Goal: Information Seeking & Learning: Understand process/instructions

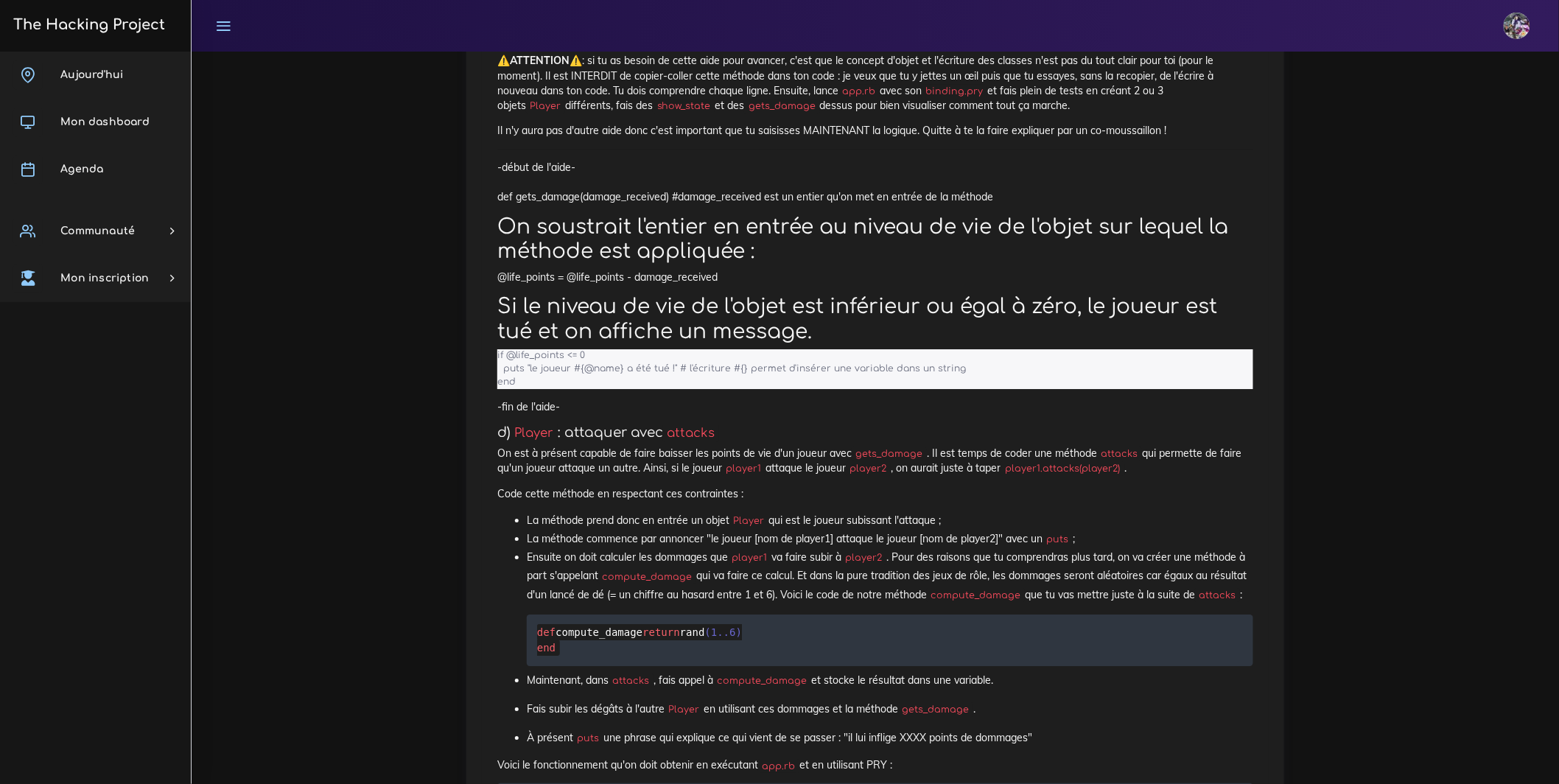
click at [156, 24] on h3 "The Hacking Project" at bounding box center [86, 25] width 156 height 16
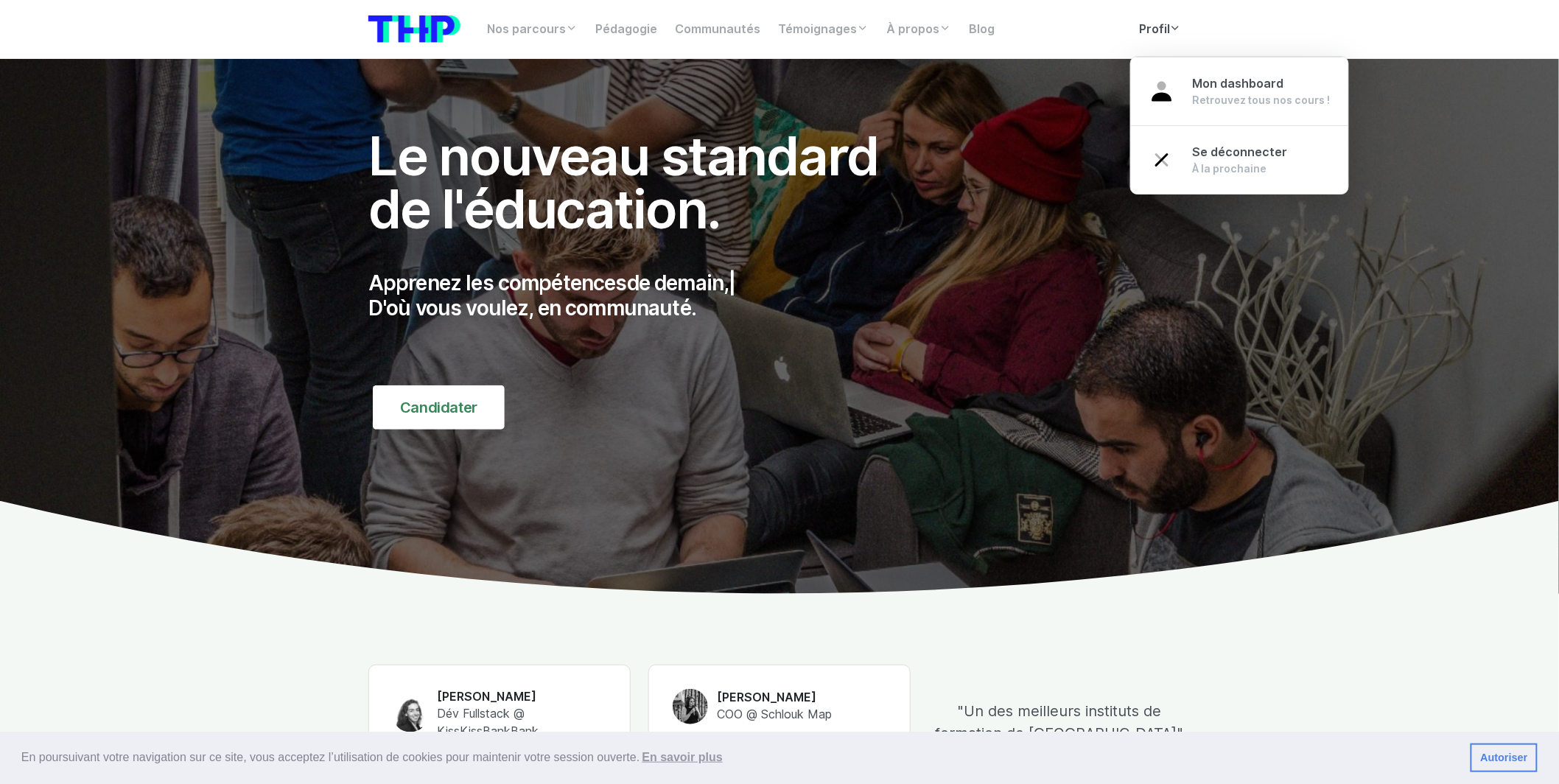
click at [1157, 20] on link "Profil" at bounding box center [1160, 30] width 61 height 30
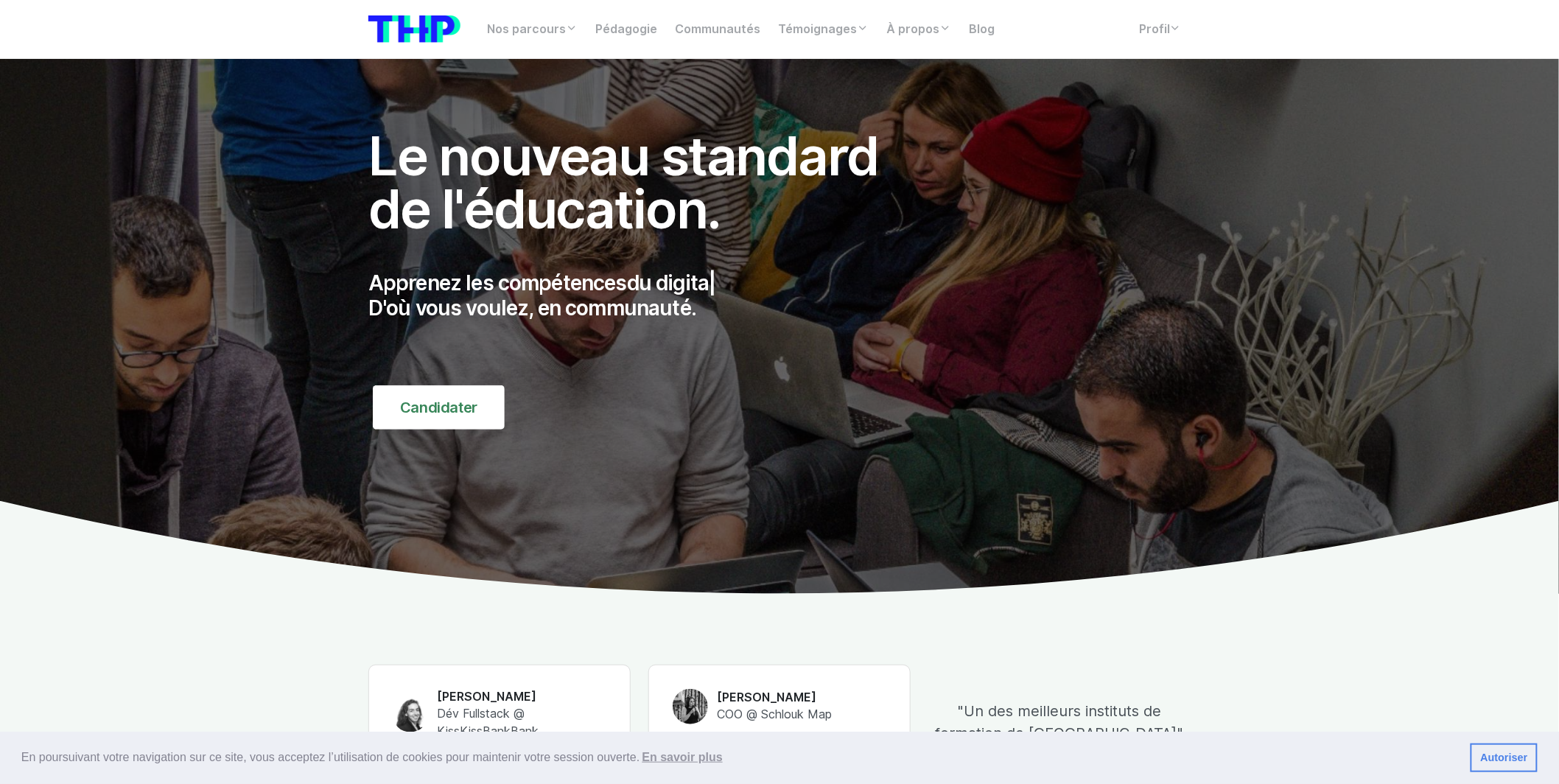
click at [1207, 34] on nav "Nos parcours Tous nos parcours index Découvrez votre futur arbre de compétences…" at bounding box center [780, 29] width 1559 height 59
click at [1154, 16] on link "Profil" at bounding box center [1160, 30] width 61 height 30
click at [1155, 18] on link "Profil" at bounding box center [1160, 30] width 61 height 30
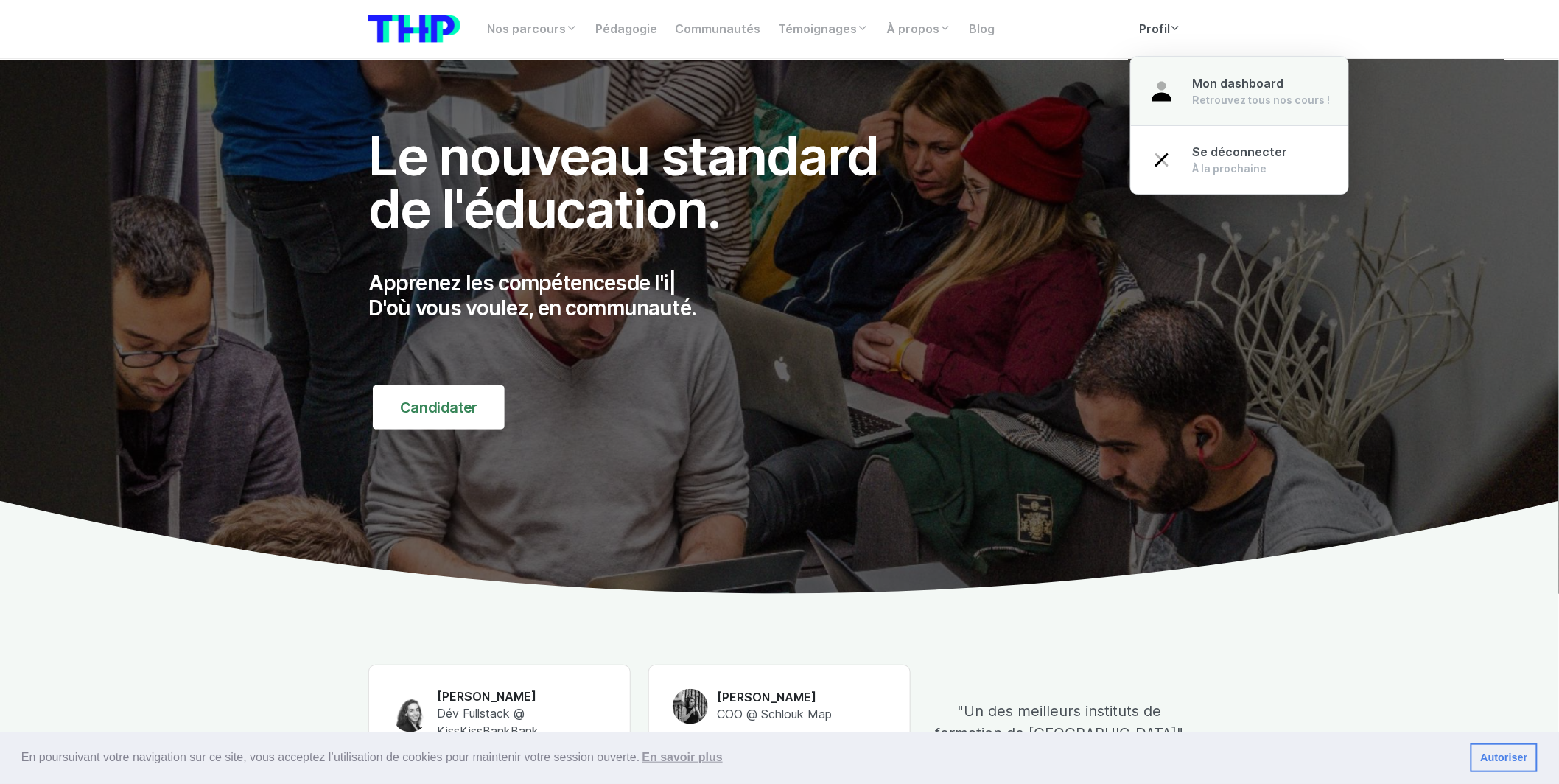
click at [1216, 87] on span "Mon dashboard" at bounding box center [1238, 84] width 91 height 14
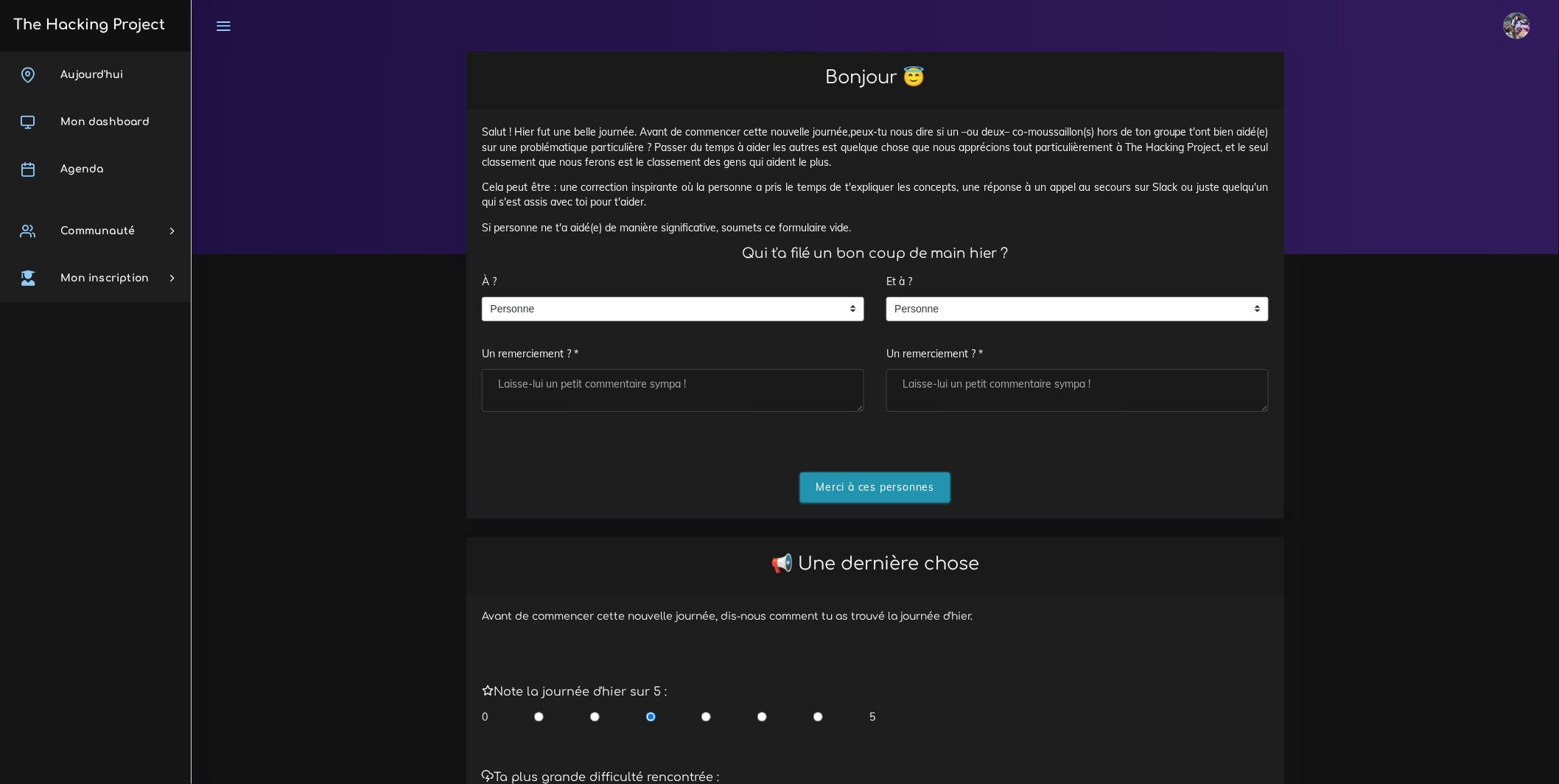
click at [877, 502] on input "Merci à ces personnes" at bounding box center [875, 487] width 151 height 30
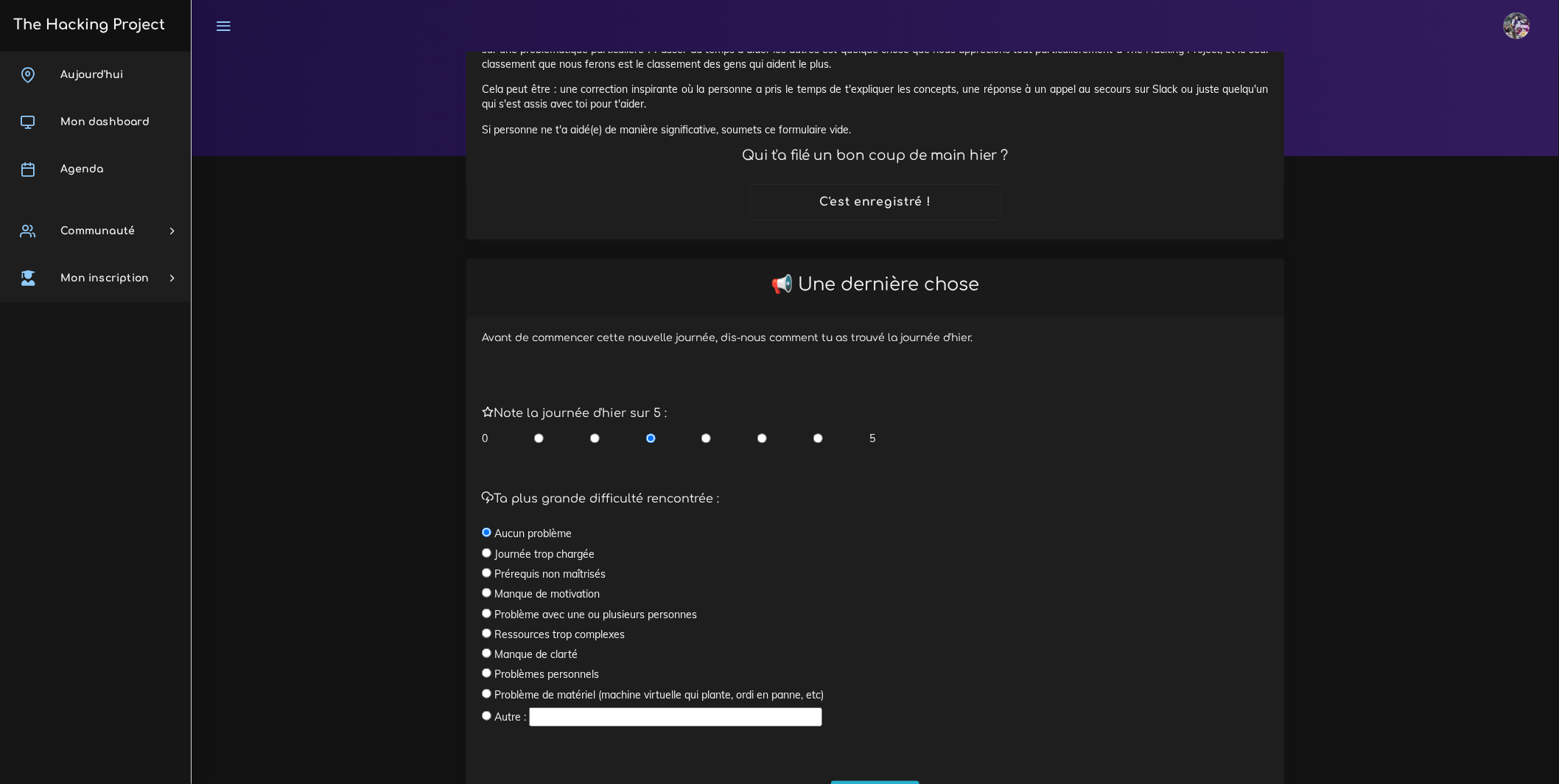
scroll to position [199, 0]
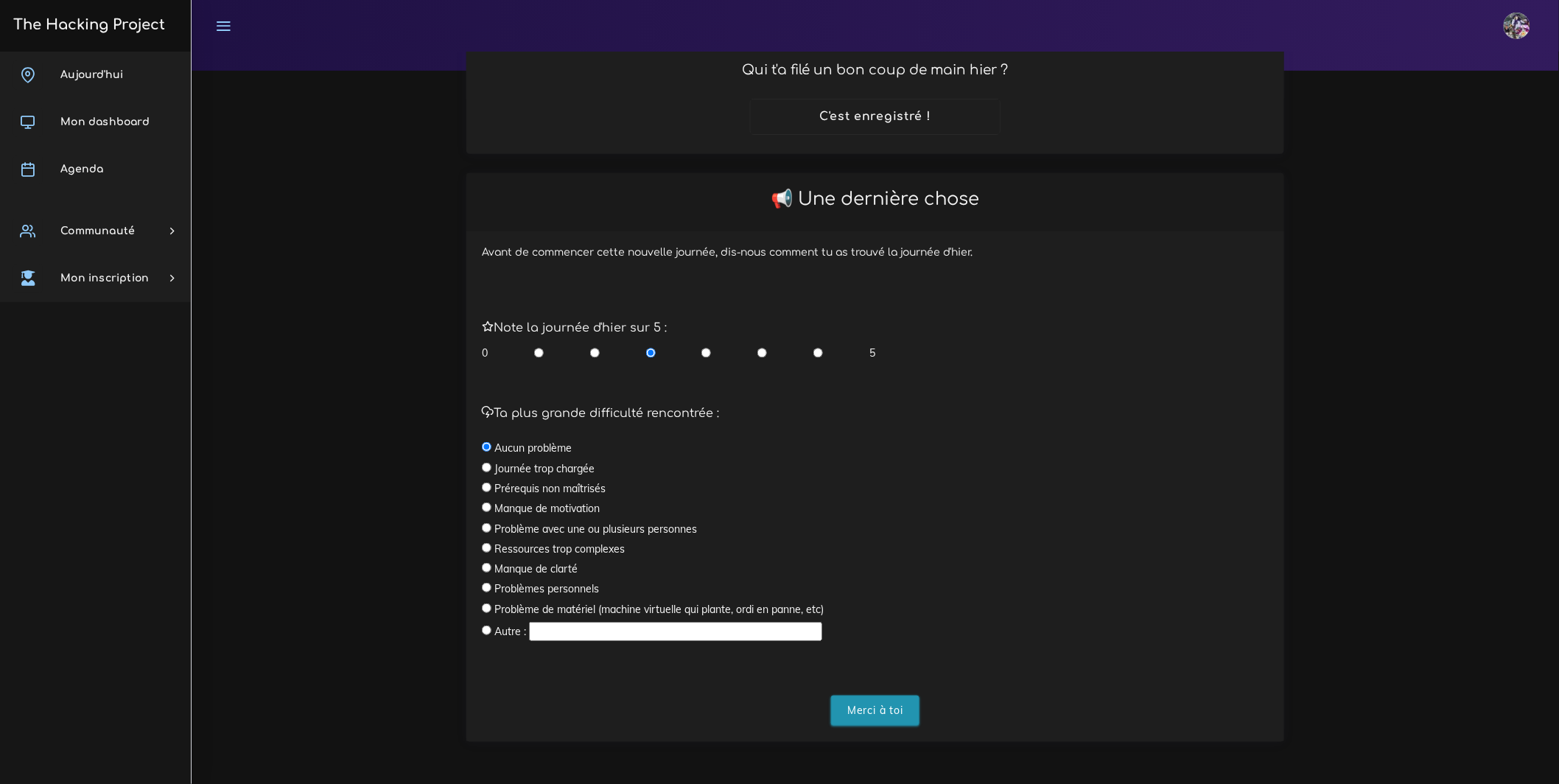
click at [910, 719] on input "Merci à toi" at bounding box center [875, 710] width 89 height 30
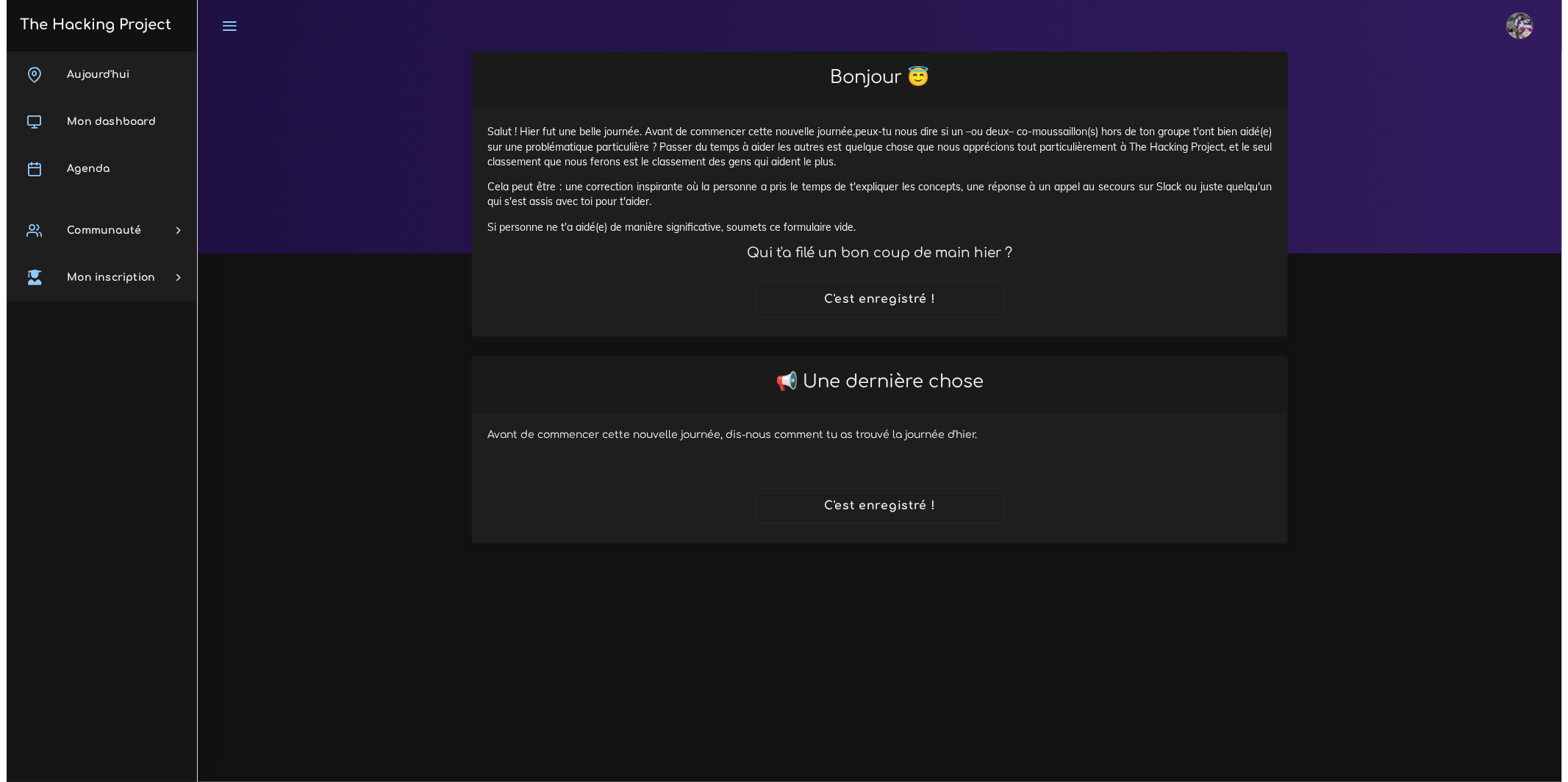
scroll to position [0, 0]
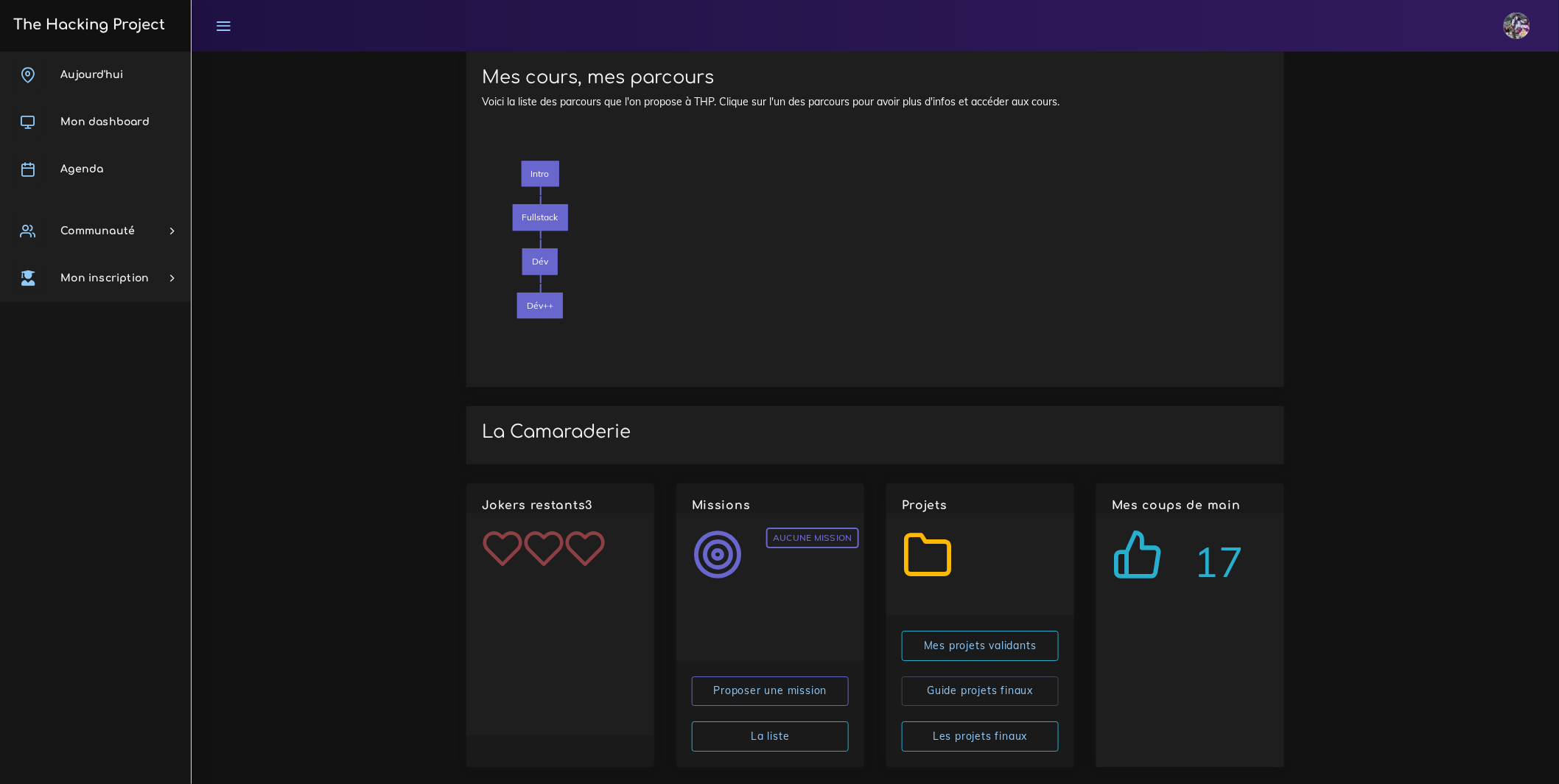
scroll to position [1736, 0]
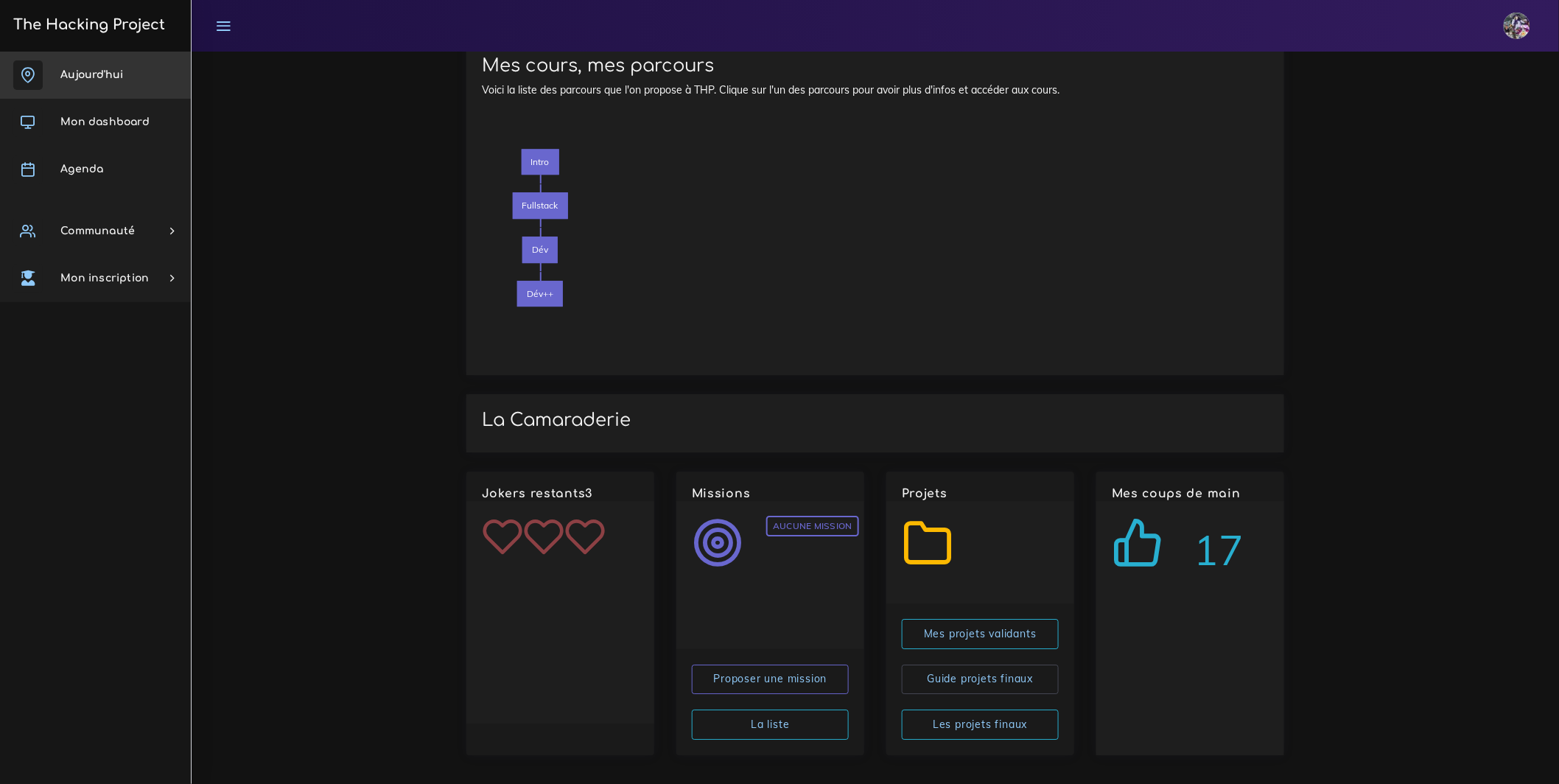
click at [100, 88] on link "Aujourd'hui" at bounding box center [95, 75] width 191 height 47
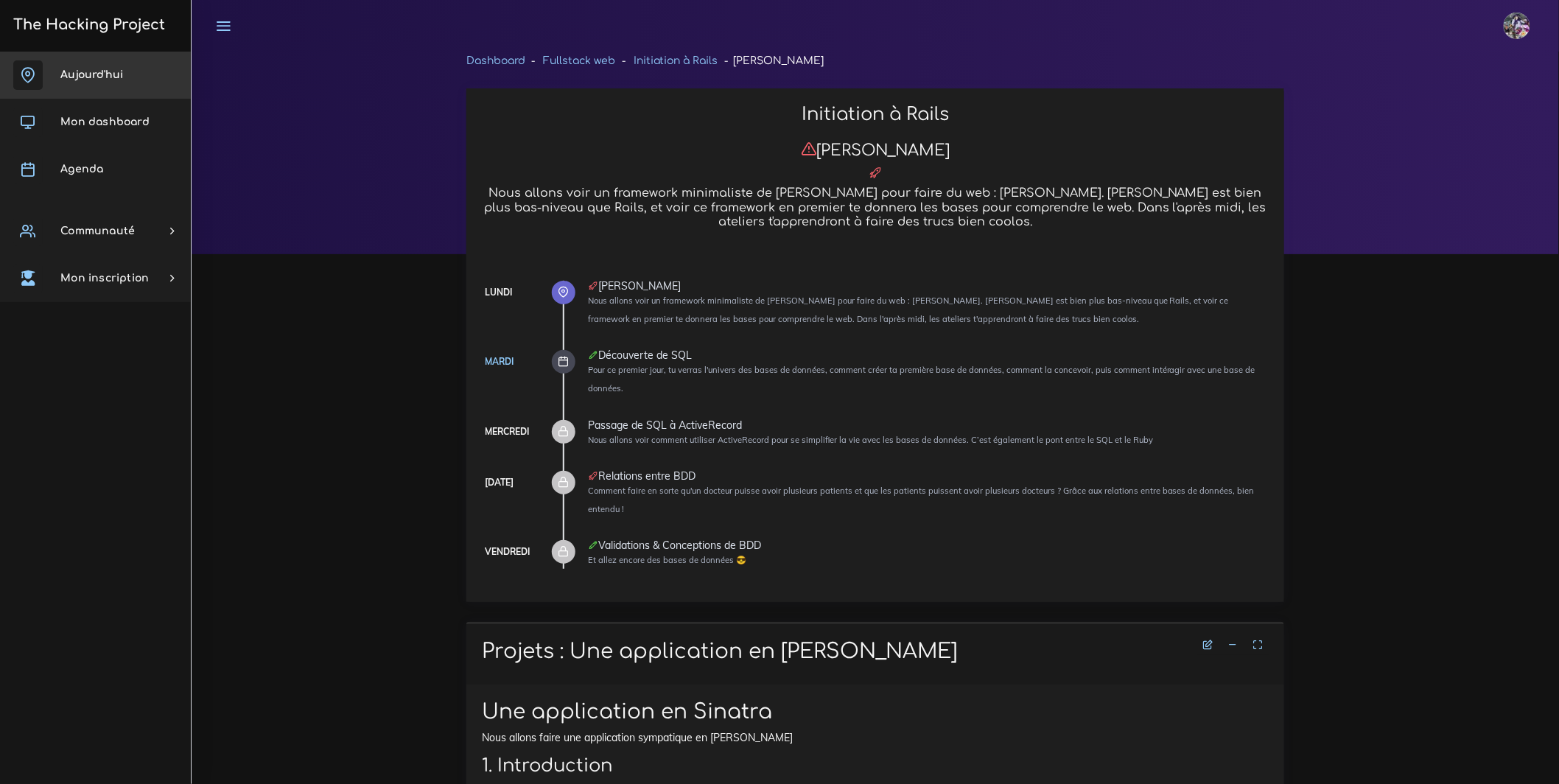
click at [98, 72] on span "Aujourd'hui" at bounding box center [92, 75] width 63 height 11
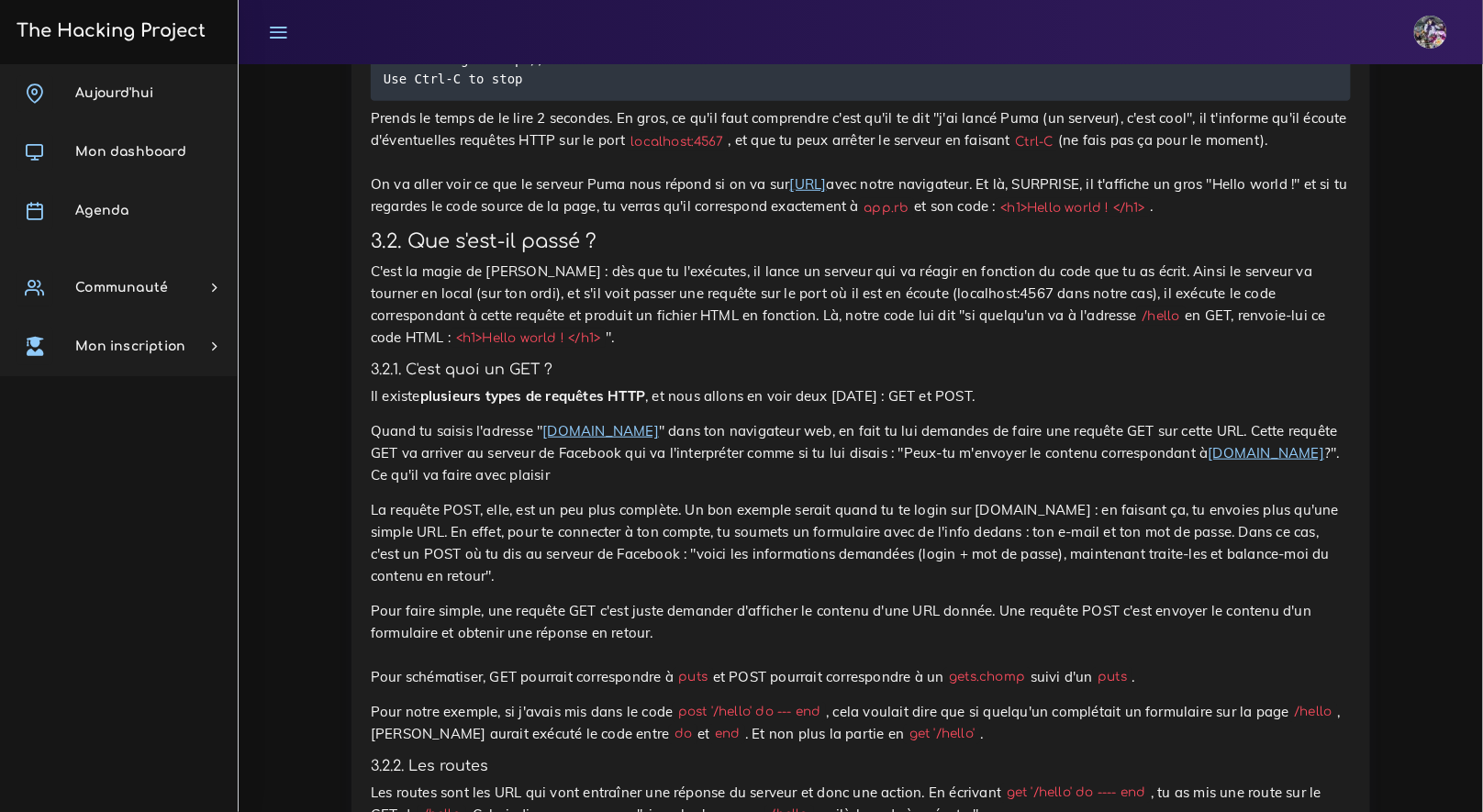
scroll to position [15934, 0]
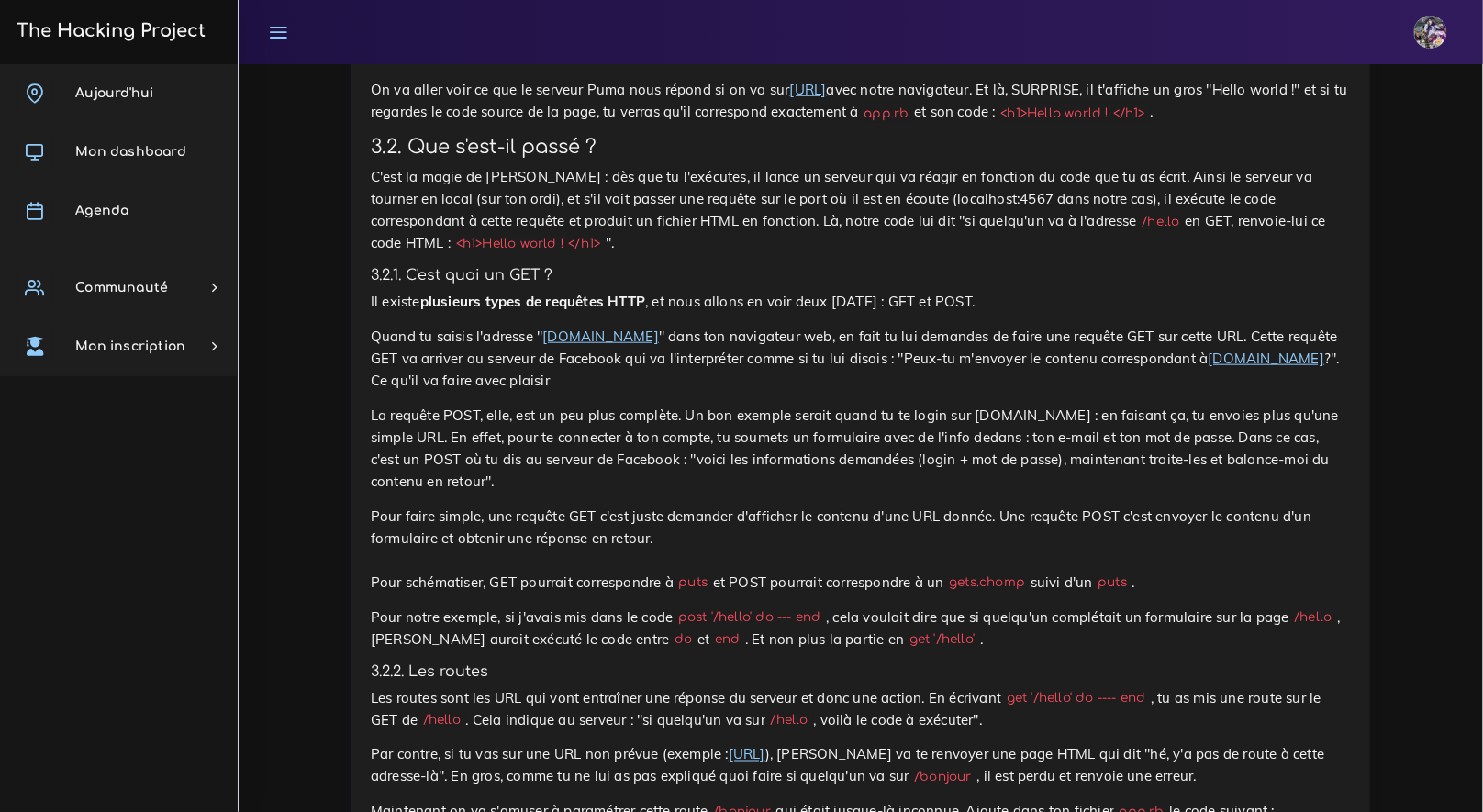
drag, startPoint x: 380, startPoint y: 385, endPoint x: 473, endPoint y: 485, distance: 136.6
copy code "require 'sinatra' get '/hello' do '<h1>Hello world ! </h1>' end"
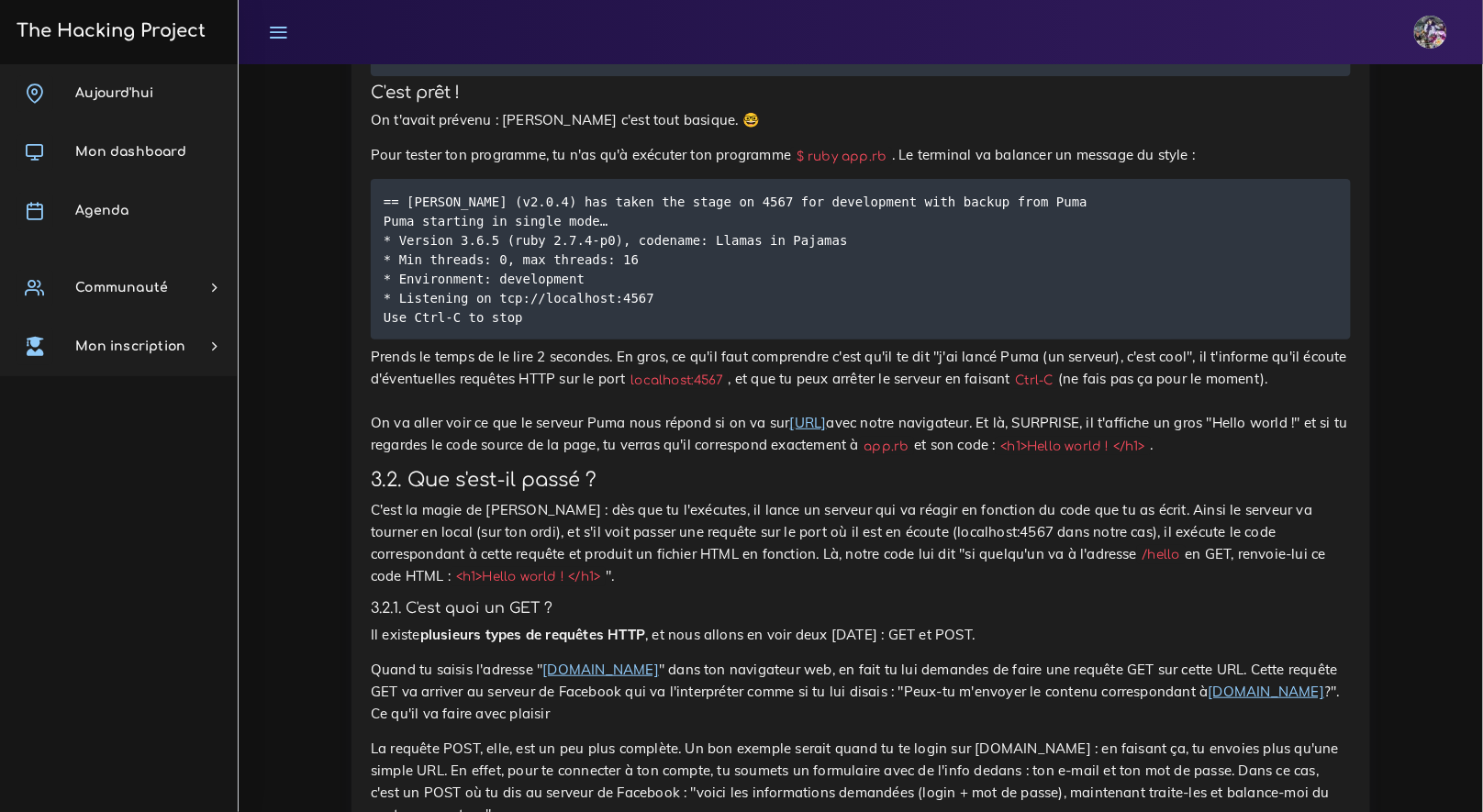
scroll to position [15485, 0]
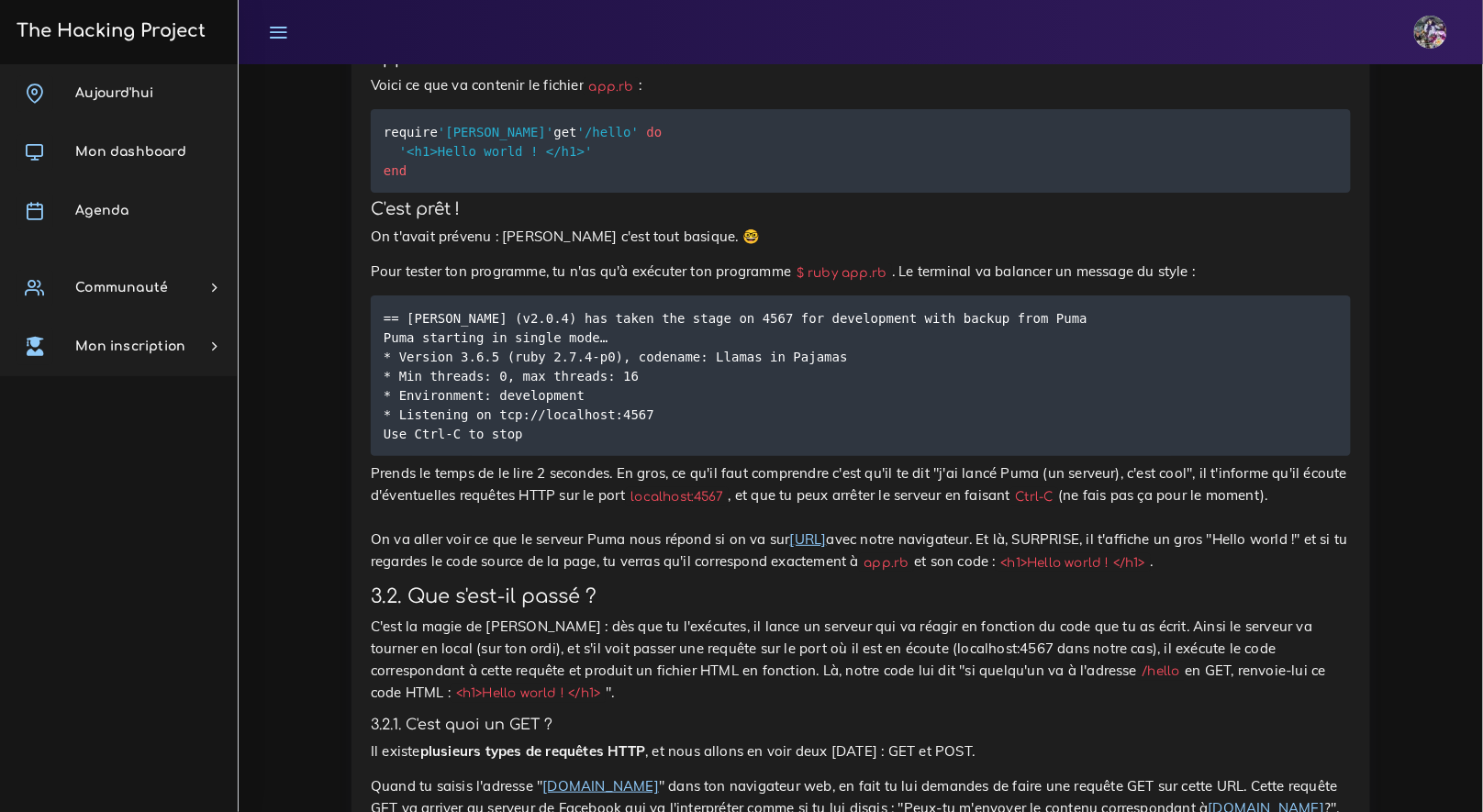
click at [1439, 33] on img at bounding box center [1431, 32] width 33 height 33
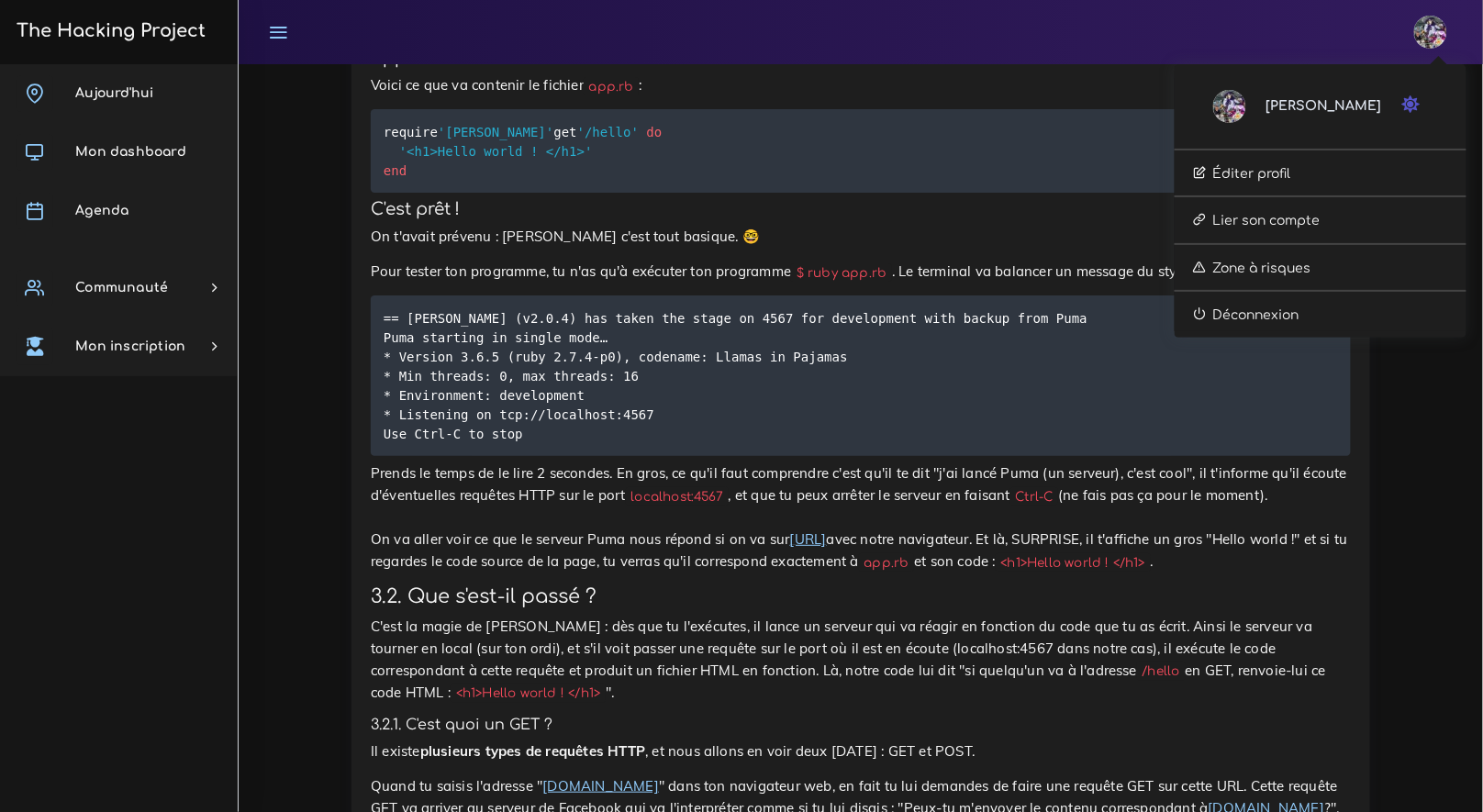
click at [1440, 31] on img at bounding box center [1431, 32] width 33 height 33
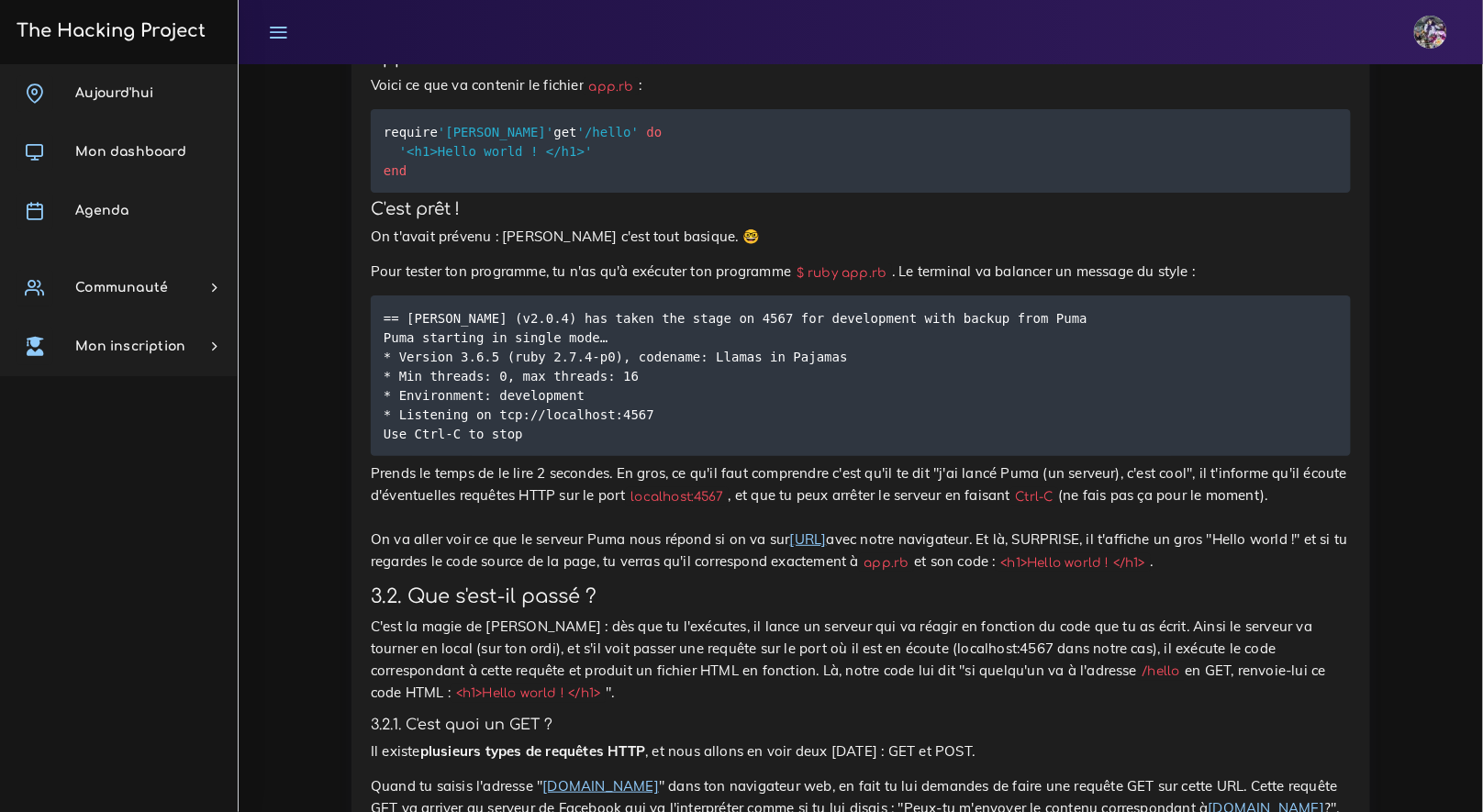
click at [1440, 31] on img at bounding box center [1431, 32] width 33 height 33
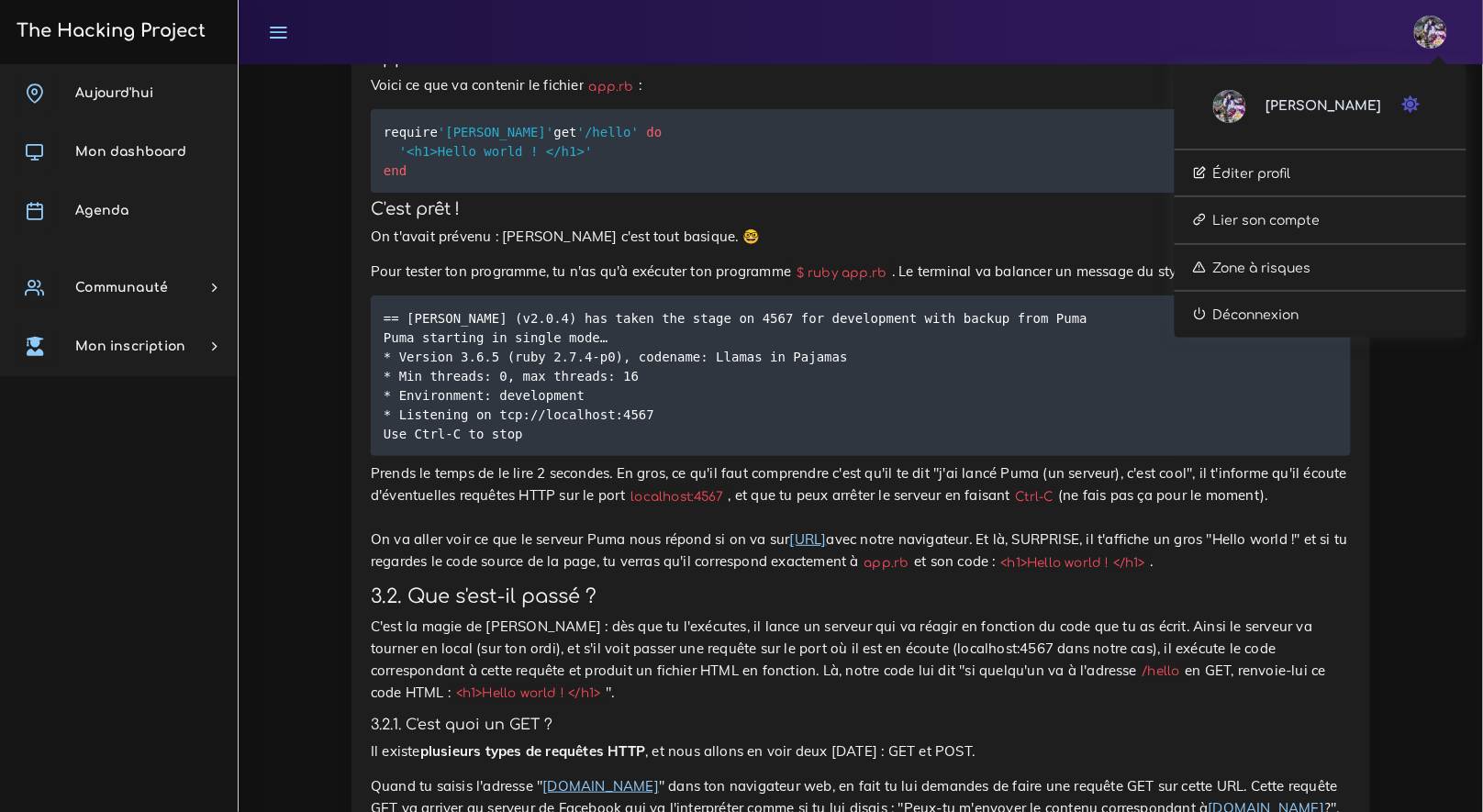
click at [1377, 101] on span "[PERSON_NAME]" at bounding box center [1323, 107] width 116 height 22
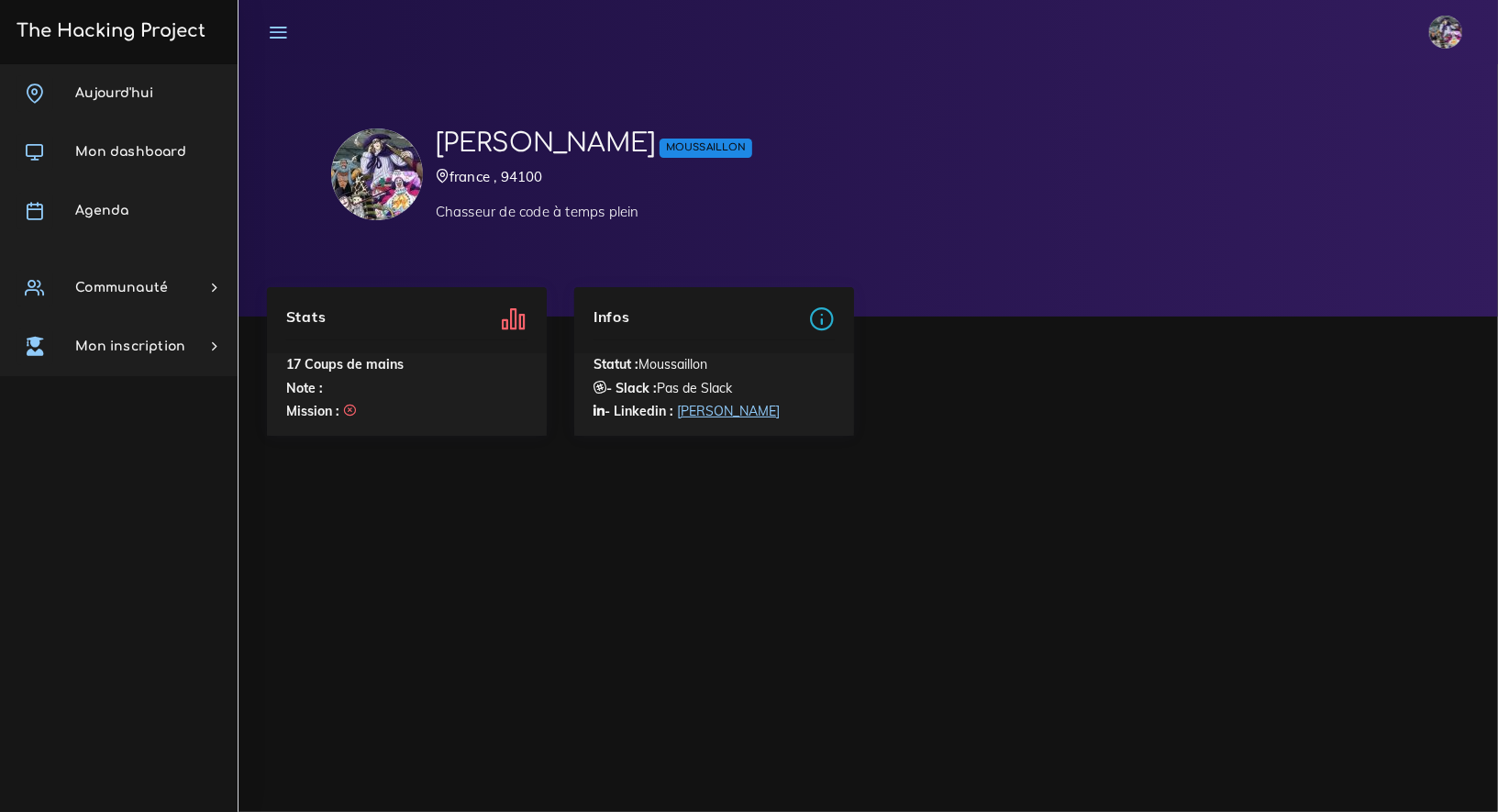
click at [159, 47] on link "The Hacking Project" at bounding box center [108, 30] width 195 height 61
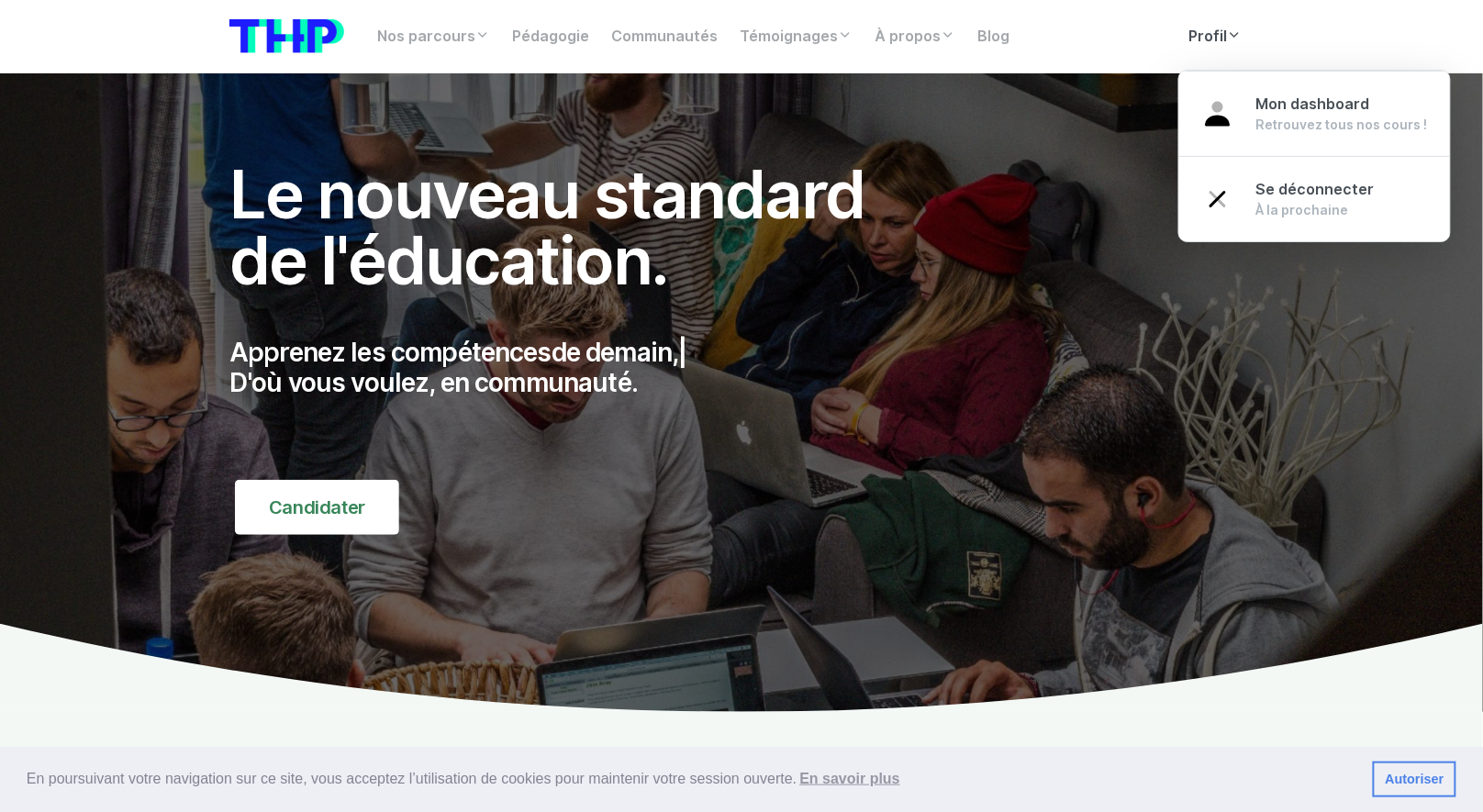
click at [1209, 39] on link "Profil" at bounding box center [1216, 37] width 75 height 37
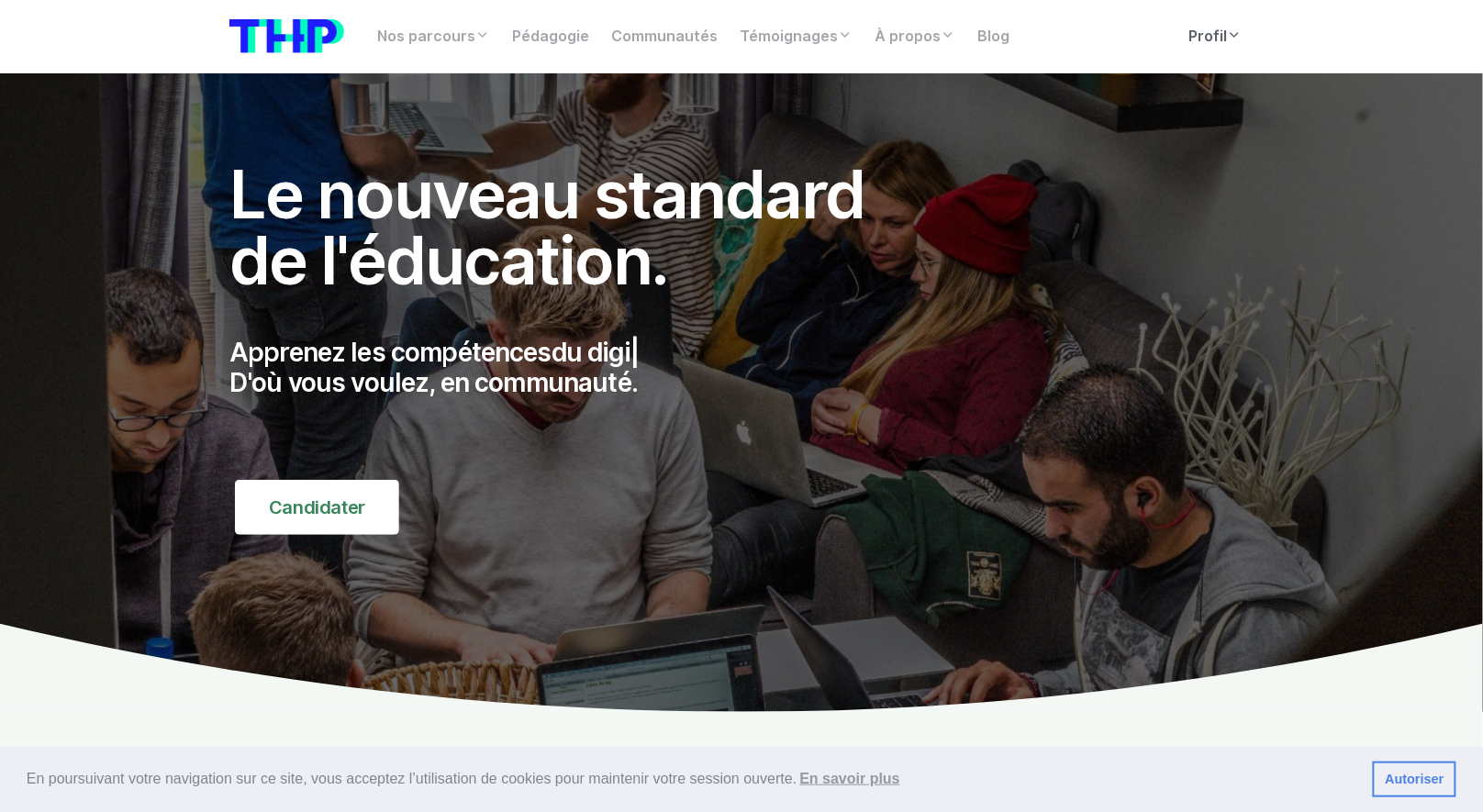
click at [1224, 23] on link "Profil" at bounding box center [1216, 37] width 75 height 37
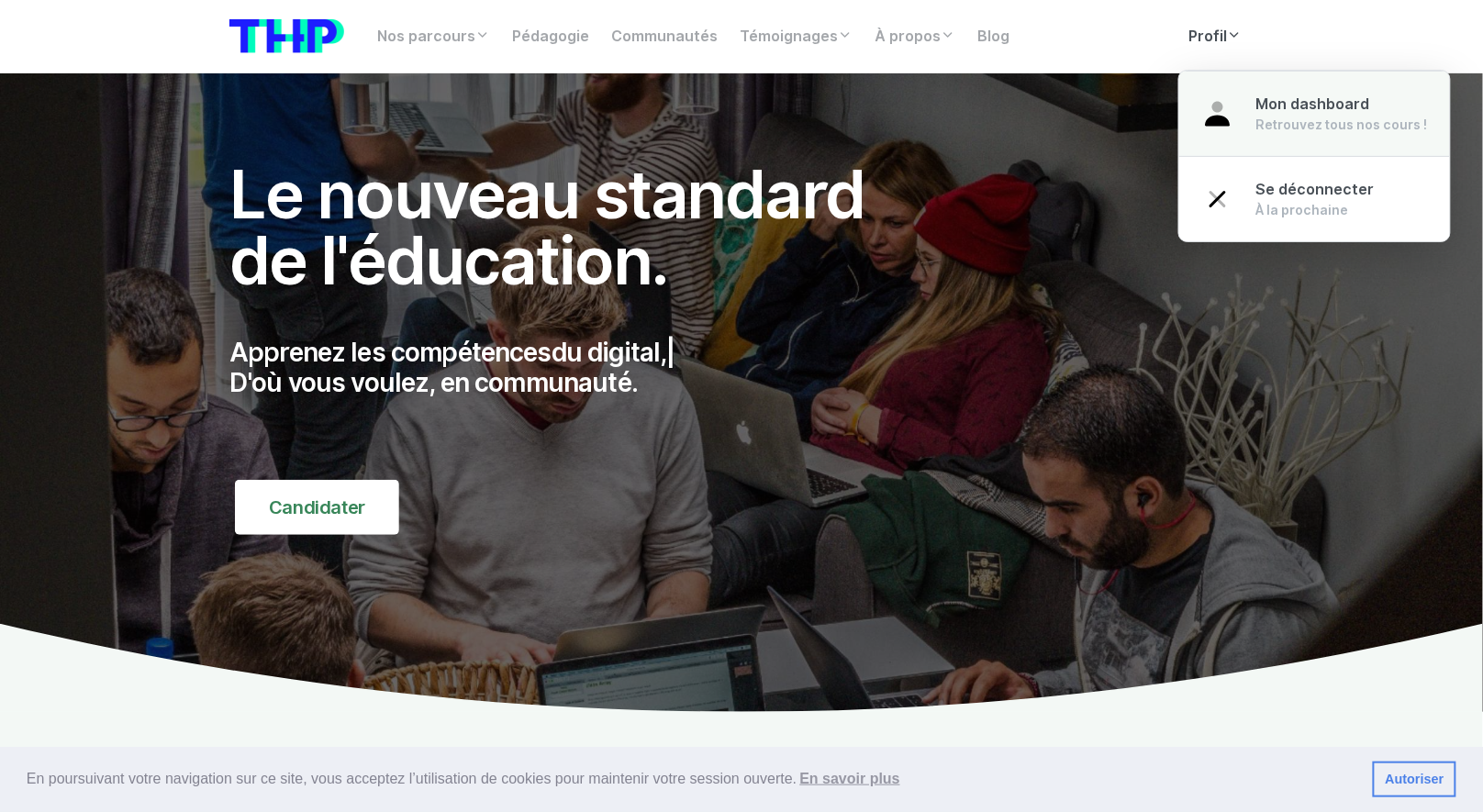
click at [1259, 89] on link "Mon dashboard Retrouvez tous nos cours !" at bounding box center [1315, 113] width 271 height 86
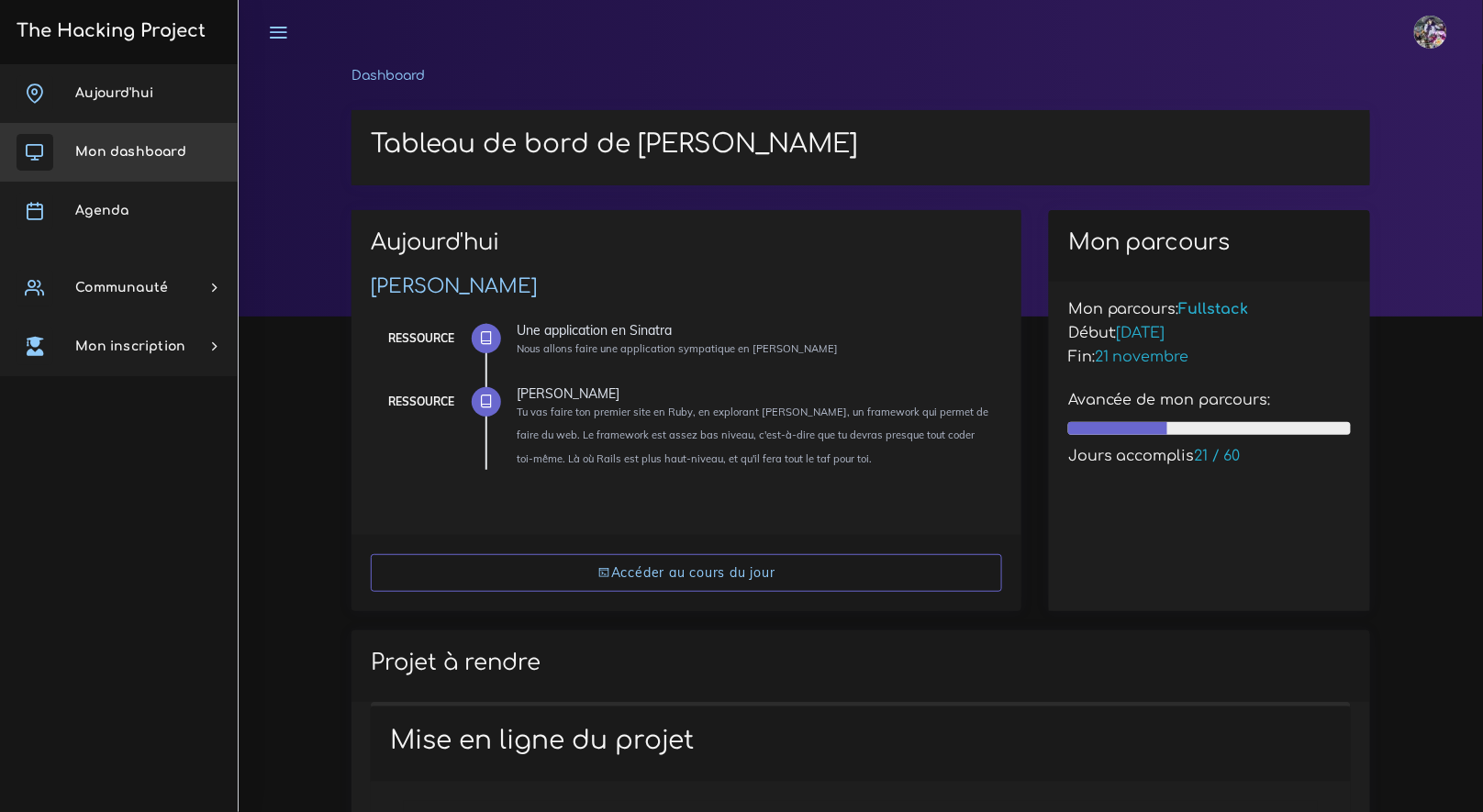
click at [162, 157] on span "Mon dashboard" at bounding box center [130, 152] width 111 height 14
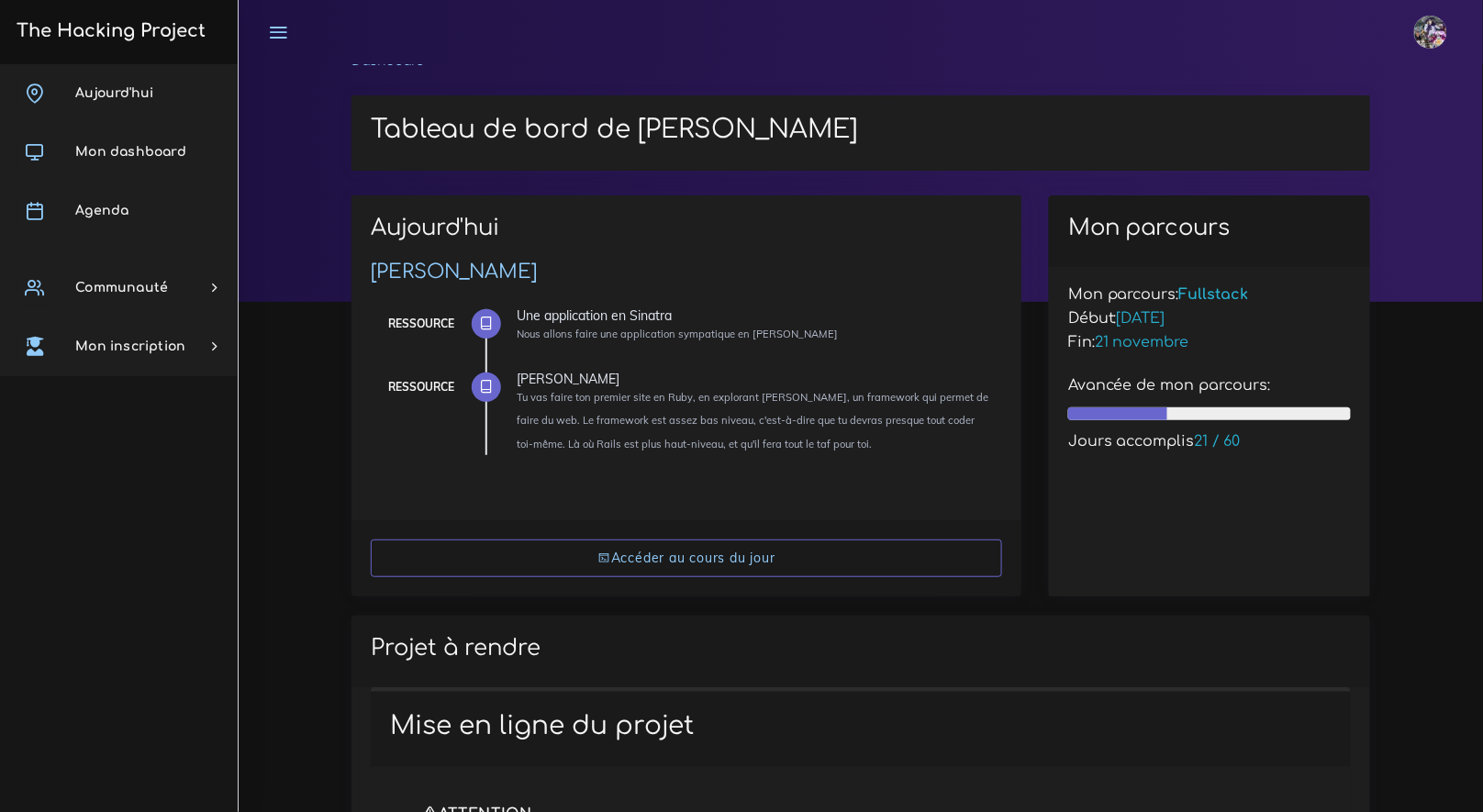
scroll to position [36, 0]
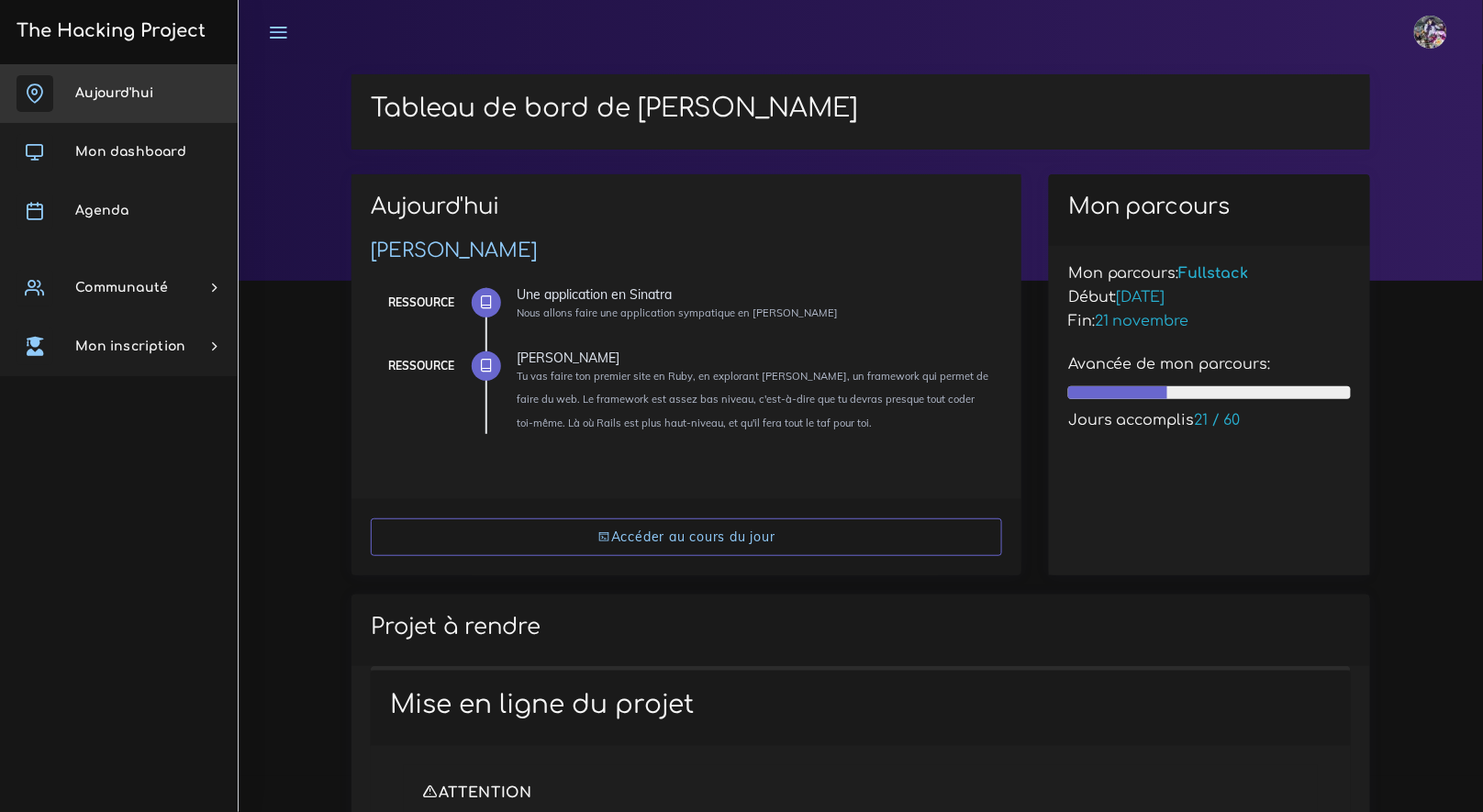
click at [155, 84] on link "Aujourd'hui" at bounding box center [118, 94] width 238 height 59
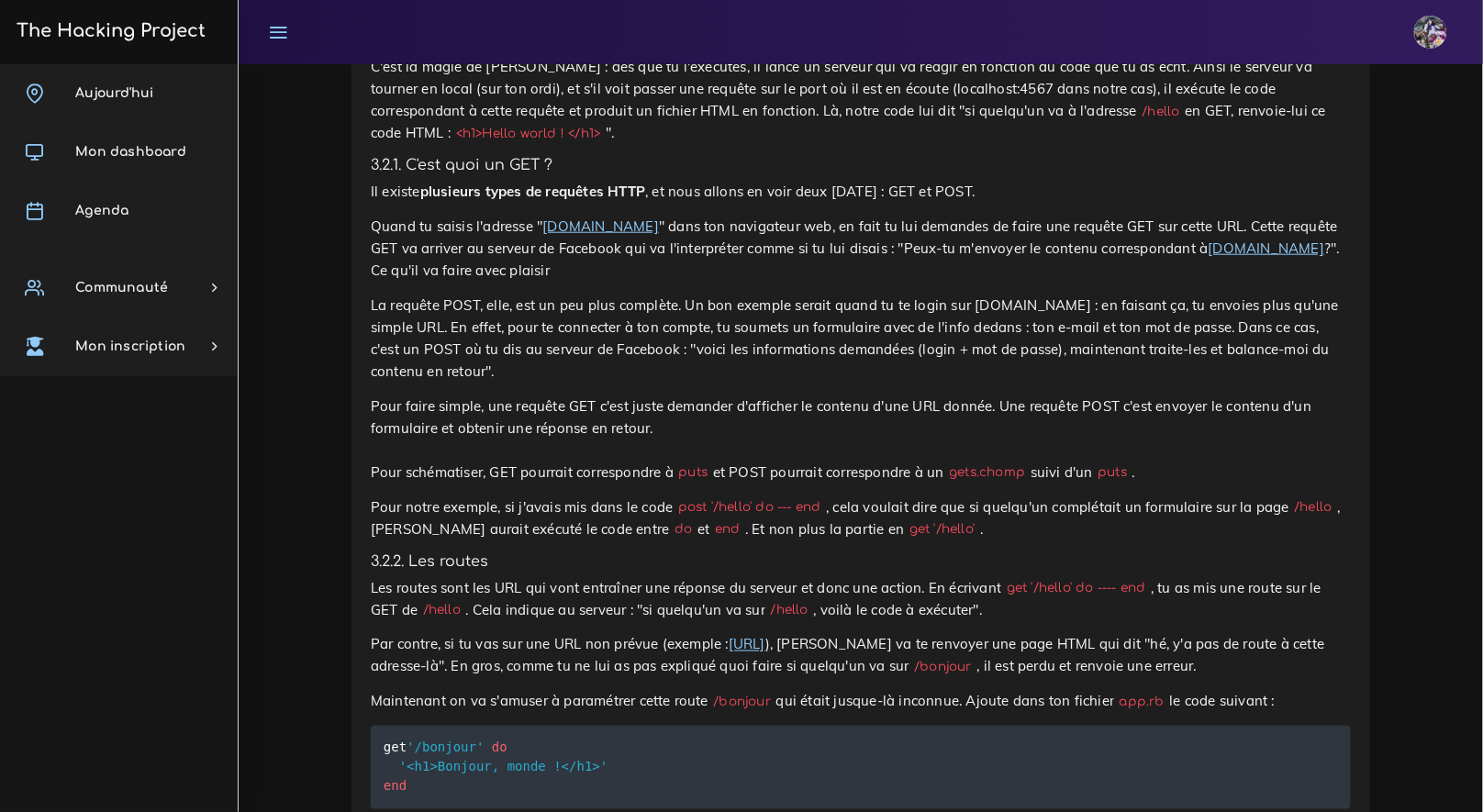
scroll to position [16078, 0]
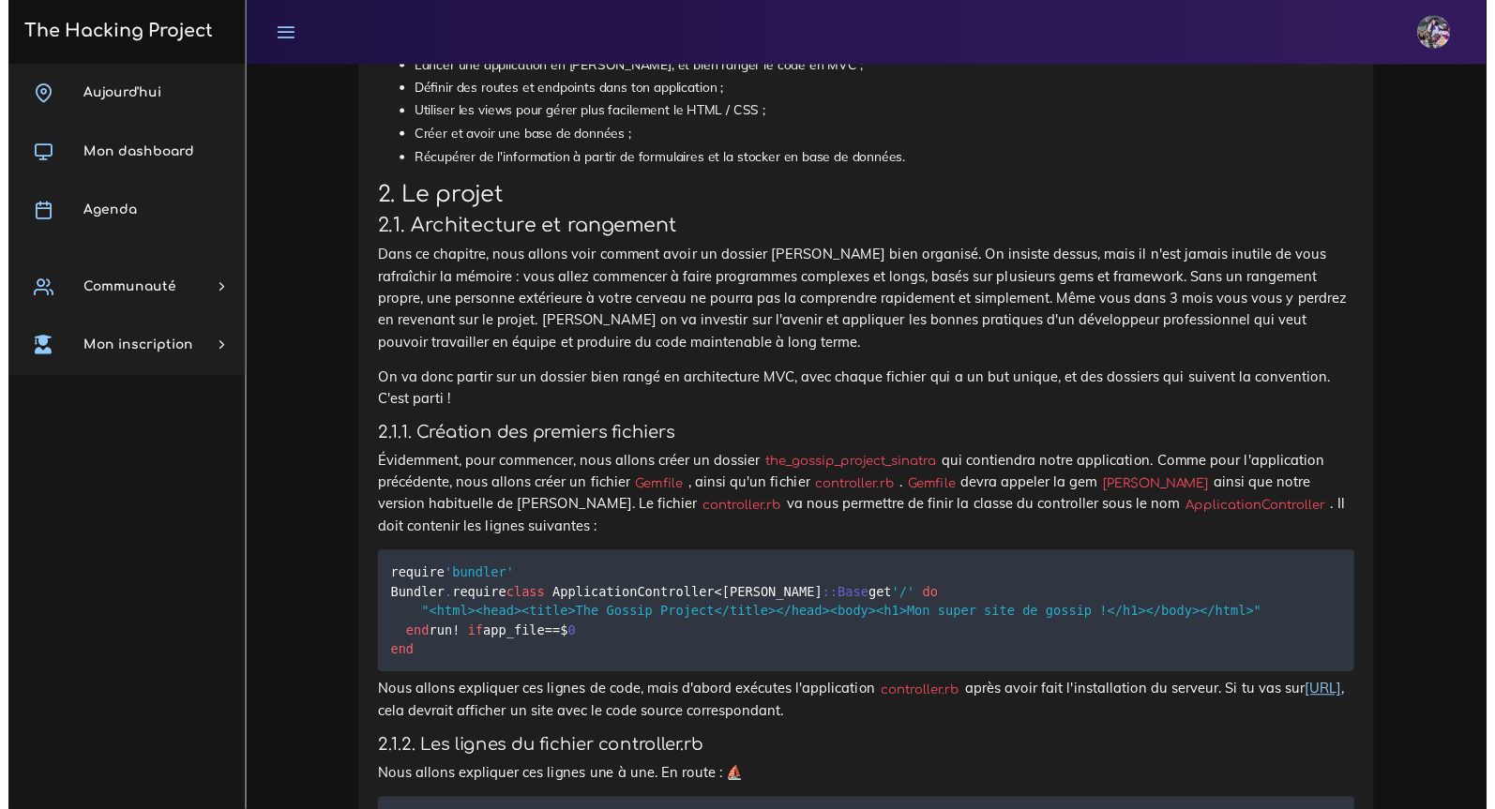
scroll to position [1568, 0]
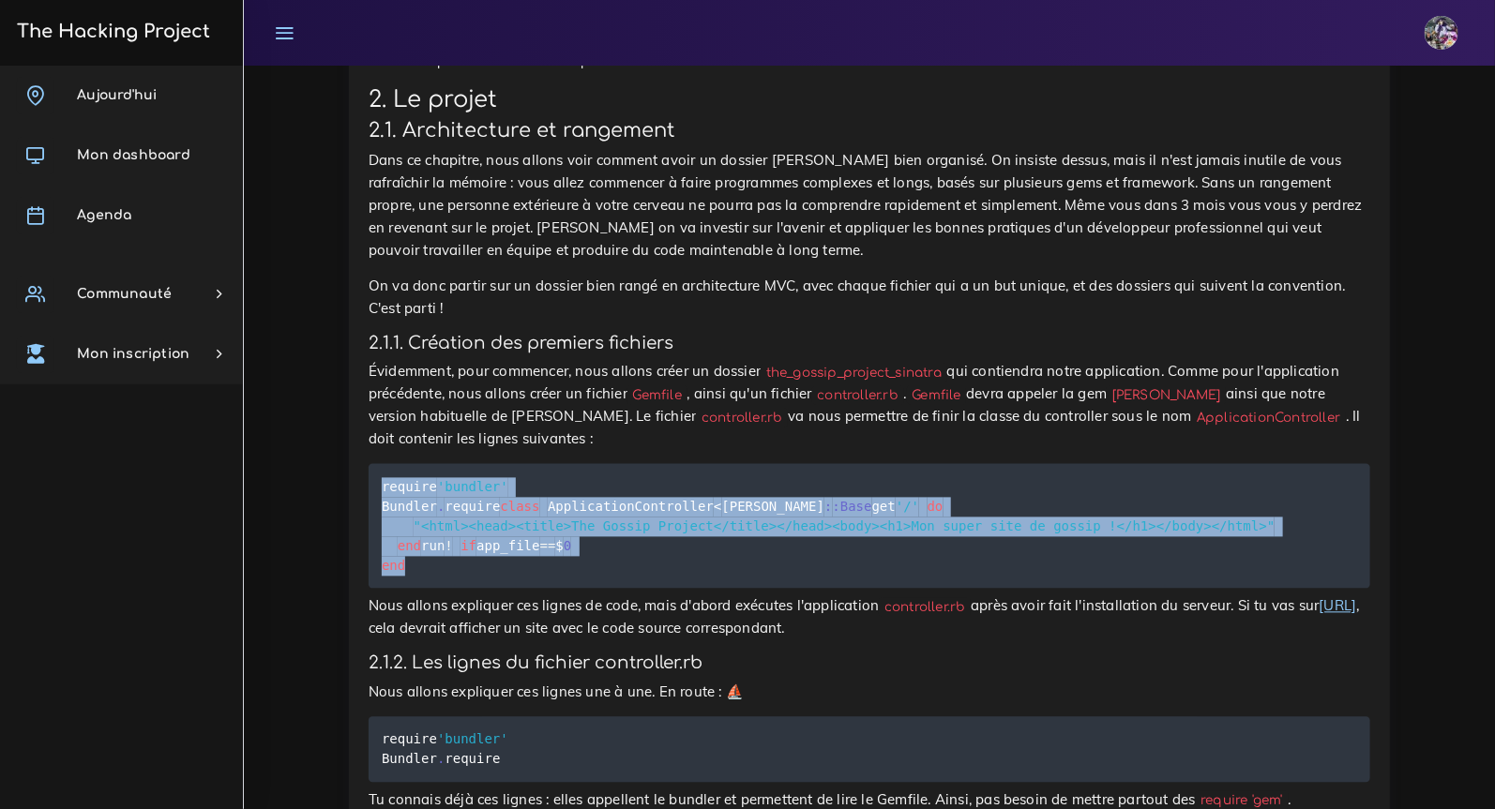
drag, startPoint x: 385, startPoint y: 490, endPoint x: 550, endPoint y: 665, distance: 240.1
click at [550, 589] on pre "require 'bundler' Bundler . require class ApplicationController < [PERSON_NAME]…" at bounding box center [869, 526] width 1001 height 125
copy code "require 'bundler' Bundler . require class ApplicationController < [PERSON_NAME]…"
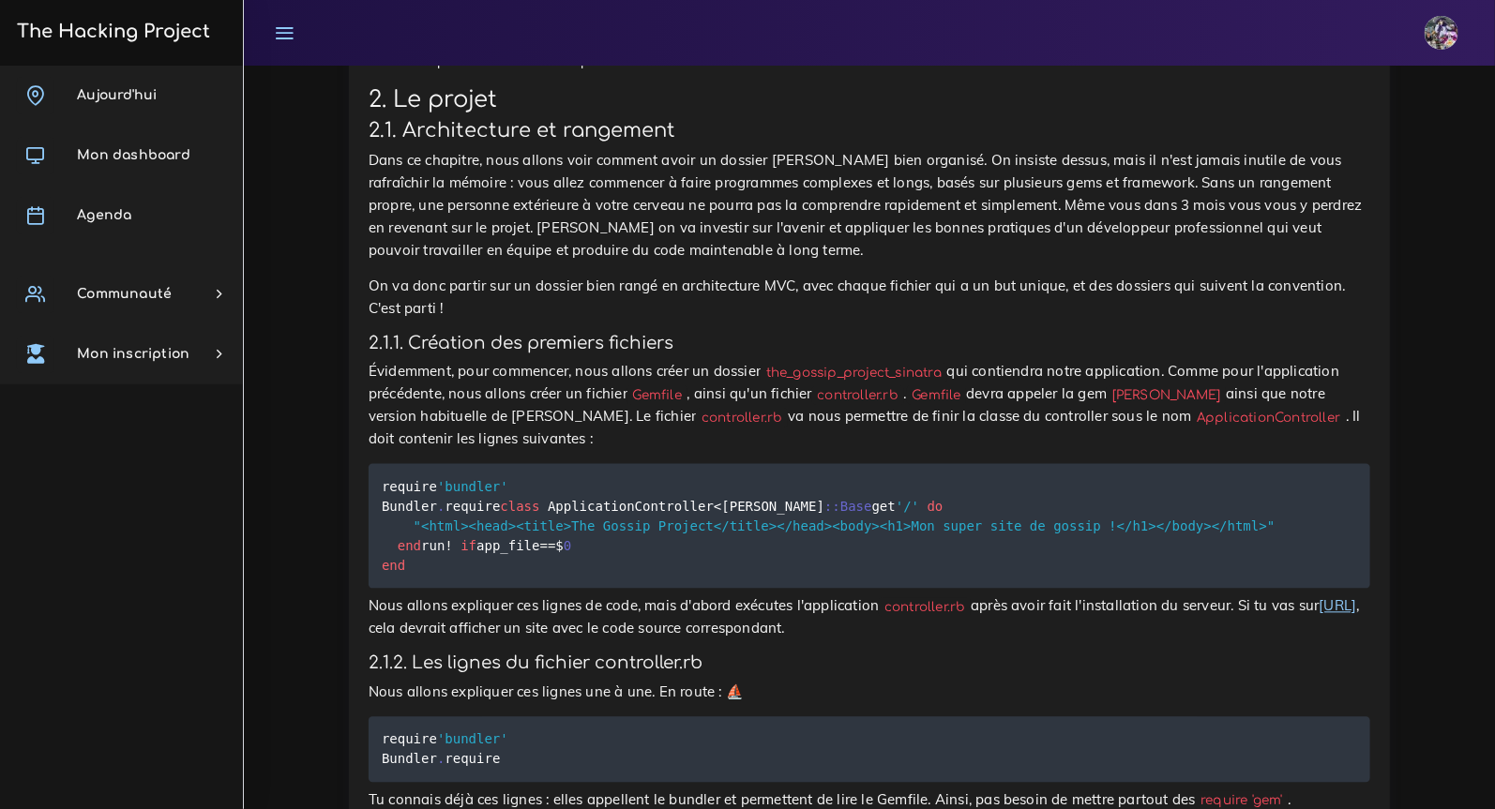
click at [812, 640] on p "Nous allons expliquer ces lignes de code, mais d'abord exécutes l'application c…" at bounding box center [869, 617] width 1001 height 45
click at [818, 674] on h4 "2.1.2. Les lignes du fichier controller.rb" at bounding box center [869, 664] width 1001 height 21
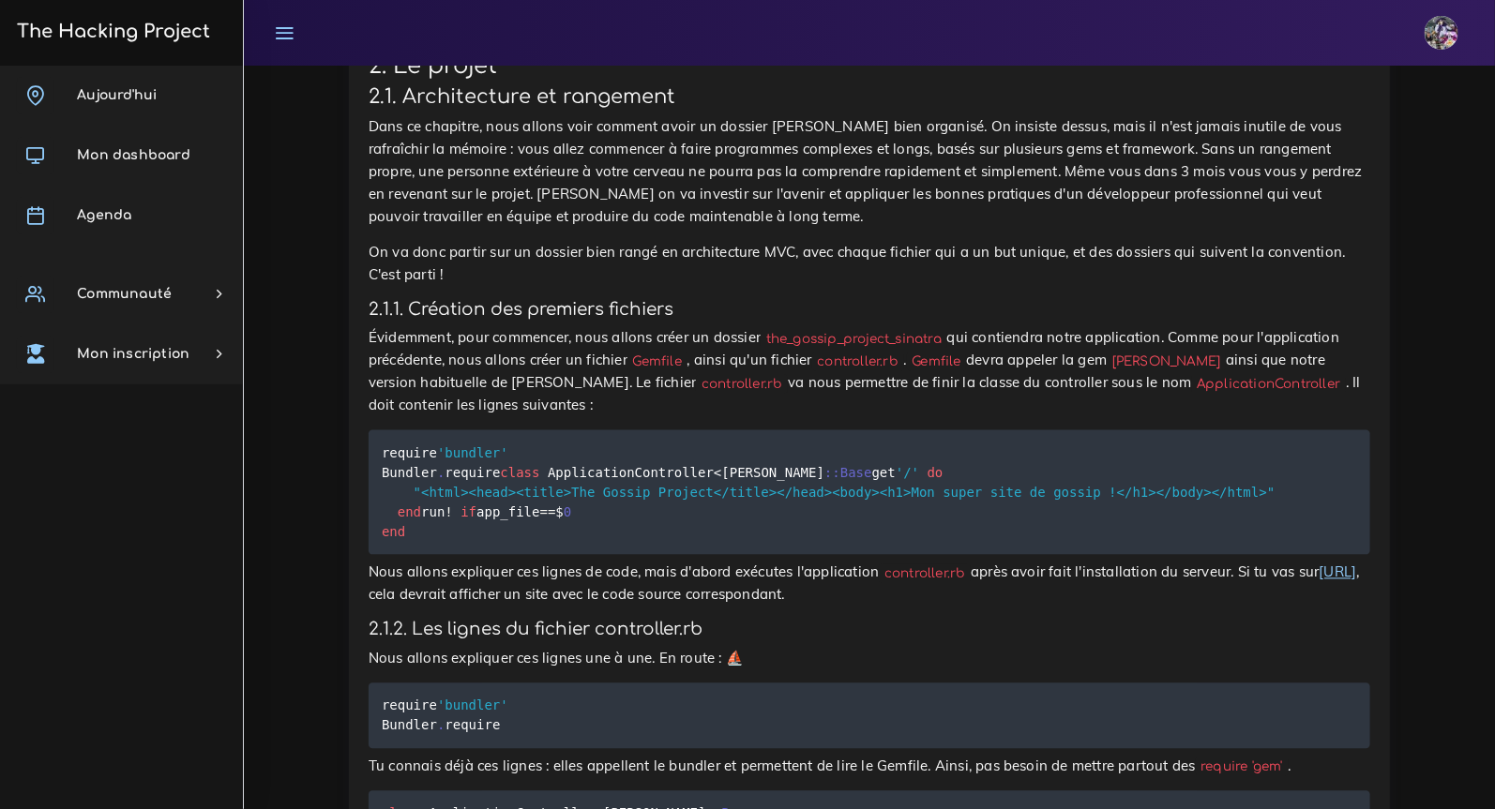
click at [1319, 581] on link "[URL]" at bounding box center [1338, 573] width 38 height 18
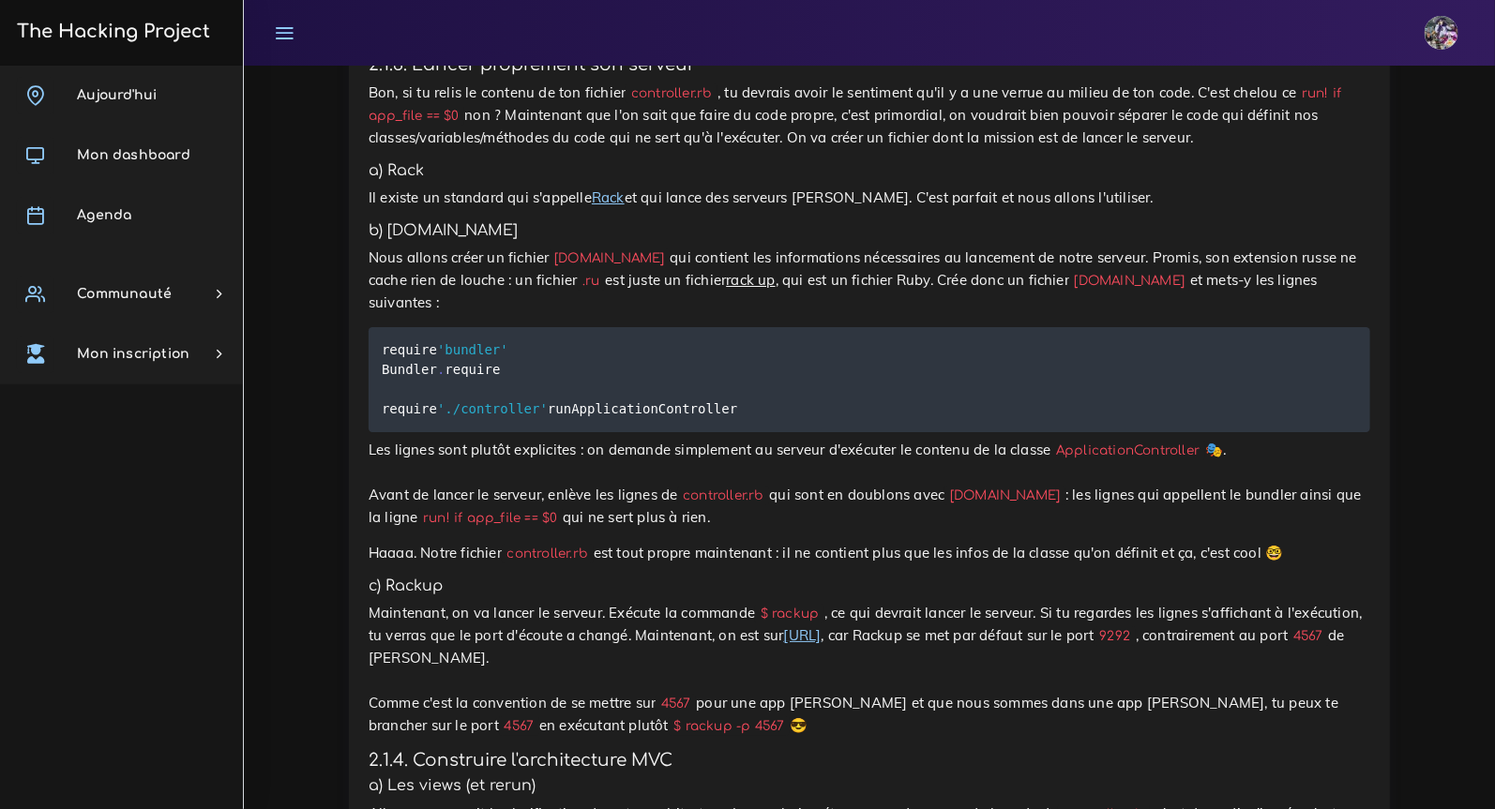
scroll to position [3147, 0]
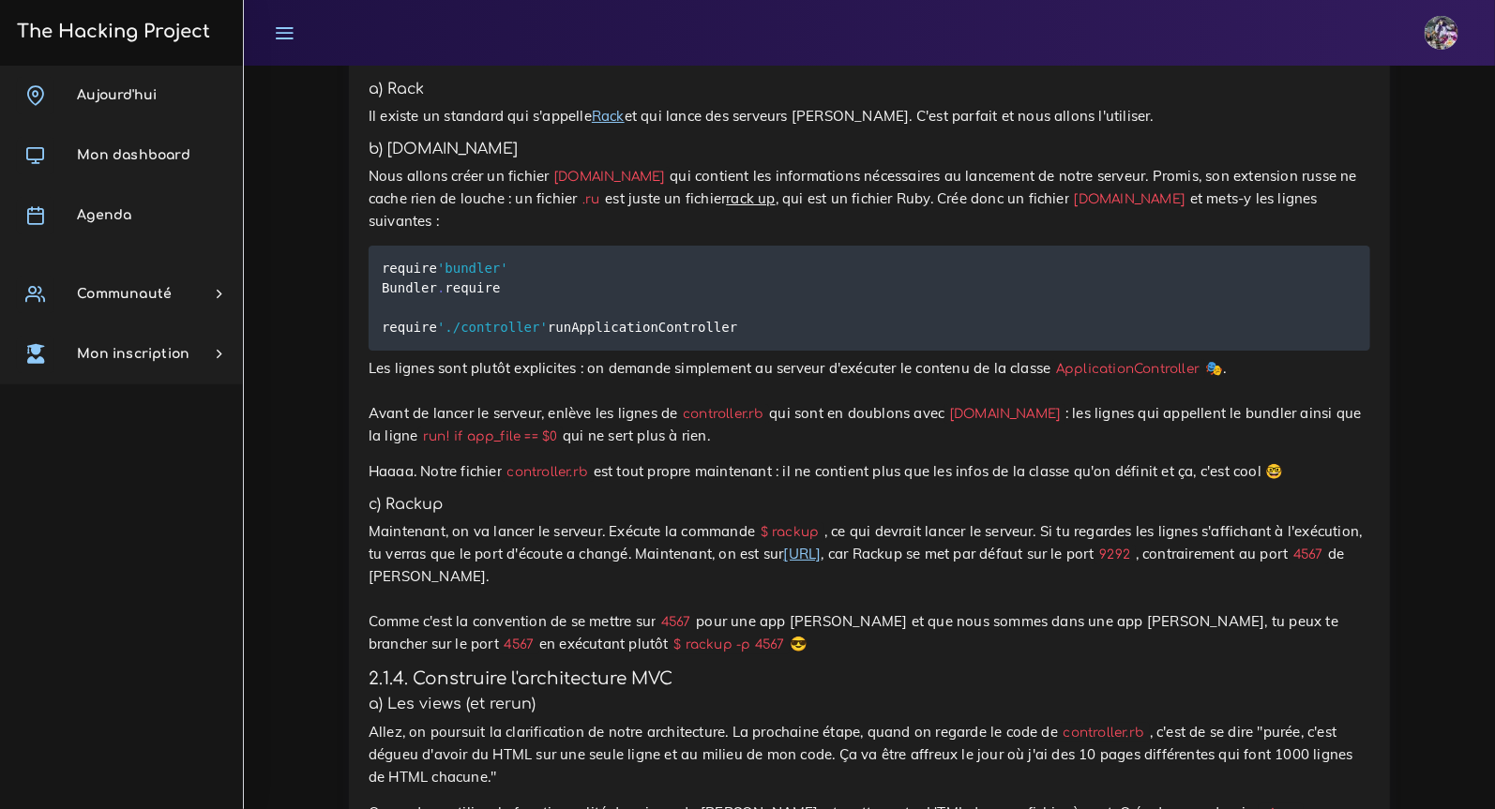
click at [609, 125] on link "Rack" at bounding box center [608, 116] width 33 height 18
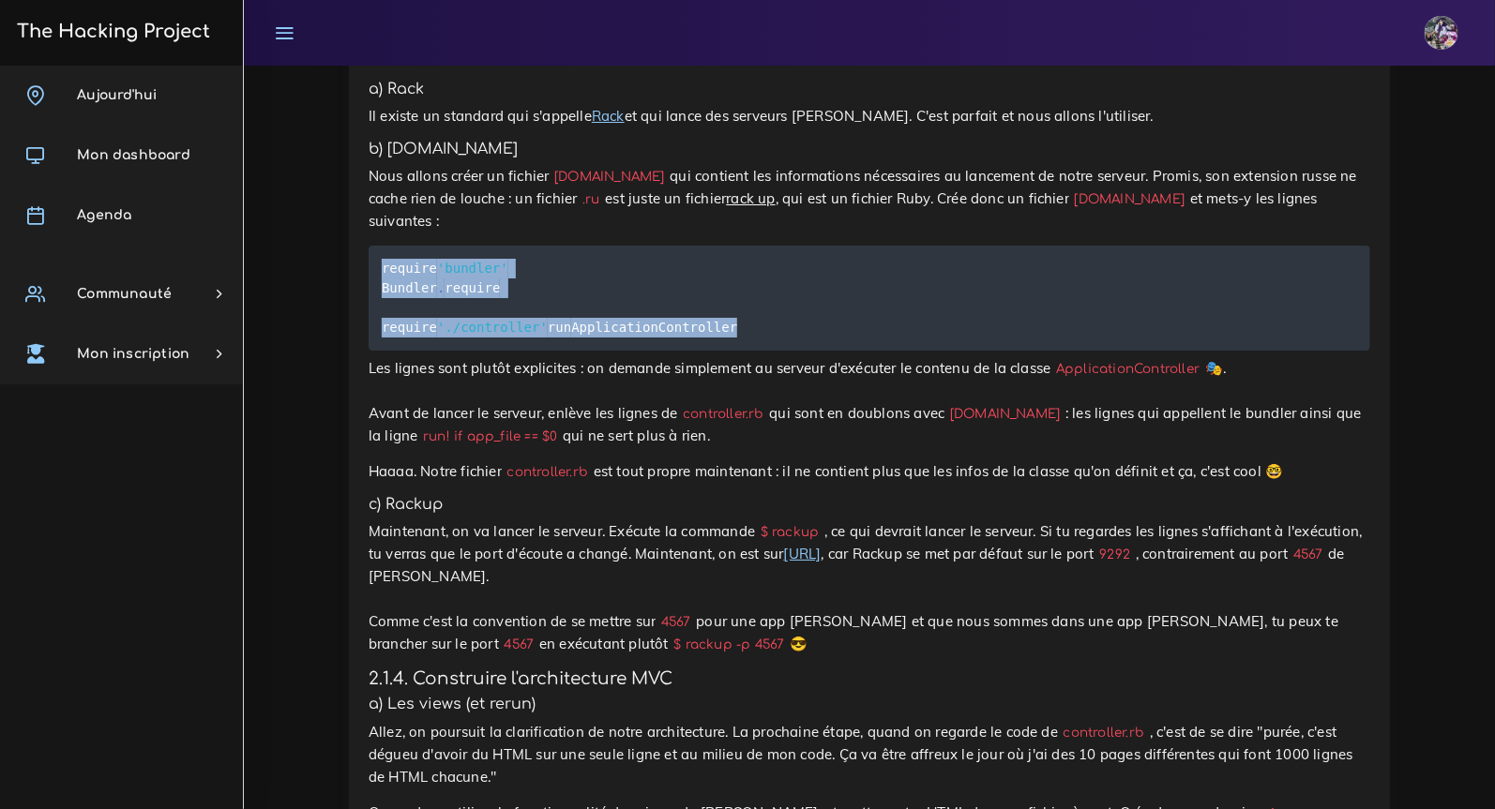
drag, startPoint x: 381, startPoint y: 366, endPoint x: 589, endPoint y: 463, distance: 229.9
click at [591, 351] on pre "require 'bundler' Bundler . require require './controller' run ApplicationContr…" at bounding box center [869, 298] width 1001 height 105
copy code "require 'bundler' Bundler . require require './controller' run ApplicationContr…"
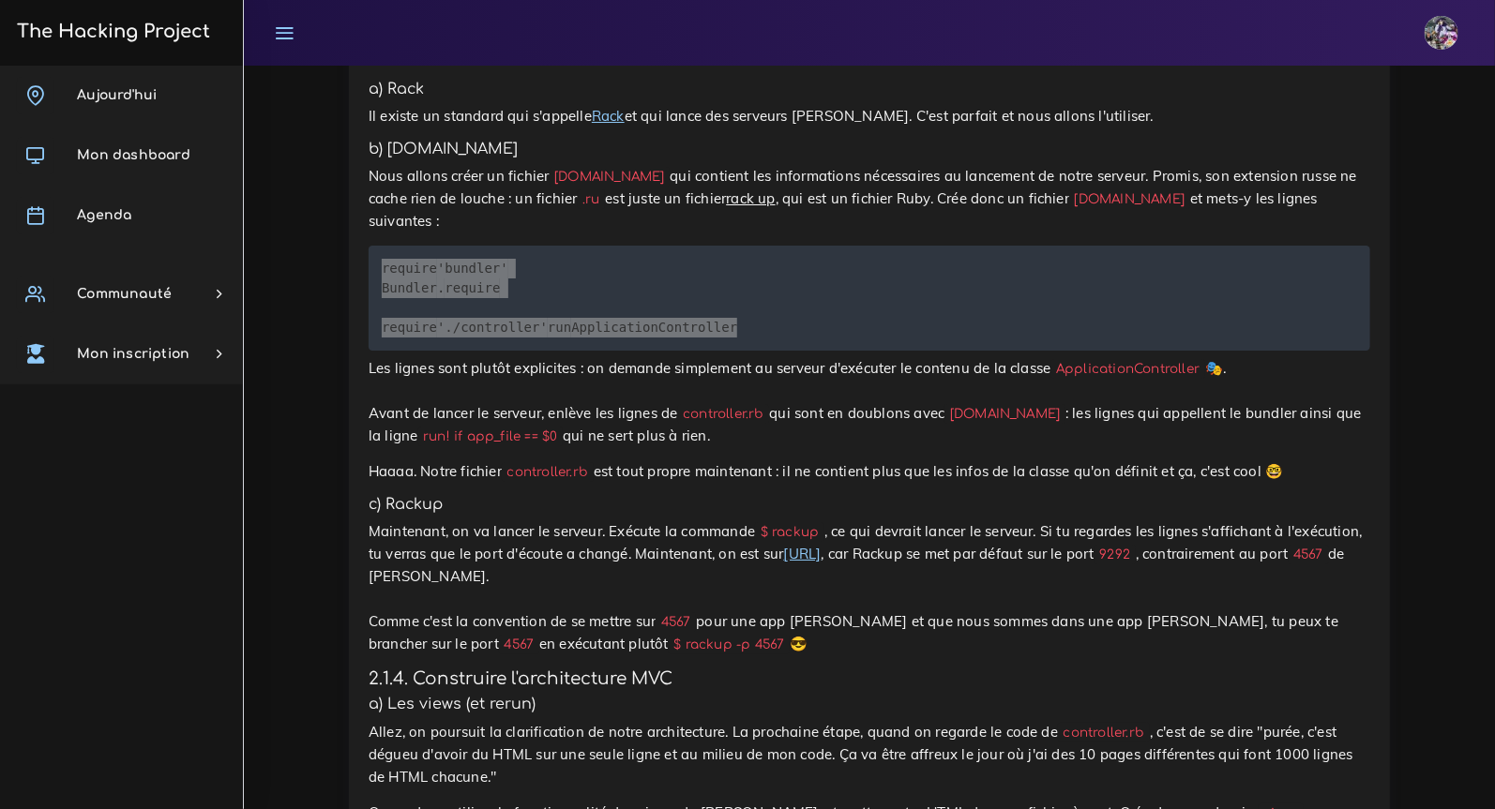
scroll to position [3143, 0]
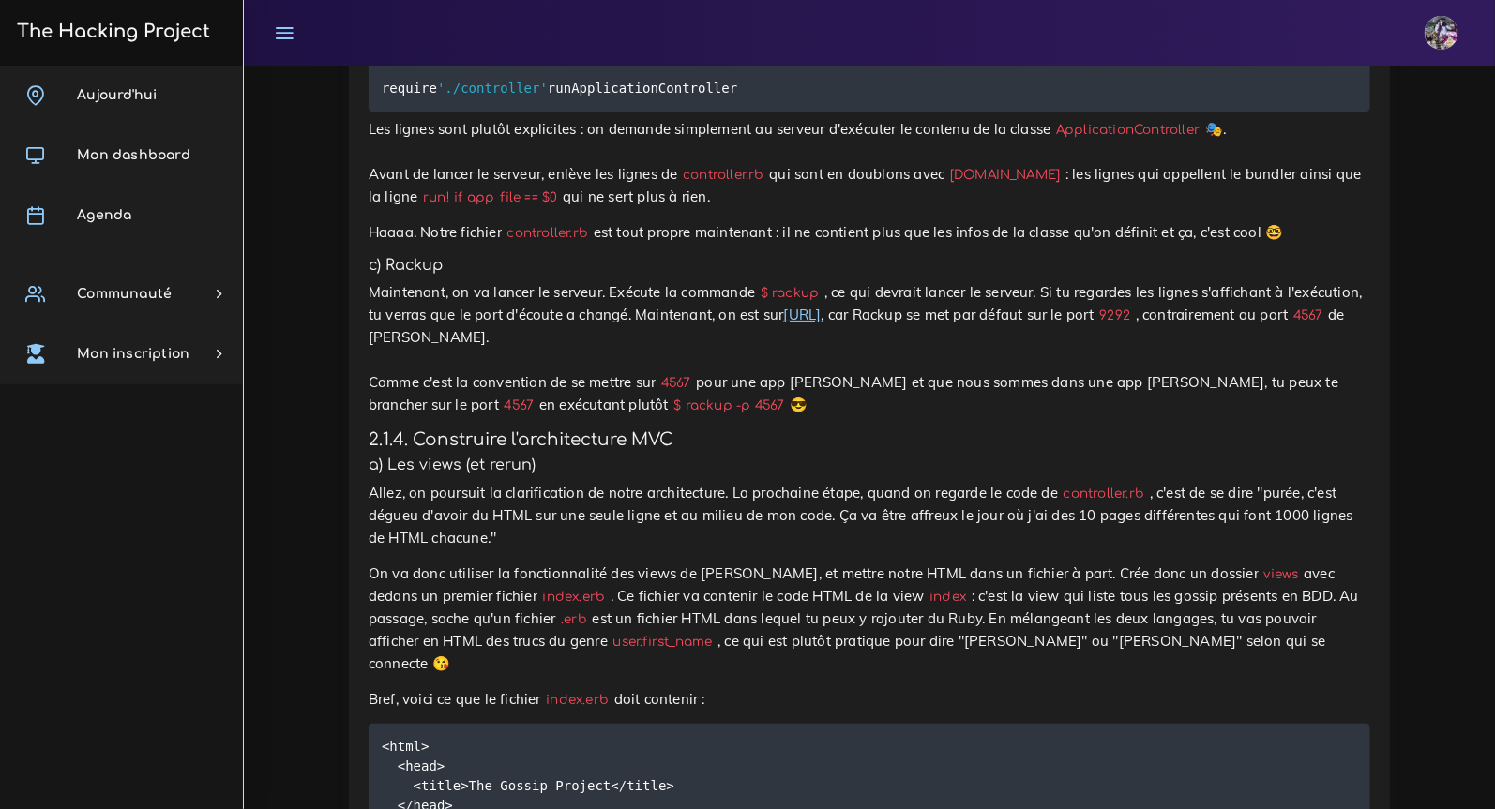
scroll to position [3500, 0]
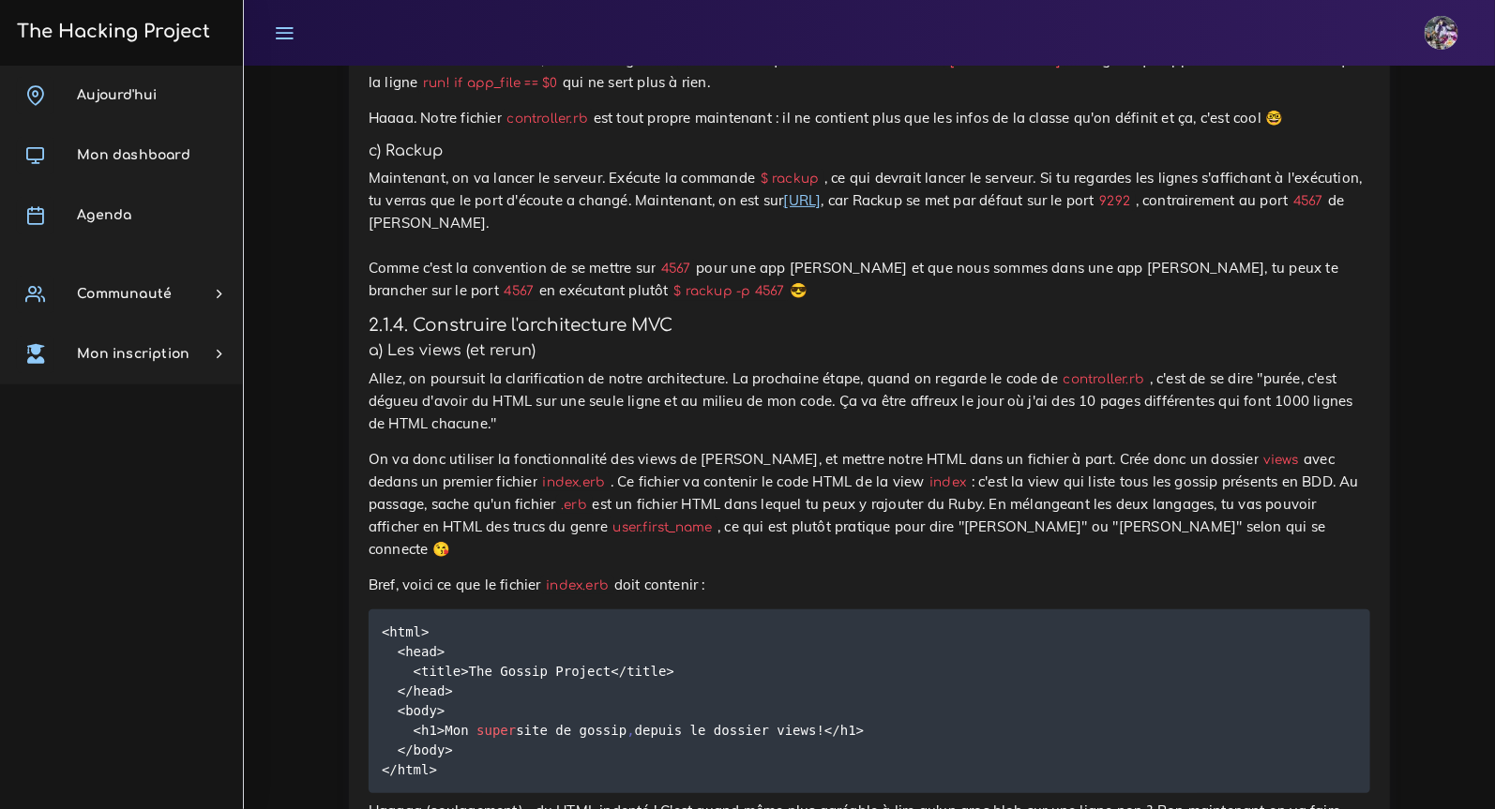
click at [718, 302] on p "Maintenant, on va lancer le serveur. Exécute la commande $ rackup , ce qui devr…" at bounding box center [869, 234] width 1001 height 135
click at [818, 209] on link "[URL]" at bounding box center [803, 200] width 38 height 18
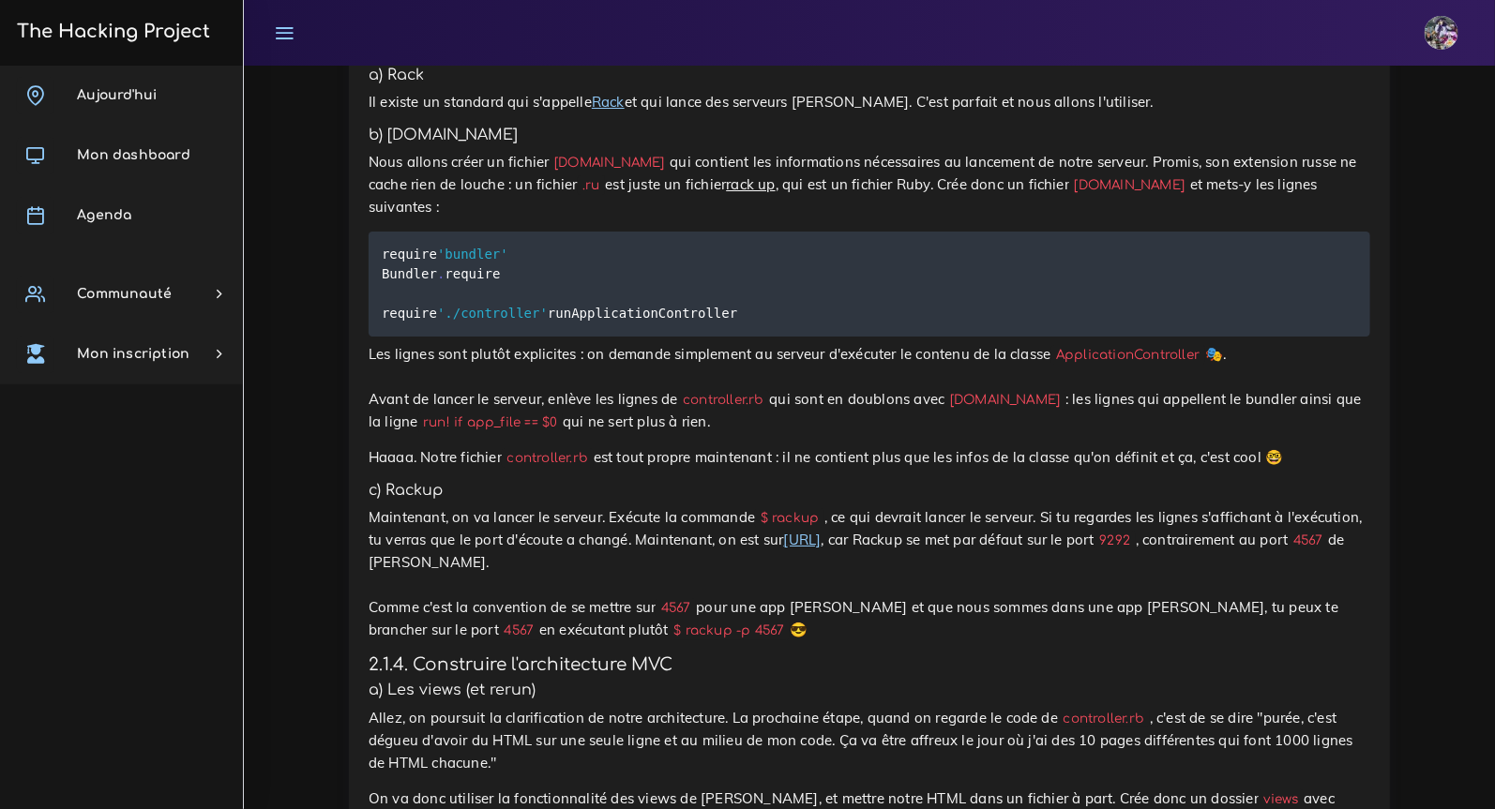
scroll to position [3162, 0]
click at [797, 548] on link "[URL]" at bounding box center [803, 539] width 38 height 18
drag, startPoint x: 821, startPoint y: 654, endPoint x: 764, endPoint y: 651, distance: 57.3
click at [764, 527] on code "$ rackup" at bounding box center [789, 517] width 69 height 20
copy code "$ rackup"
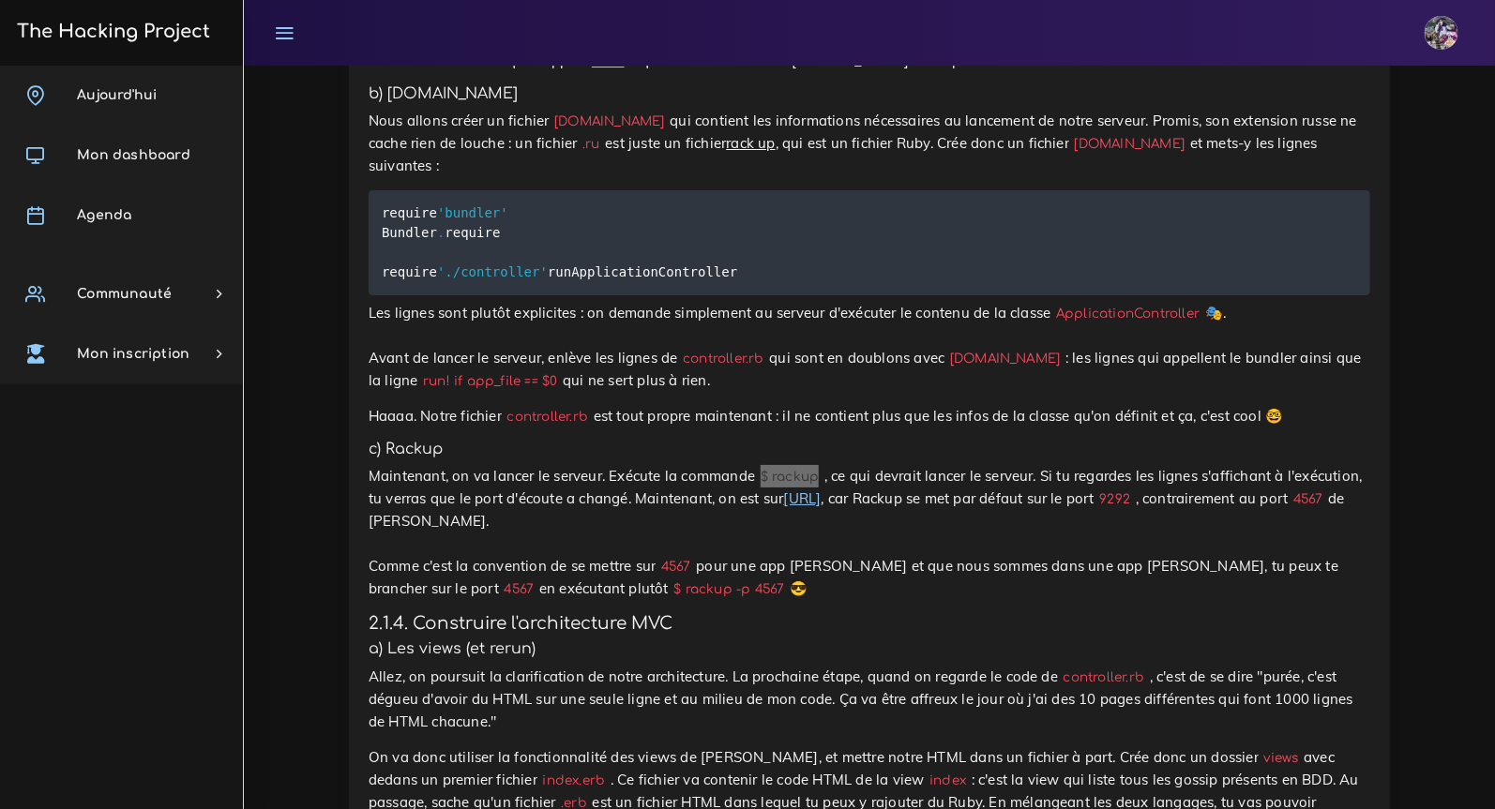
scroll to position [3356, 0]
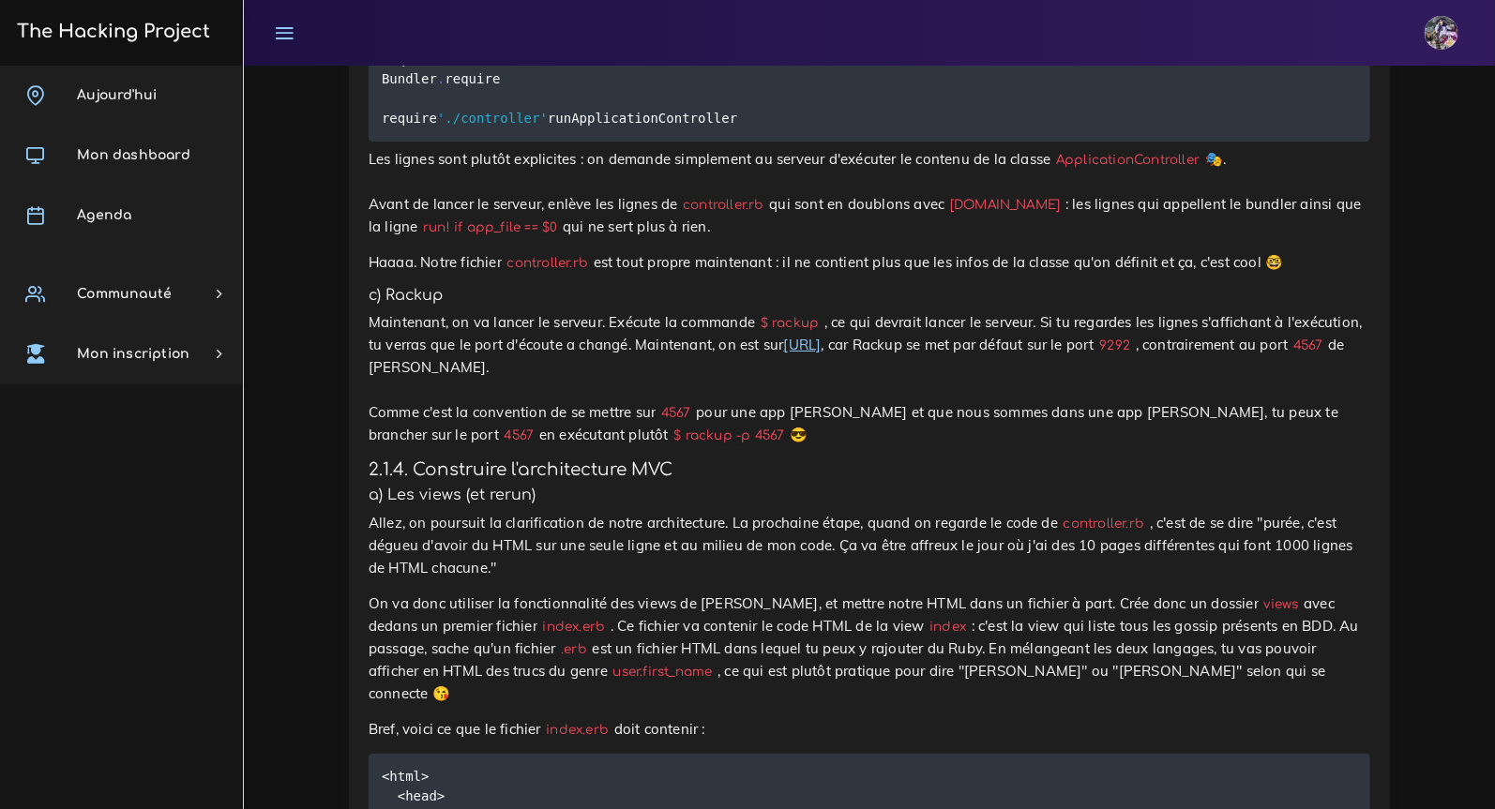
click at [915, 446] on p "Maintenant, on va lancer le serveur. Exécute la commande $ rackup , ce qui devr…" at bounding box center [869, 378] width 1001 height 135
click at [821, 353] on link "[URL]" at bounding box center [803, 345] width 38 height 18
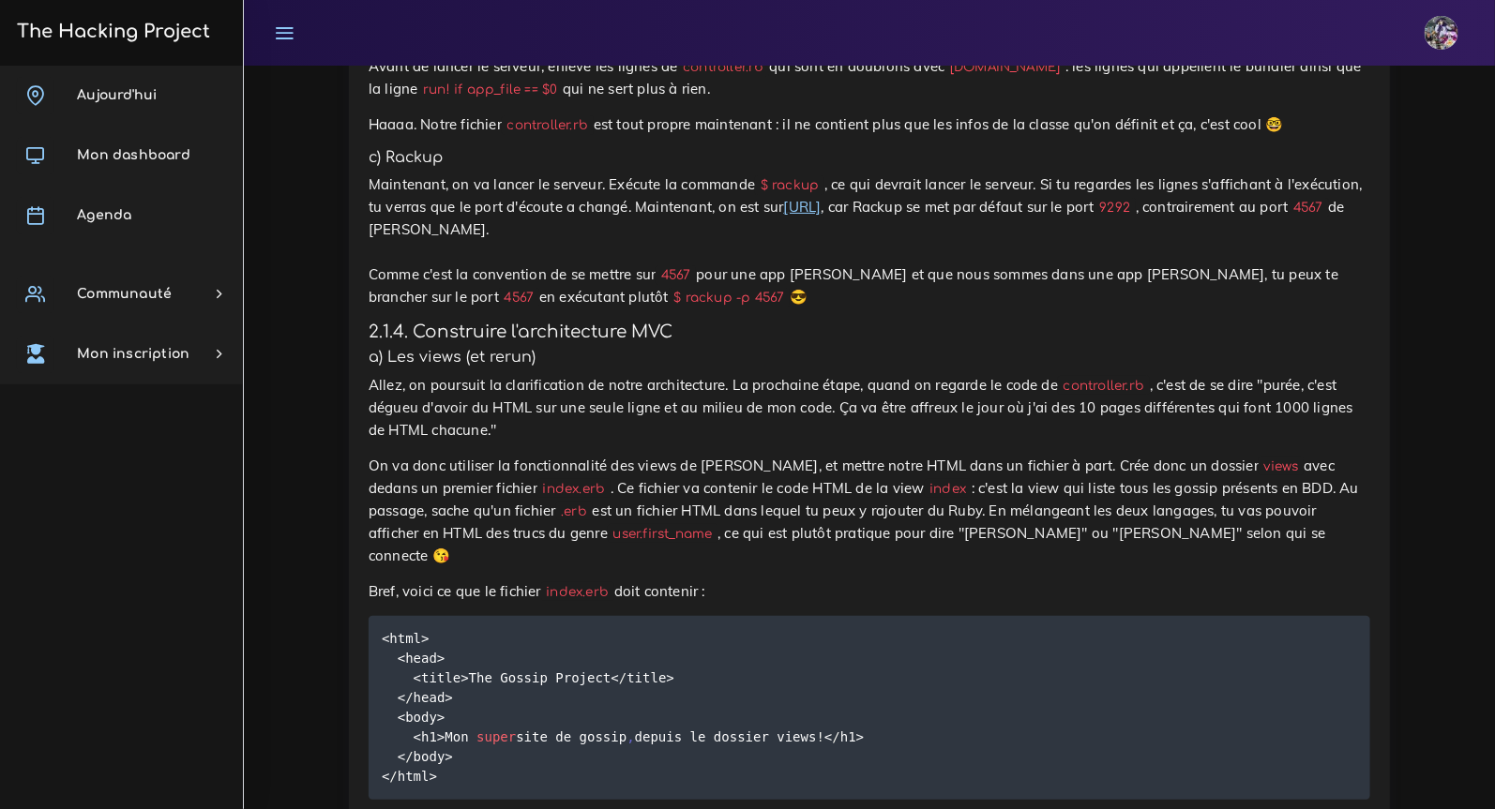
scroll to position [3381, 0]
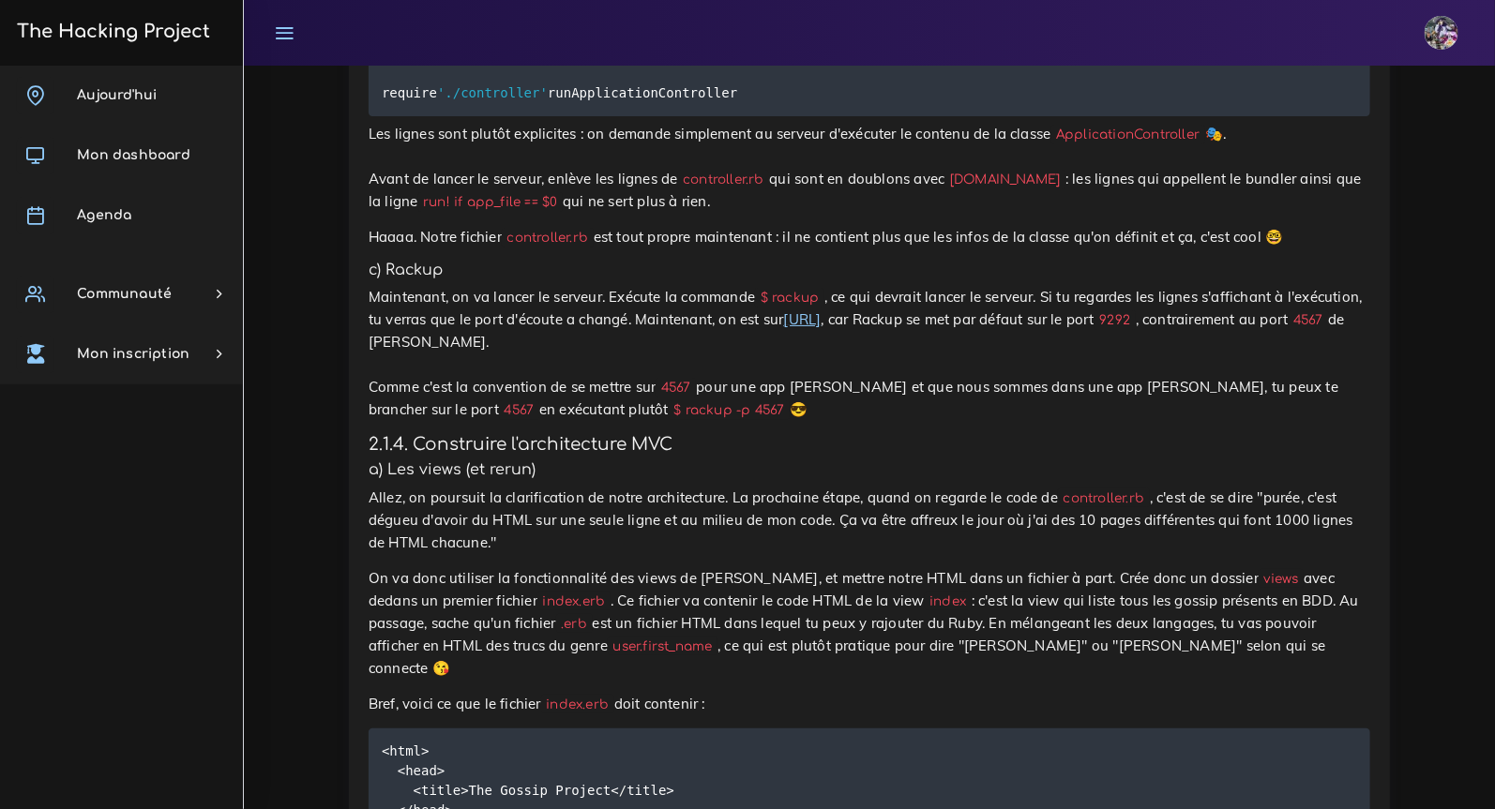
click at [887, 421] on p "Maintenant, on va lancer le serveur. Exécute la commande $ rackup , ce qui devr…" at bounding box center [869, 353] width 1001 height 135
click at [821, 328] on link "[URL]" at bounding box center [803, 319] width 38 height 18
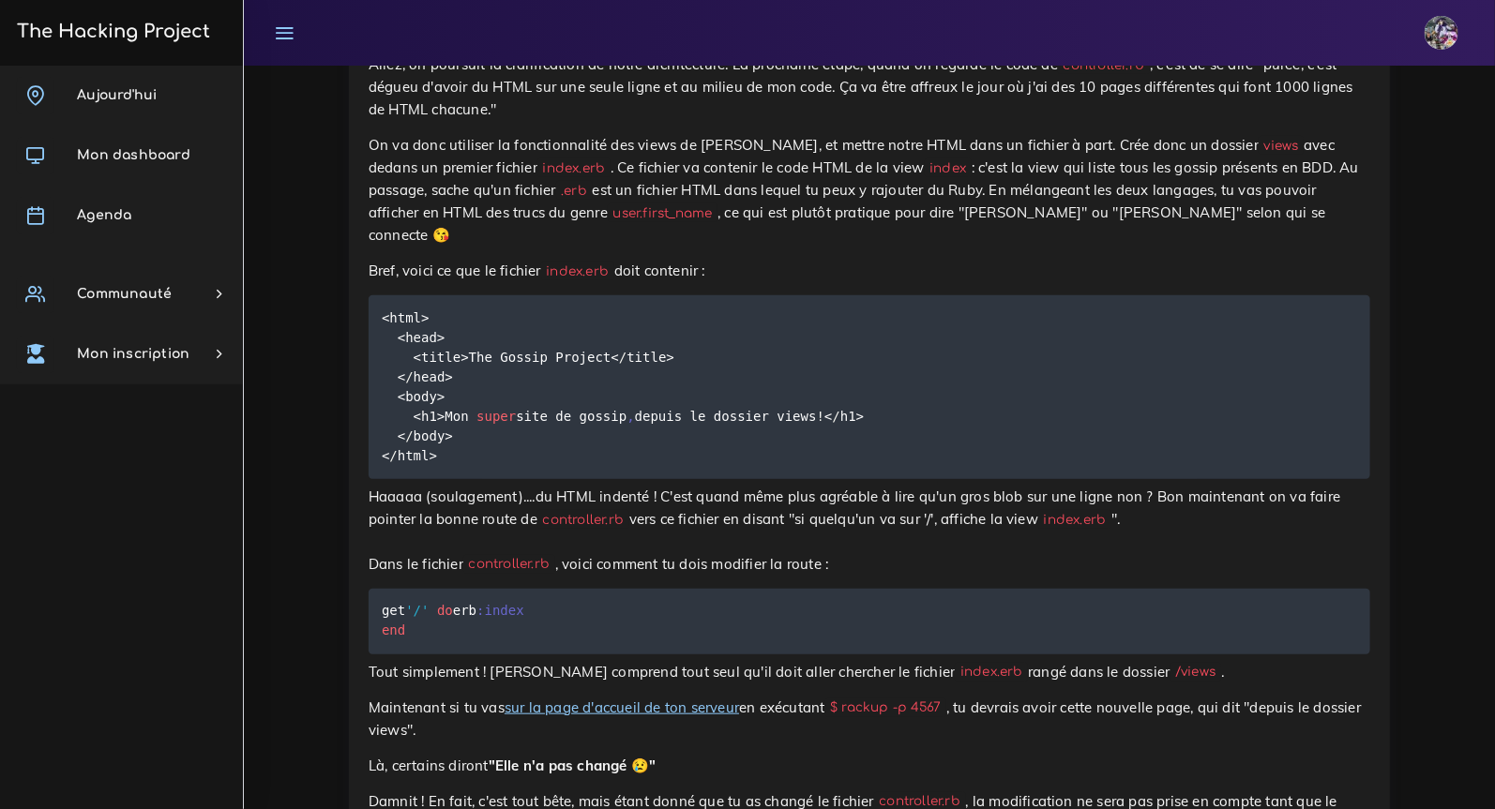
scroll to position [3816, 0]
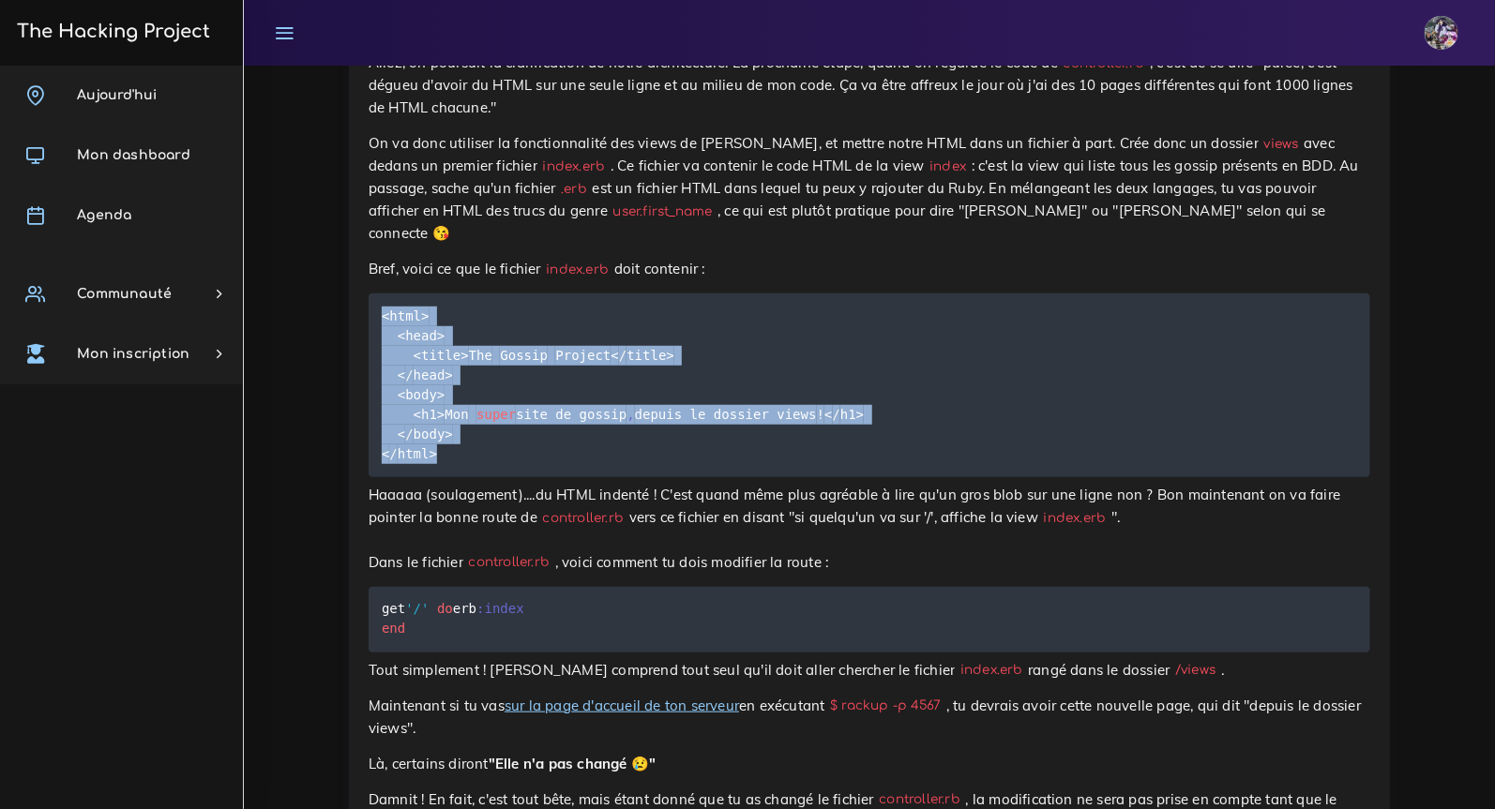
drag, startPoint x: 465, startPoint y: 576, endPoint x: 397, endPoint y: 452, distance: 141.4
copy code "<html> <head> <title> The Gossip Project < / title> < / head> <body> <h1> Mon s…"
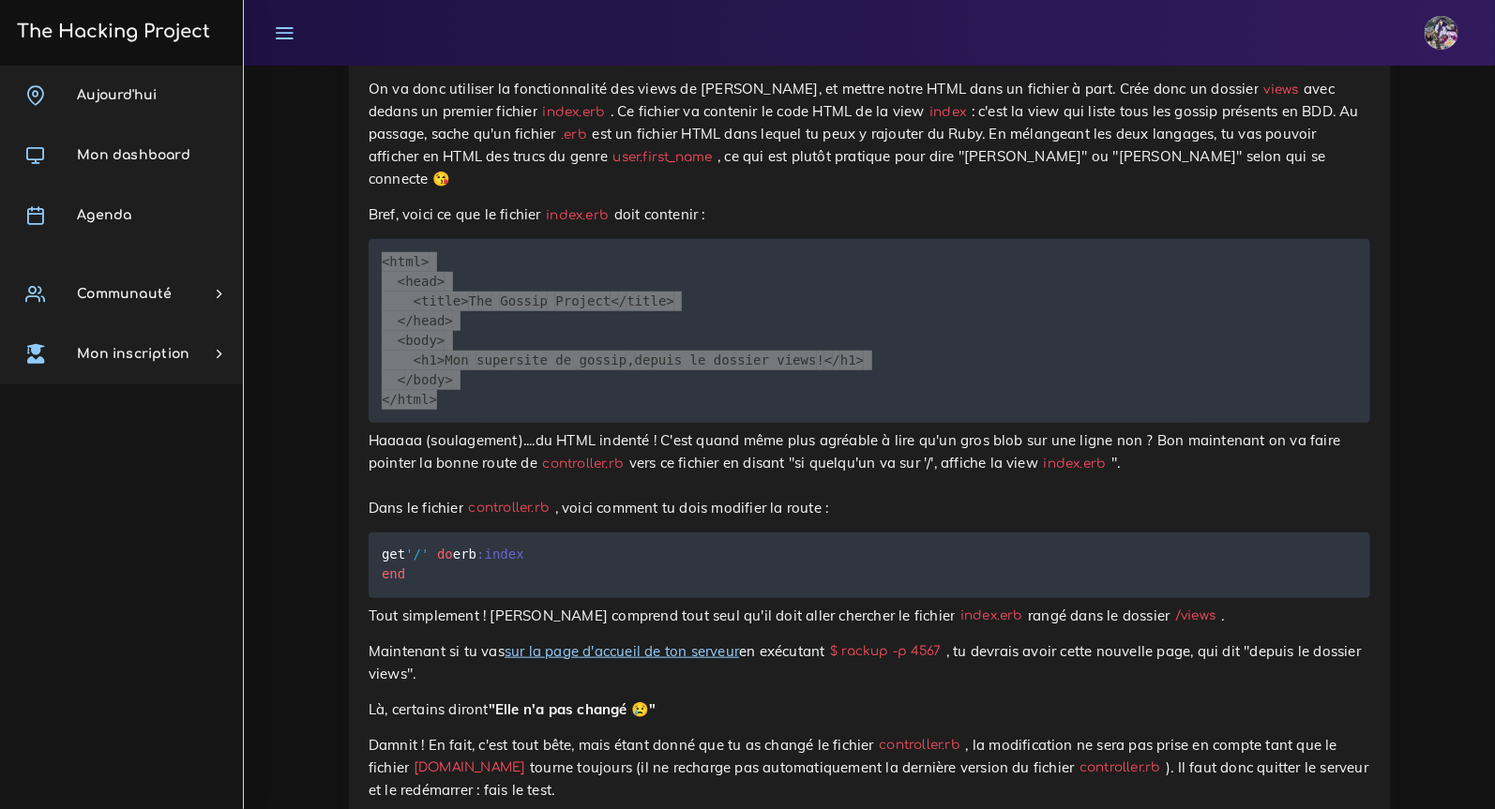
scroll to position [3890, 0]
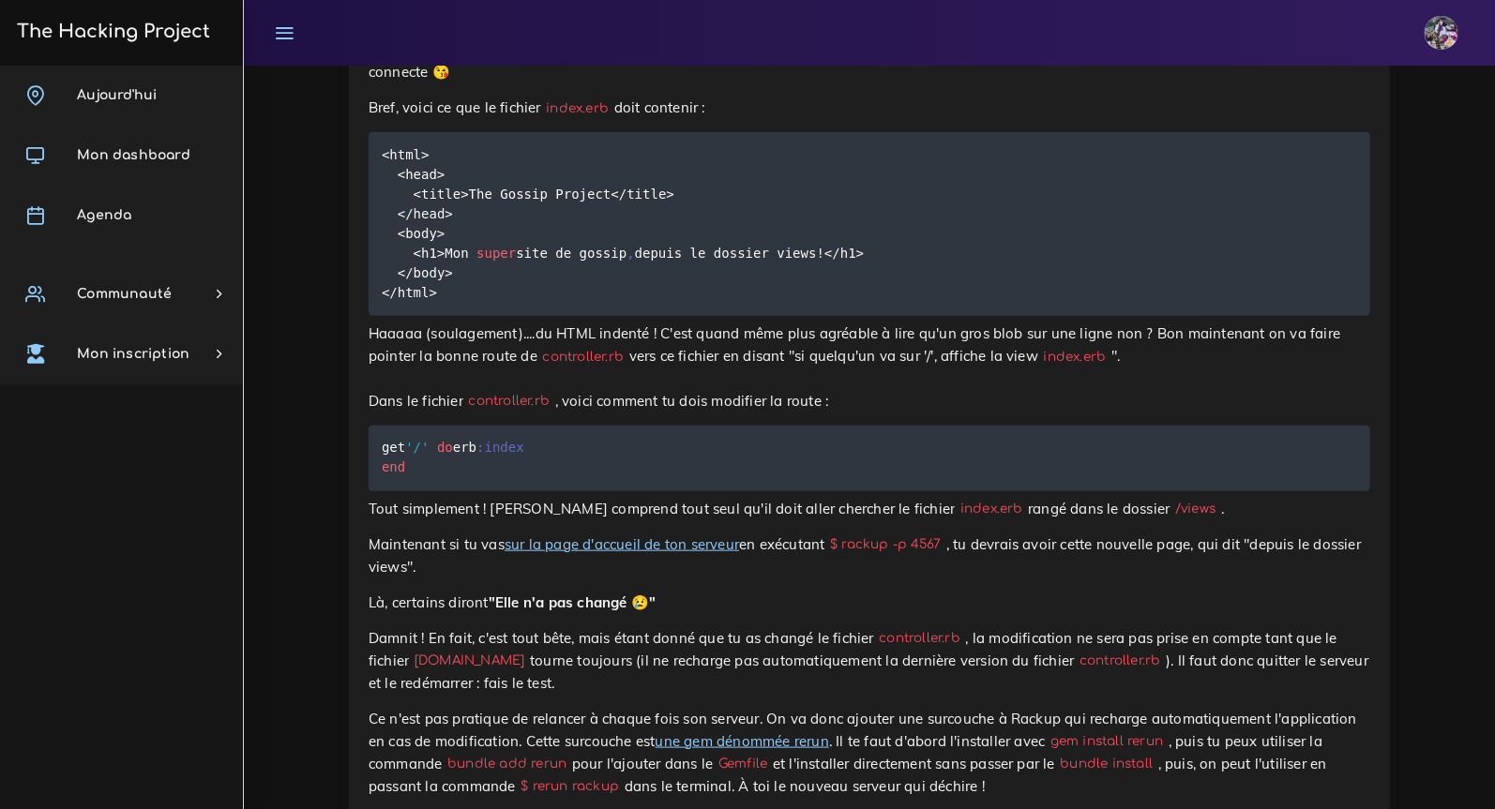
scroll to position [4064, 0]
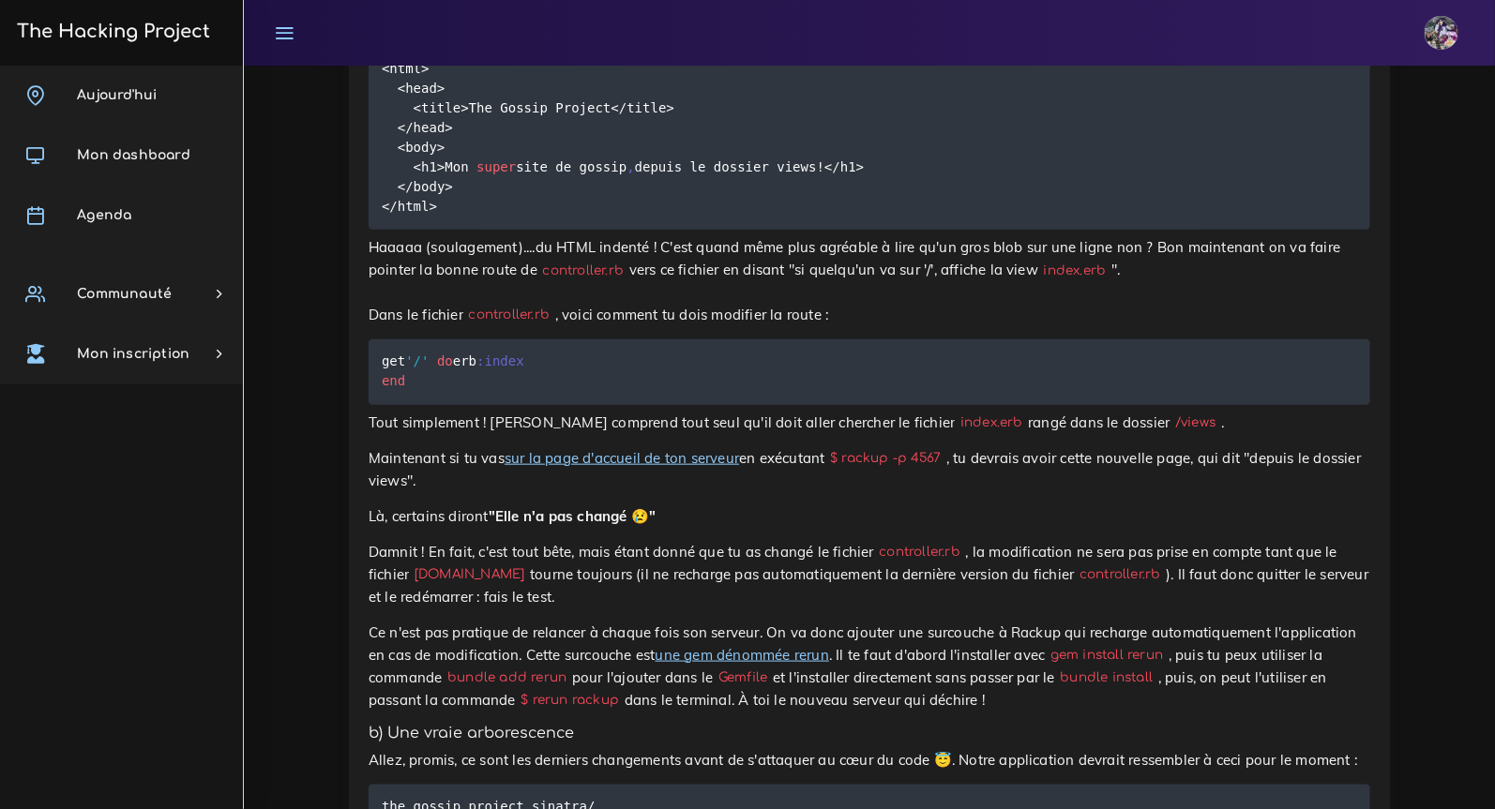
drag, startPoint x: 379, startPoint y: 486, endPoint x: 450, endPoint y: 531, distance: 84.3
click at [450, 405] on pre "get '/' do erb :index end" at bounding box center [869, 372] width 1001 height 66
click at [443, 405] on pre "get '/' do erb :index end" at bounding box center [869, 372] width 1001 height 66
drag, startPoint x: 440, startPoint y: 527, endPoint x: 381, endPoint y: 480, distance: 75.4
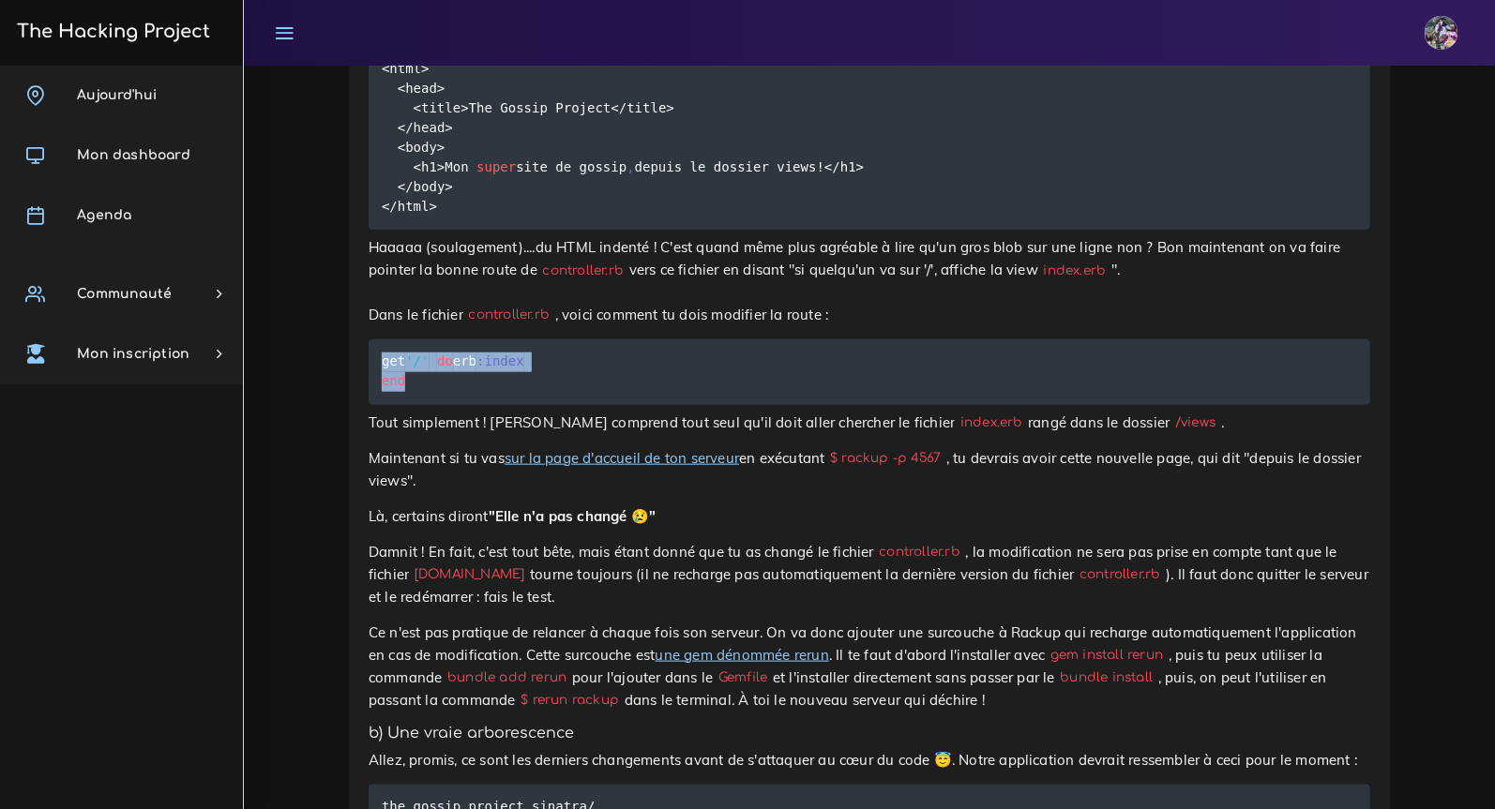
copy code "get '/' do erb :index end"
click at [702, 467] on link "sur la page d'accueil de ton serveur" at bounding box center [621, 458] width 234 height 18
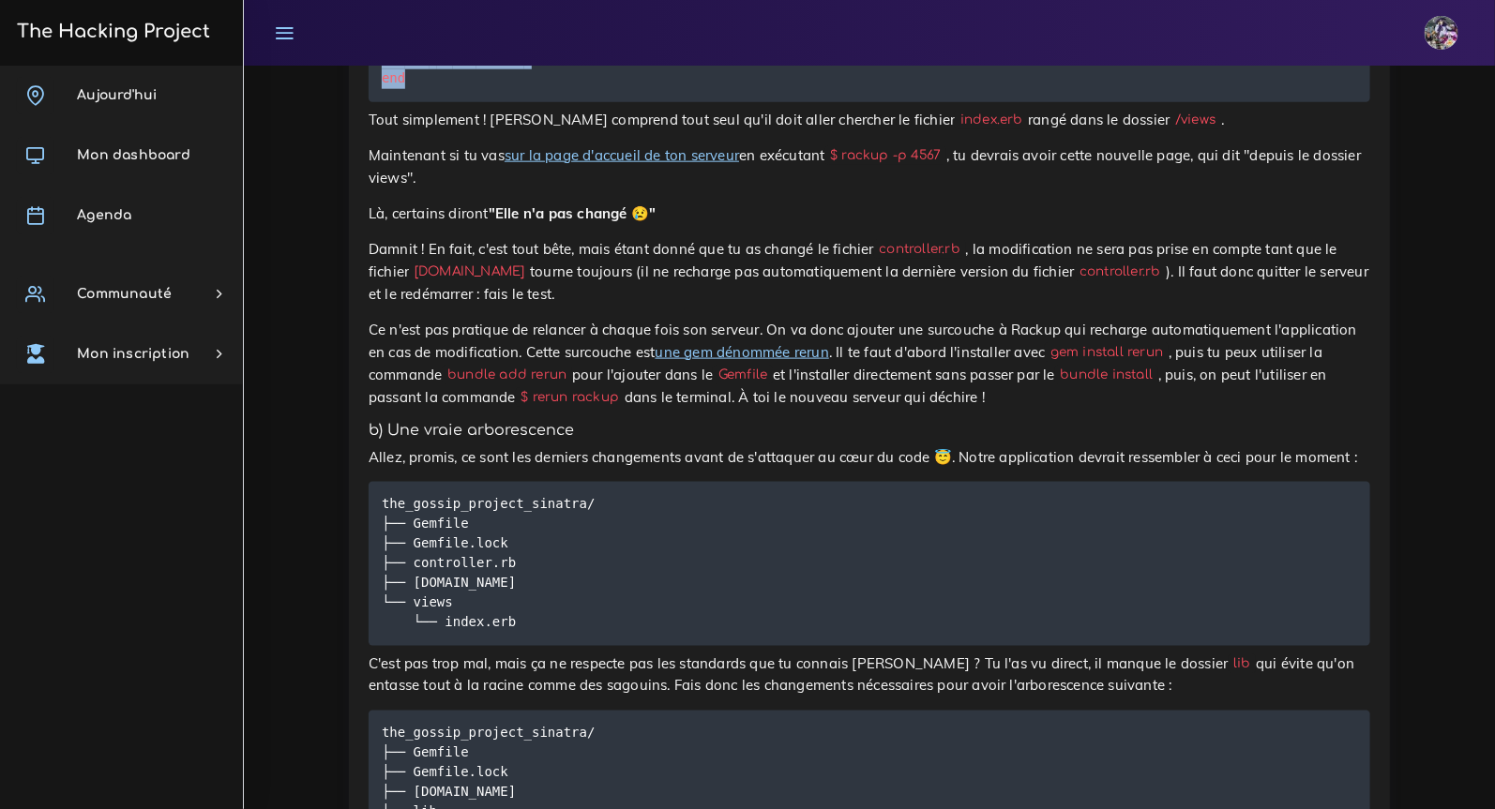
scroll to position [4367, 0]
click at [691, 225] on p "Là, certains diront "Elle n'a pas changé 😢"" at bounding box center [869, 214] width 1001 height 23
click at [612, 164] on link "sur la page d'accueil de ton serveur" at bounding box center [621, 155] width 234 height 18
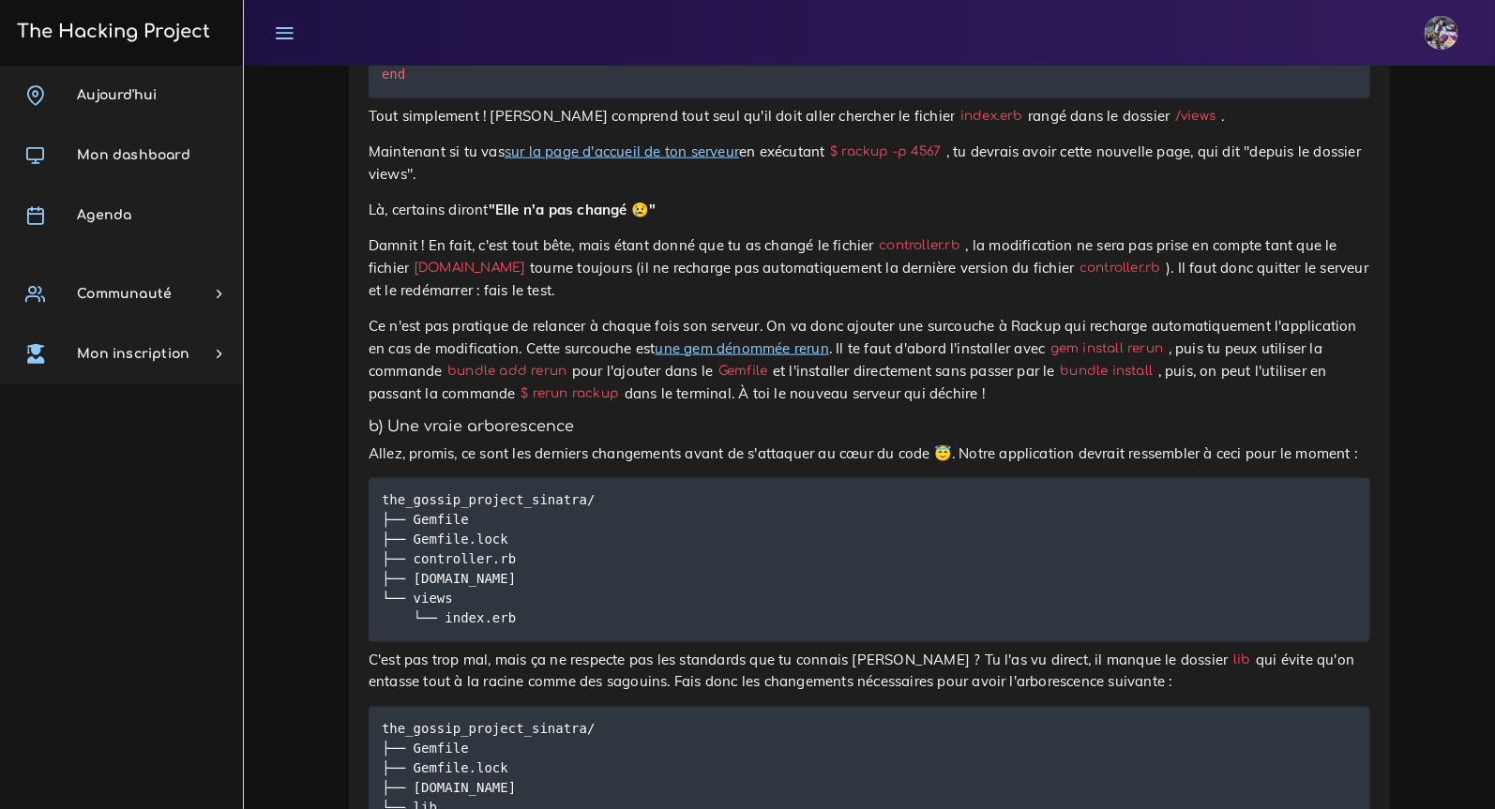
scroll to position [4388, 0]
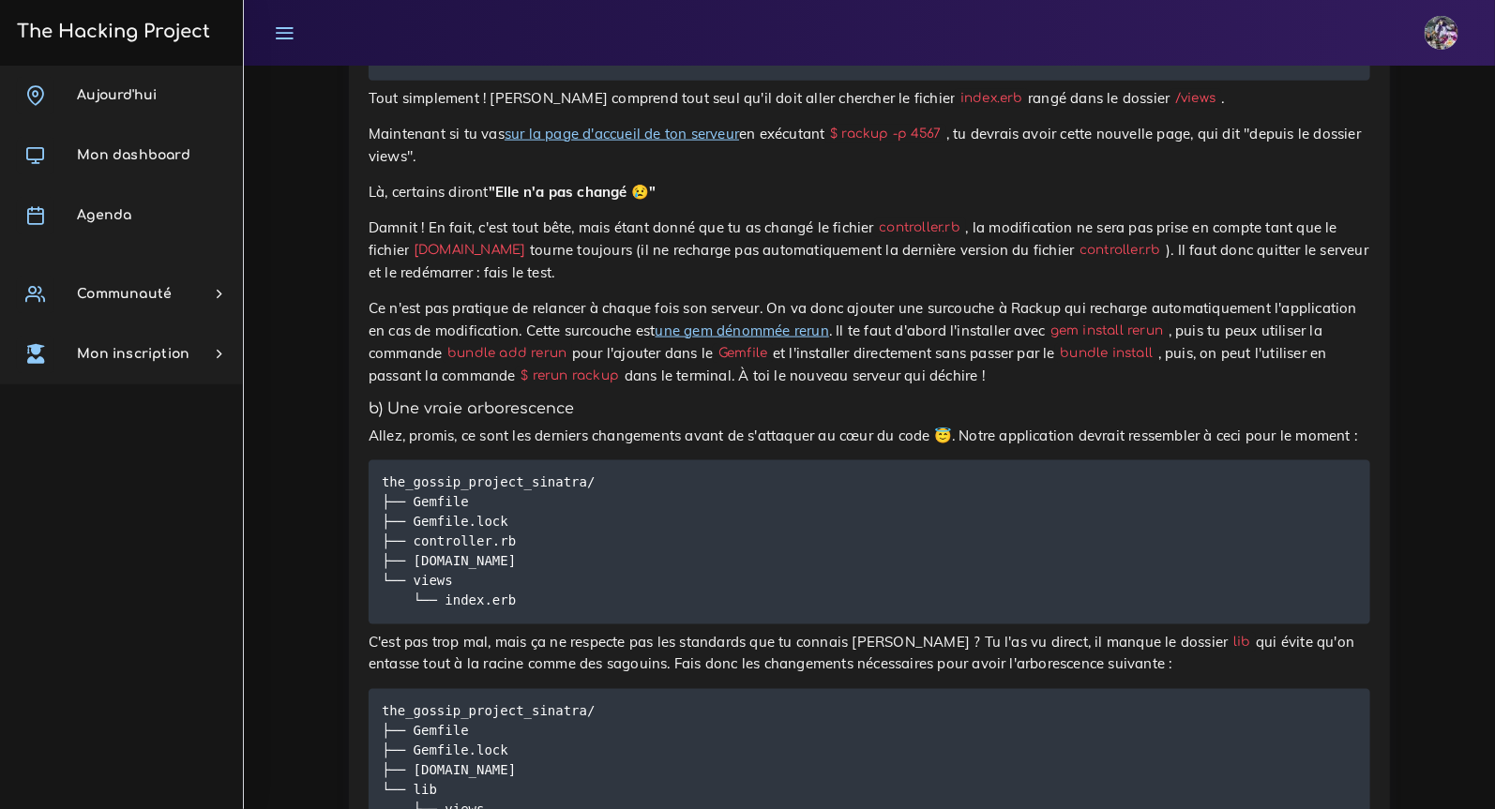
click at [704, 143] on link "sur la page d'accueil de ton serveur" at bounding box center [621, 134] width 234 height 18
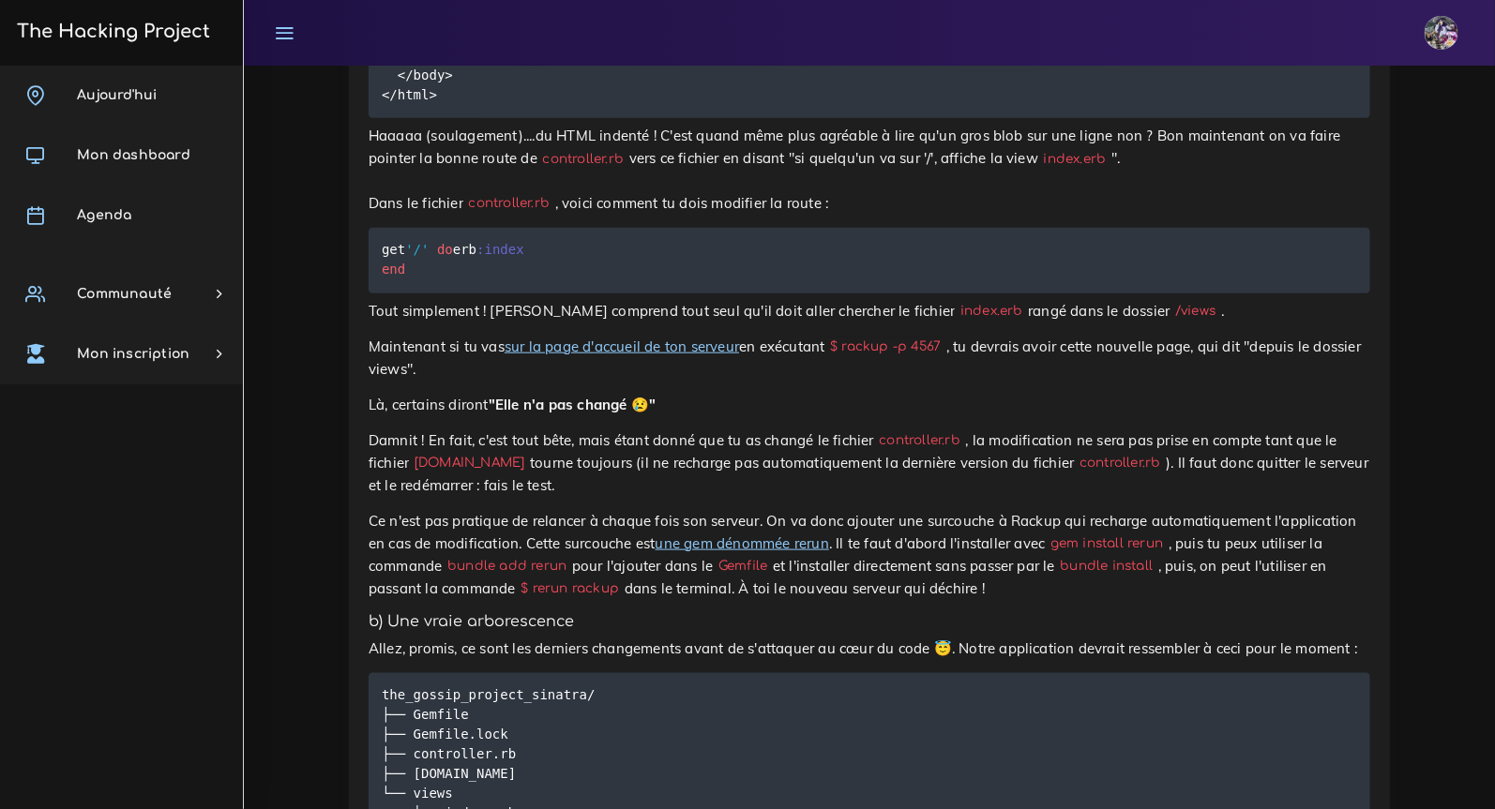
scroll to position [4171, 0]
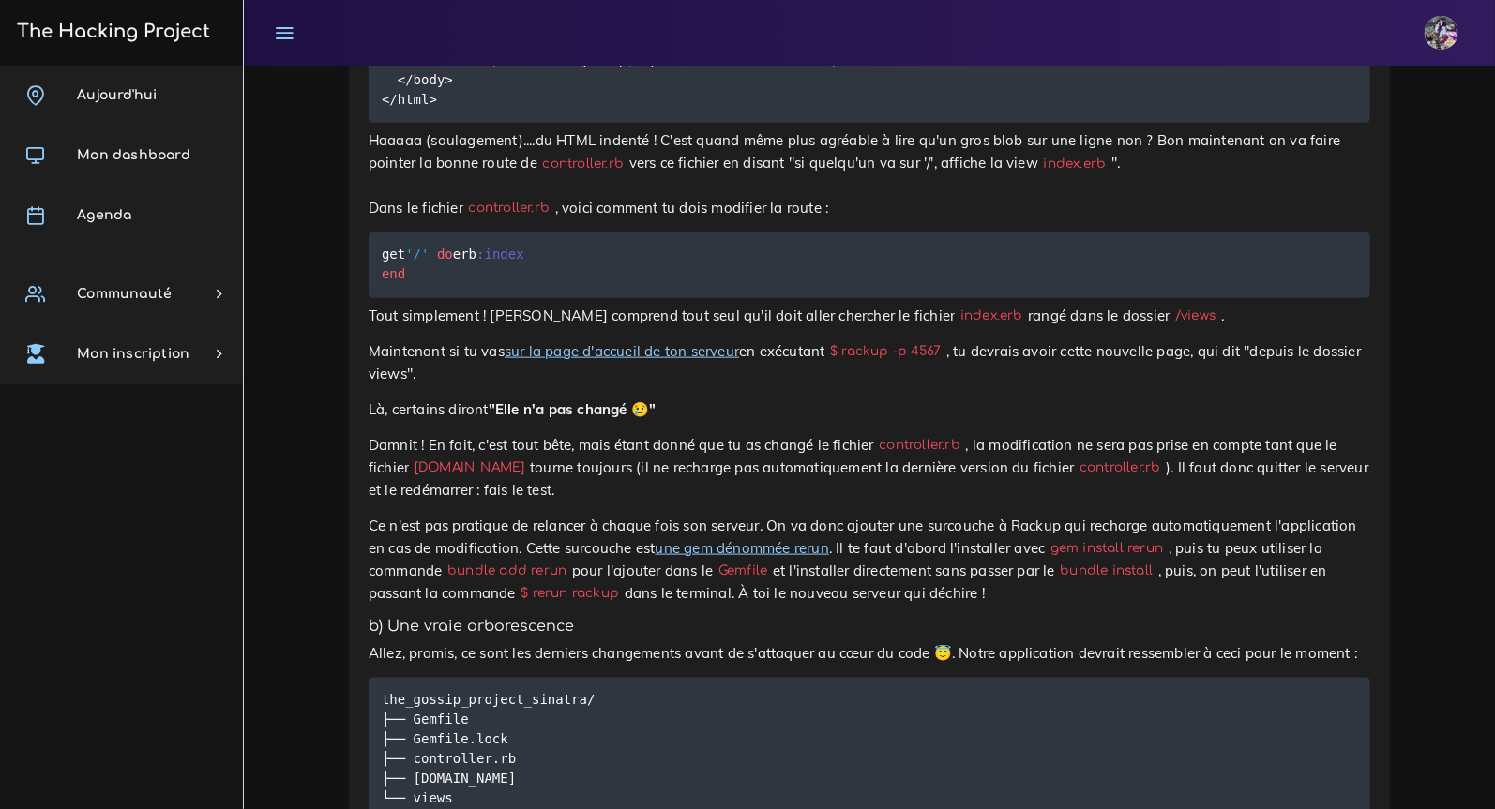
click at [1032, 219] on p "Haaaaa (soulagement)....du HTML indenté ! C'est quand même plus agréable à lire…" at bounding box center [869, 174] width 1001 height 90
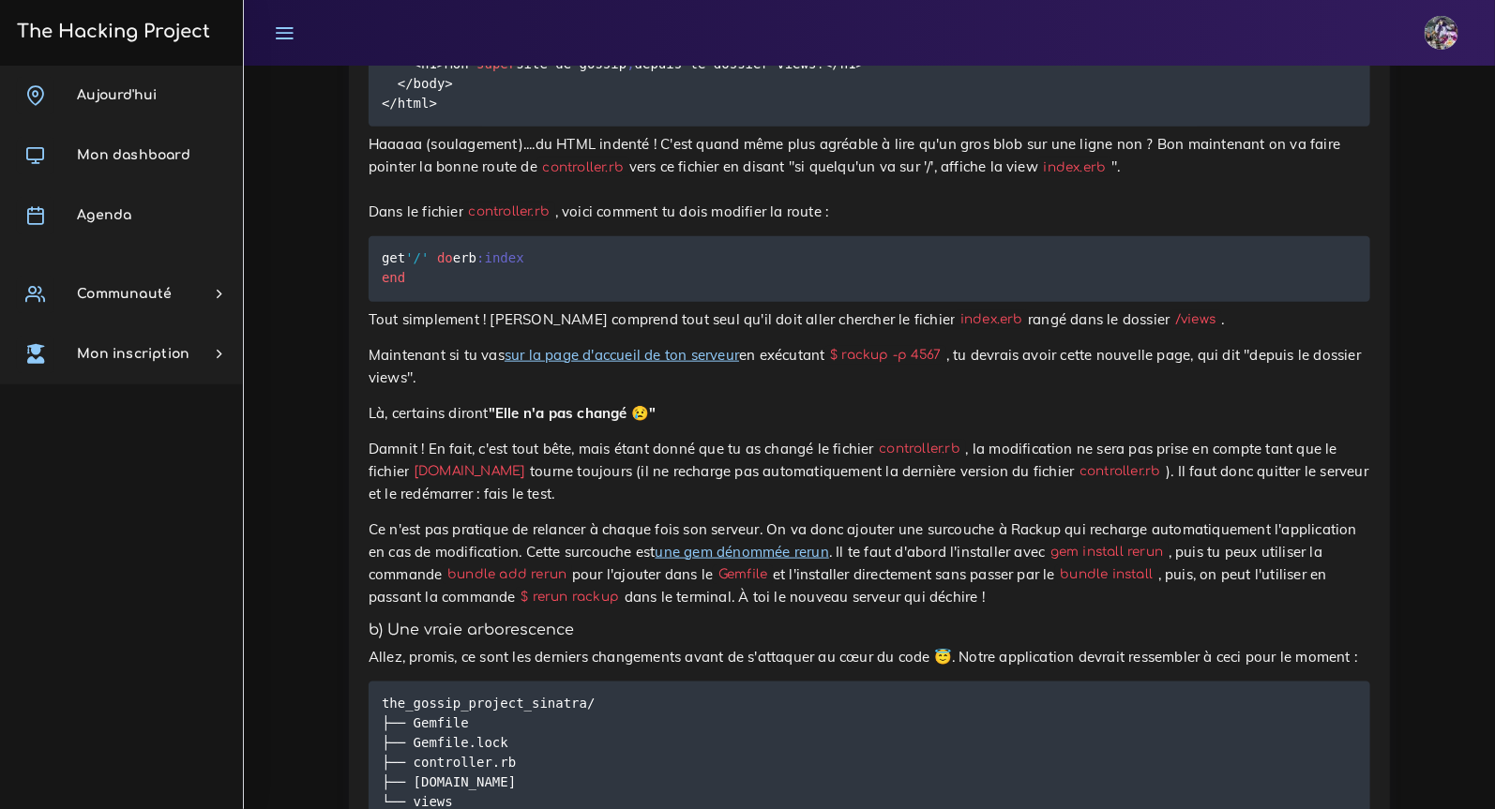
click at [631, 364] on link "sur la page d'accueil de ton serveur" at bounding box center [621, 355] width 234 height 18
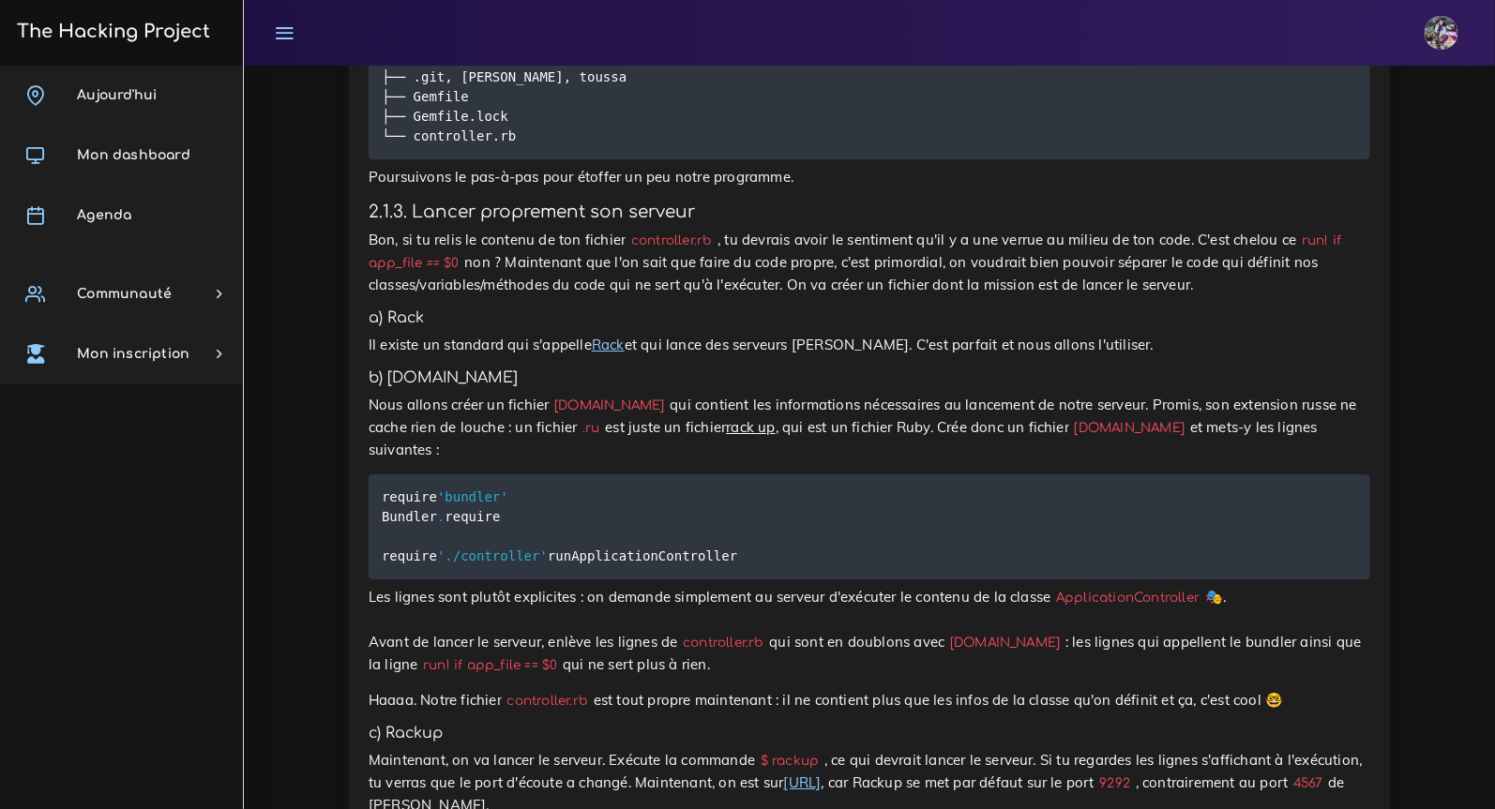
scroll to position [2956, 0]
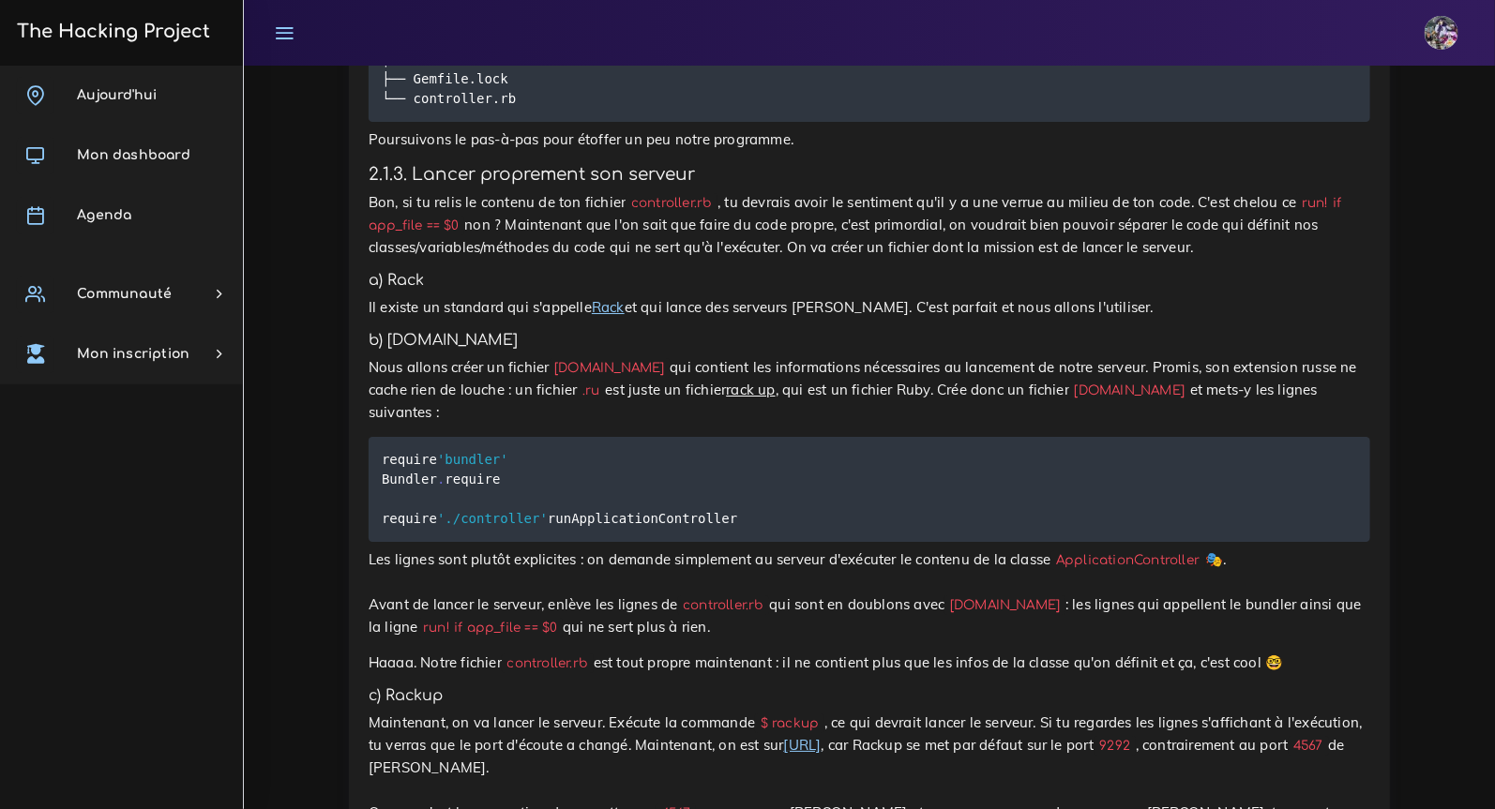
click at [615, 542] on pre "require 'bundler' Bundler . require require './controller' run ApplicationContr…" at bounding box center [869, 489] width 1001 height 105
click at [472, 424] on p "Nous allons créer un fichier [DOMAIN_NAME] qui contient les informations nécess…" at bounding box center [869, 390] width 1001 height 68
click at [474, 319] on p "Il existe un standard qui s'appelle Rack et qui lance des serveurs Ruby. C'est …" at bounding box center [869, 307] width 1001 height 23
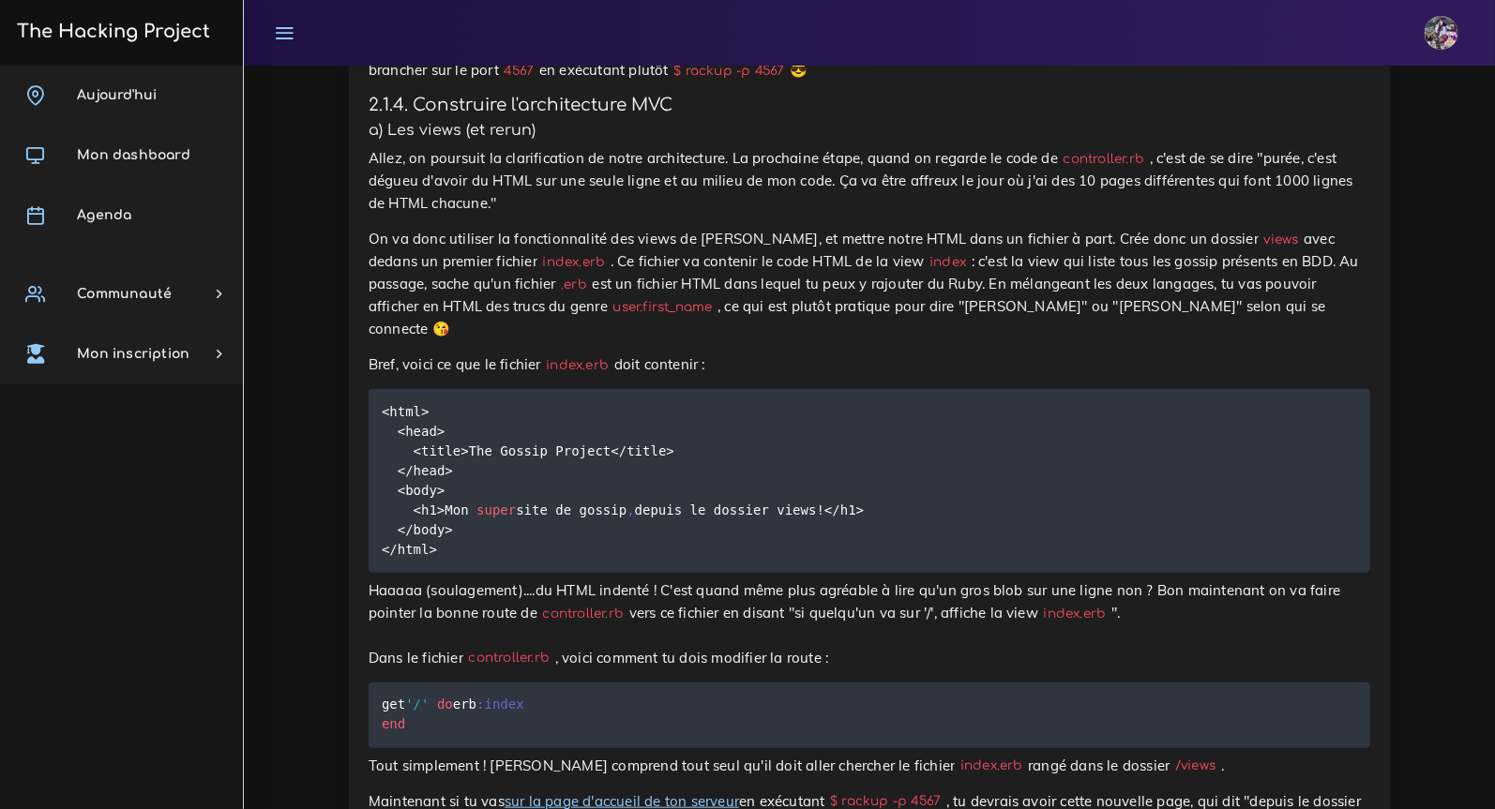
scroll to position [3720, 0]
drag, startPoint x: 440, startPoint y: 247, endPoint x: 687, endPoint y: 247, distance: 247.5
click at [687, 116] on h4 "2.1.4. Construire l'architecture MVC" at bounding box center [869, 106] width 1001 height 21
click at [690, 116] on h4 "2.1.4. Construire l'architecture MVC" at bounding box center [869, 106] width 1001 height 21
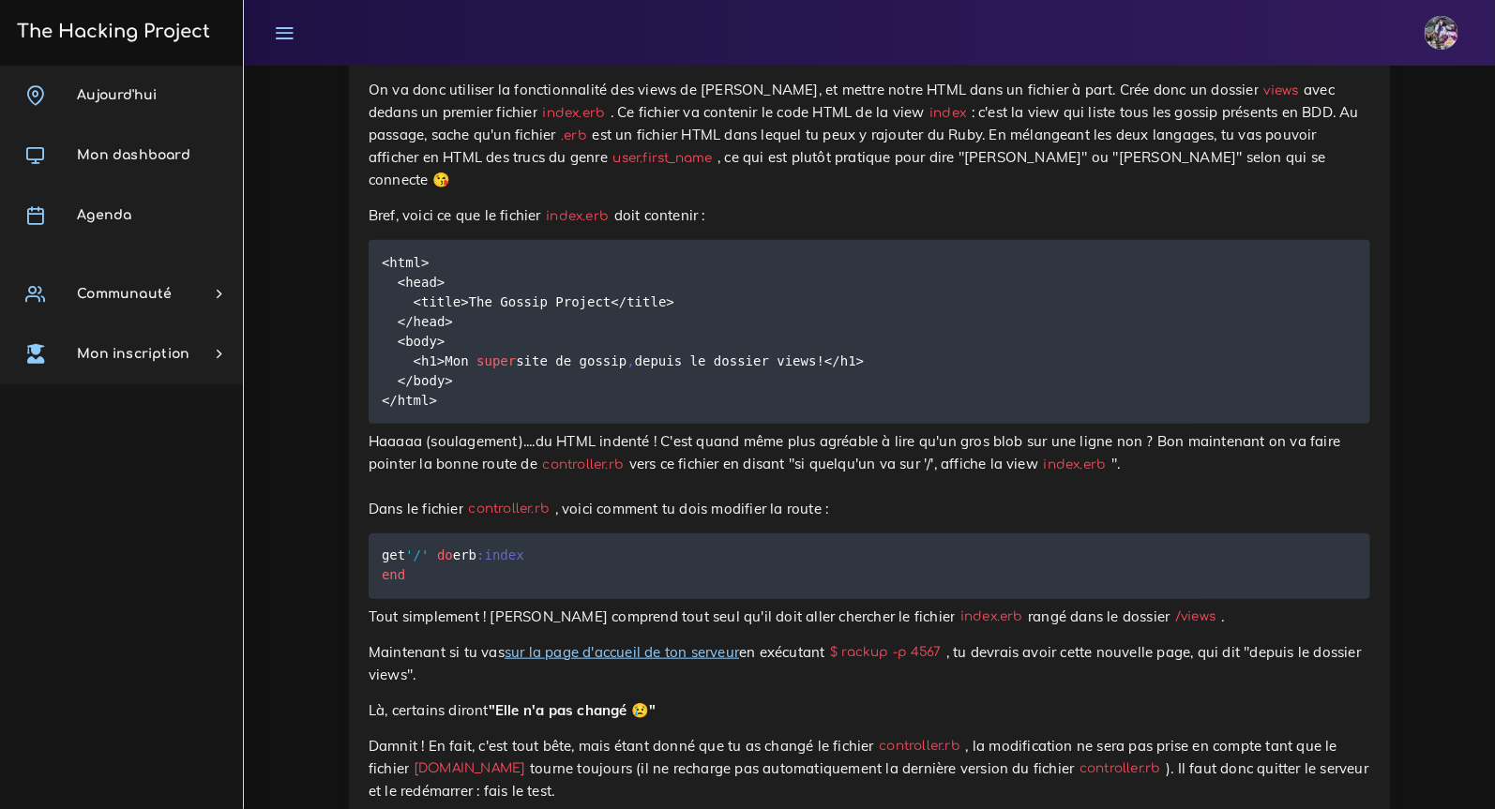
scroll to position [3980, 0]
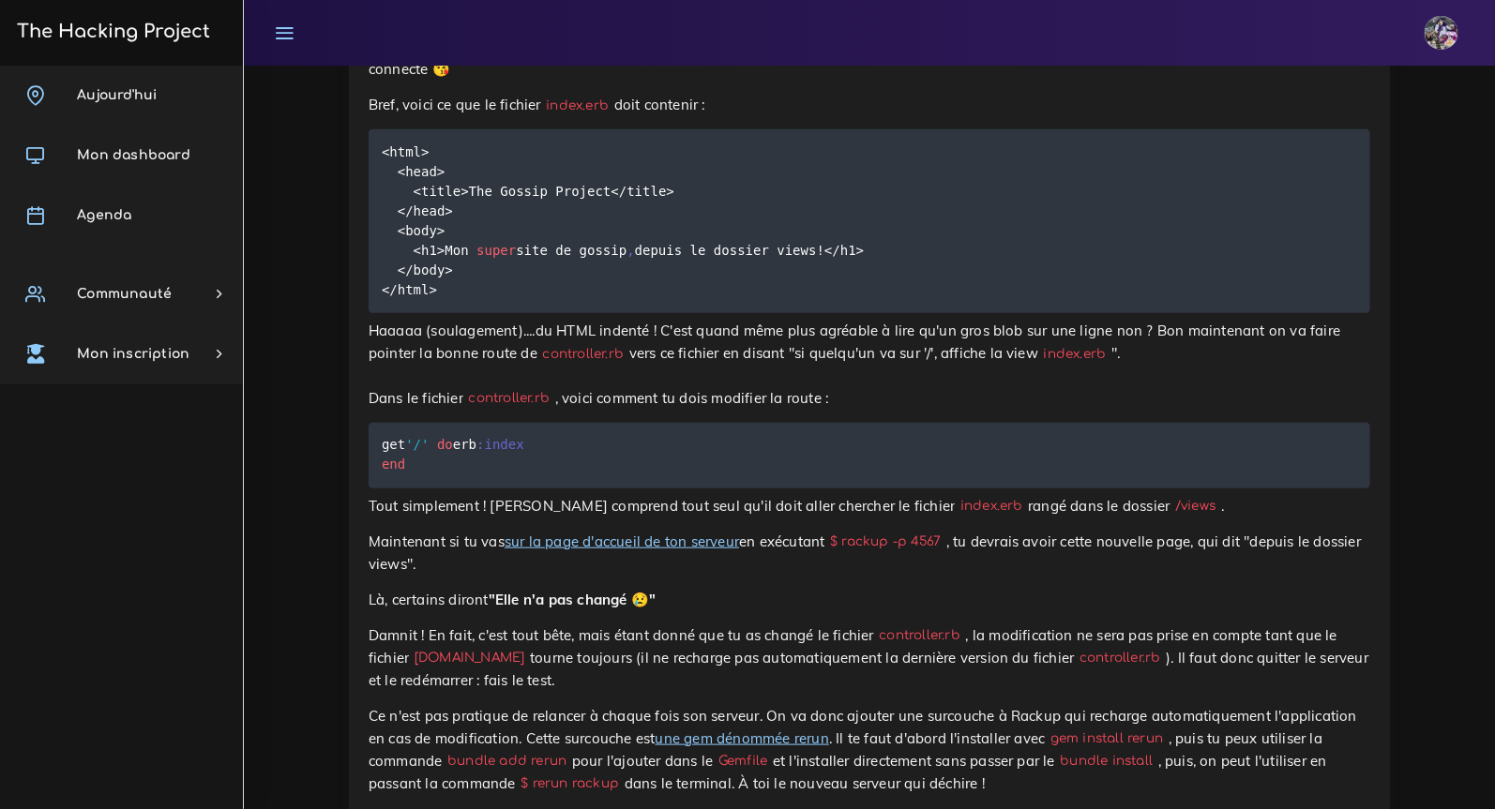
click at [583, 410] on p "Haaaaa (soulagement)....du HTML indenté ! C'est quand même plus agréable à lire…" at bounding box center [869, 365] width 1001 height 90
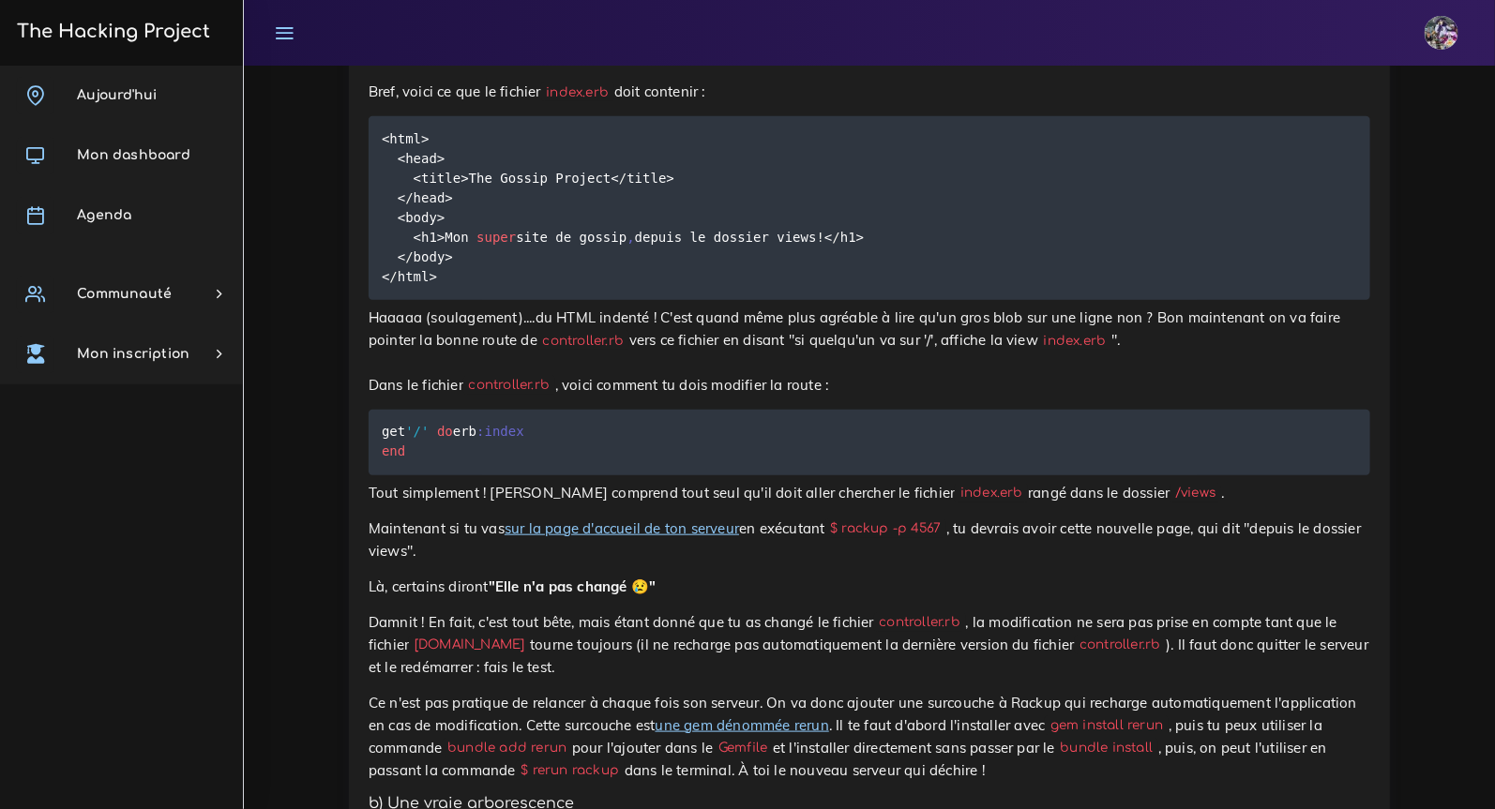
scroll to position [4012, 0]
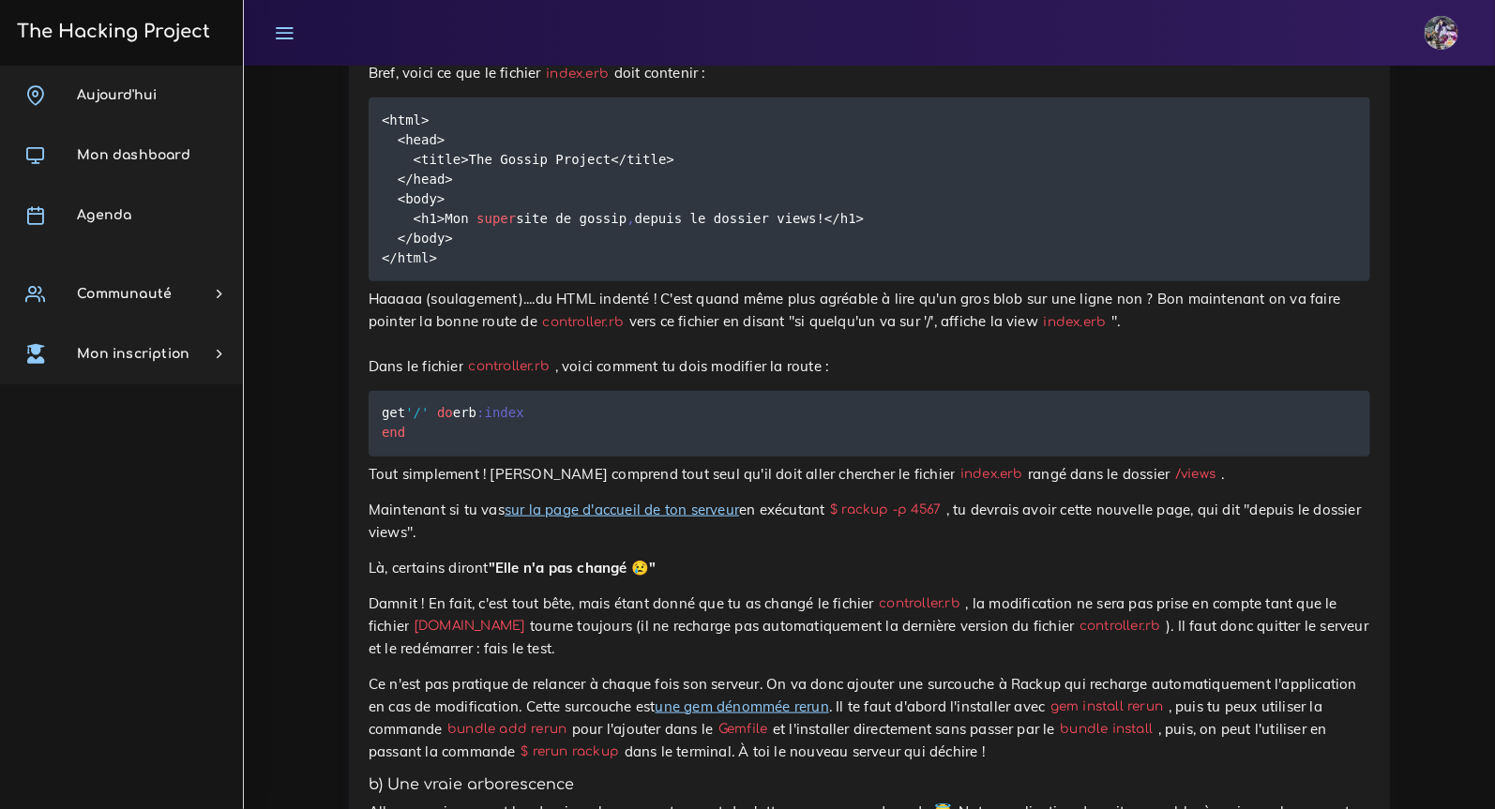
click at [511, 457] on pre "get '/' do erb :index end" at bounding box center [869, 424] width 1001 height 66
drag, startPoint x: 480, startPoint y: 592, endPoint x: 349, endPoint y: 522, distance: 148.5
copy code "get '/' do erb :index end"
click at [643, 544] on p "Maintenant si tu vas sur la page d'accueil de ton serveur en exécutant $ rackup…" at bounding box center [869, 521] width 1001 height 45
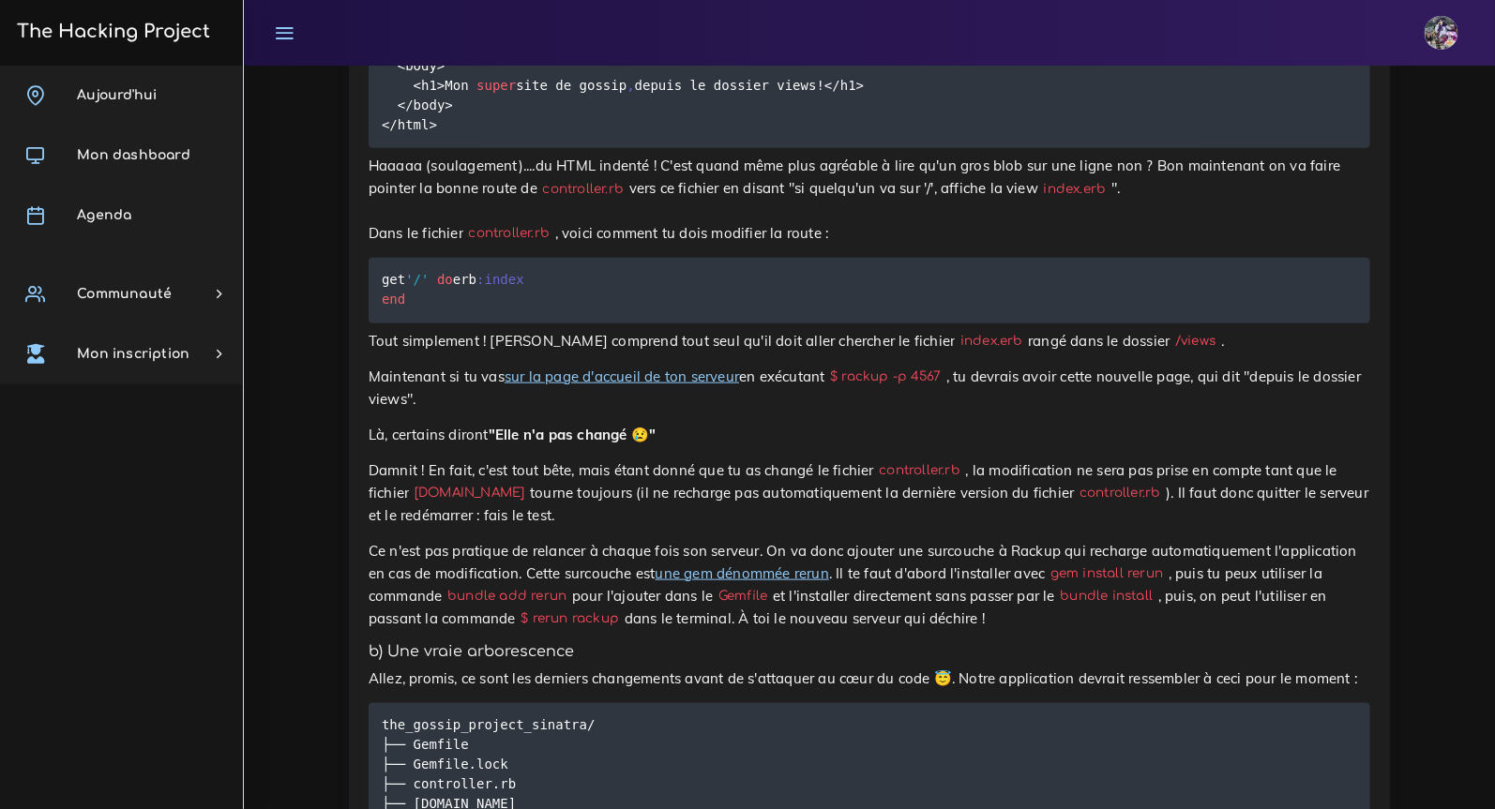
scroll to position [4197, 0]
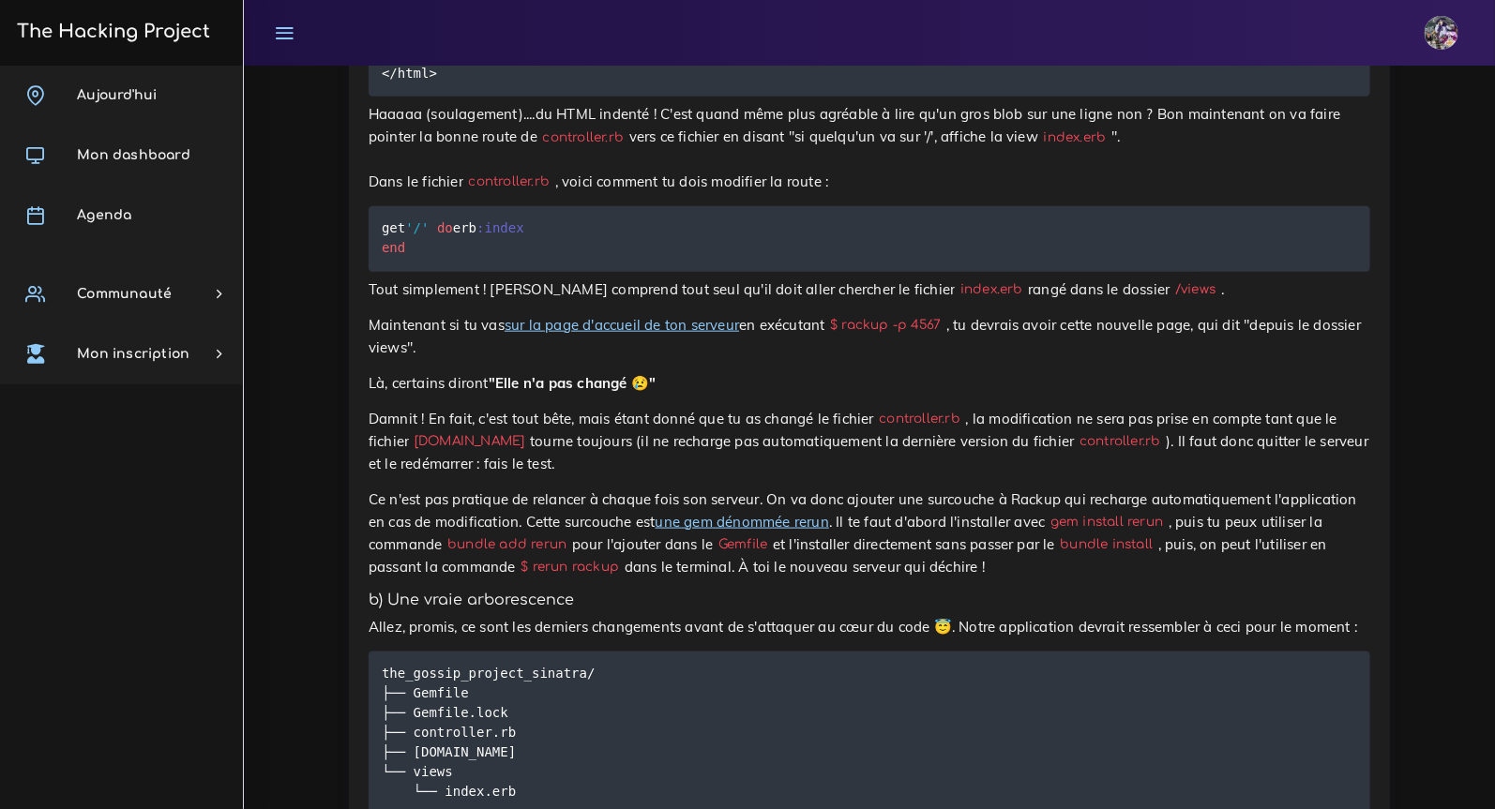
click at [658, 334] on link "sur la page d'accueil de ton serveur" at bounding box center [621, 325] width 234 height 18
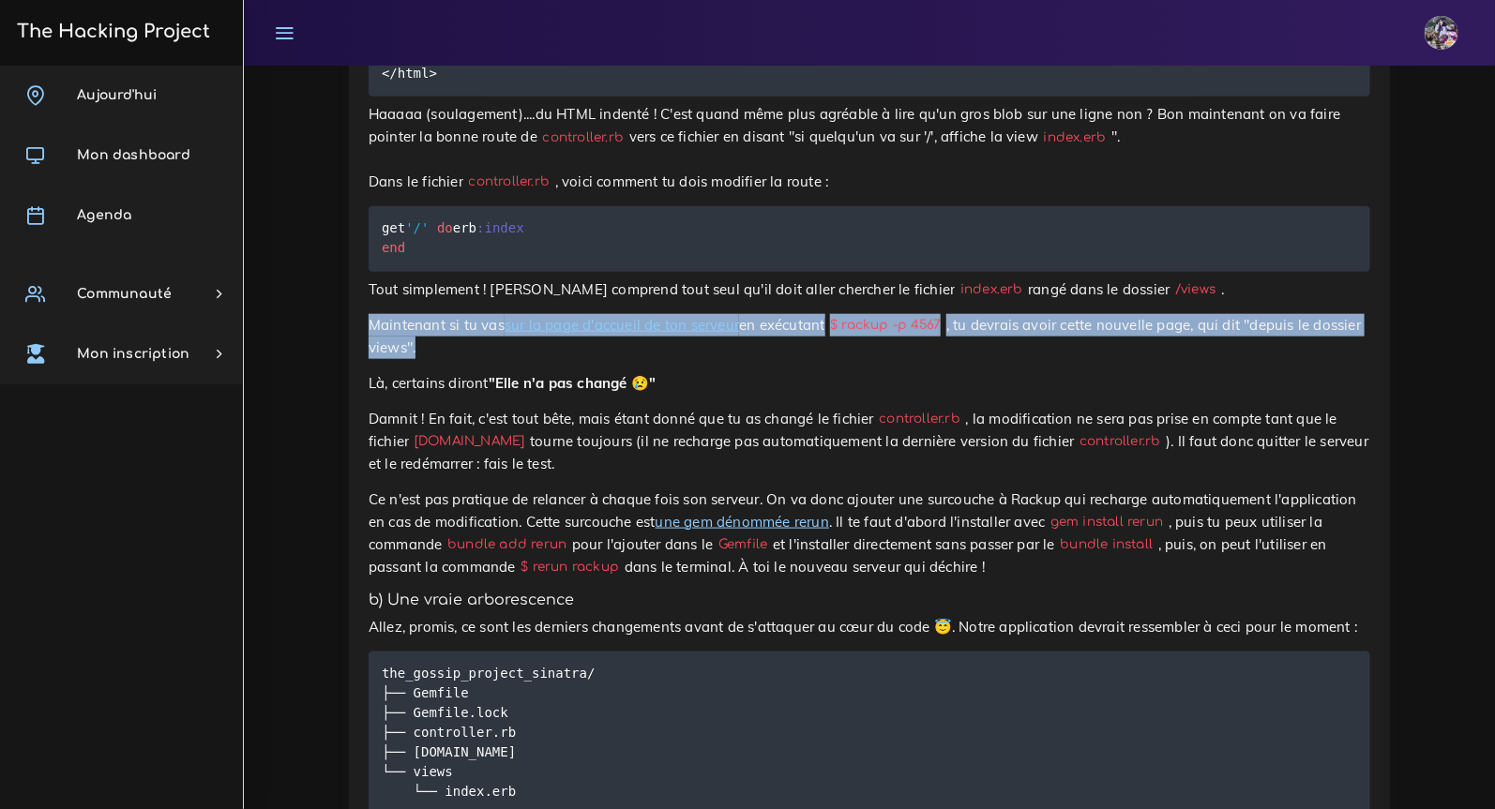
drag, startPoint x: 364, startPoint y: 459, endPoint x: 532, endPoint y: 500, distance: 172.6
click at [531, 359] on p "Maintenant si tu vas sur la page d'accueil de ton serveur en exécutant $ rackup…" at bounding box center [869, 336] width 1001 height 45
drag, startPoint x: 527, startPoint y: 498, endPoint x: 388, endPoint y: 473, distance: 141.1
click at [388, 359] on p "Maintenant si tu vas sur la page d'accueil de ton serveur en exécutant $ rackup…" at bounding box center [869, 336] width 1001 height 45
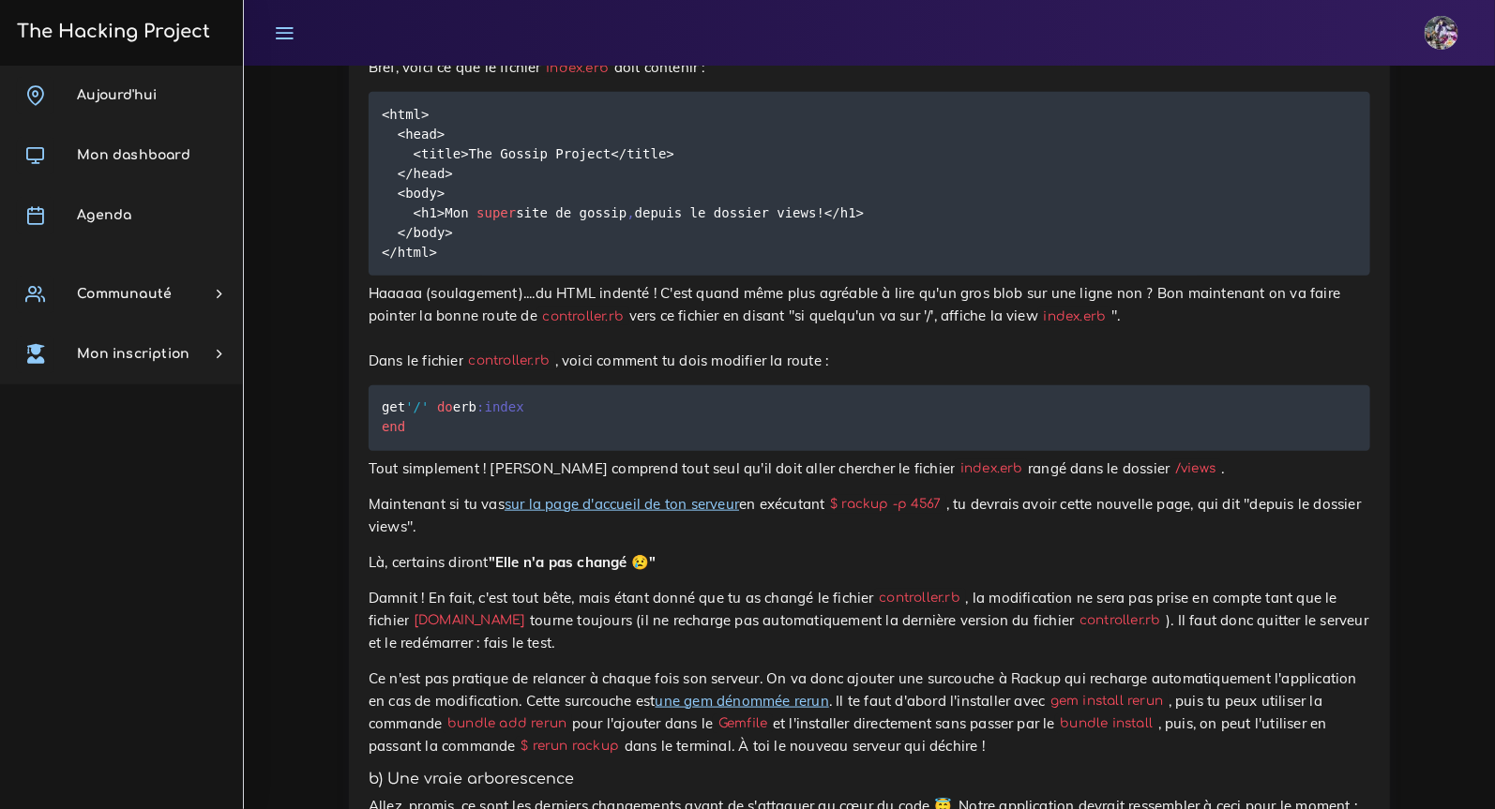
scroll to position [4038, 0]
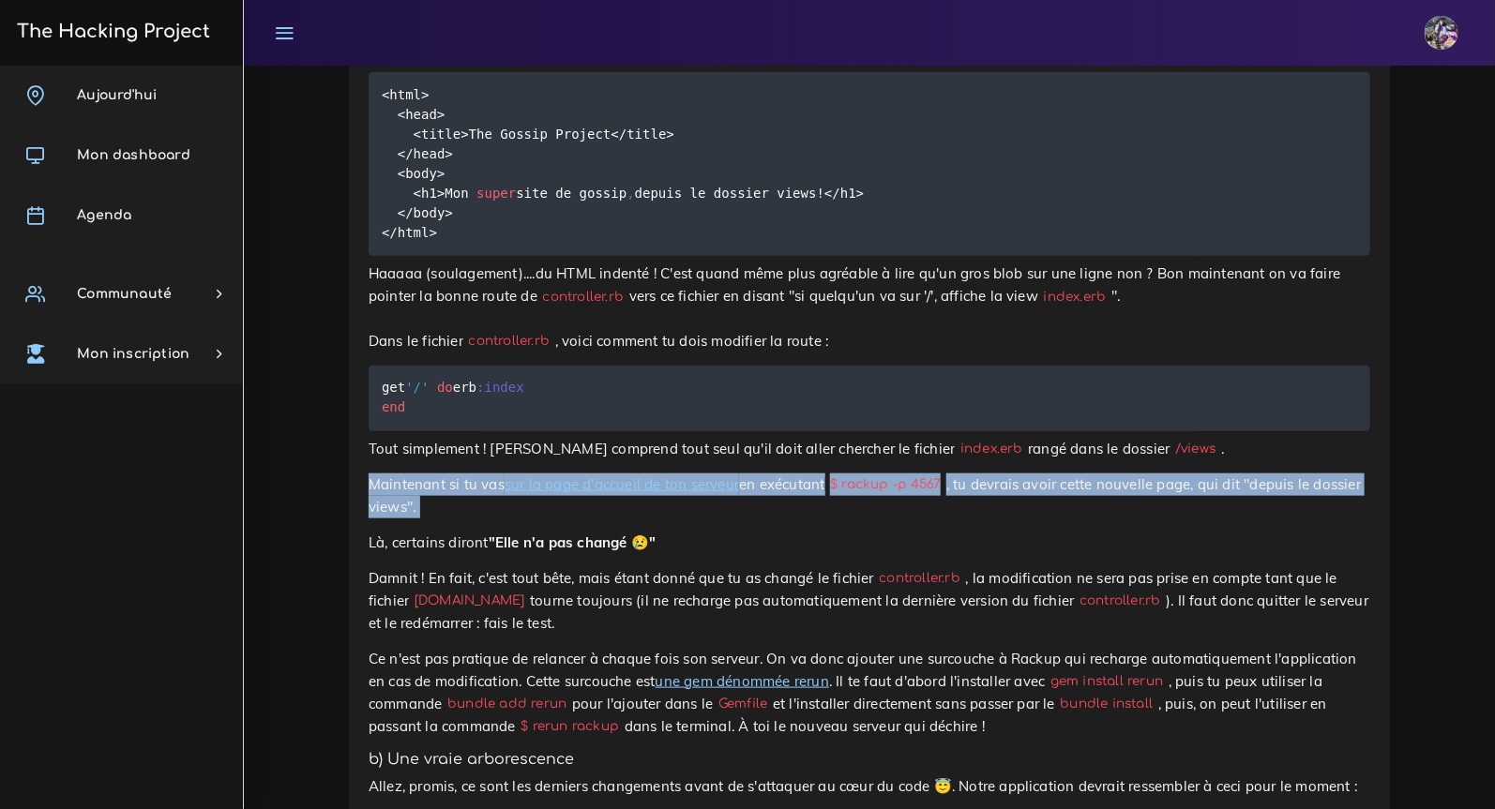
drag, startPoint x: 368, startPoint y: 619, endPoint x: 503, endPoint y: 660, distance: 141.2
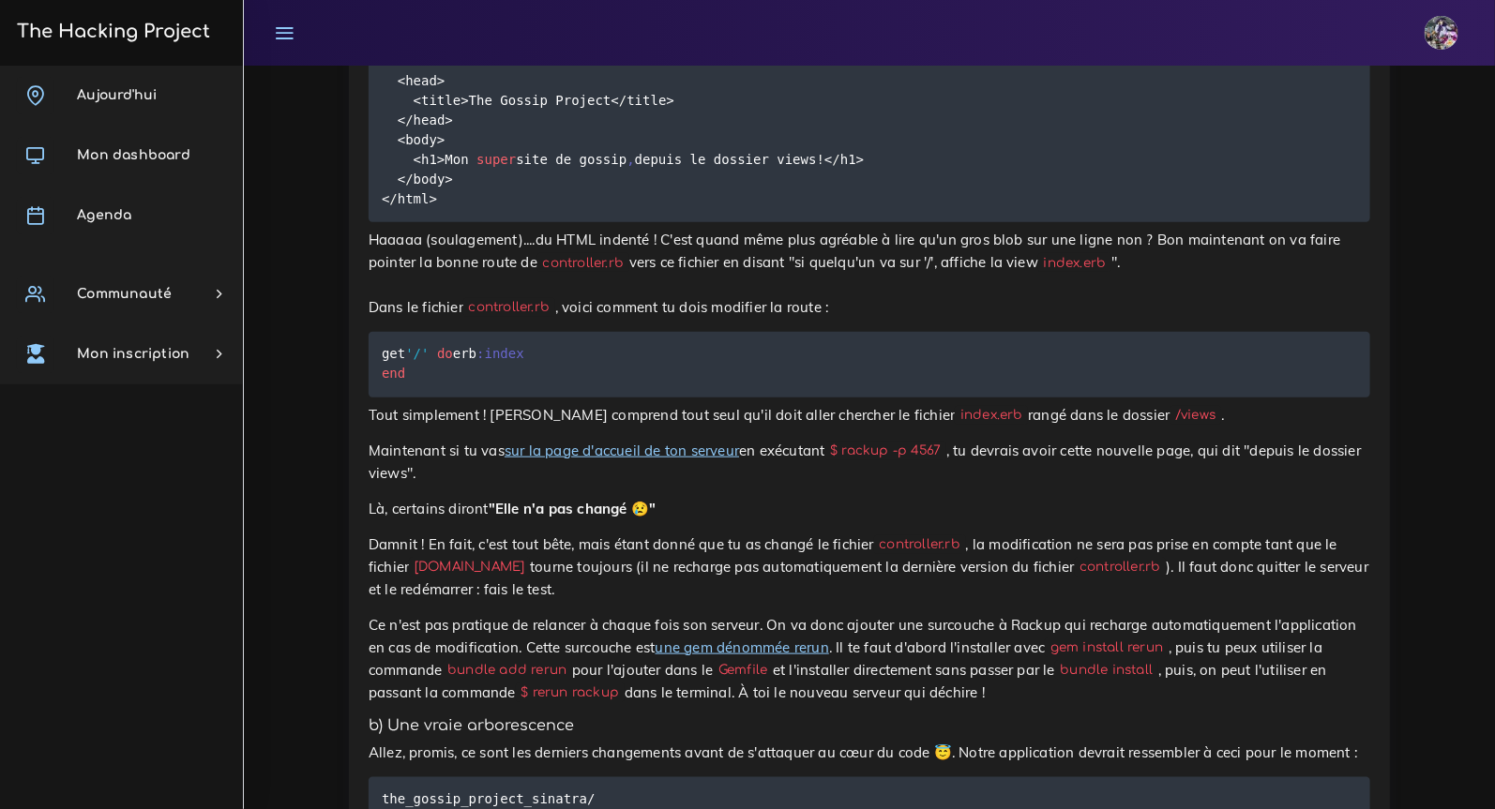
scroll to position [4072, 0]
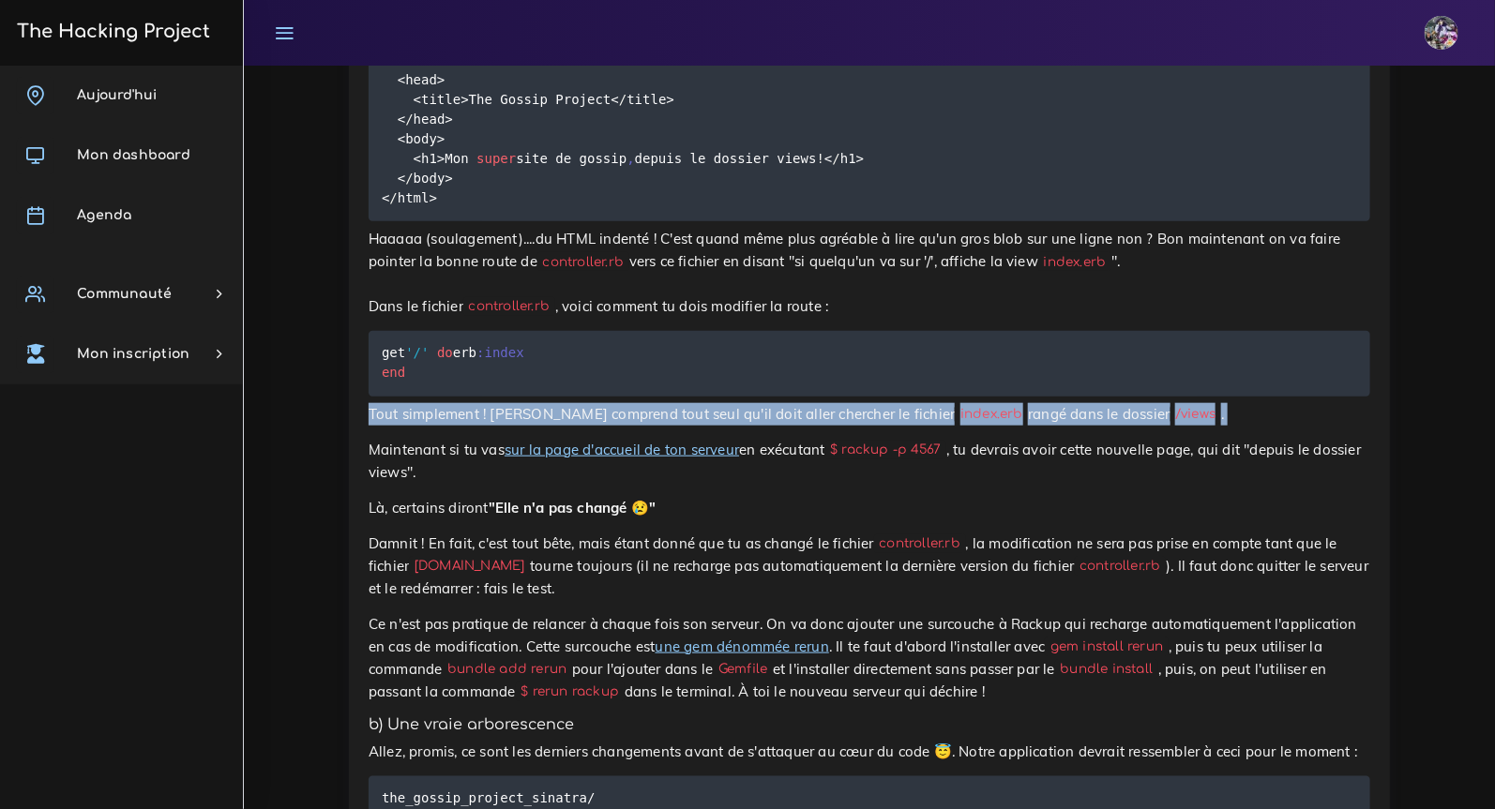
drag, startPoint x: 364, startPoint y: 558, endPoint x: 926, endPoint y: 567, distance: 562.7
drag, startPoint x: 932, startPoint y: 569, endPoint x: 951, endPoint y: 568, distance: 18.8
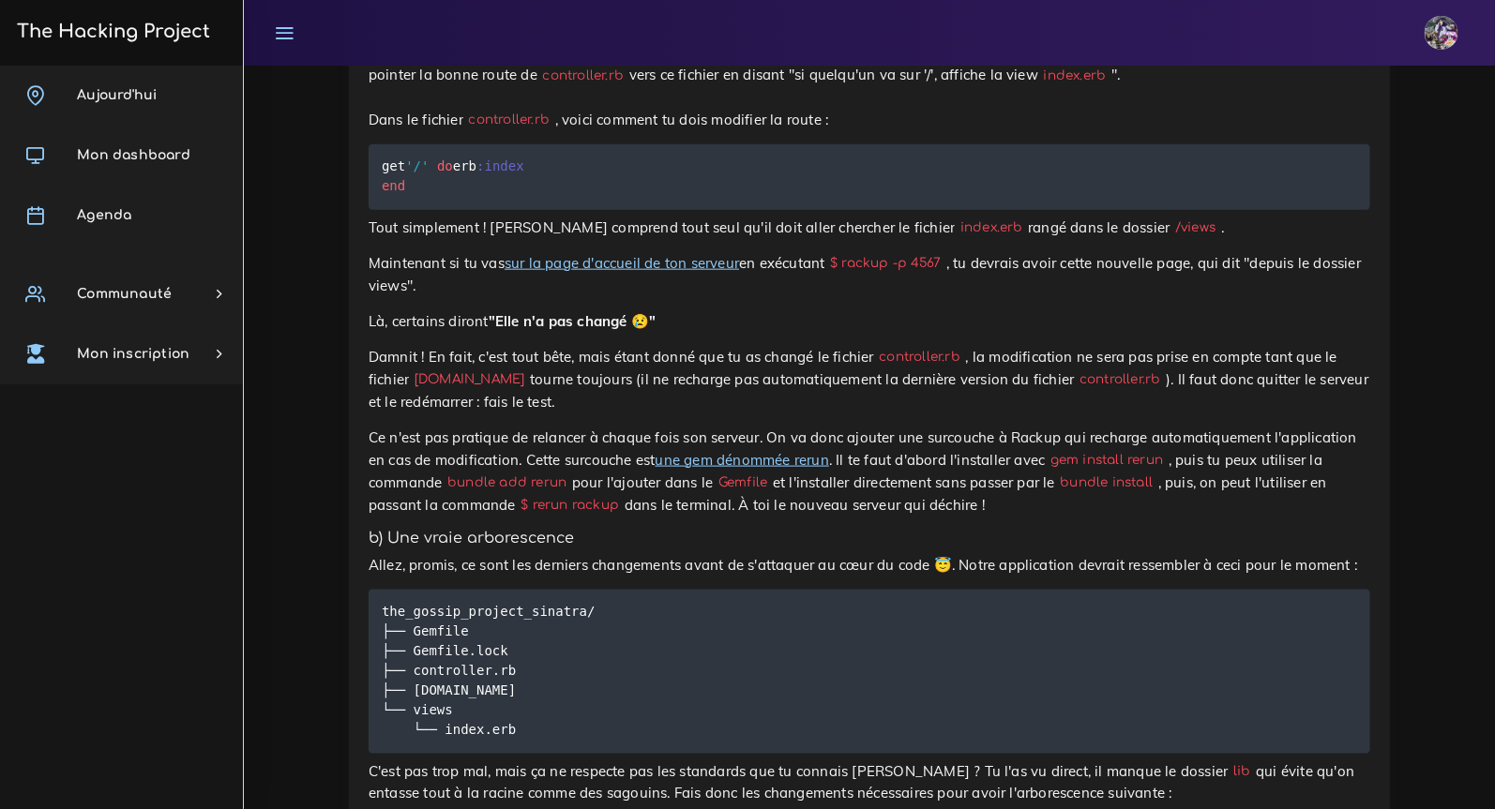
scroll to position [4382, 0]
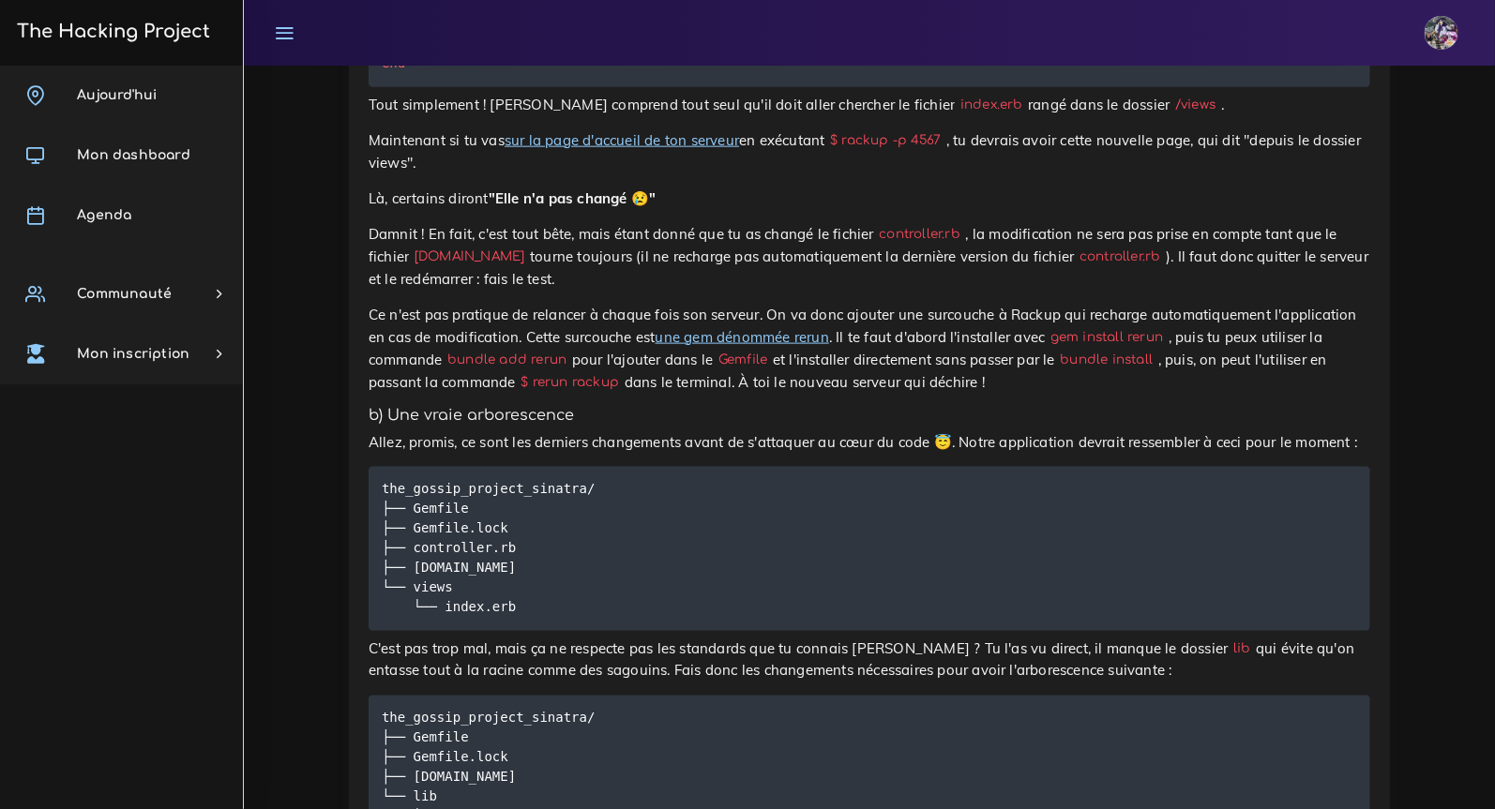
click at [681, 149] on link "sur la page d'accueil de ton serveur" at bounding box center [621, 140] width 234 height 18
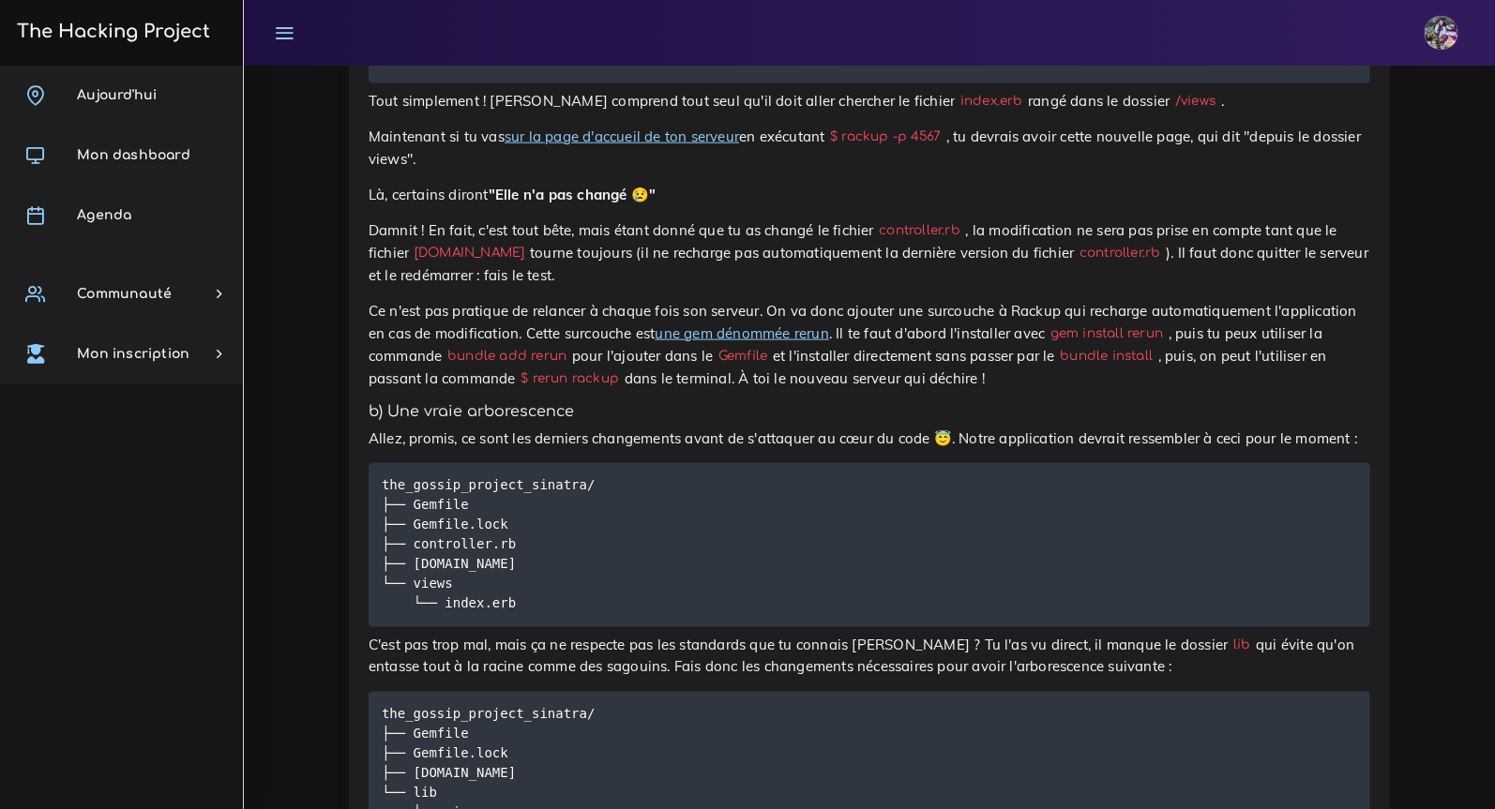
scroll to position [4385, 0]
click at [757, 287] on p "Damnit ! En fait, c'est tout bête, mais étant donné que tu as changé le fichier…" at bounding box center [869, 253] width 1001 height 68
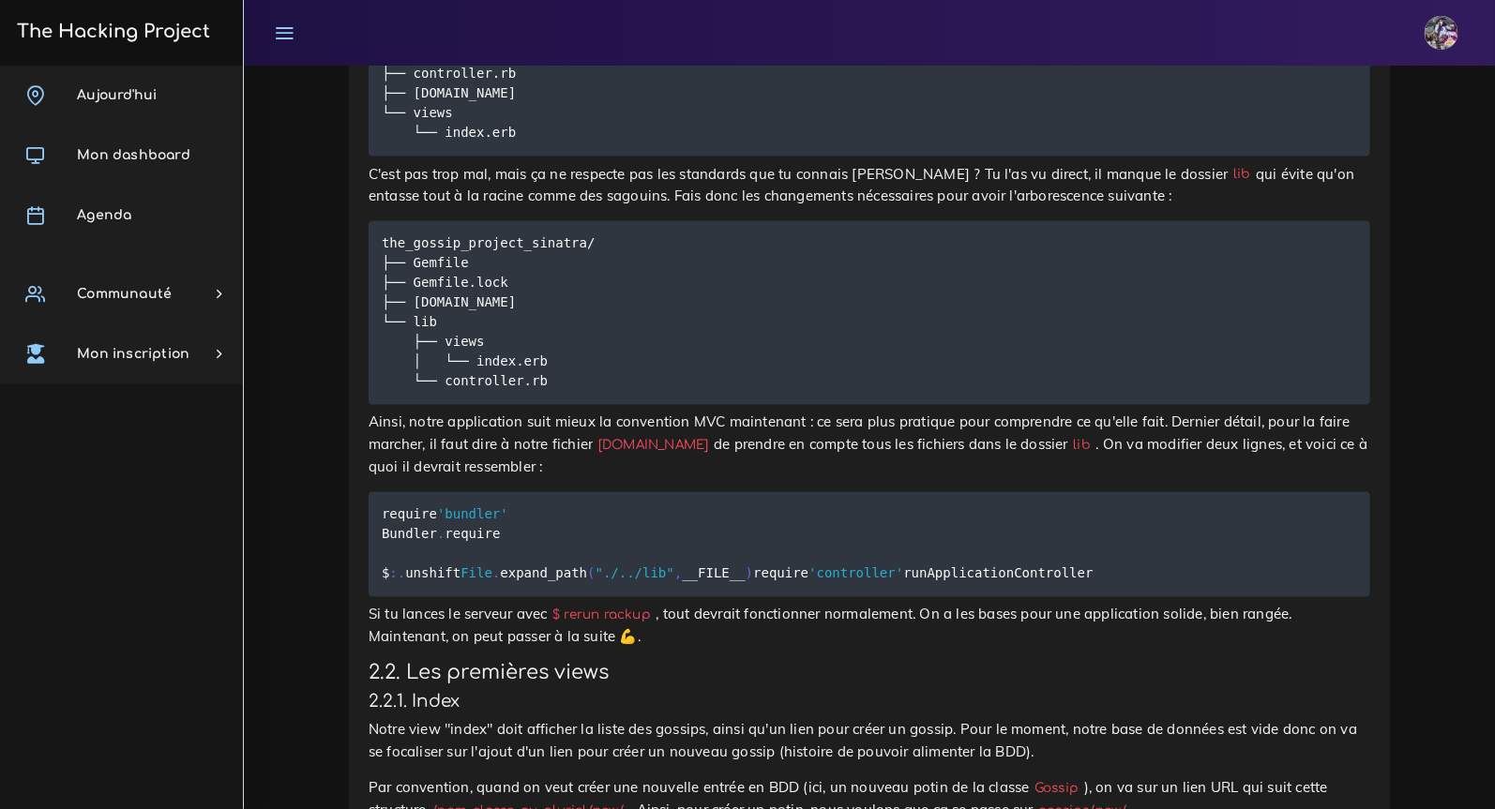
scroll to position [5043, 0]
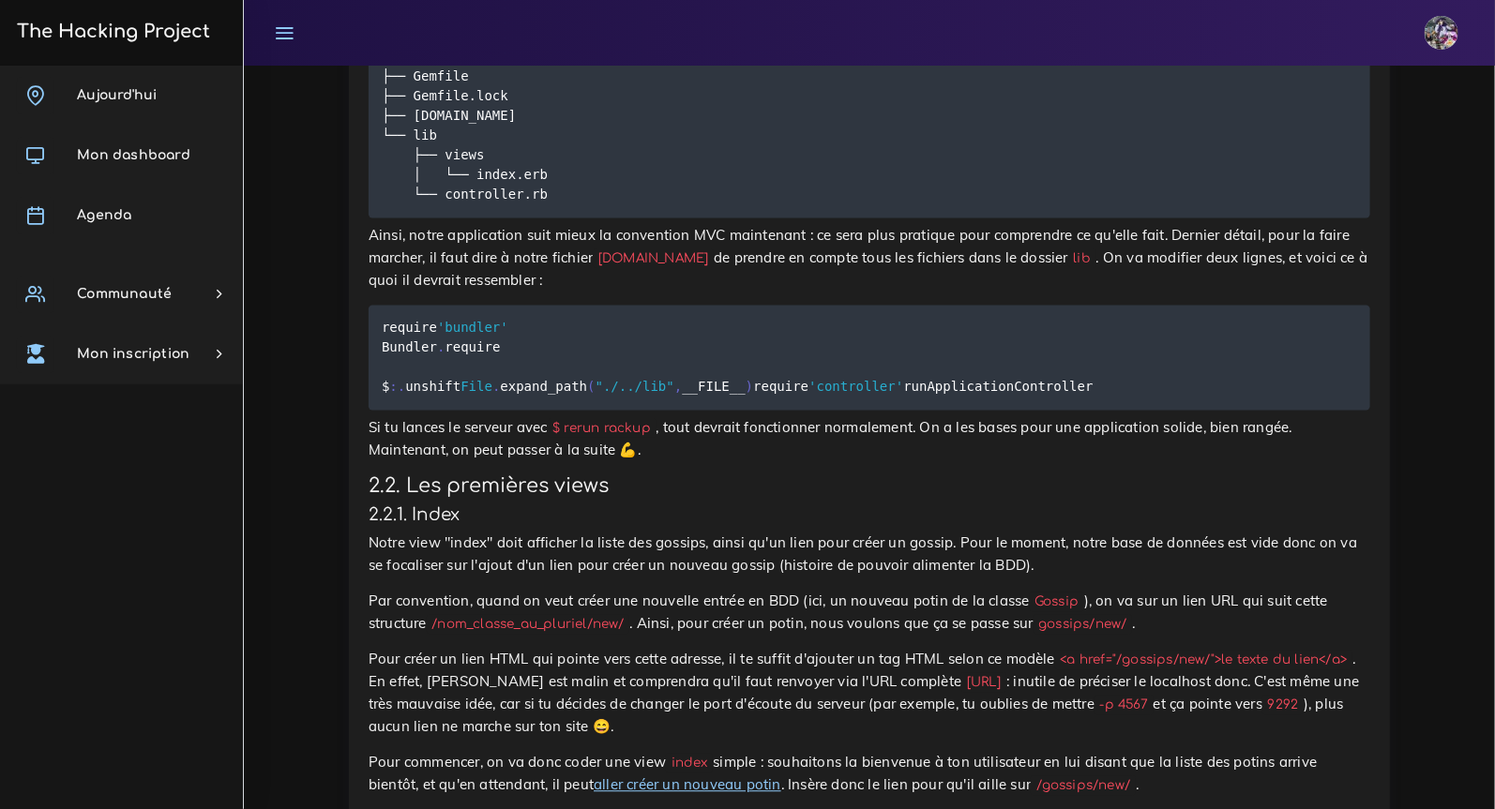
click at [643, 411] on pre "require 'bundler' Bundler . require $ : . unshift File . expand_path ( "./../li…" at bounding box center [869, 358] width 1001 height 105
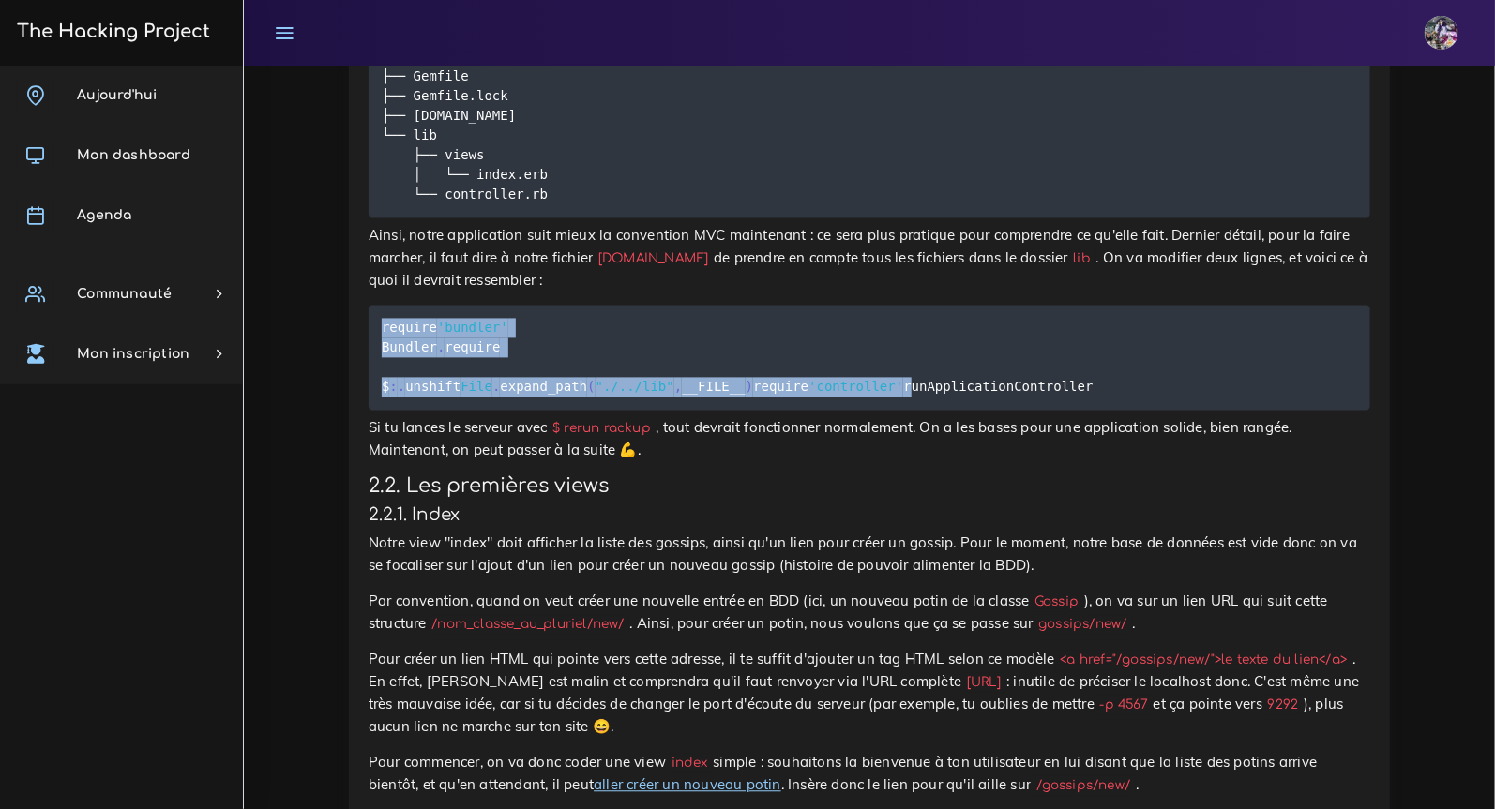
drag, startPoint x: 642, startPoint y: 563, endPoint x: 381, endPoint y: 460, distance: 280.9
click at [379, 411] on pre "require 'bundler' Bundler . require $ : . unshift File . expand_path ( "./../li…" at bounding box center [869, 358] width 1001 height 105
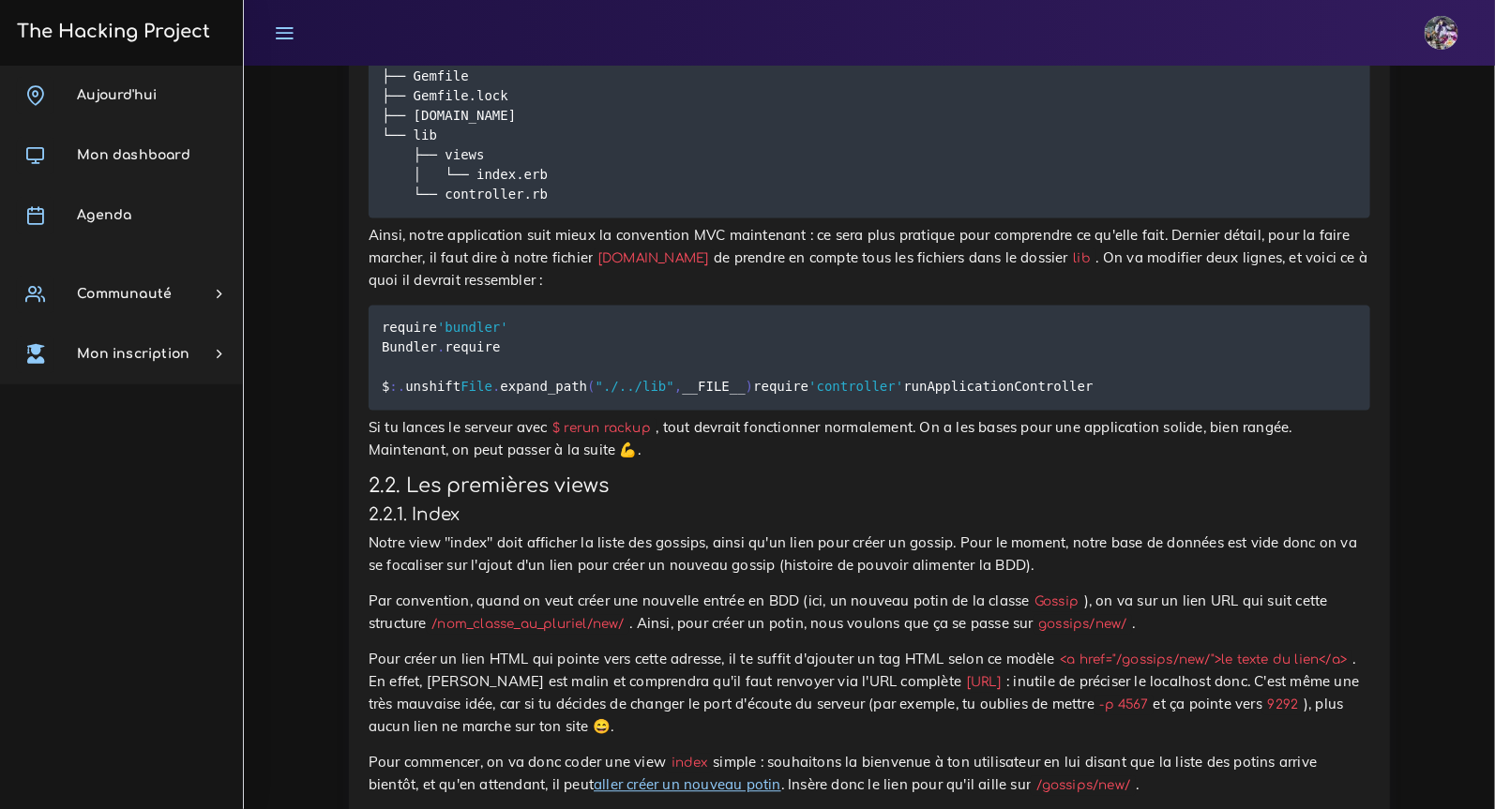
click at [615, 411] on pre "require 'bundler' Bundler . require $ : . unshift File . expand_path ( "./../li…" at bounding box center [869, 358] width 1001 height 105
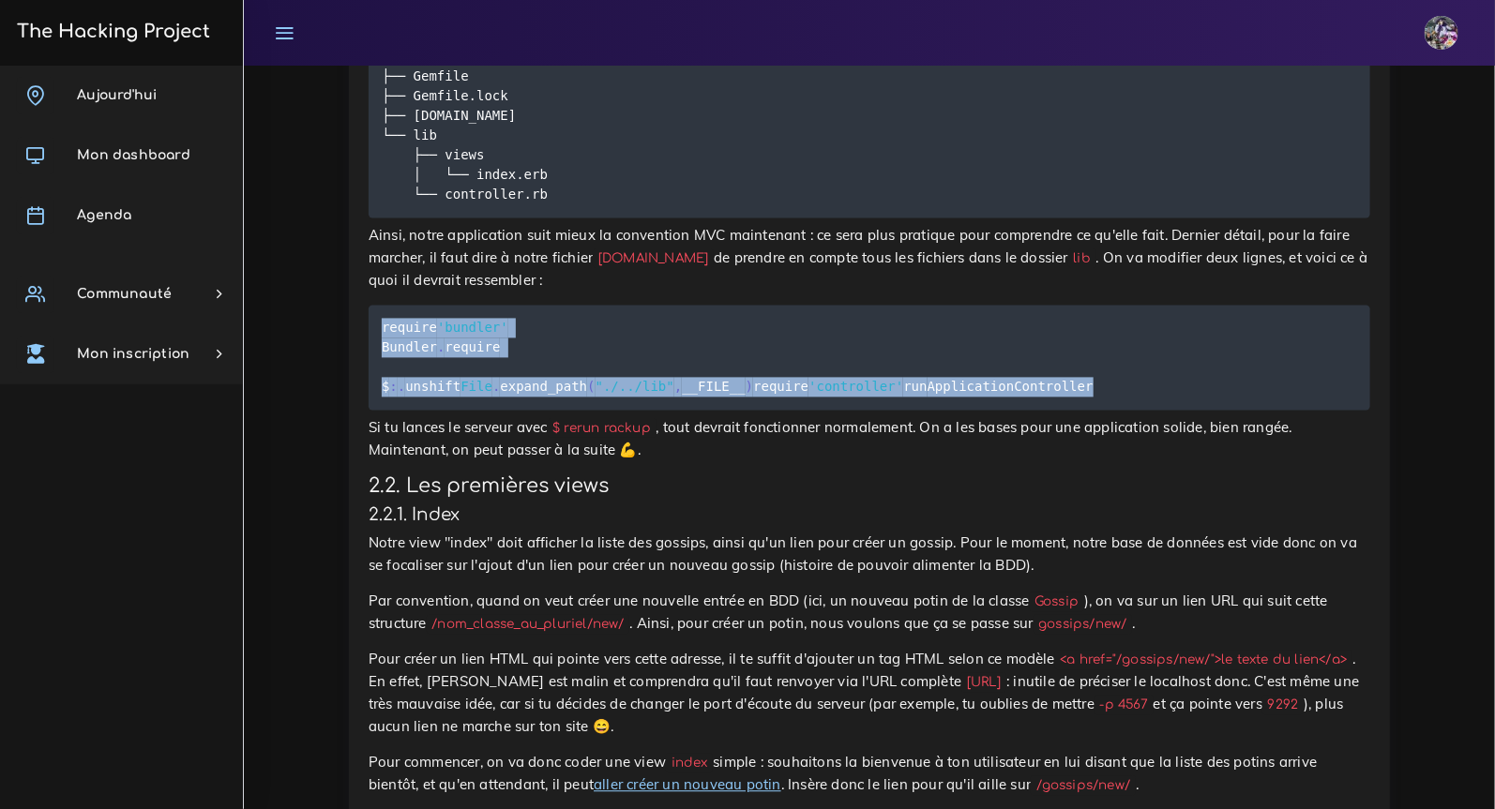
drag, startPoint x: 617, startPoint y: 581, endPoint x: 358, endPoint y: 474, distance: 280.0
copy code "require 'bundler' Bundler . require $ : . unshift File . expand_path ( "./../li…"
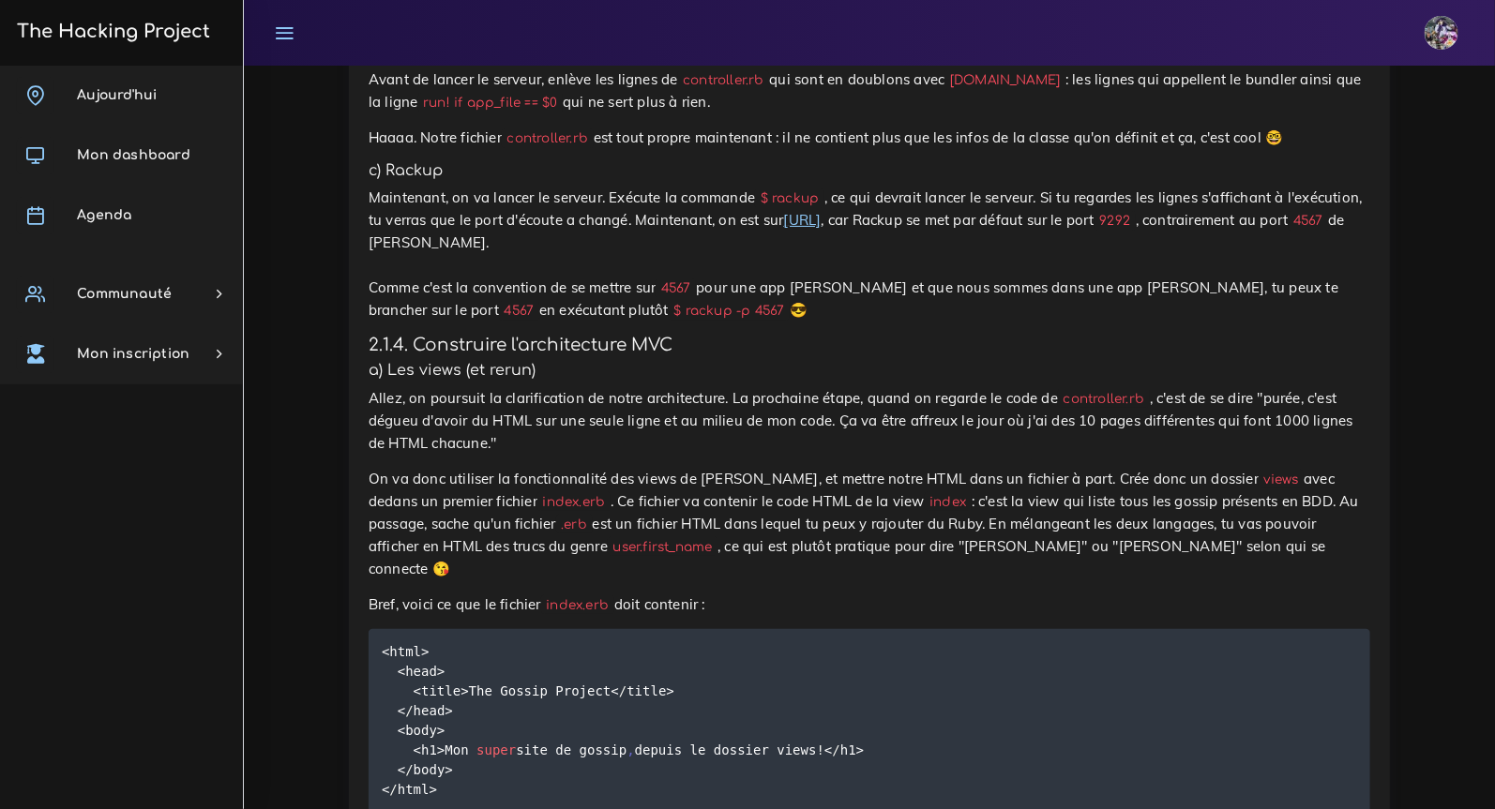
scroll to position [3921, 0]
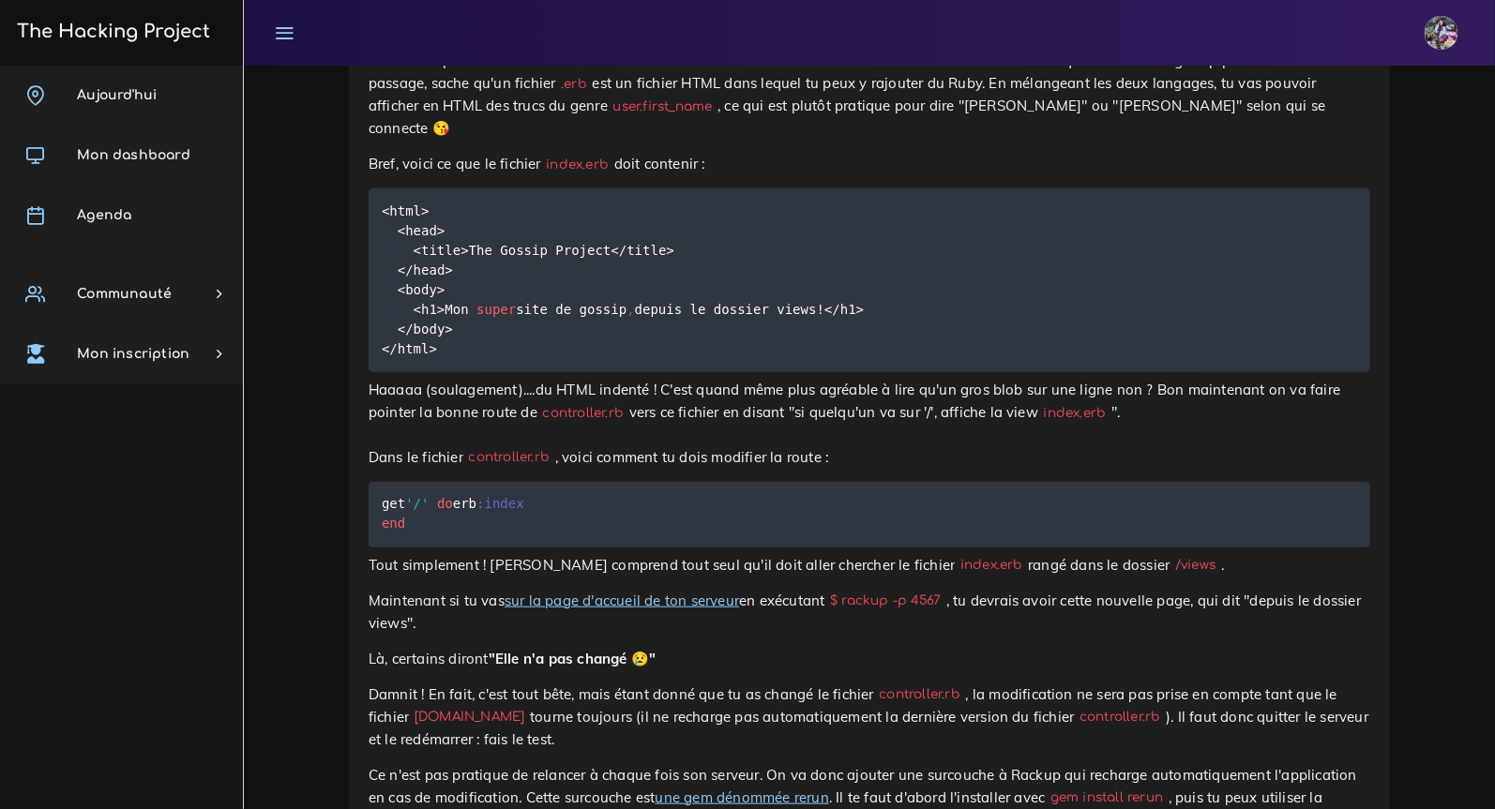
drag, startPoint x: 756, startPoint y: 495, endPoint x: 748, endPoint y: 484, distance: 13.5
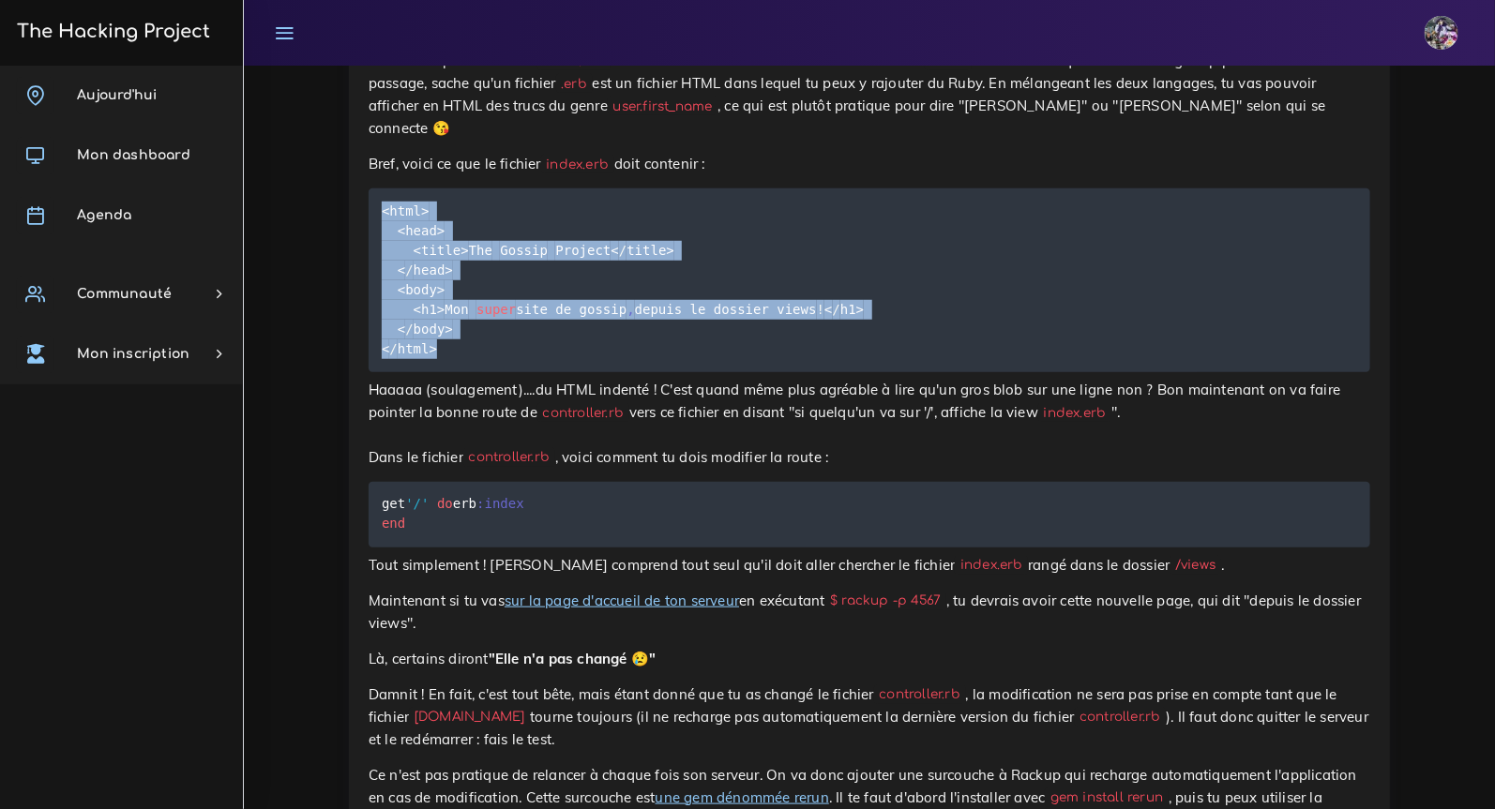
drag, startPoint x: 733, startPoint y: 466, endPoint x: 399, endPoint y: 306, distance: 370.3
copy code "<html> <head> <title> The Gossip Project < / title> < / head> <body> <h1> Mon s…"
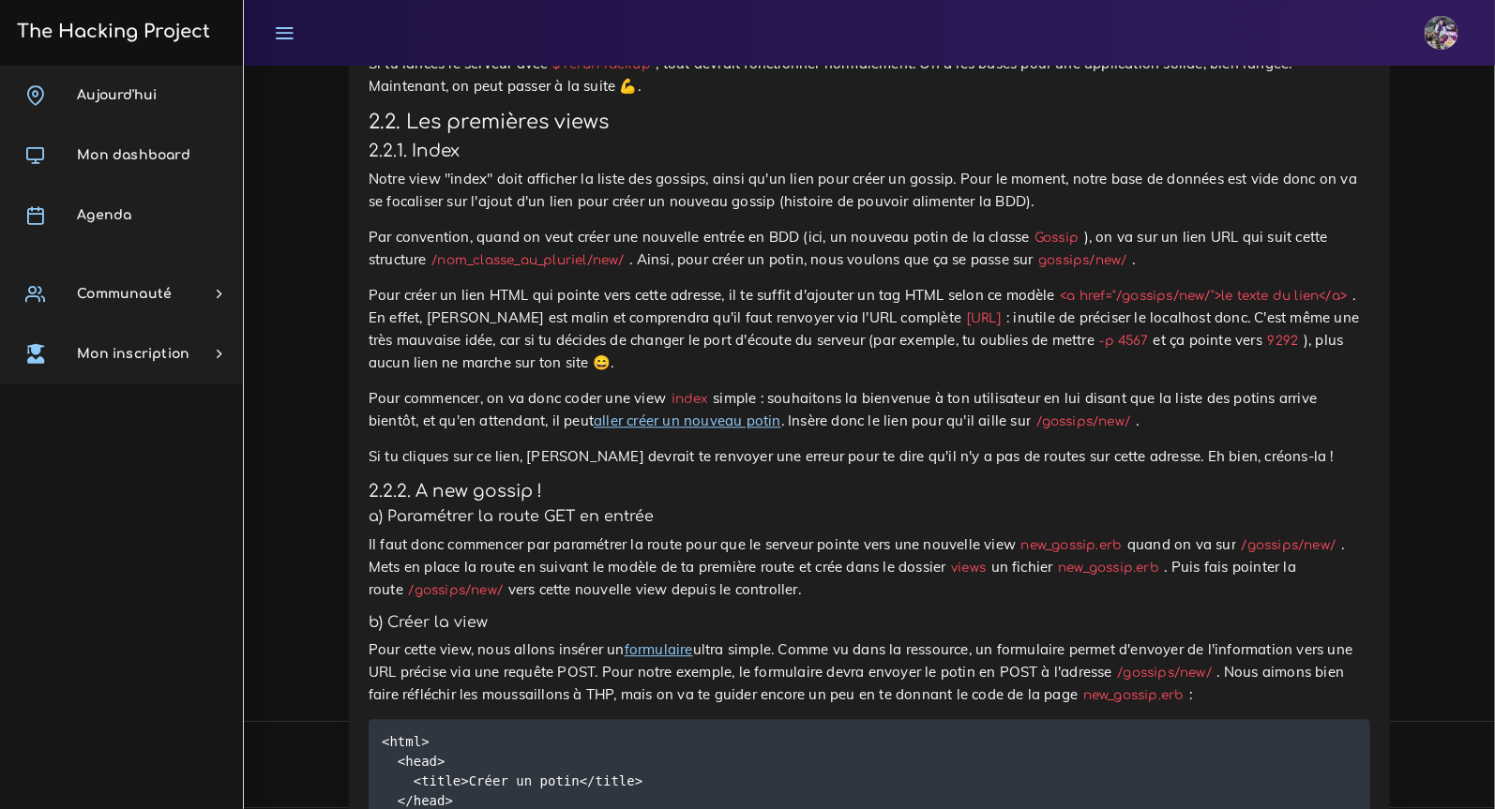
scroll to position [5540, 0]
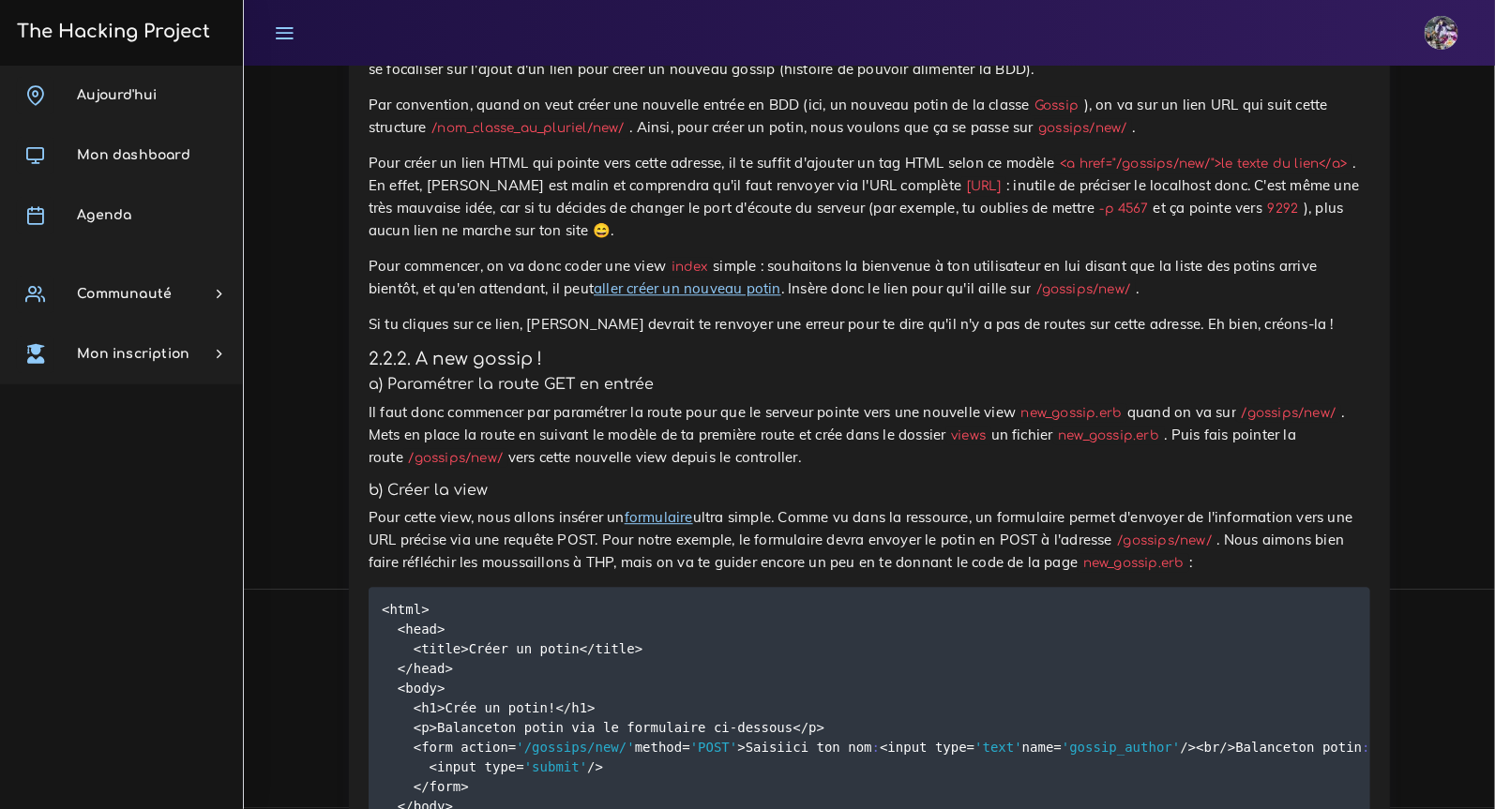
click at [565, 138] on code "/nom_classe_au_pluriel/new/" at bounding box center [528, 128] width 203 height 20
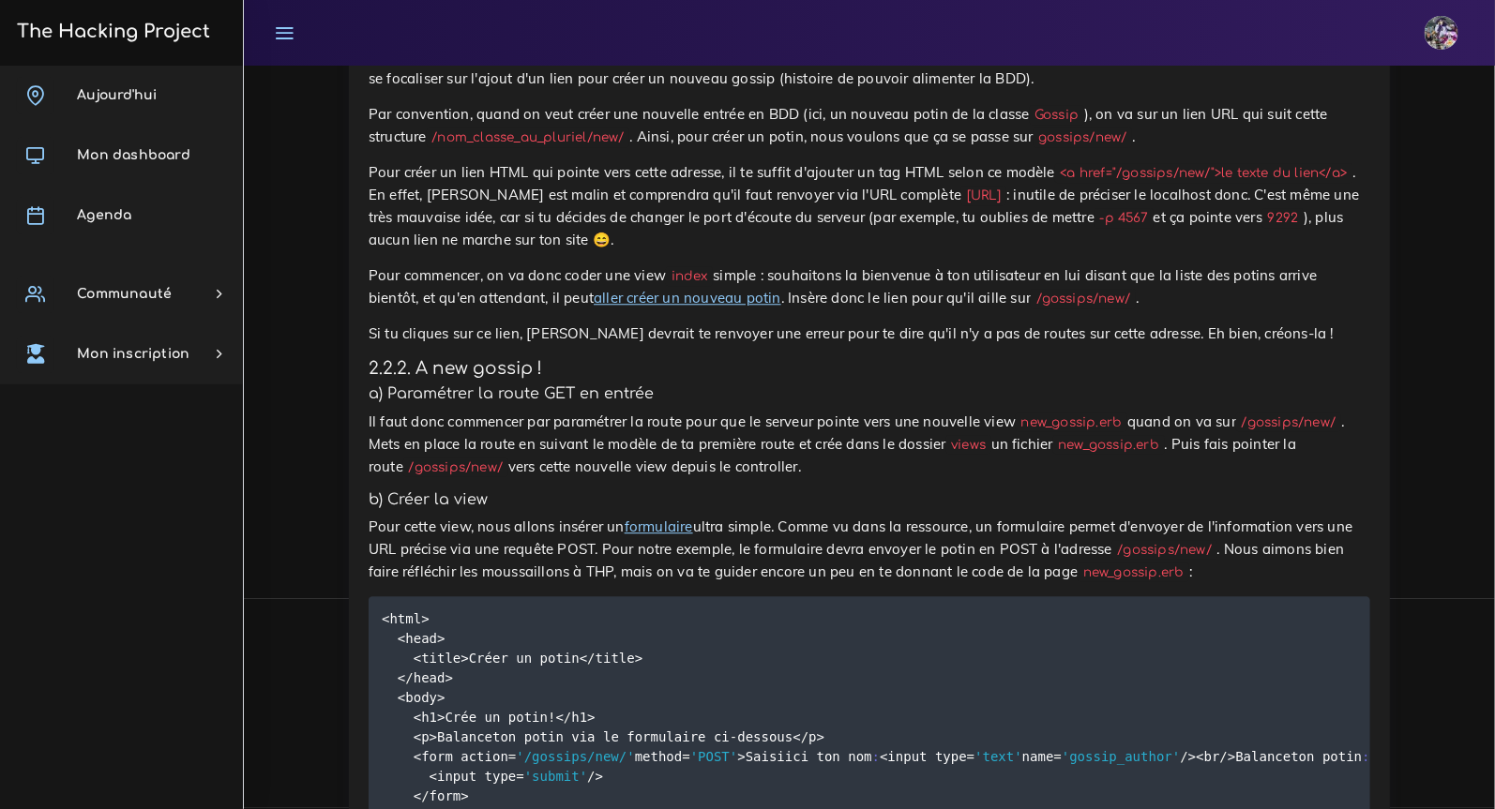
scroll to position [5590, 0]
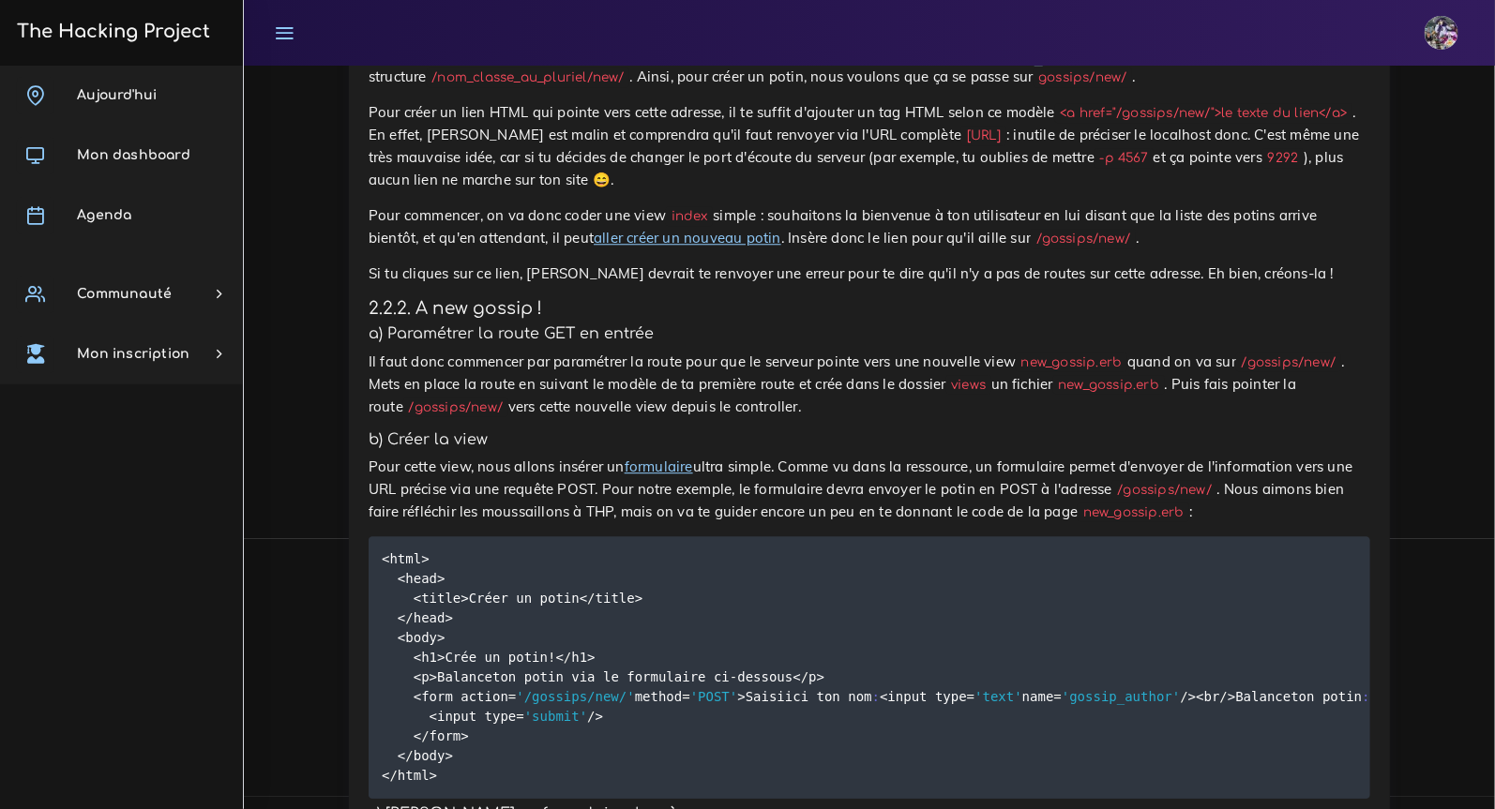
drag, startPoint x: 1028, startPoint y: 236, endPoint x: 1045, endPoint y: 236, distance: 16.9
click at [1045, 65] on code "Gossip" at bounding box center [1057, 55] width 54 height 20
click at [632, 249] on p "Pour commencer, on va donc coder une view index simple : souhaitons la bienvenu…" at bounding box center [869, 226] width 1001 height 45
click at [634, 247] on link "aller créer un nouveau potin" at bounding box center [688, 238] width 188 height 18
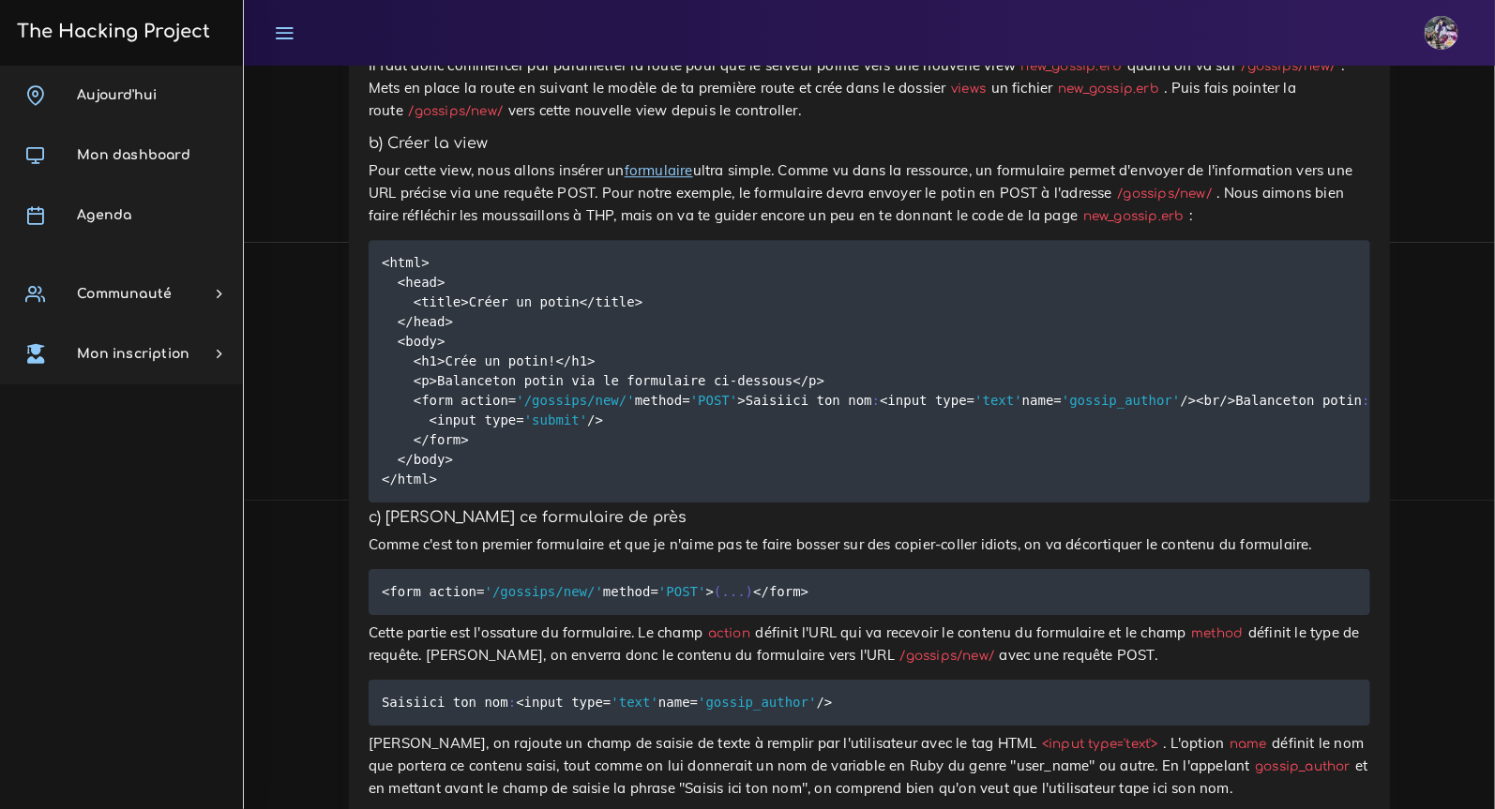
scroll to position [5889, 0]
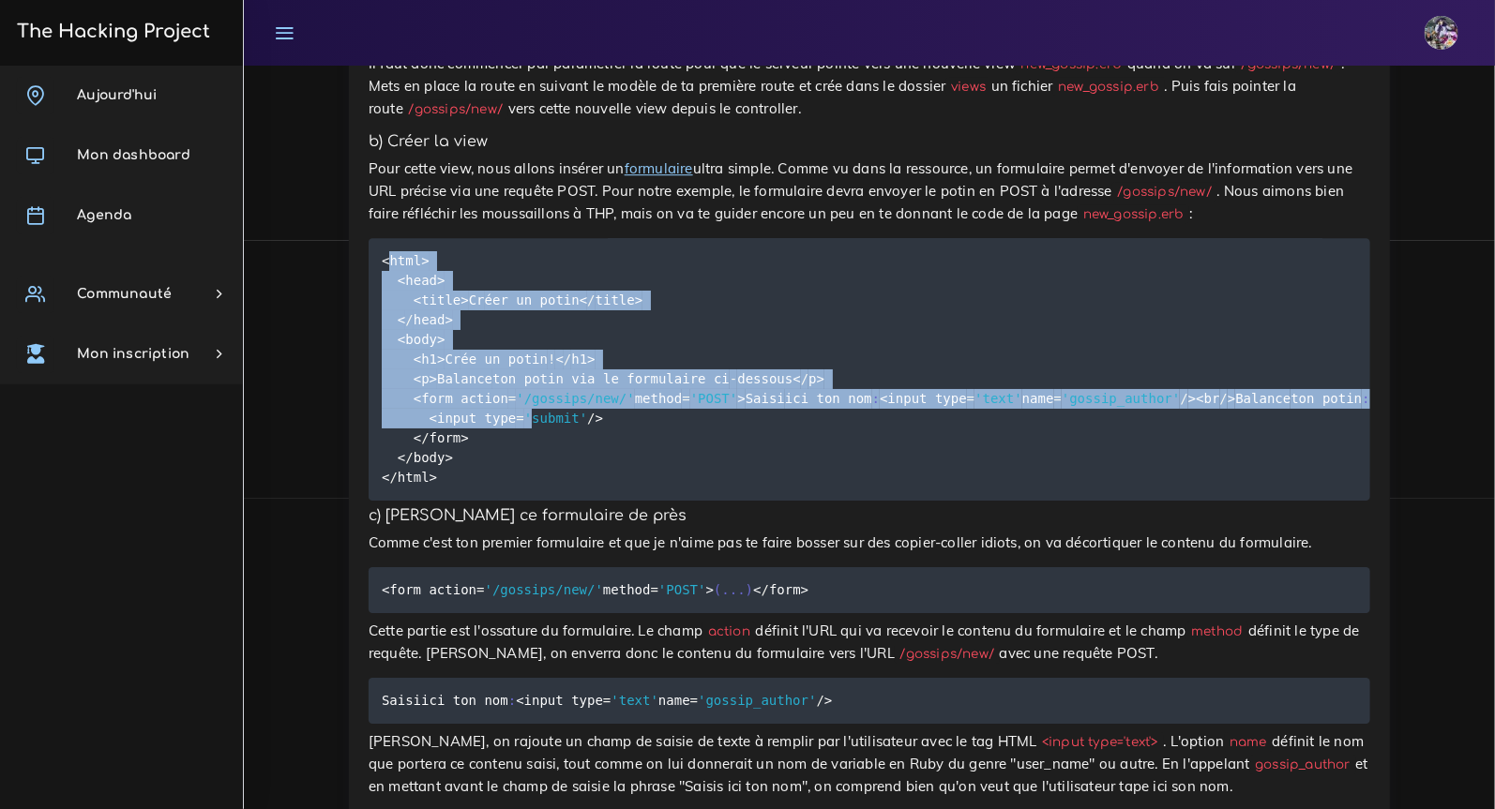
drag, startPoint x: 386, startPoint y: 442, endPoint x: 541, endPoint y: 671, distance: 277.0
click at [540, 501] on pre "<html> <head> <title> Cr éer un potin< / title> < / head> <body> <h1> Cr ée un …" at bounding box center [869, 369] width 1001 height 263
click at [754, 444] on pre "<html> <head> <title> Cr éer un potin< / title> < / head> <body> <h1> Cr ée un …" at bounding box center [869, 369] width 1001 height 263
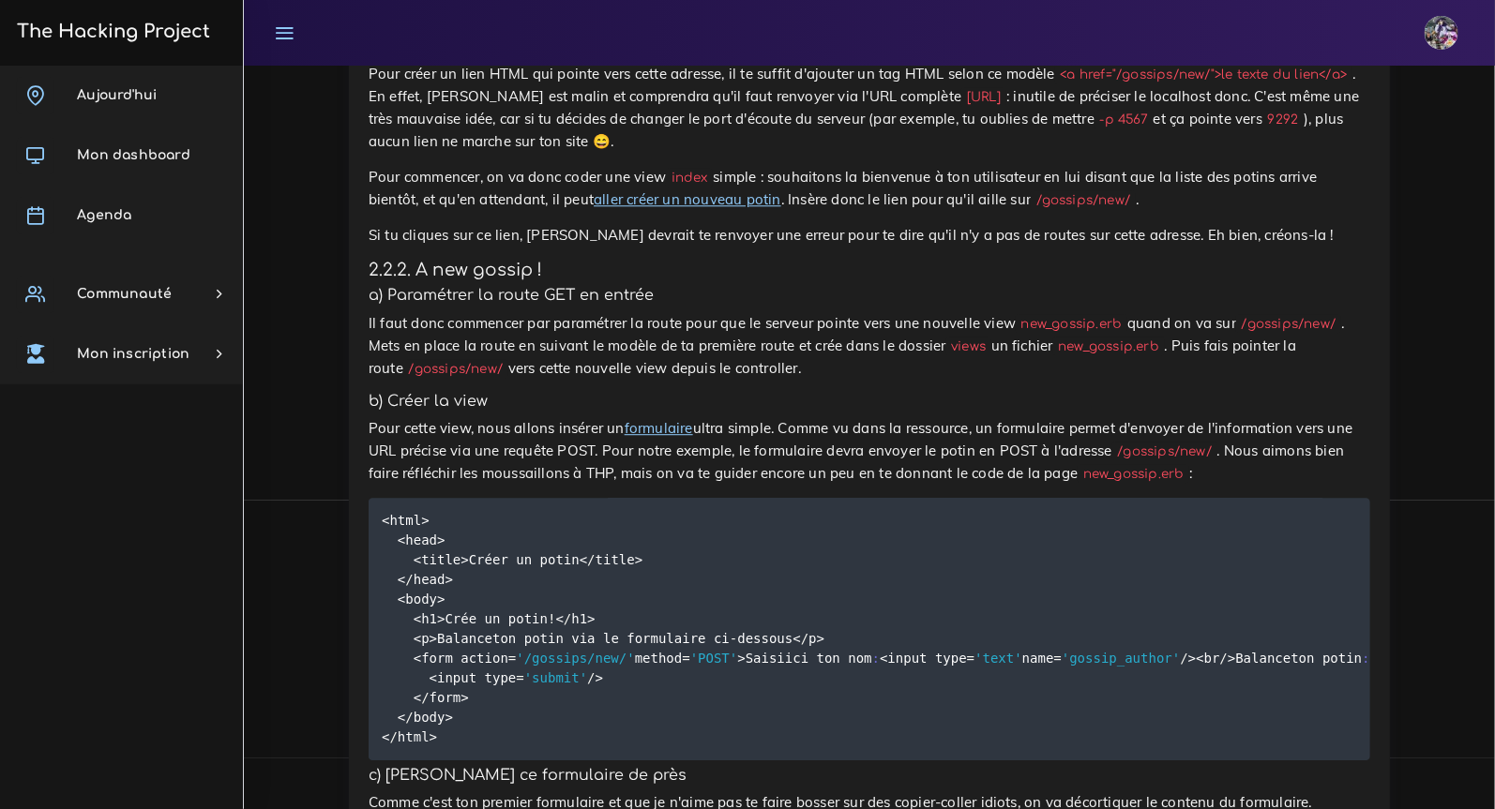
scroll to position [5618, 0]
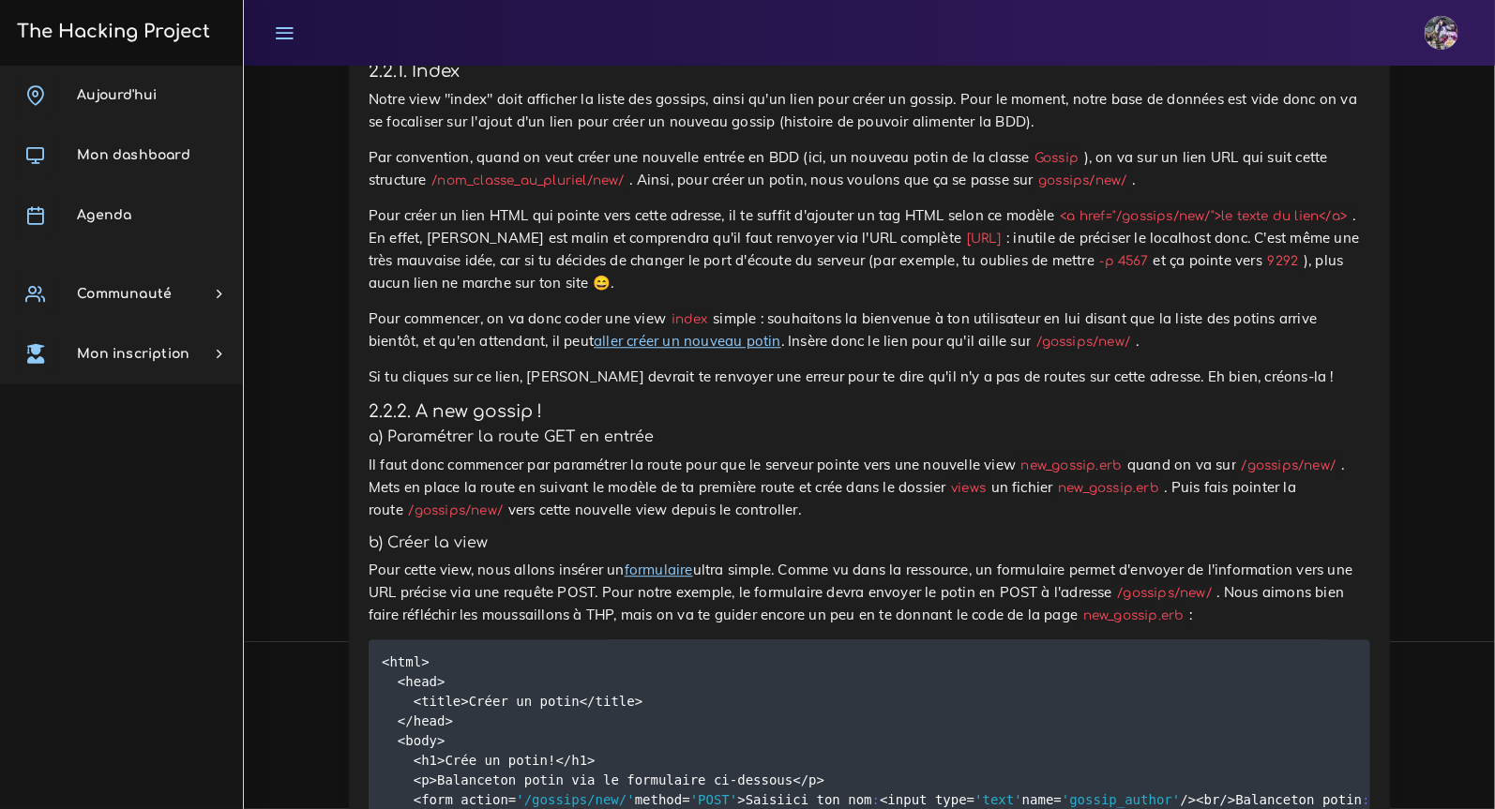
scroll to position [5492, 0]
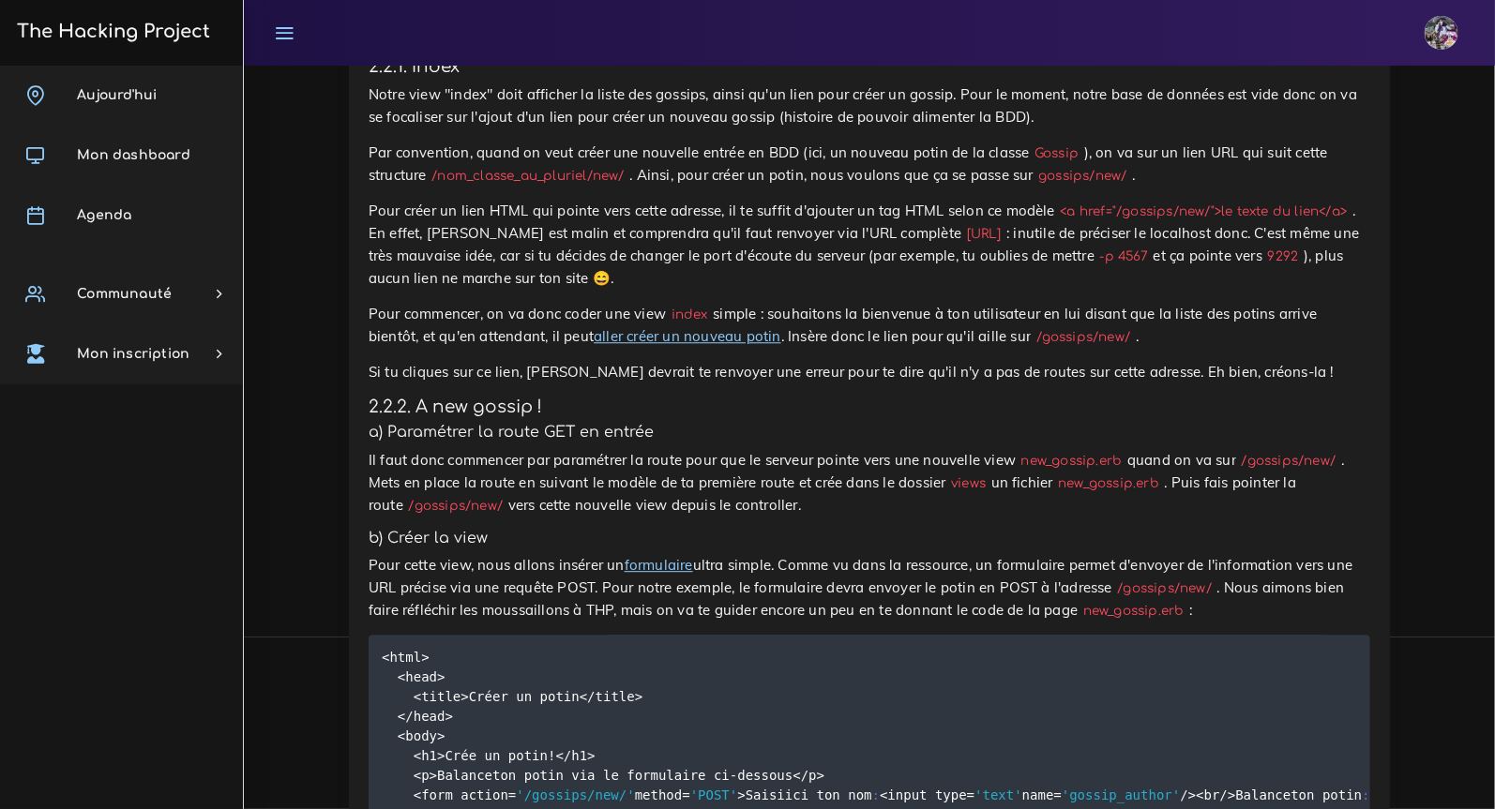
click at [400, 290] on p "Pour créer un lien HTML qui pointe vers cette adresse, il te suffit d'ajouter u…" at bounding box center [869, 245] width 1001 height 90
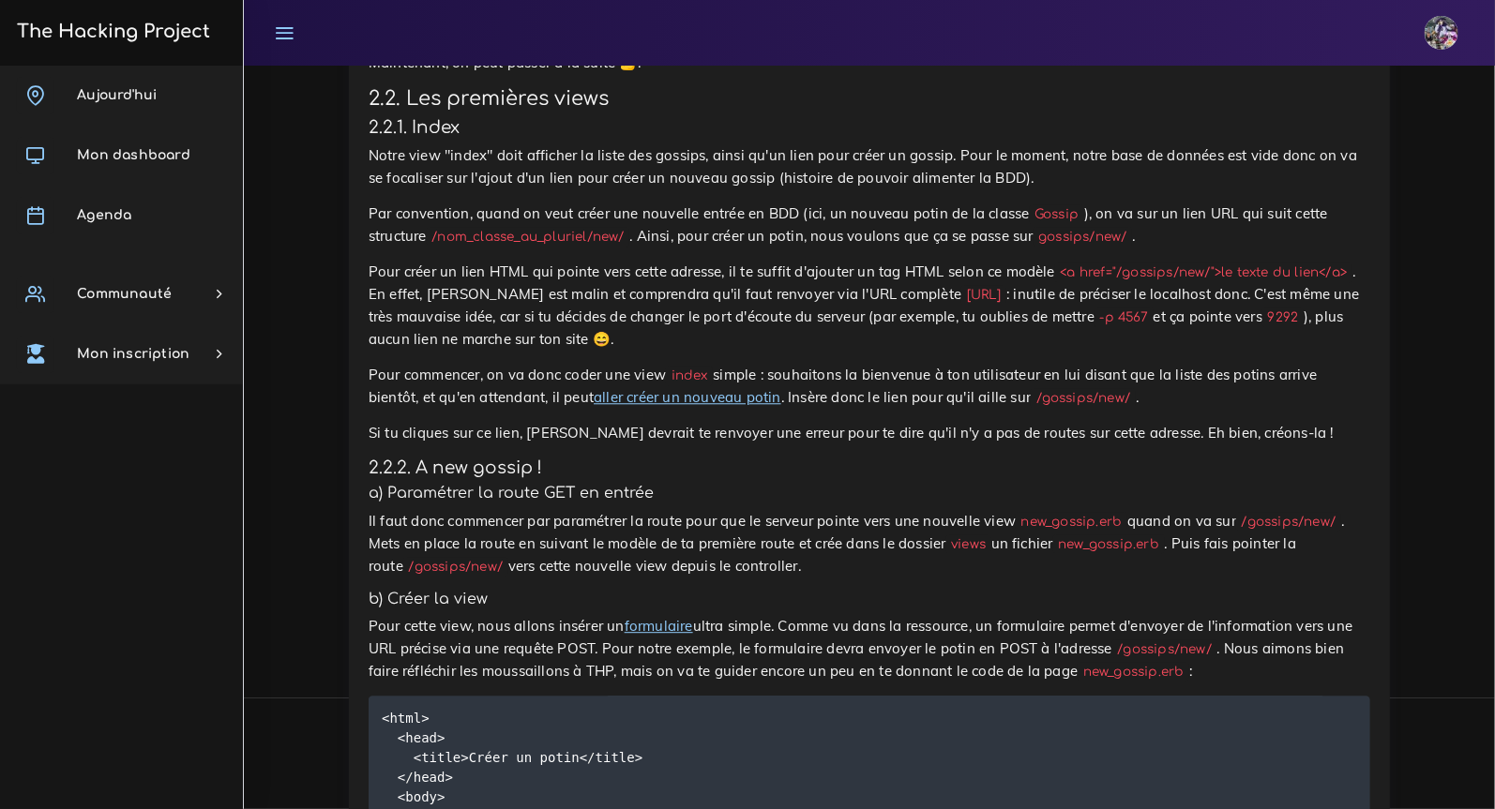
scroll to position [5636, 0]
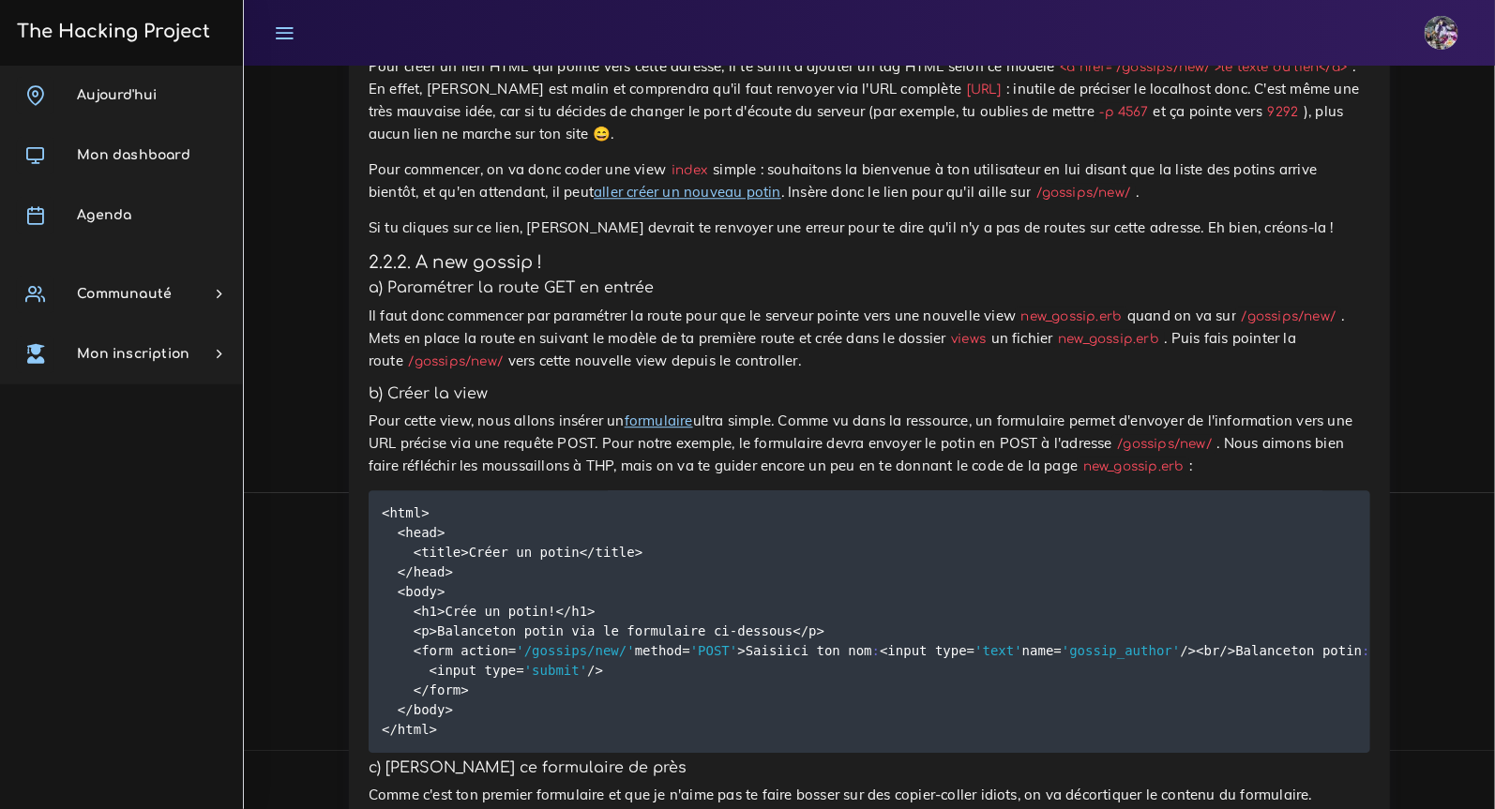
click at [732, 273] on h4 "2.2.2. A new gossip !" at bounding box center [869, 262] width 1001 height 21
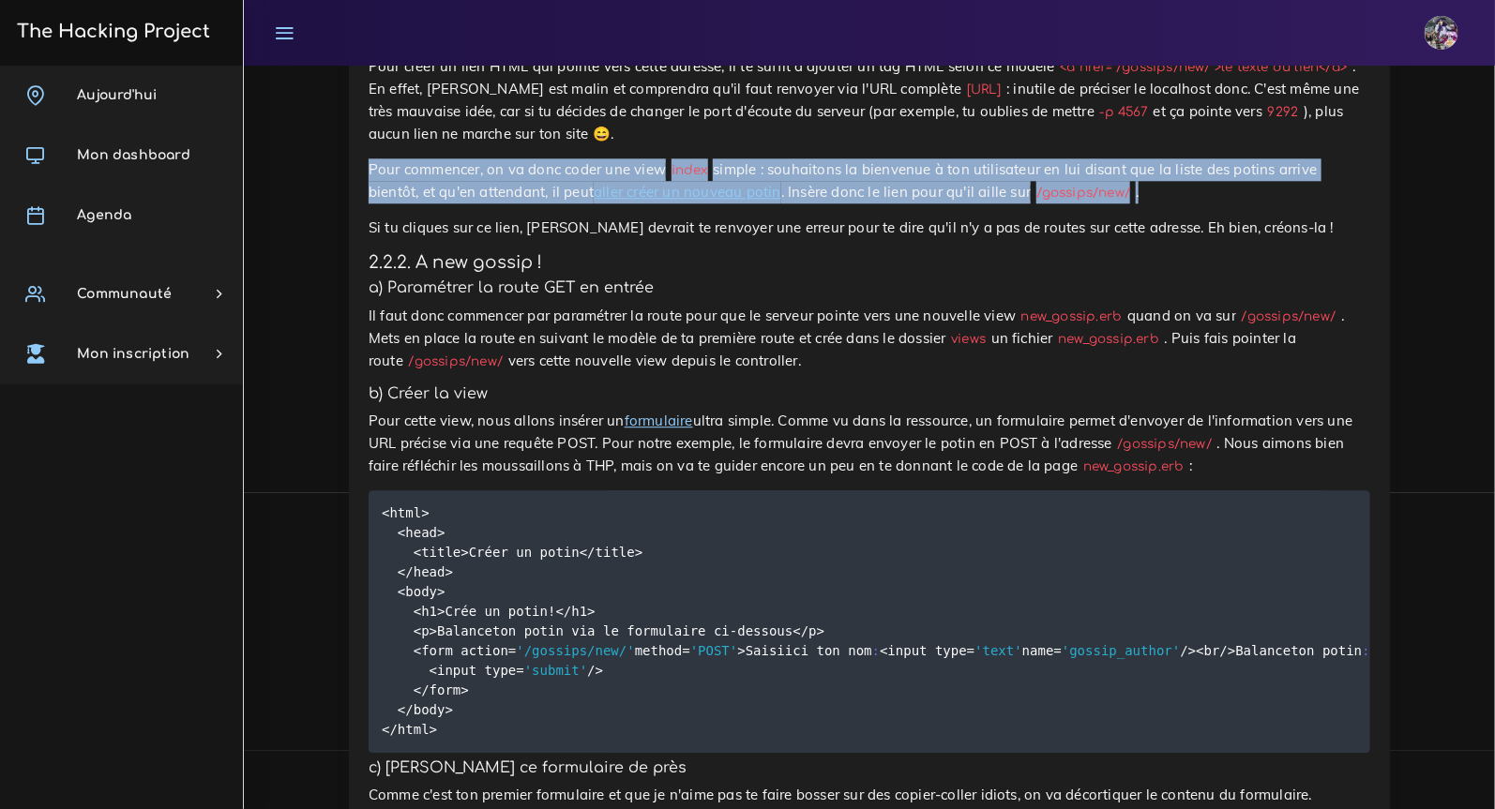
drag, startPoint x: 369, startPoint y: 352, endPoint x: 1257, endPoint y: 369, distance: 888.1
click at [1259, 203] on p "Pour commencer, on va donc coder une view index simple : souhaitons la bienvenu…" at bounding box center [869, 180] width 1001 height 45
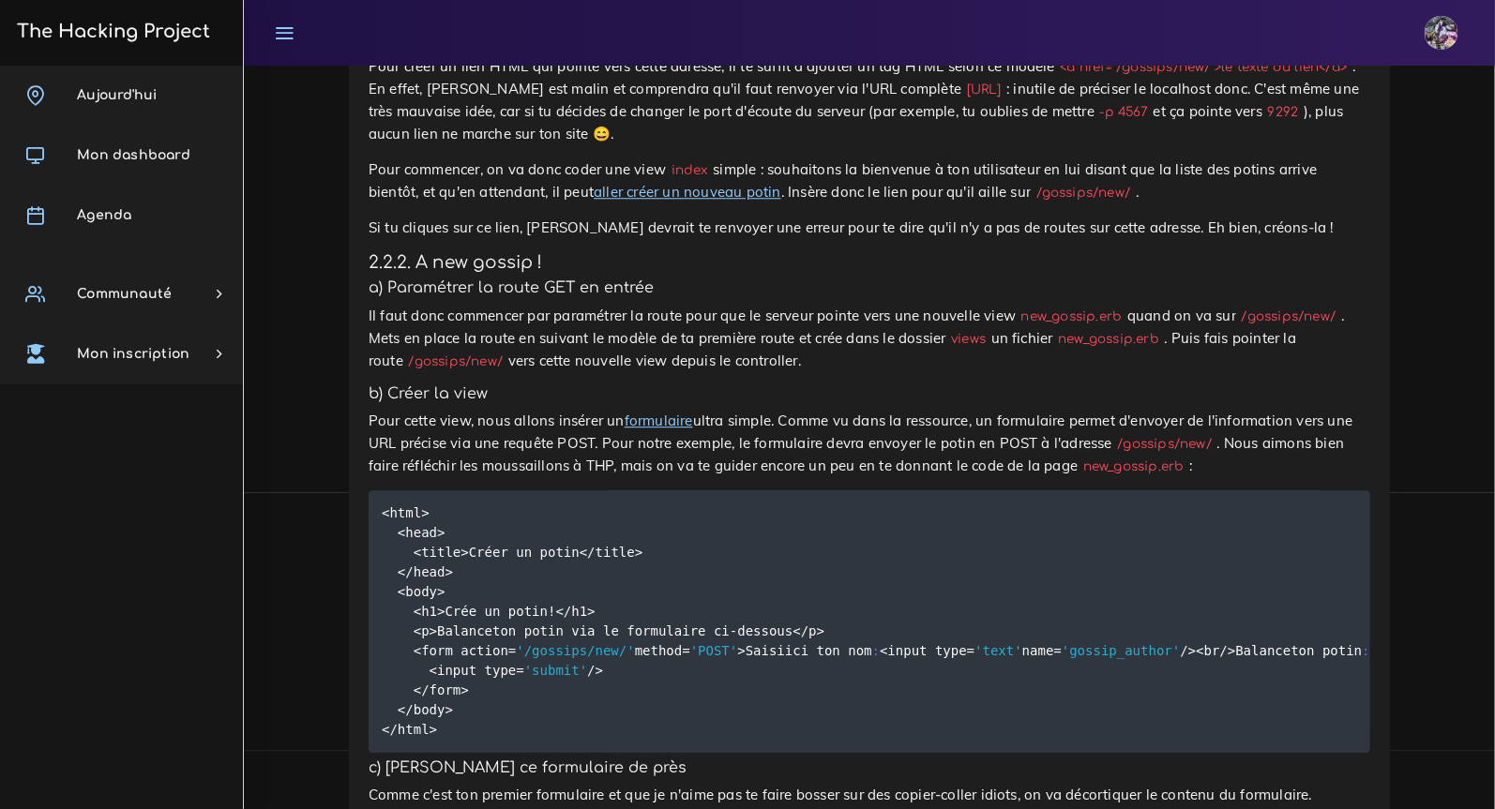
click at [1254, 203] on p "Pour commencer, on va donc coder une view index simple : souhaitons la bienvenu…" at bounding box center [869, 180] width 1001 height 45
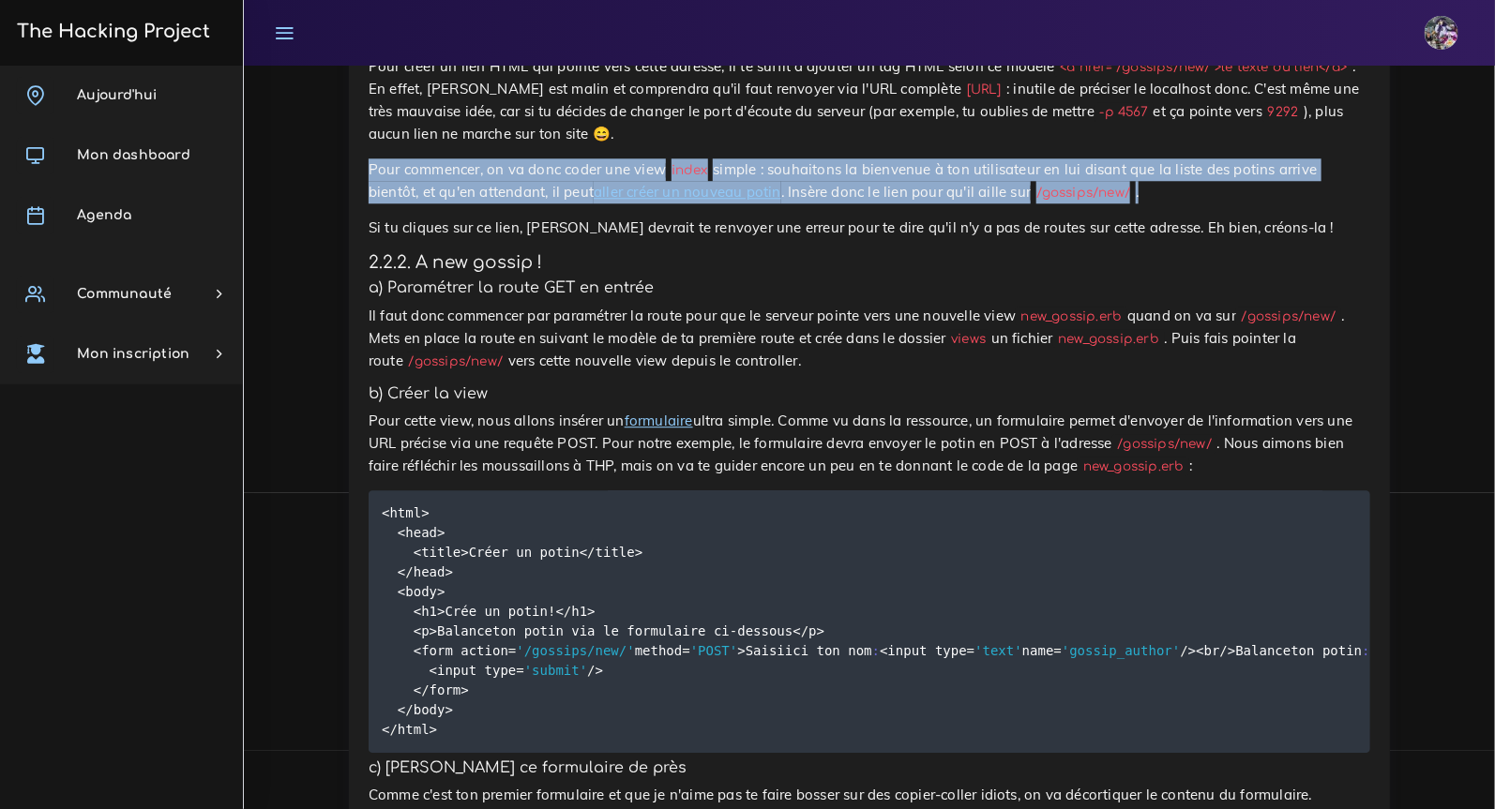
drag, startPoint x: 361, startPoint y: 350, endPoint x: 1297, endPoint y: 383, distance: 936.4
click at [1297, 203] on p "Pour commencer, on va donc coder une view index simple : souhaitons la bienvenu…" at bounding box center [869, 180] width 1001 height 45
drag, startPoint x: 369, startPoint y: 353, endPoint x: 1288, endPoint y: 373, distance: 920.1
click at [1289, 203] on p "Pour commencer, on va donc coder une view index simple : souhaitons la bienvenu…" at bounding box center [869, 180] width 1001 height 45
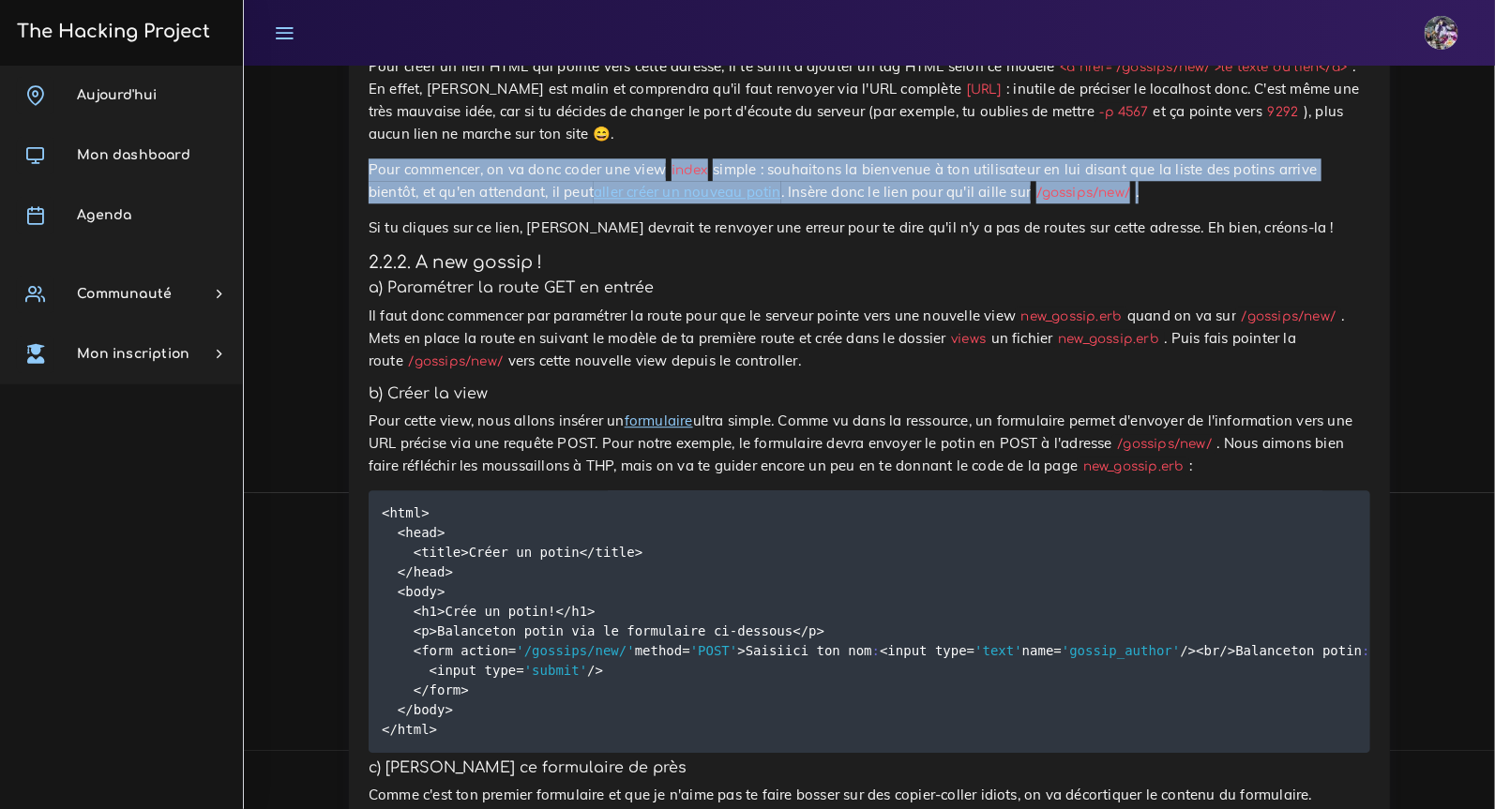
copy p "Pour commencer, on va donc coder une view index simple : souhaitons la bienvenu…"
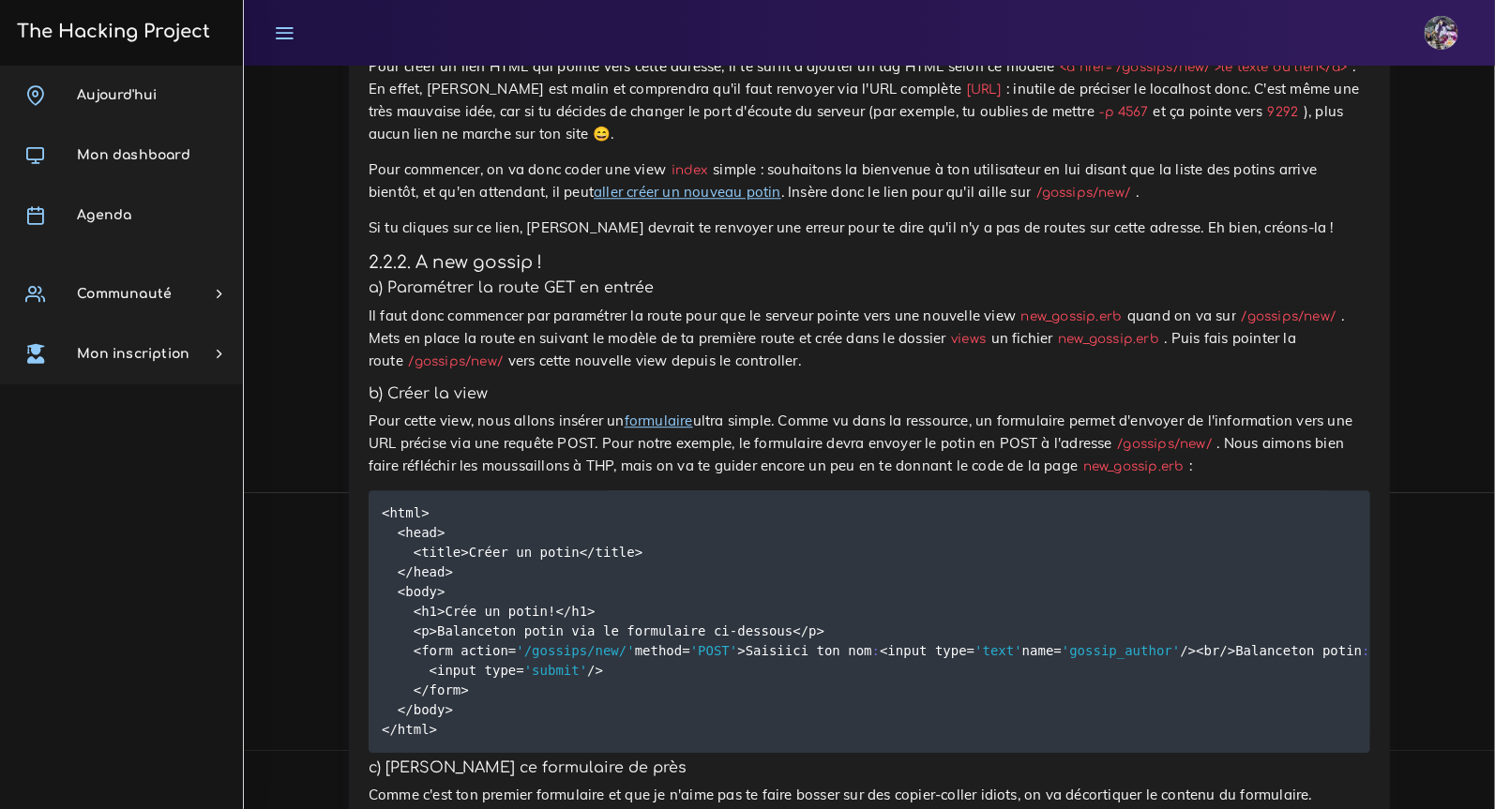
drag, startPoint x: 1063, startPoint y: 248, endPoint x: 1350, endPoint y: 247, distance: 286.9
click at [1352, 77] on code "<a href="/gossips/new/">le texte du lien</a>" at bounding box center [1203, 67] width 297 height 20
copy code "<a href="/gossips/new/">le texte du lien</a>"
click at [1178, 145] on p "Pour créer un lien HTML qui pointe vers cette adresse, il te suffit d'ajouter u…" at bounding box center [869, 100] width 1001 height 90
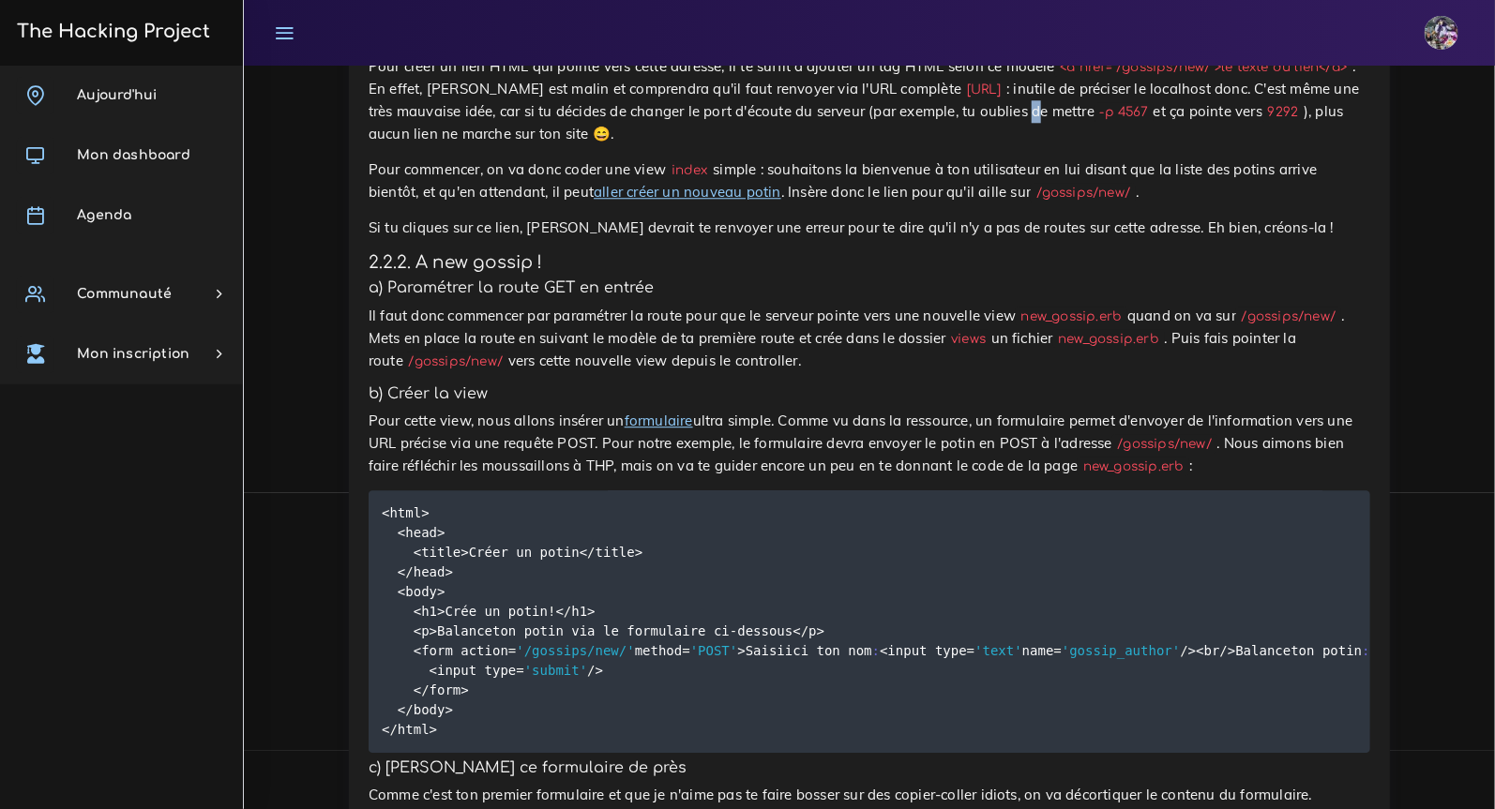
click at [1178, 145] on p "Pour créer un lien HTML qui pointe vers cette adresse, il te suffit d'ajouter u…" at bounding box center [869, 100] width 1001 height 90
click at [921, 145] on p "Pour créer un lien HTML qui pointe vers cette adresse, il te suffit d'ajouter u…" at bounding box center [869, 100] width 1001 height 90
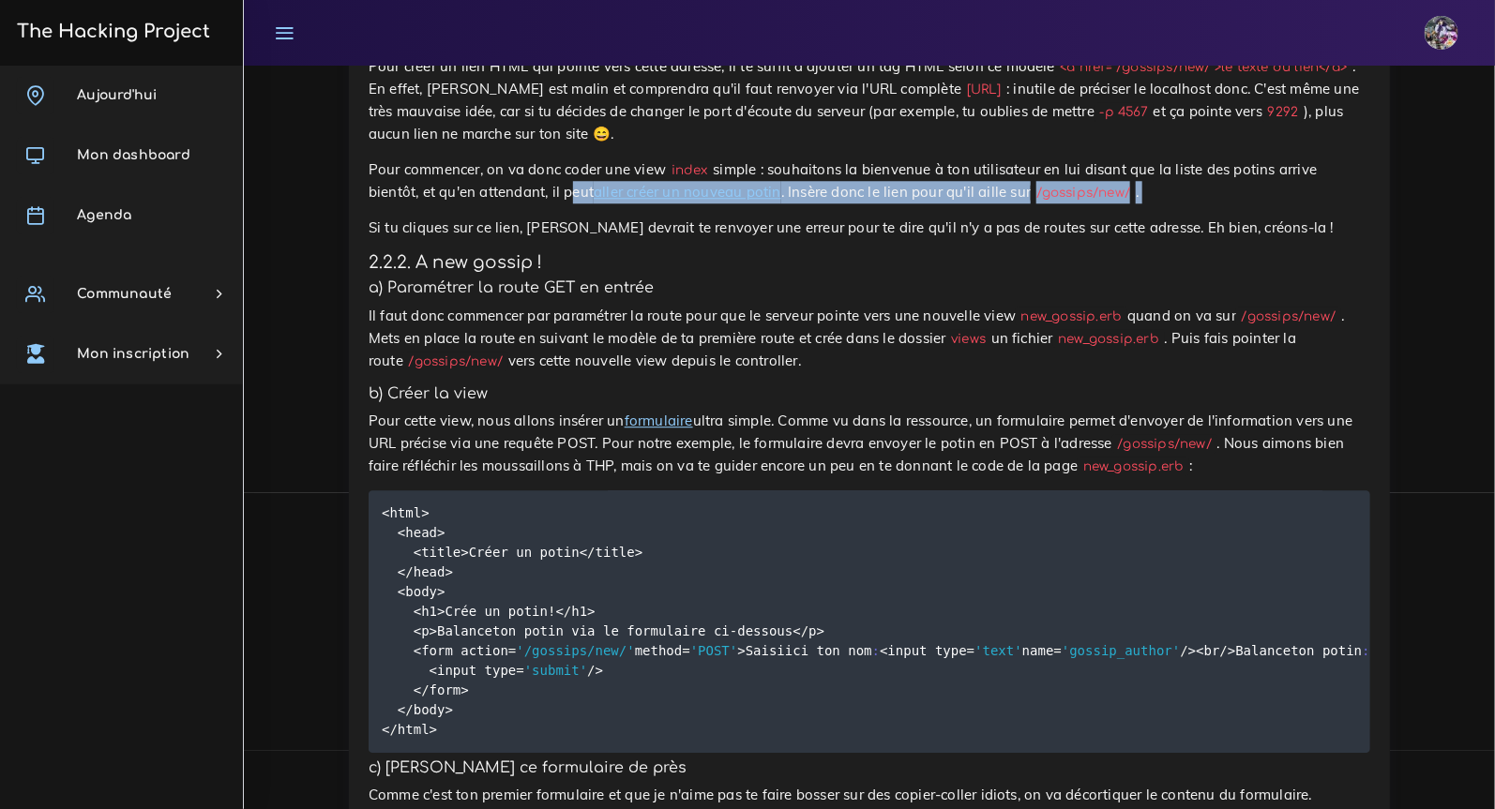
drag, startPoint x: 564, startPoint y: 388, endPoint x: 576, endPoint y: 395, distance: 13.8
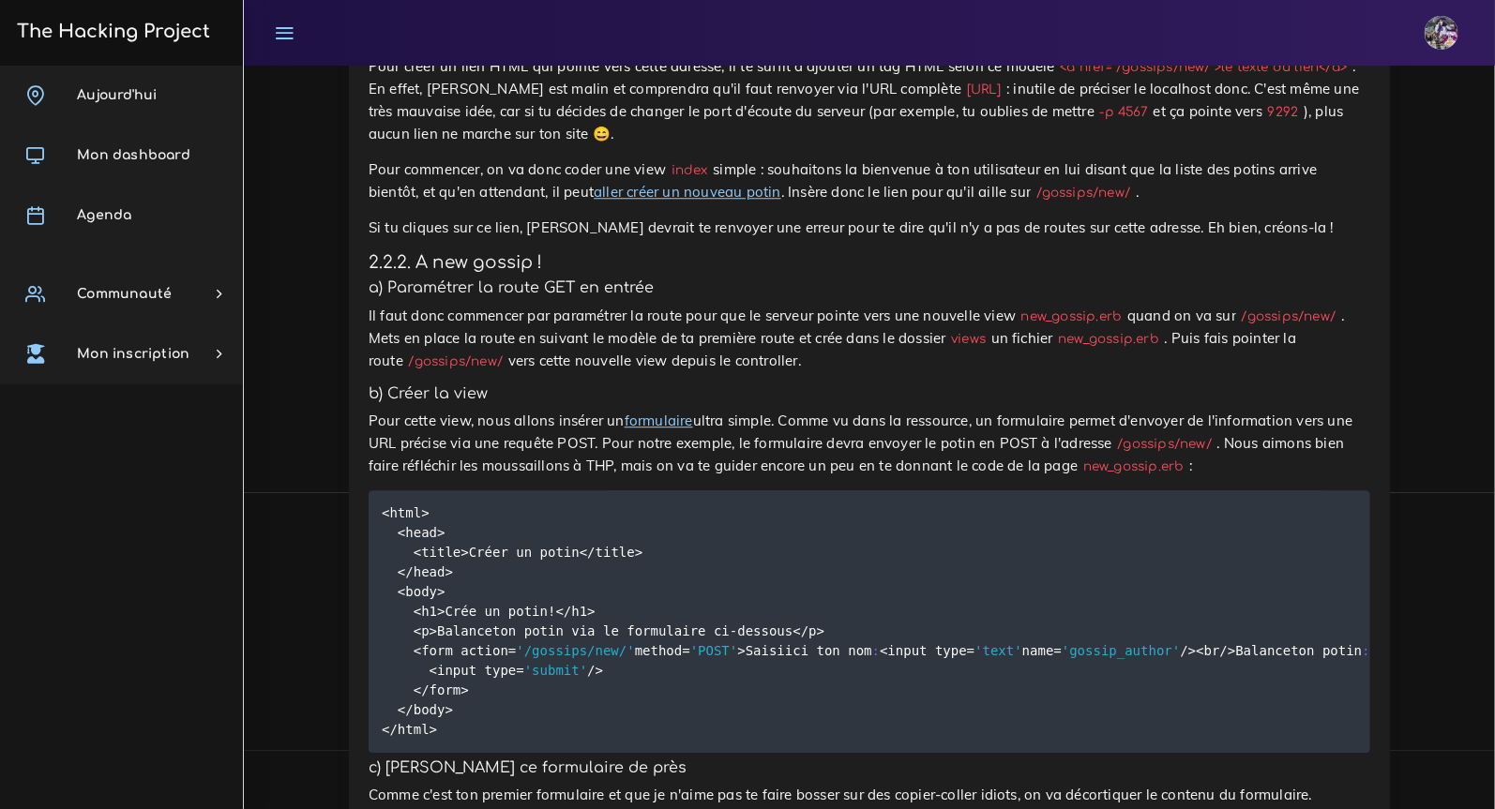
click at [680, 201] on link "aller créer un nouveau potin" at bounding box center [688, 192] width 188 height 18
click at [947, 239] on p "Si tu cliques sur ce lien, [PERSON_NAME] devrait te renvoyer une erreur pour te…" at bounding box center [869, 228] width 1001 height 23
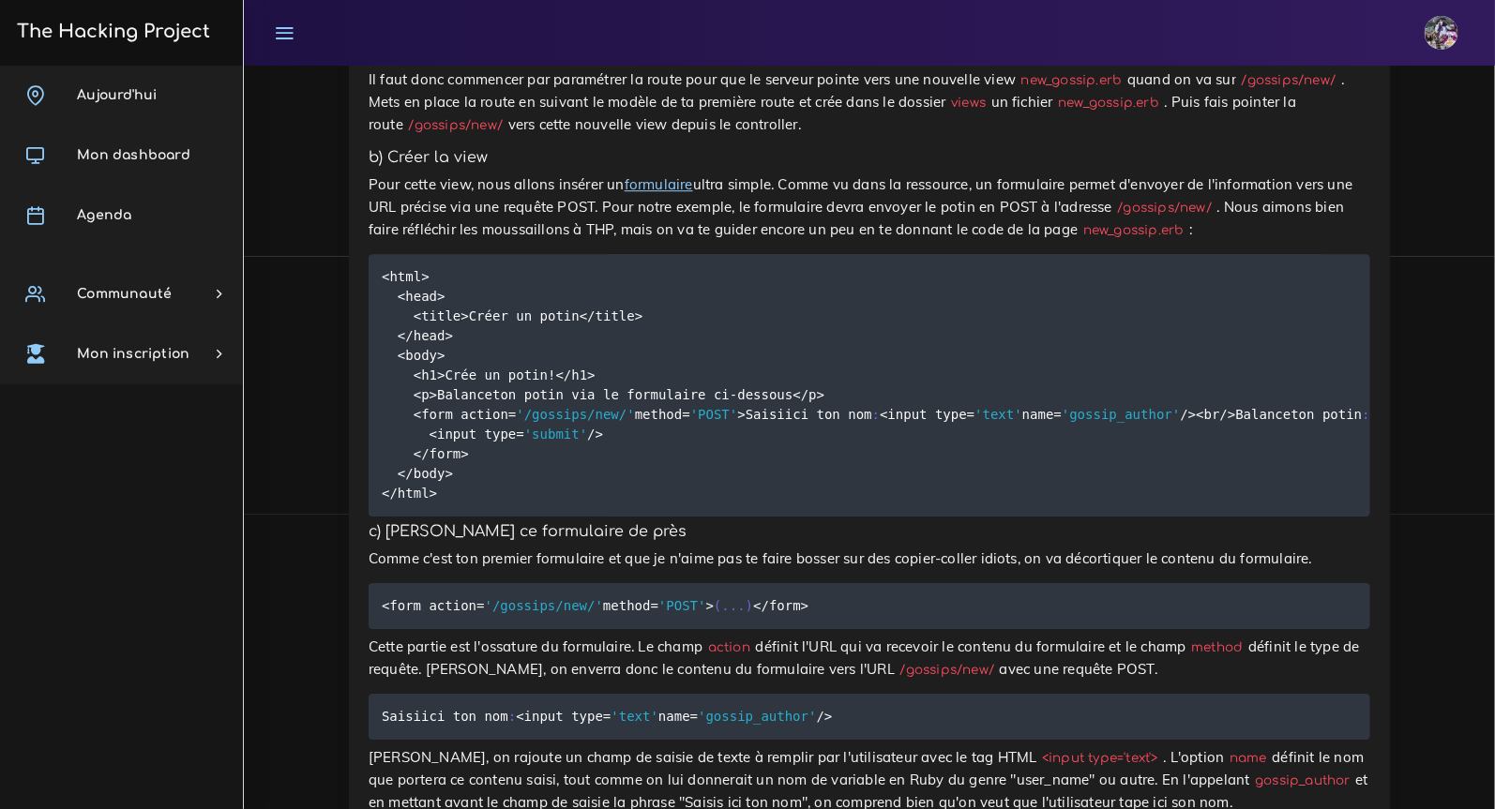
scroll to position [5859, 0]
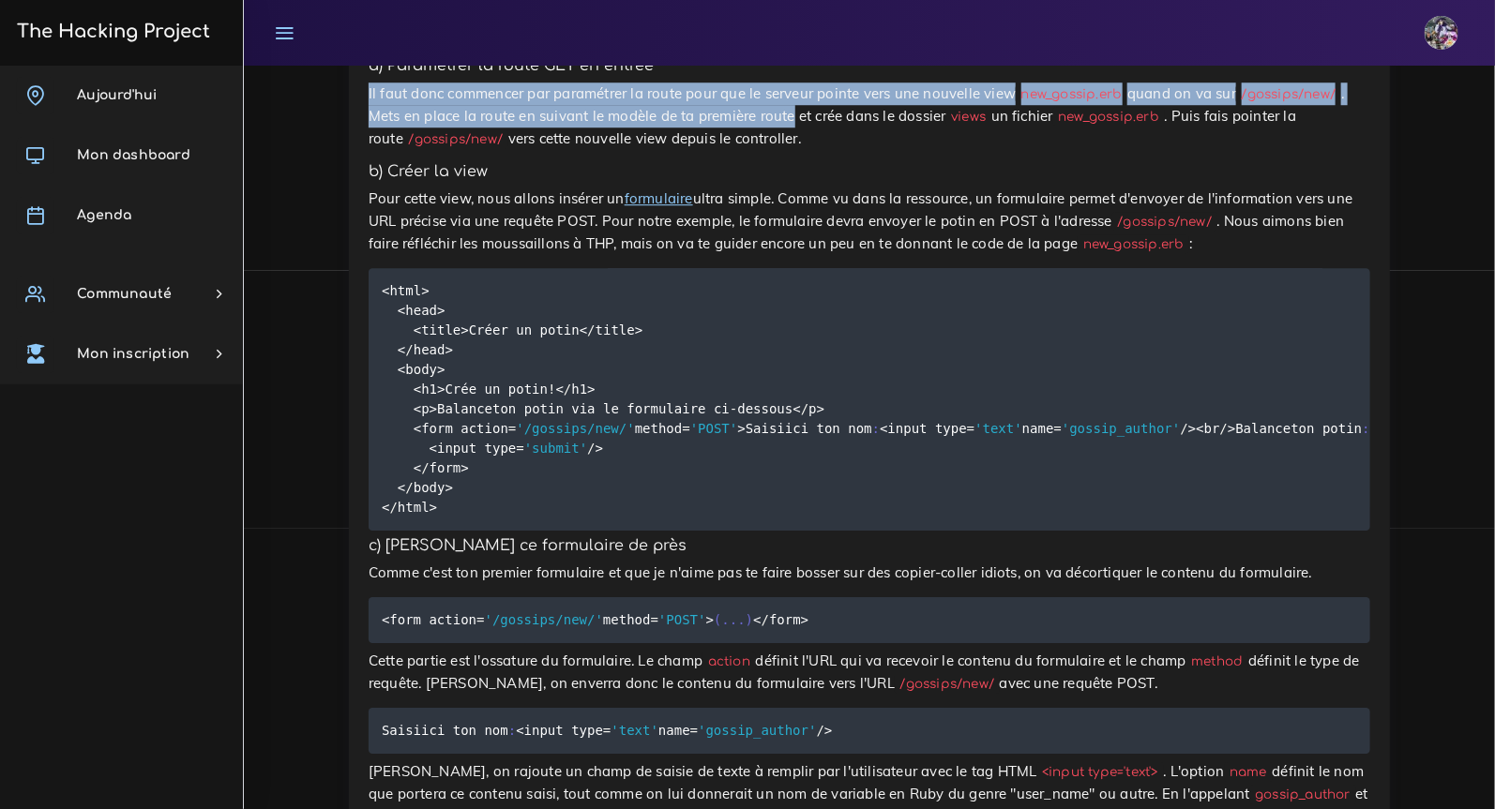
drag, startPoint x: 792, startPoint y: 311, endPoint x: 352, endPoint y: 266, distance: 443.0
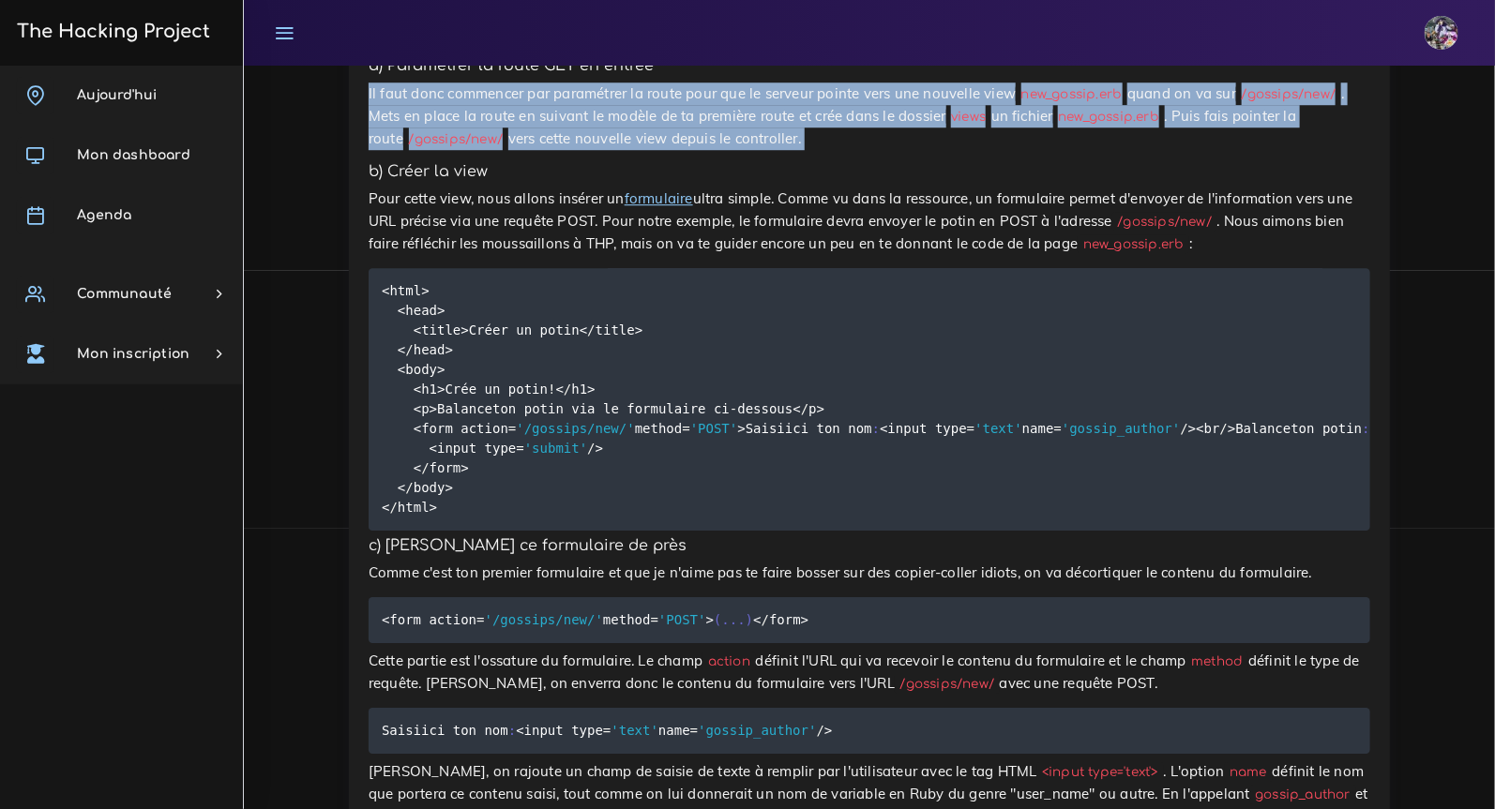
drag, startPoint x: 362, startPoint y: 272, endPoint x: 715, endPoint y: 343, distance: 360.6
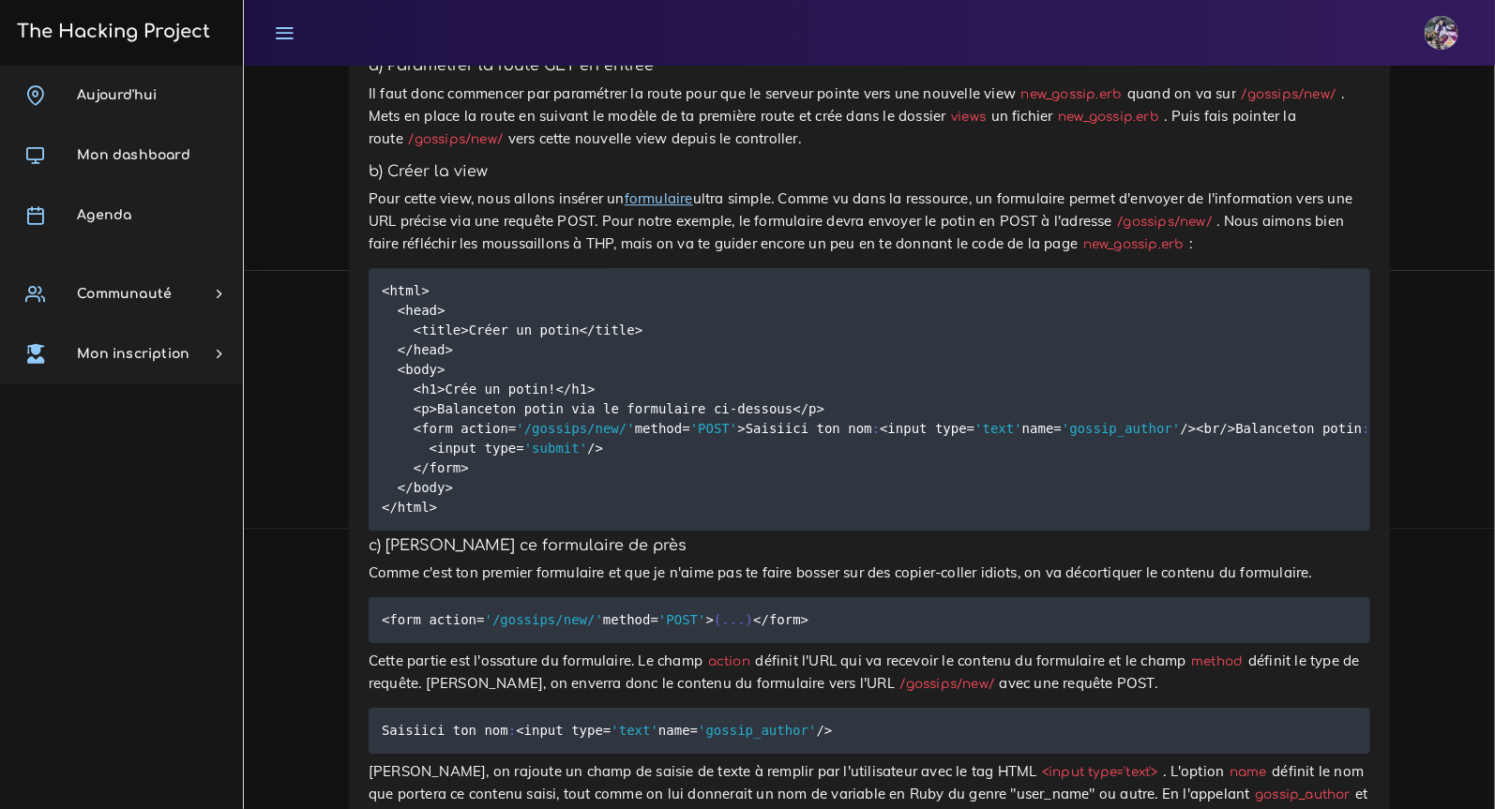
click at [816, 181] on h5 "b) Créer la view" at bounding box center [869, 172] width 1001 height 18
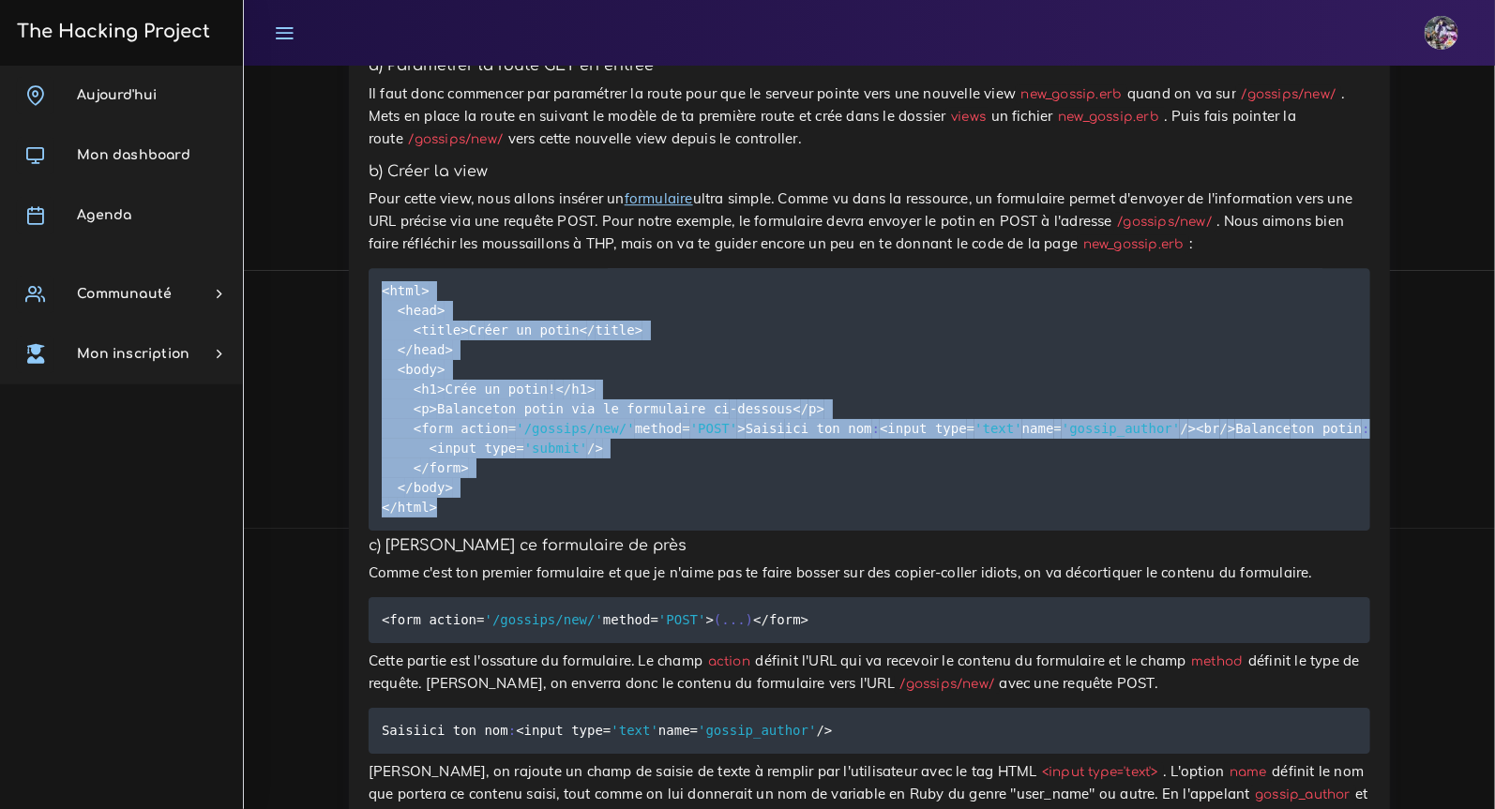
drag, startPoint x: 376, startPoint y: 474, endPoint x: 558, endPoint y: 749, distance: 330.3
click at [559, 531] on pre "<html> <head> <title> Cr éer un potin< / title> < / head> <body> <h1> Cr ée un …" at bounding box center [869, 399] width 1001 height 263
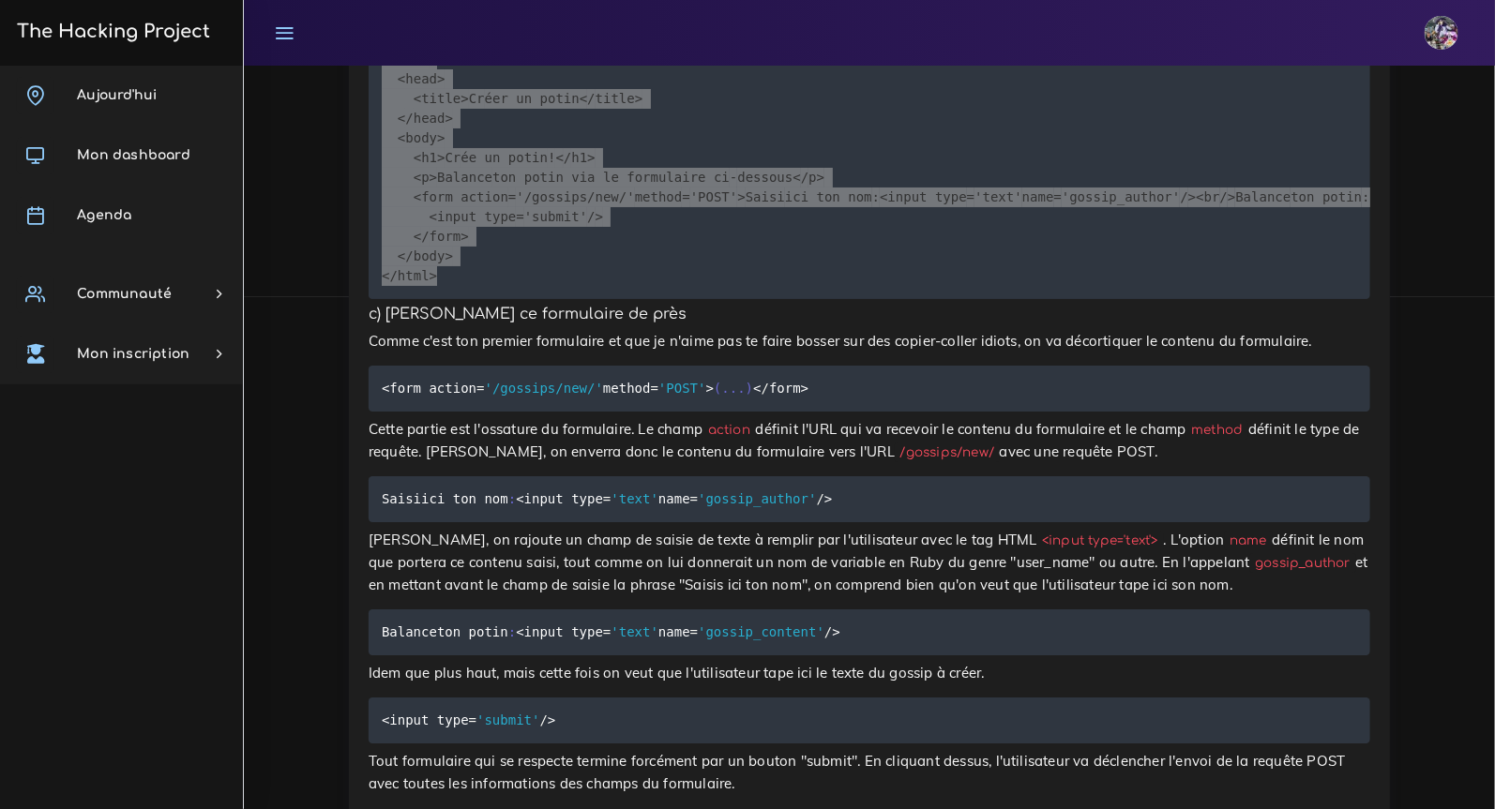
scroll to position [6109, 0]
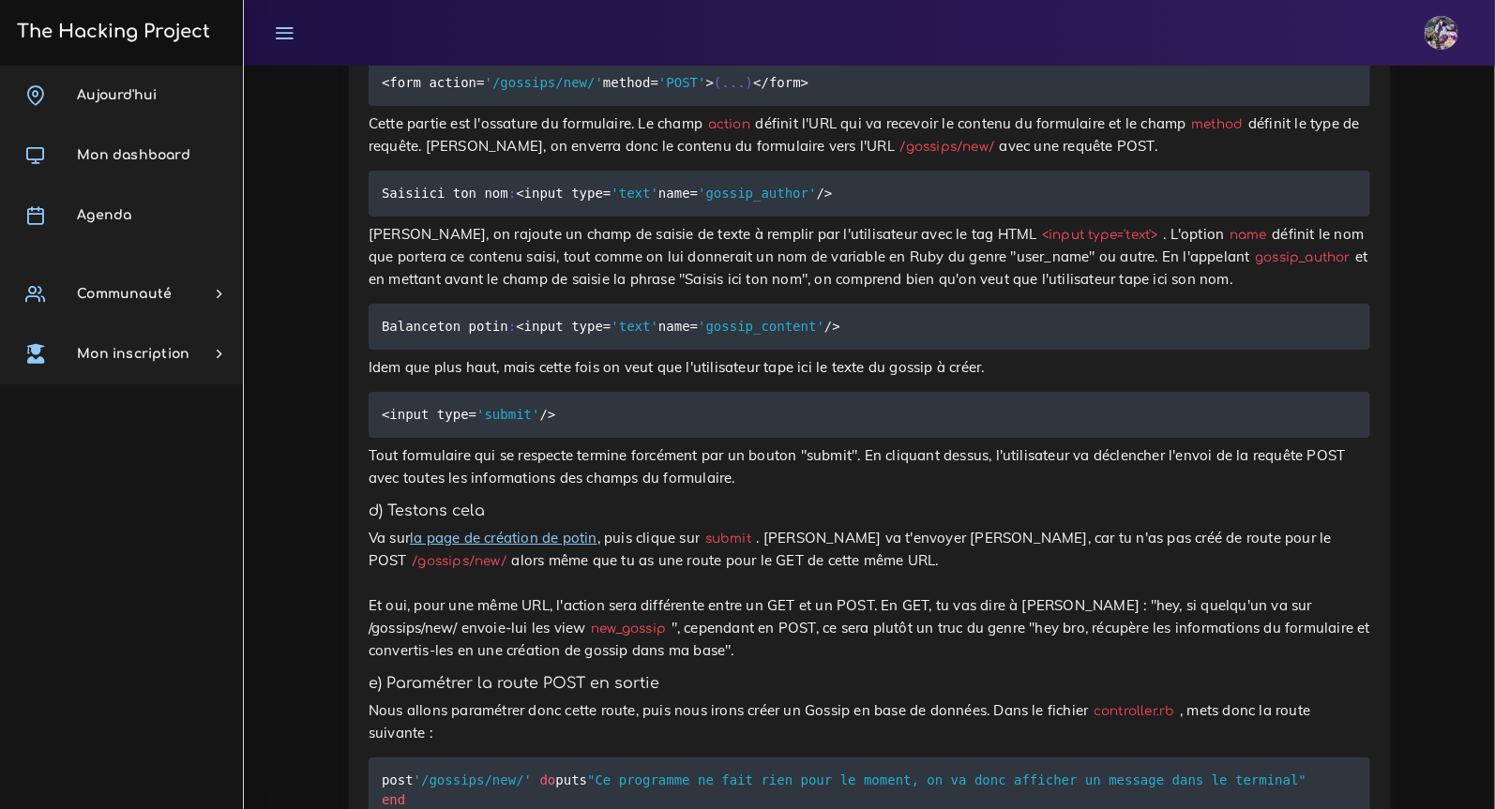
scroll to position [6476, 0]
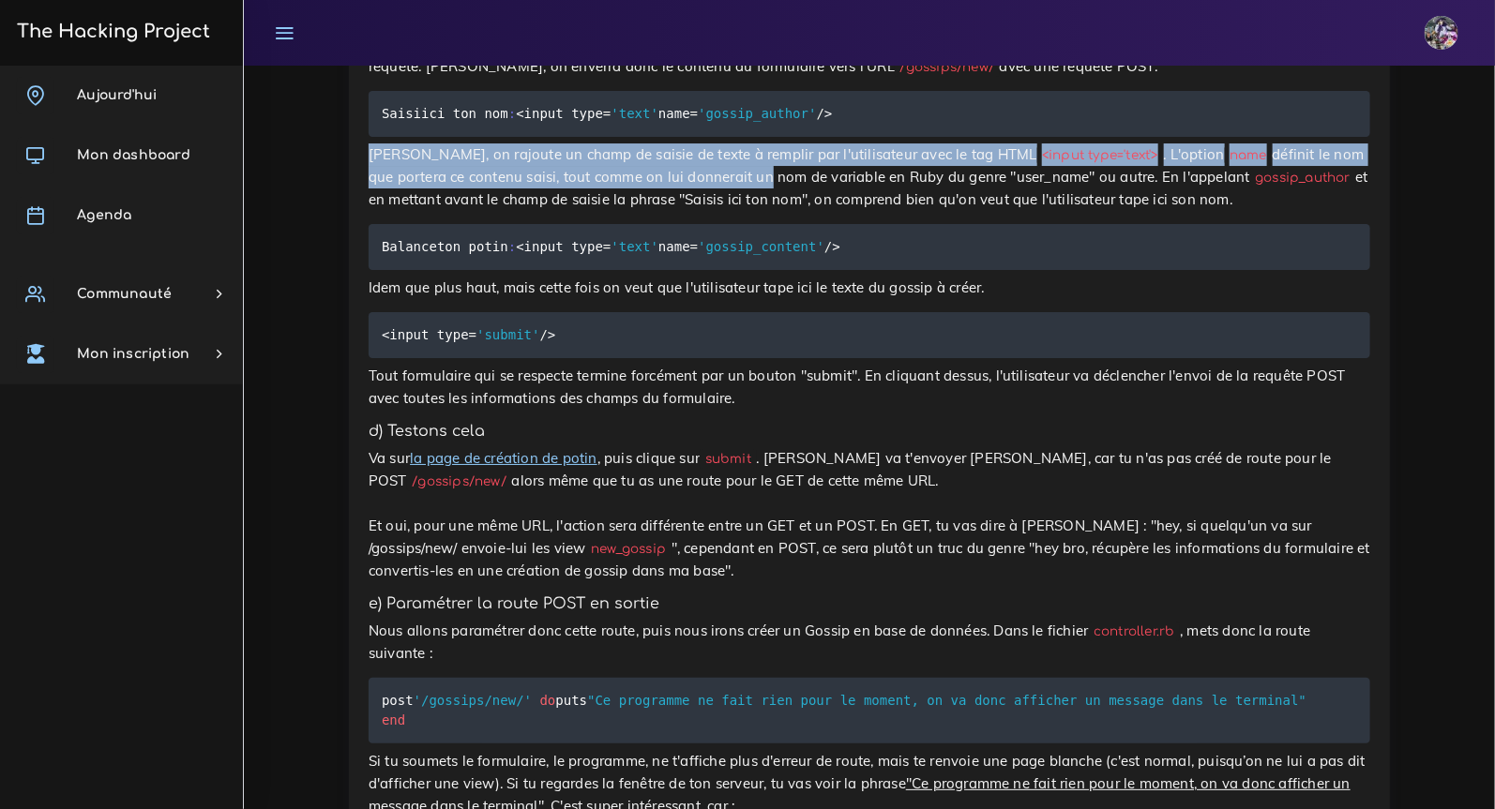
drag, startPoint x: 369, startPoint y: 418, endPoint x: 686, endPoint y: 447, distance: 319.2
click at [685, 211] on p "[PERSON_NAME], on rajoute un champ de saisie de texte à remplir par l'utilisate…" at bounding box center [869, 177] width 1001 height 68
click at [686, 211] on p "[PERSON_NAME], on rajoute un champ de saisie de texte à remplir par l'utilisate…" at bounding box center [869, 177] width 1001 height 68
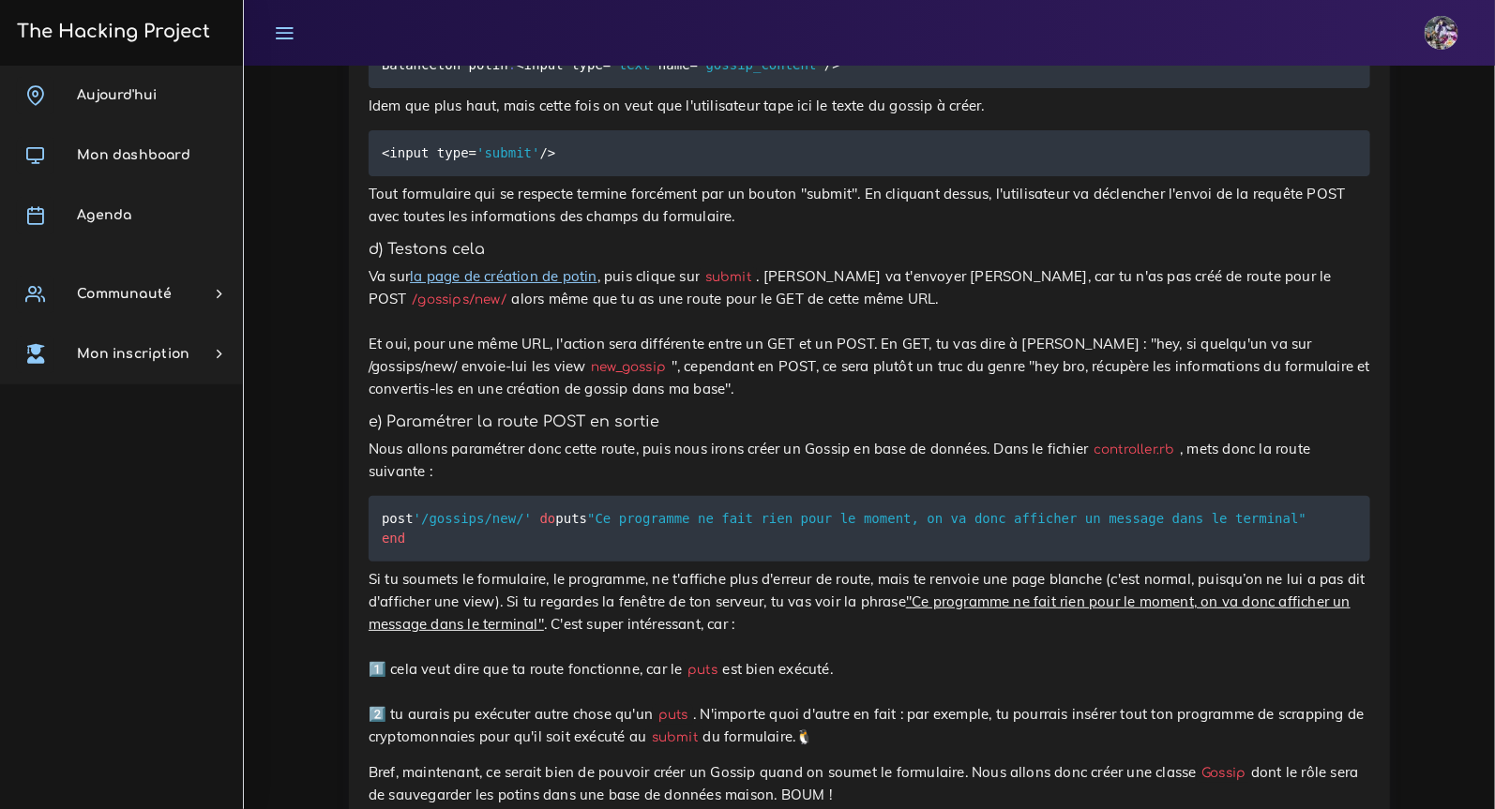
scroll to position [6657, 0]
click at [549, 285] on link "la page de création de potin" at bounding box center [504, 276] width 188 height 18
click at [504, 285] on link "la page de création de potin" at bounding box center [504, 276] width 188 height 18
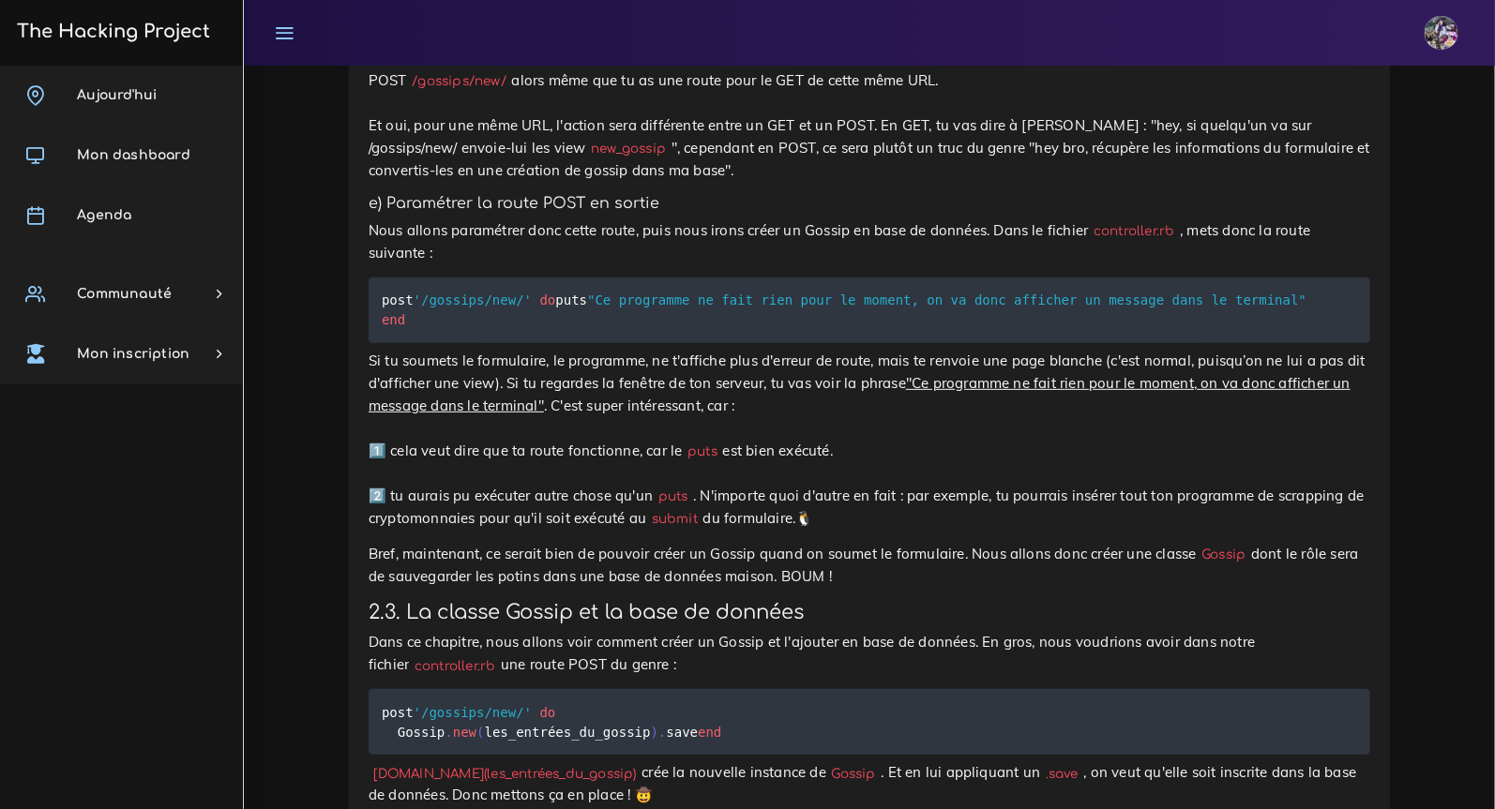
scroll to position [6878, 0]
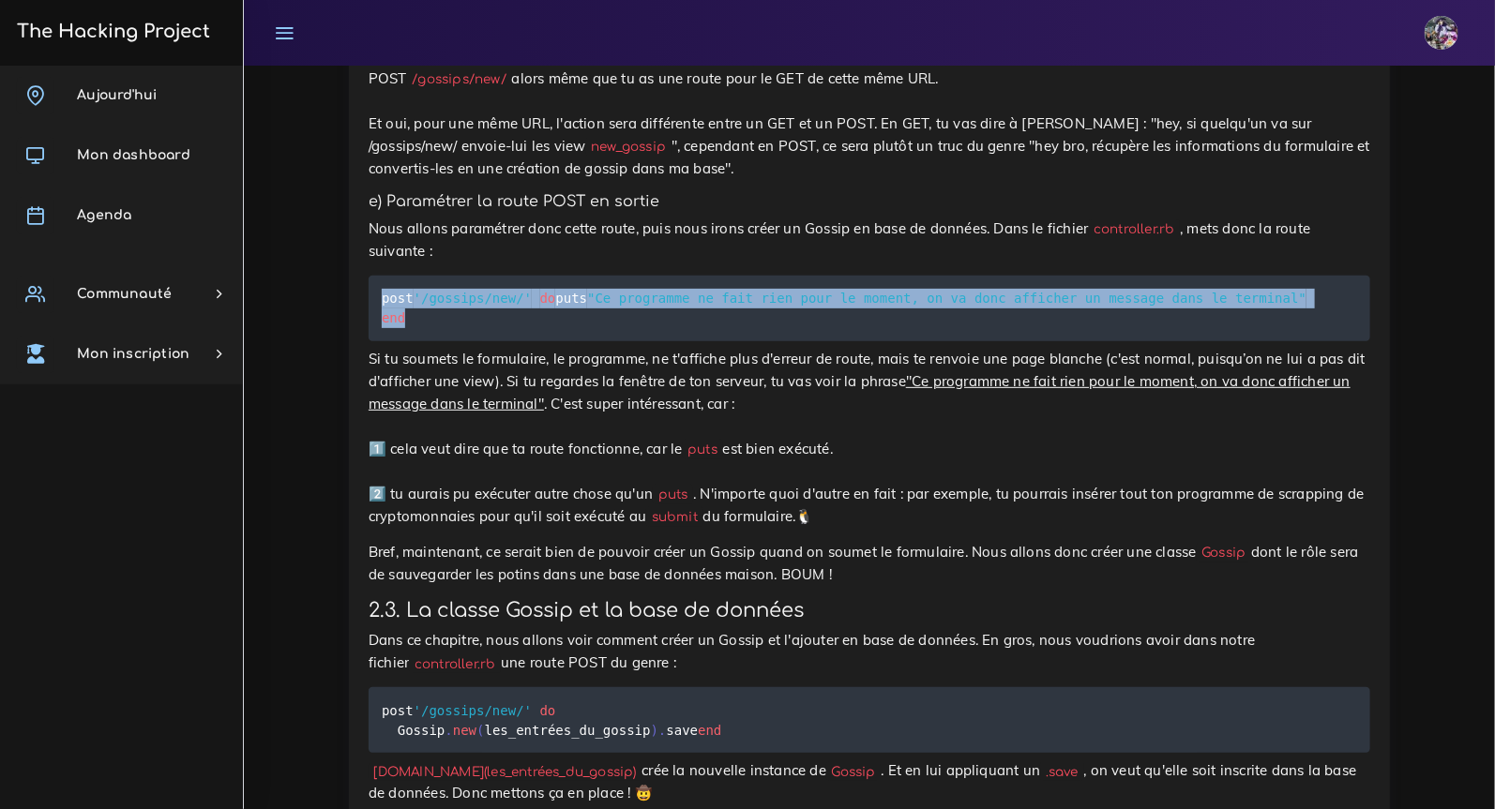
drag, startPoint x: 381, startPoint y: 571, endPoint x: 453, endPoint y: 603, distance: 78.9
click at [453, 341] on pre "post '/gossips/new/' do puts "Ce programme ne fait rien pour le moment, on va d…" at bounding box center [869, 309] width 1001 height 66
click at [679, 328] on code "post '/gossips/new/' do puts "Ce programme ne fait rien pour le moment, on va d…" at bounding box center [844, 308] width 925 height 40
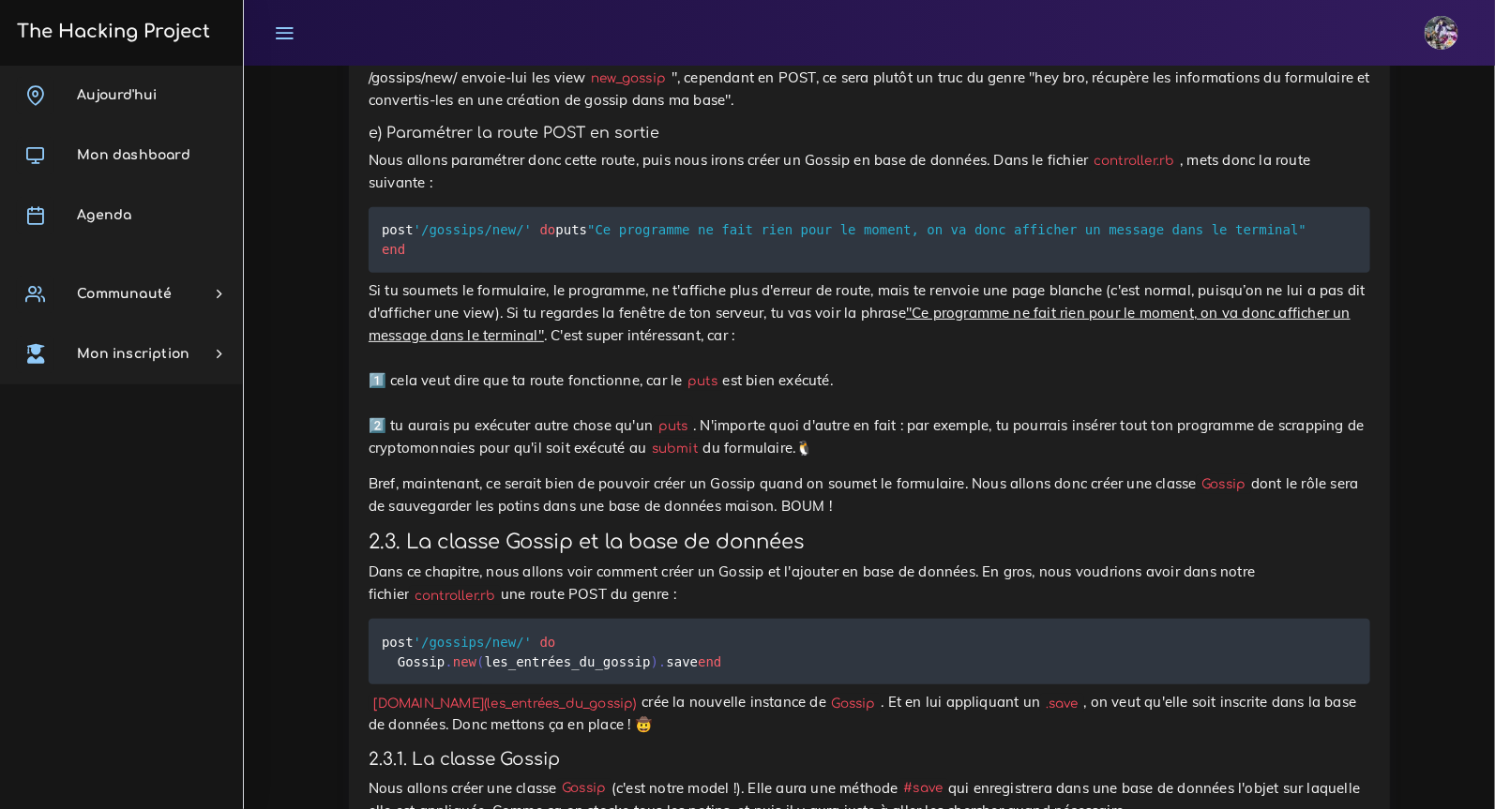
scroll to position [6974, 0]
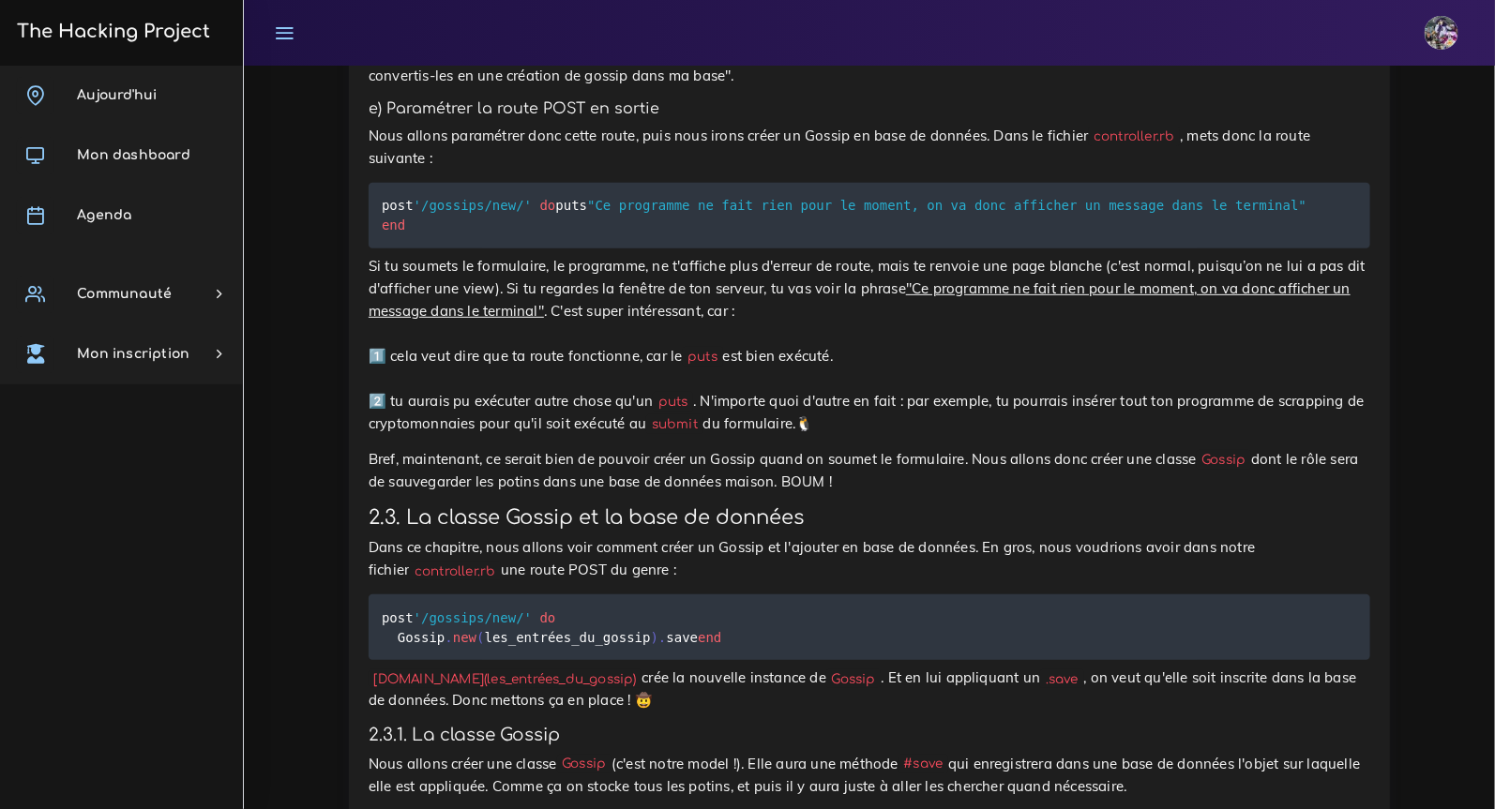
scroll to position [6970, 0]
drag, startPoint x: 466, startPoint y: 552, endPoint x: 716, endPoint y: 549, distance: 250.4
click at [557, 436] on p "Si tu soumets le formulaire, le programme, ne t'affiche plus d'erreur de route,…" at bounding box center [869, 346] width 1001 height 180
click at [731, 436] on p "Si tu soumets le formulaire, le programme, ne t'affiche plus d'erreur de route,…" at bounding box center [869, 346] width 1001 height 180
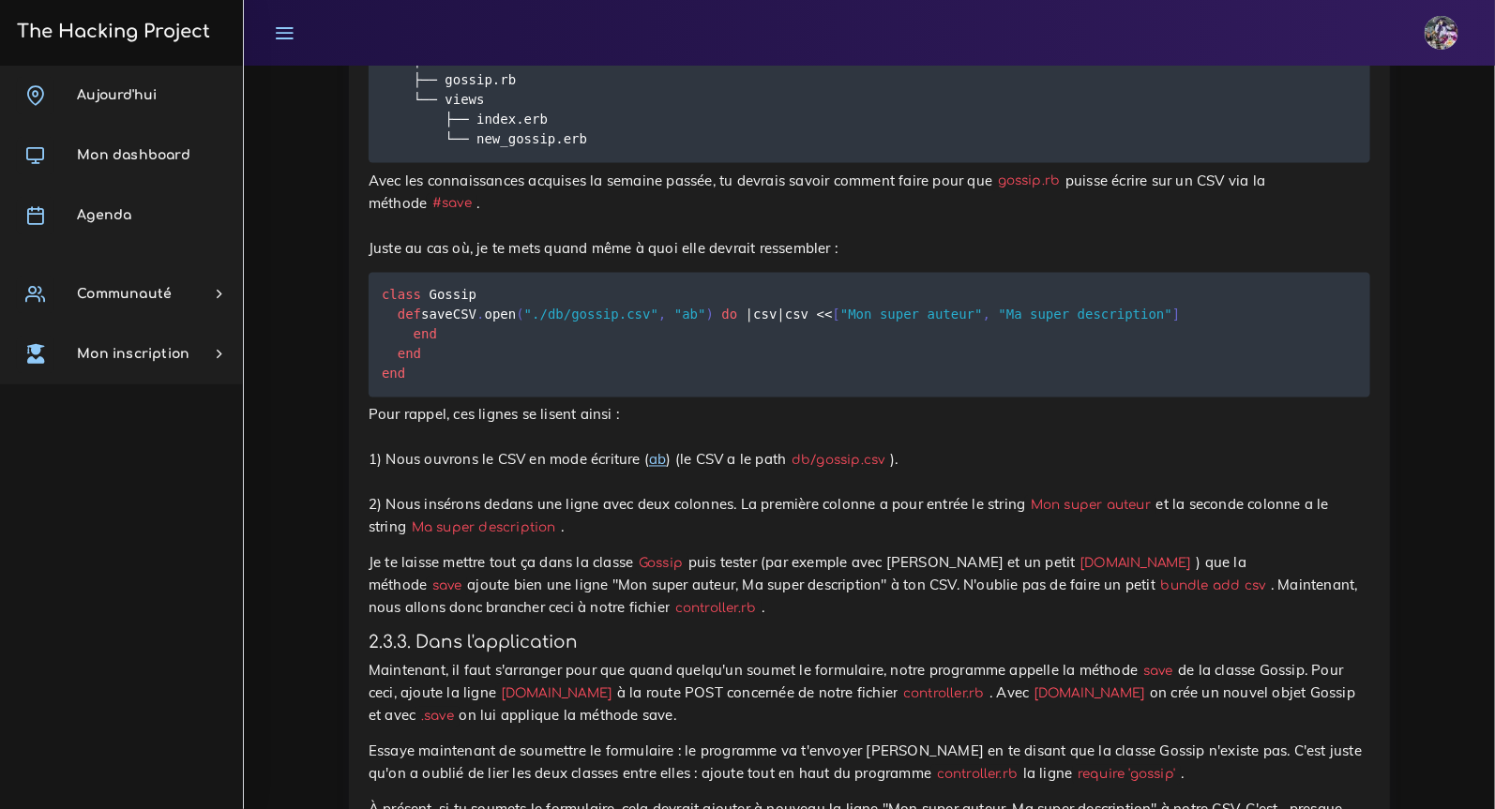
scroll to position [8145, 0]
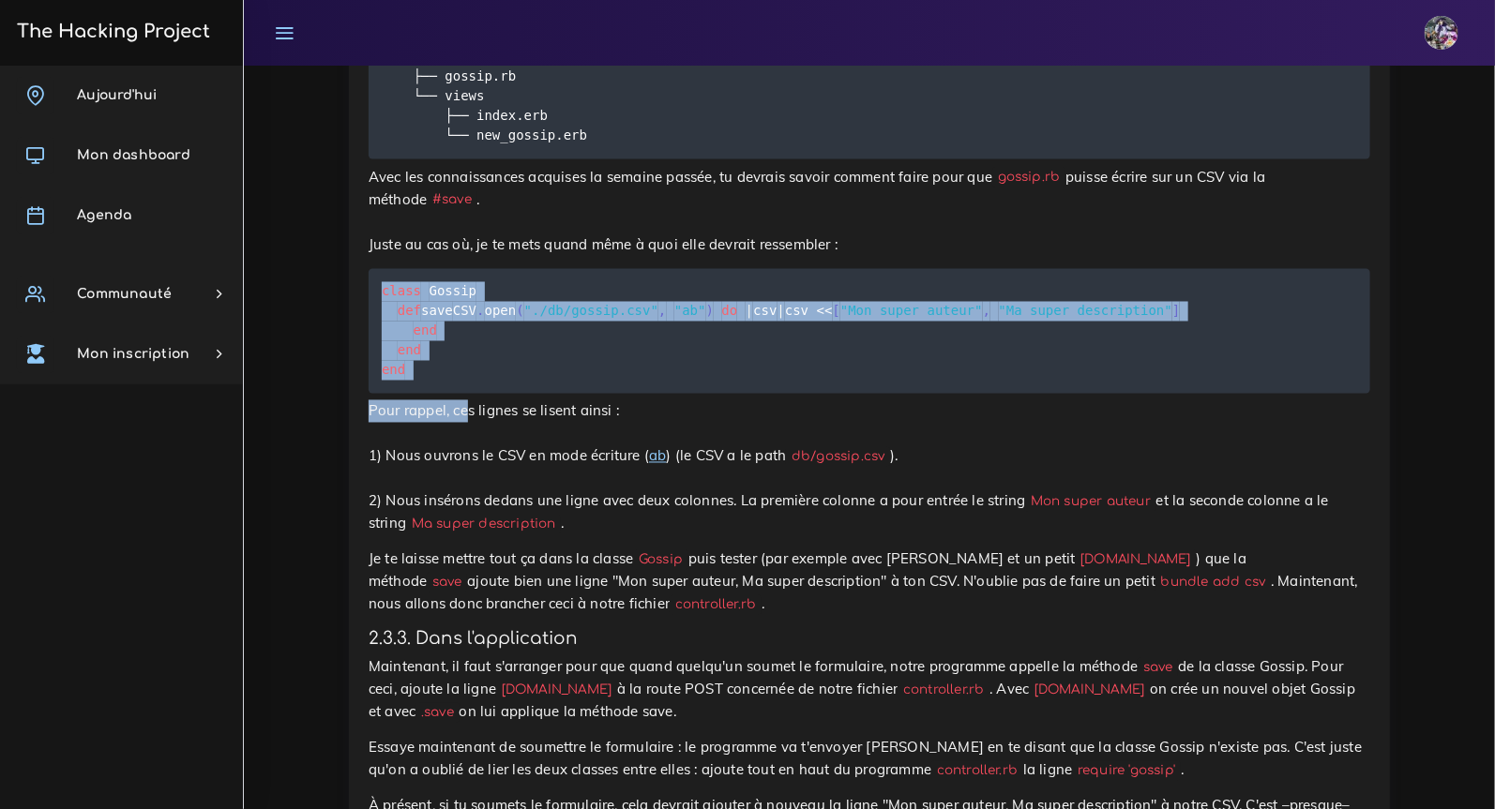
drag, startPoint x: 379, startPoint y: 599, endPoint x: 450, endPoint y: 715, distance: 136.4
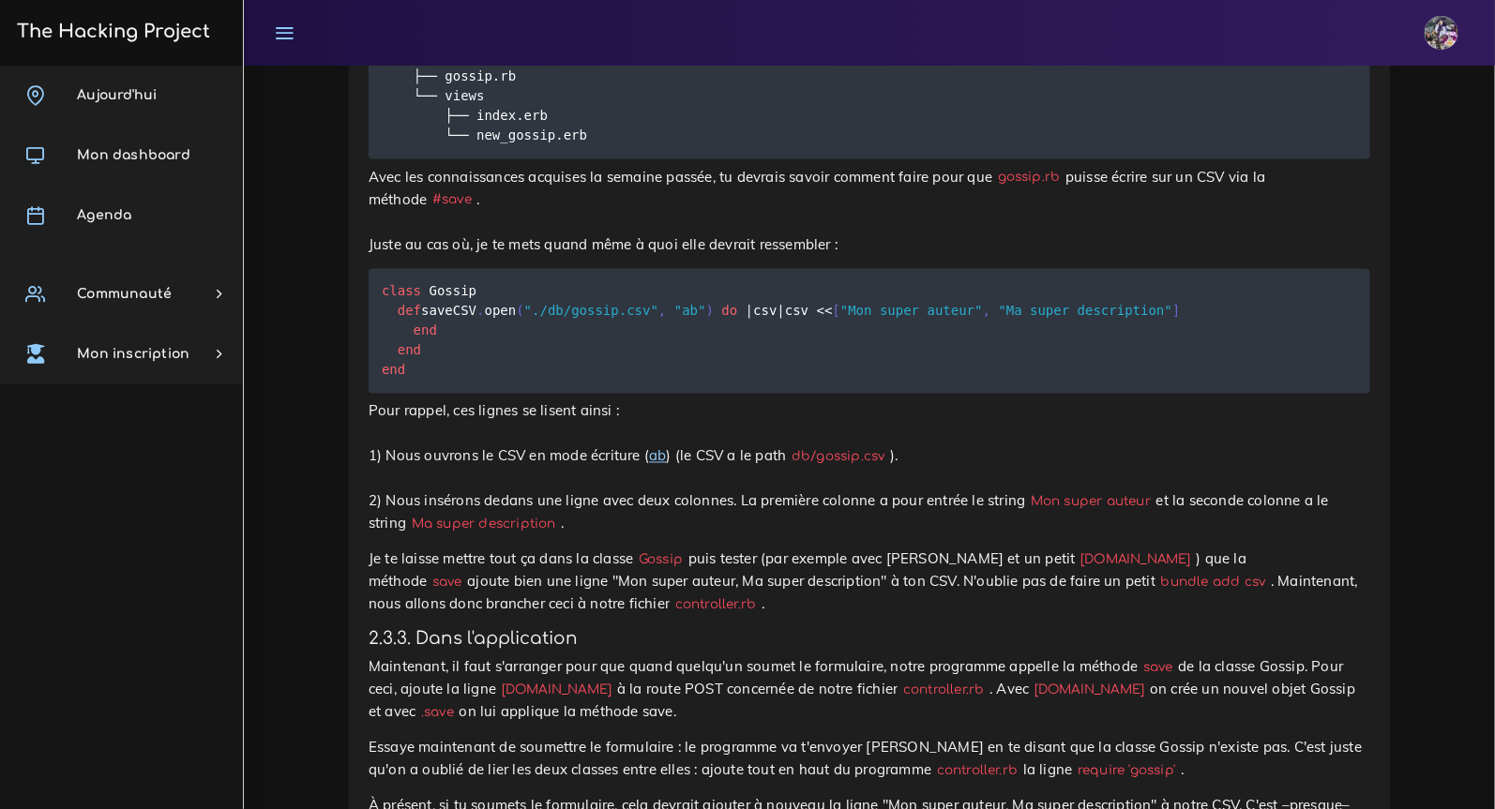
click at [452, 394] on pre "class Gossip def save CSV . open ( "./db/gossip.csv" , "ab" ) do | csv | csv <<…" at bounding box center [869, 331] width 1001 height 125
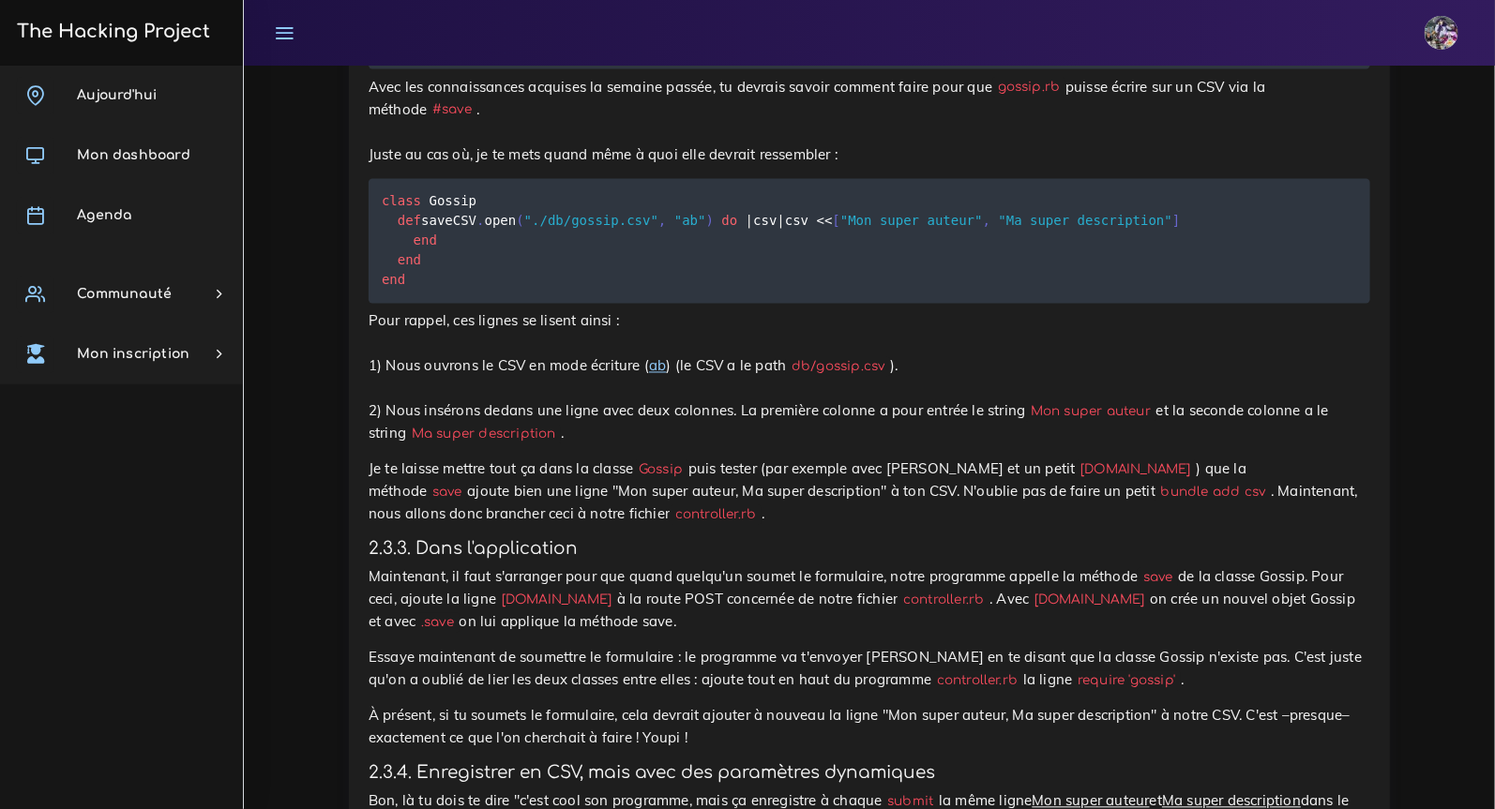
scroll to position [8336, 0]
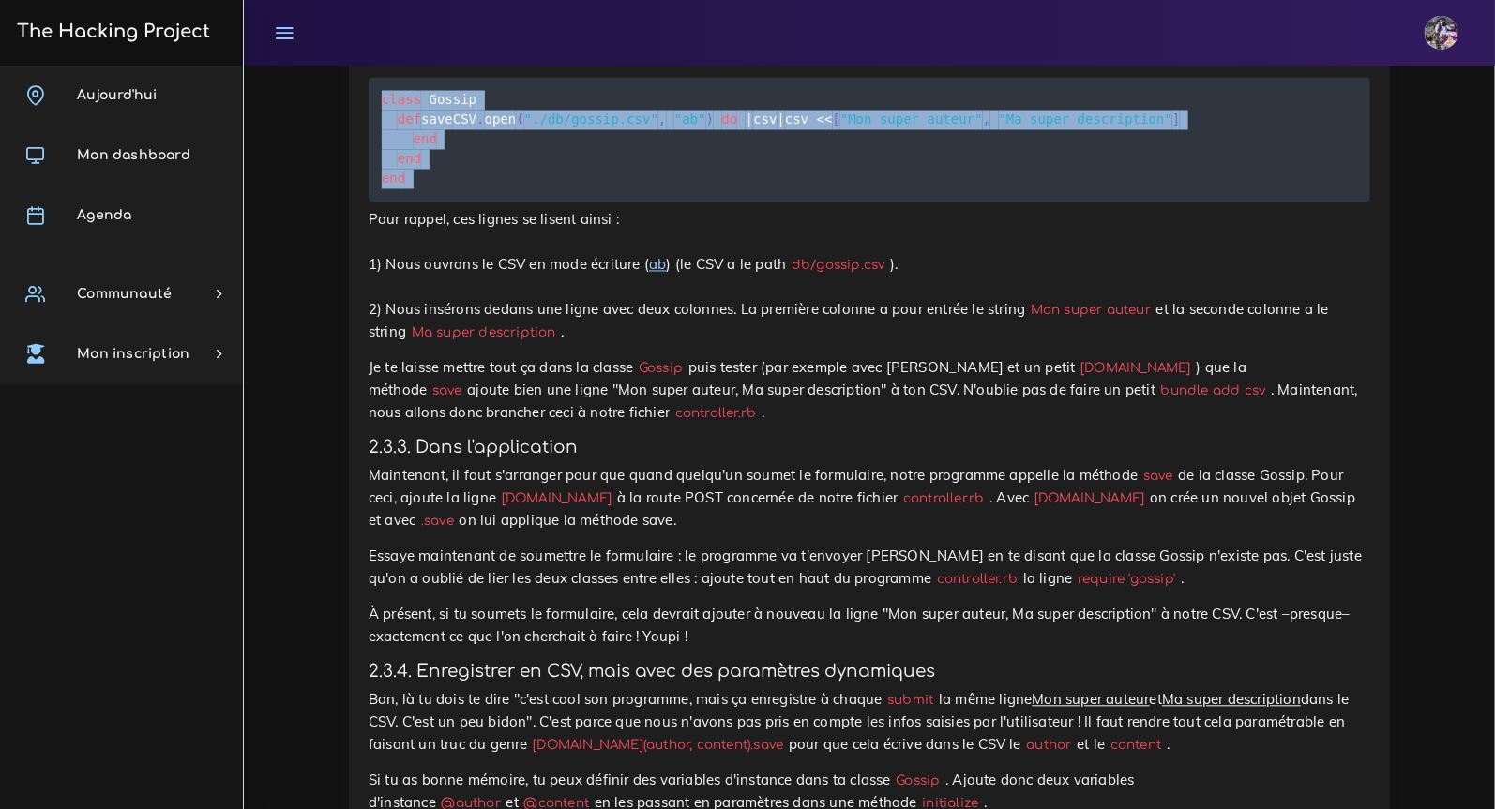
drag, startPoint x: 381, startPoint y: 415, endPoint x: 472, endPoint y: 559, distance: 169.9
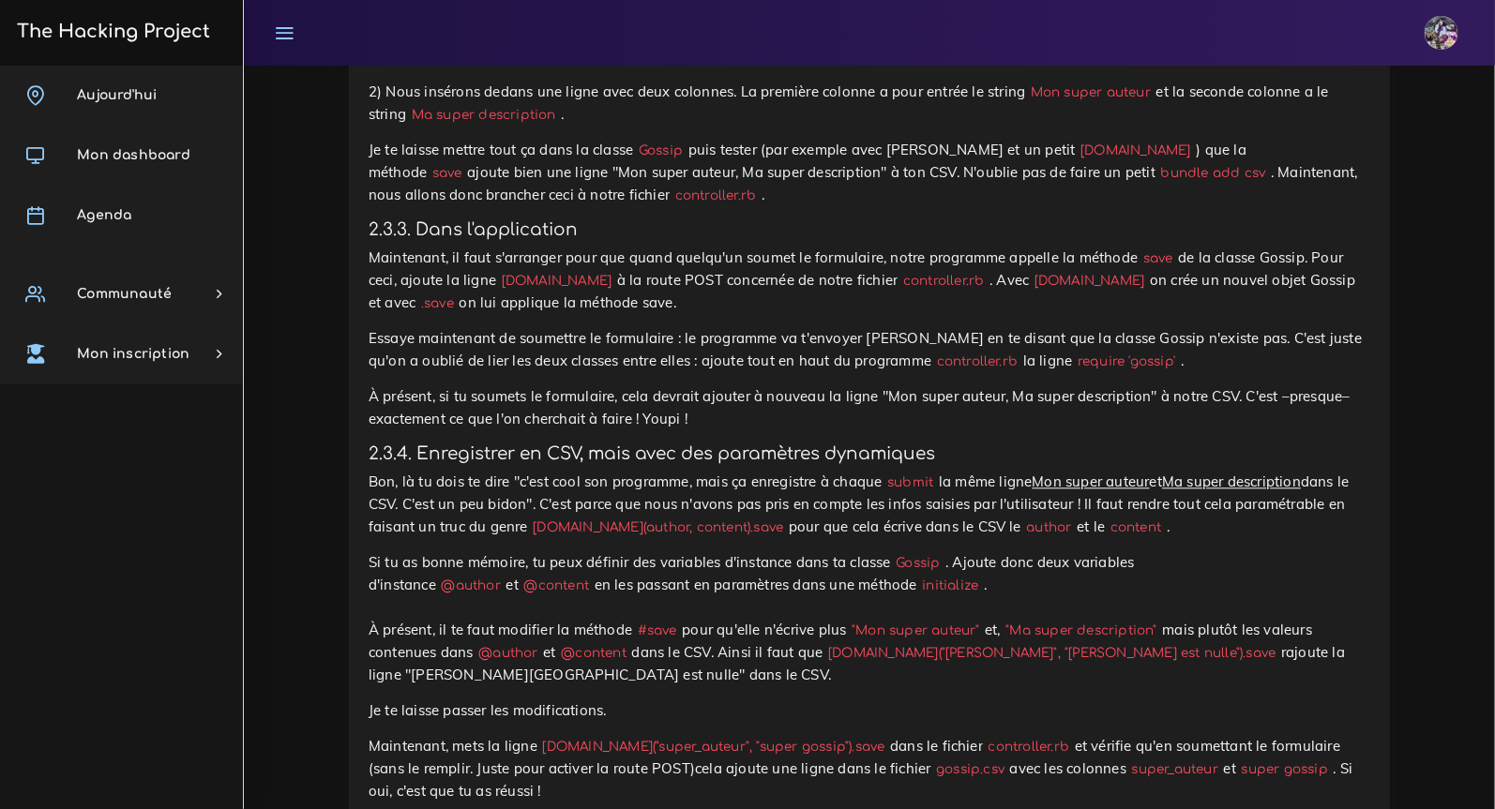
scroll to position [8641, 0]
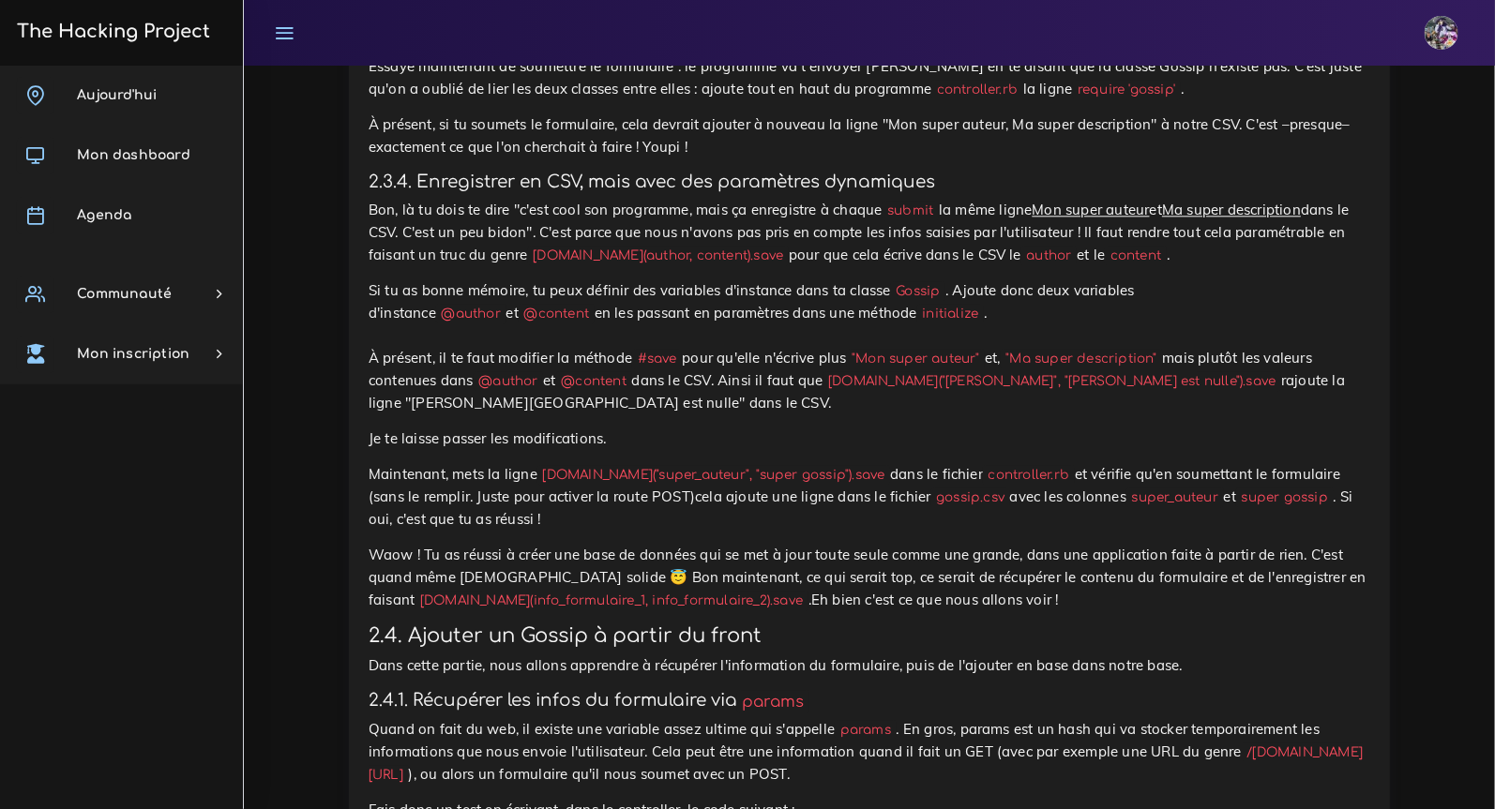
scroll to position [8824, 0]
